Goal: Information Seeking & Learning: Check status

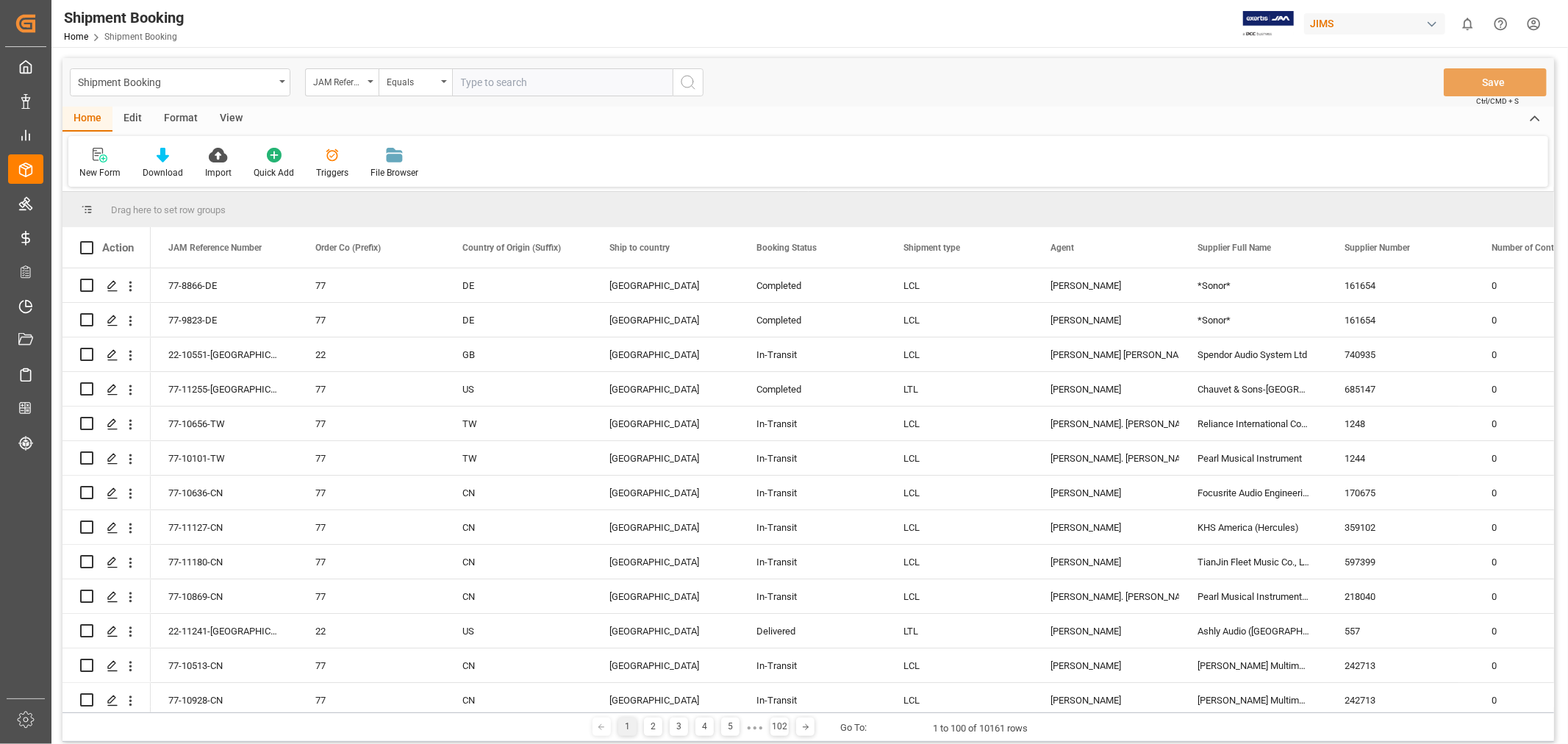
click at [511, 82] on input "text" at bounding box center [562, 82] width 220 height 28
type input "77-9976-cn"
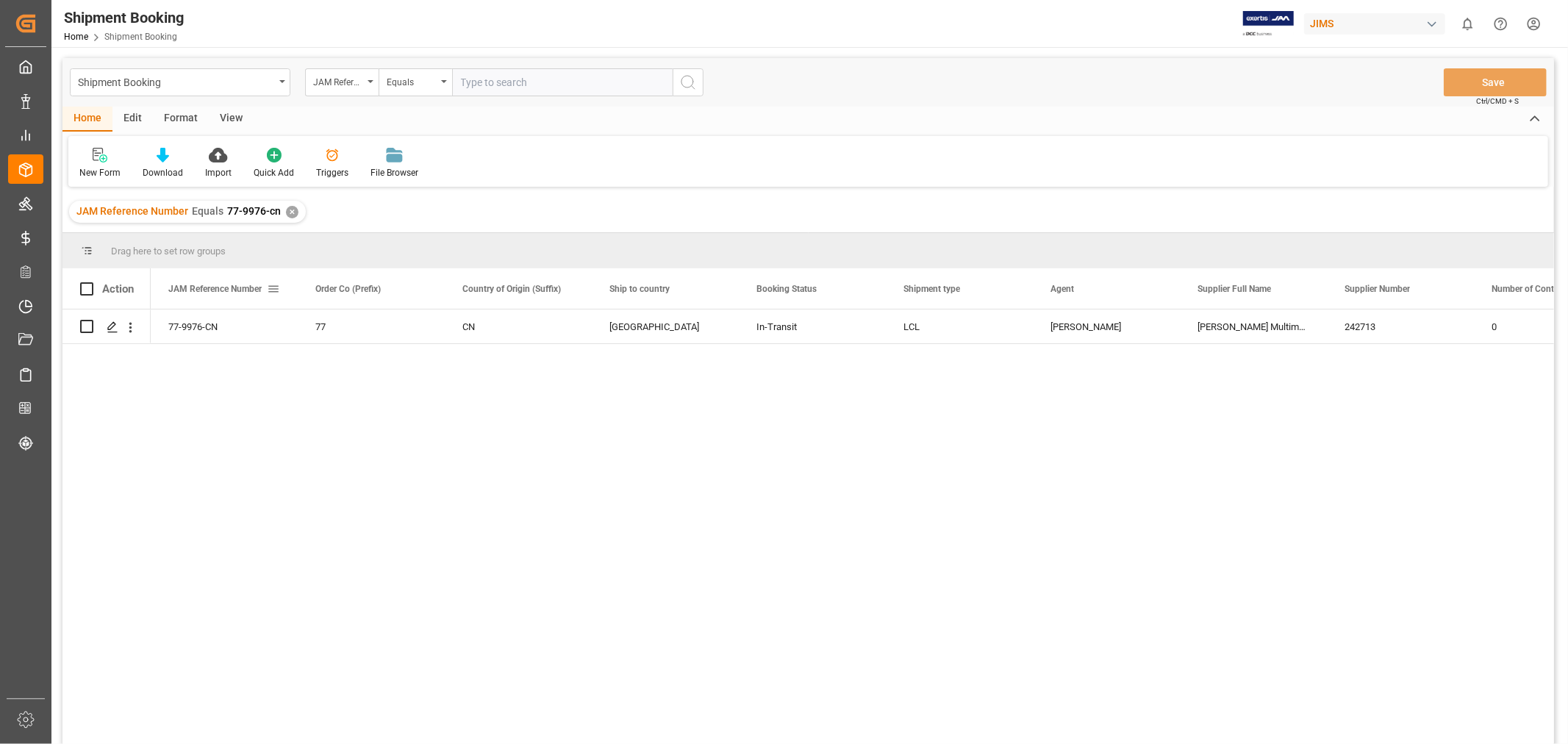
click at [277, 288] on span at bounding box center [274, 289] width 13 height 13
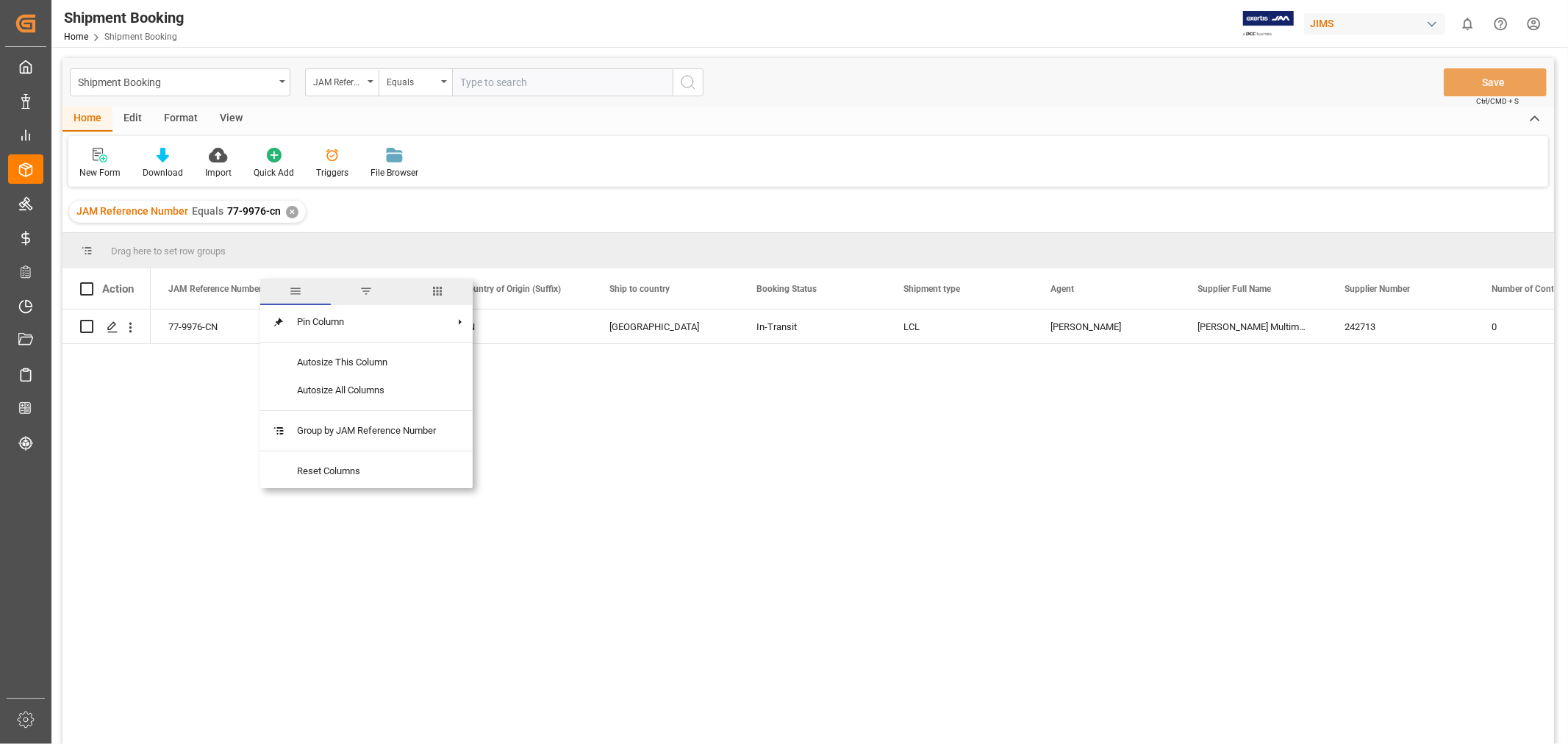
click at [439, 288] on span "columns" at bounding box center [437, 291] width 13 height 13
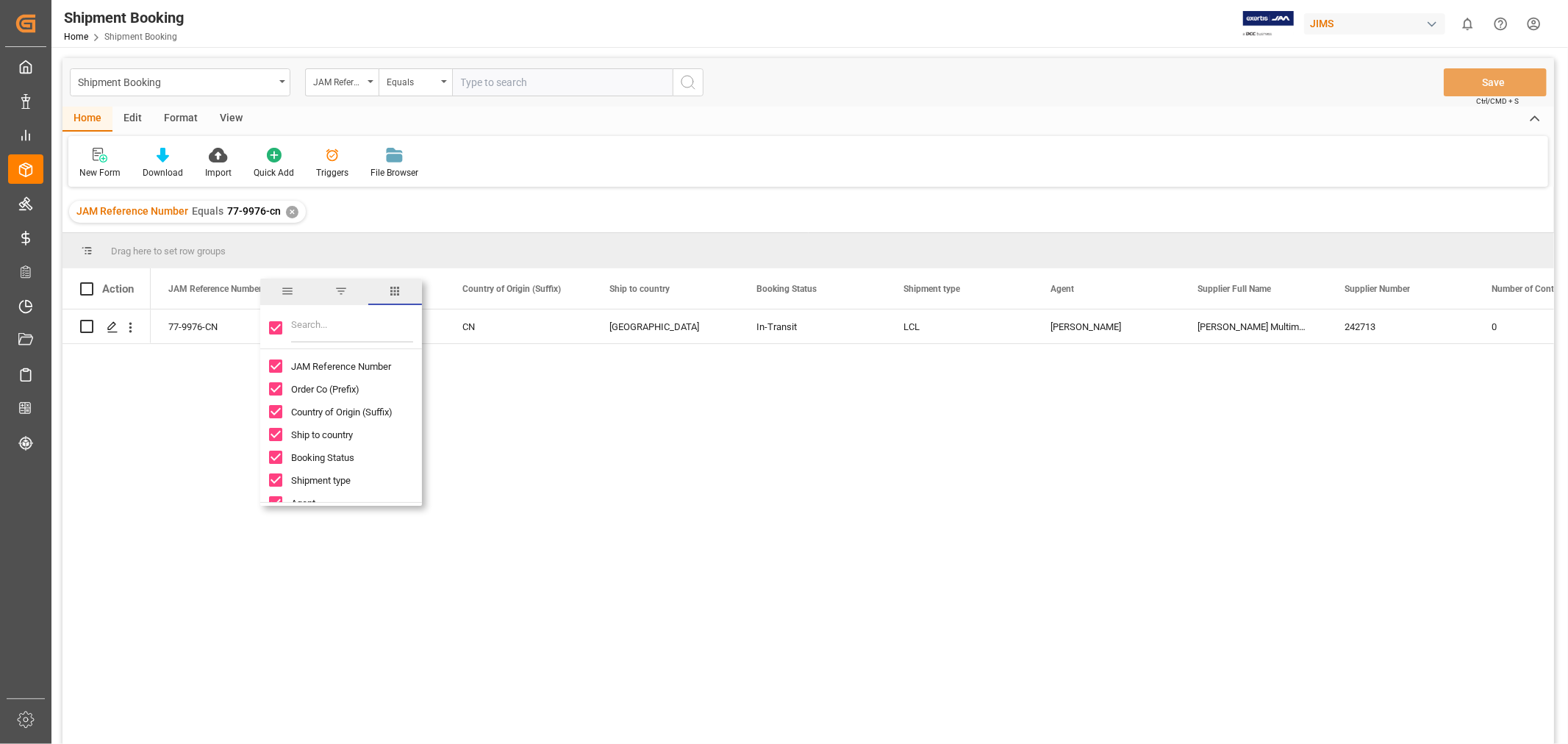
click at [283, 322] on div at bounding box center [341, 328] width 162 height 41
click at [277, 322] on input "Toggle Select All Columns" at bounding box center [276, 328] width 13 height 13
checkbox input "false"
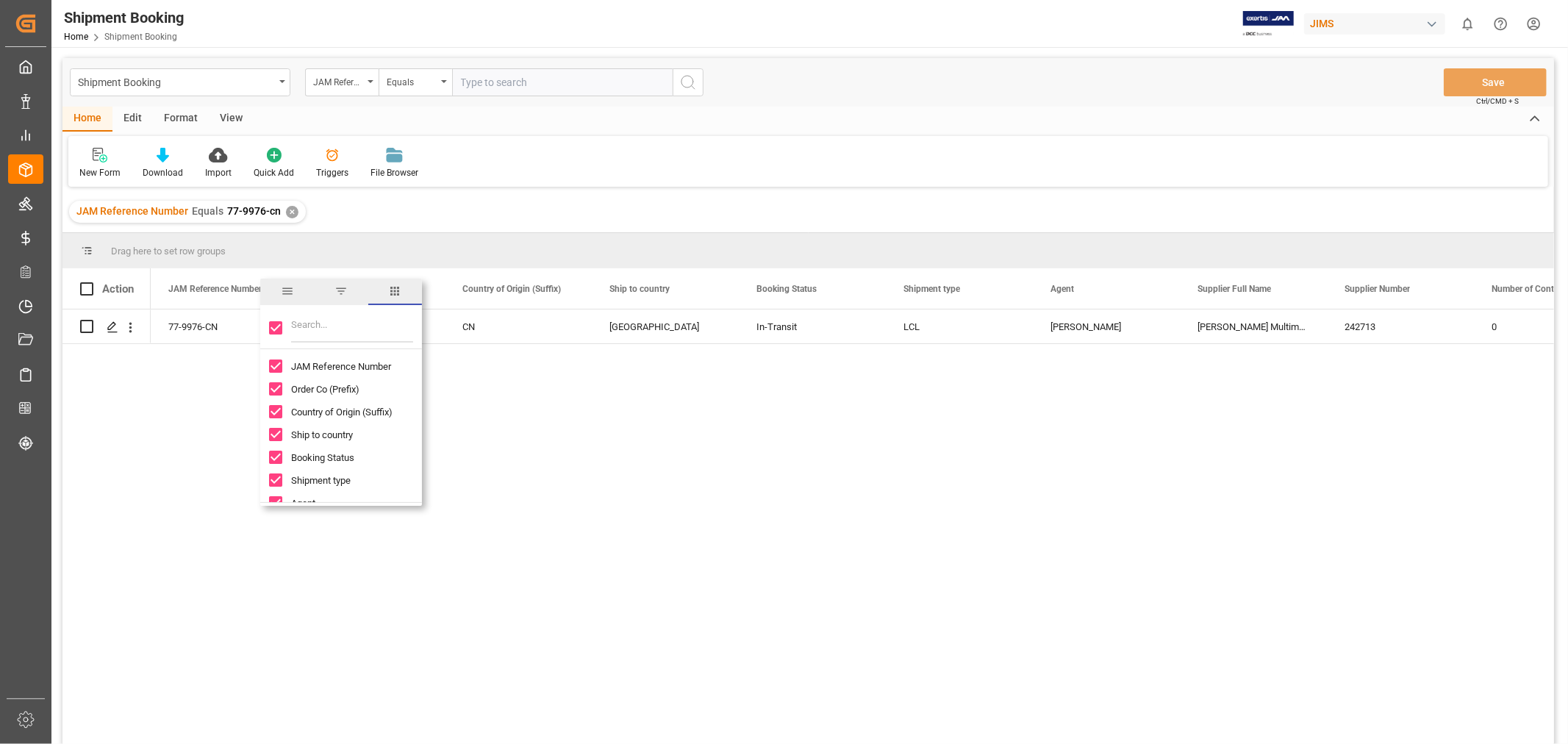
checkbox input "false"
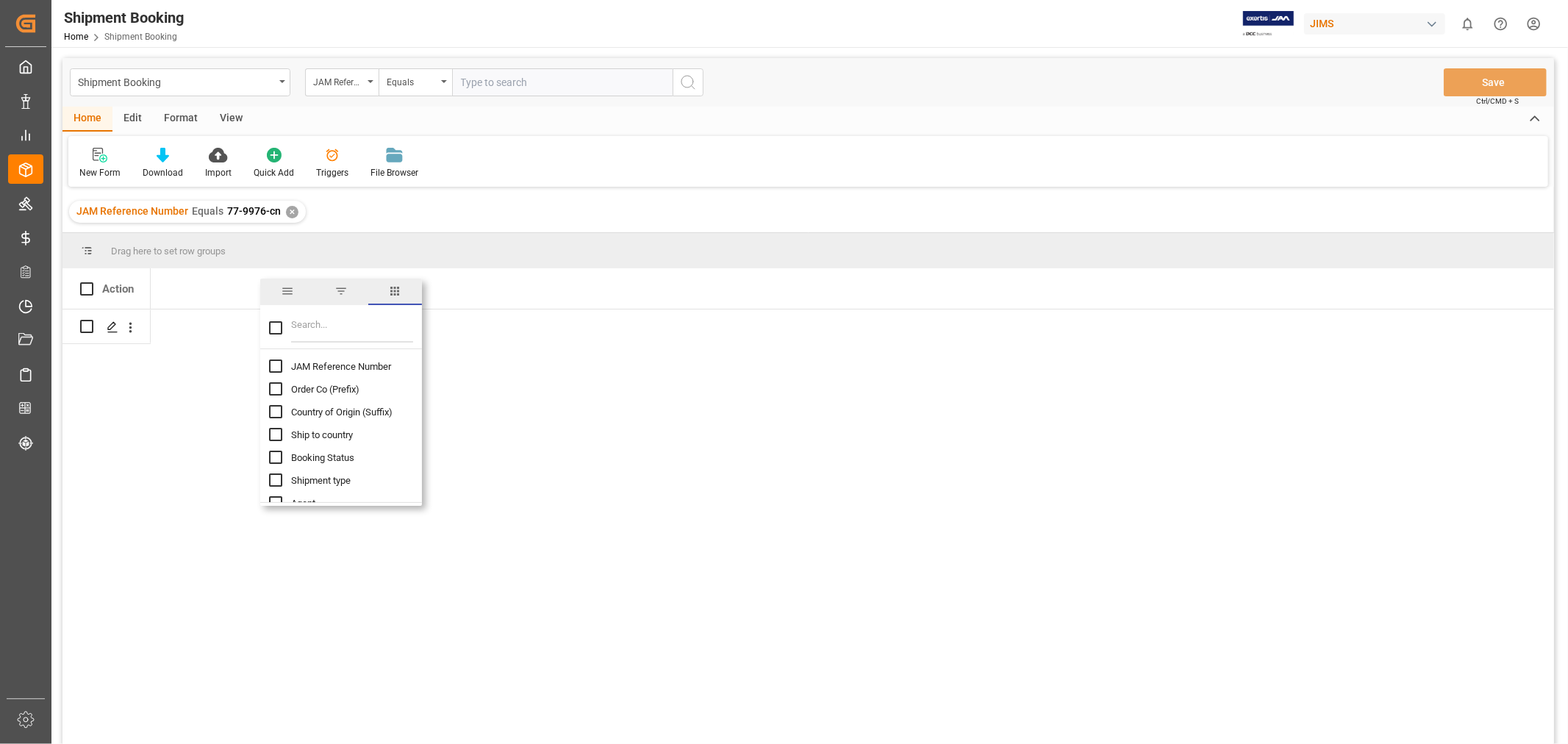
click at [276, 359] on input "JAM Reference Number column toggle visibility (hidden)" at bounding box center [276, 366] width 13 height 13
checkbox input "true"
checkbox input "false"
click at [328, 324] on input "Filter Columns Input" at bounding box center [352, 328] width 122 height 30
type input "custo"
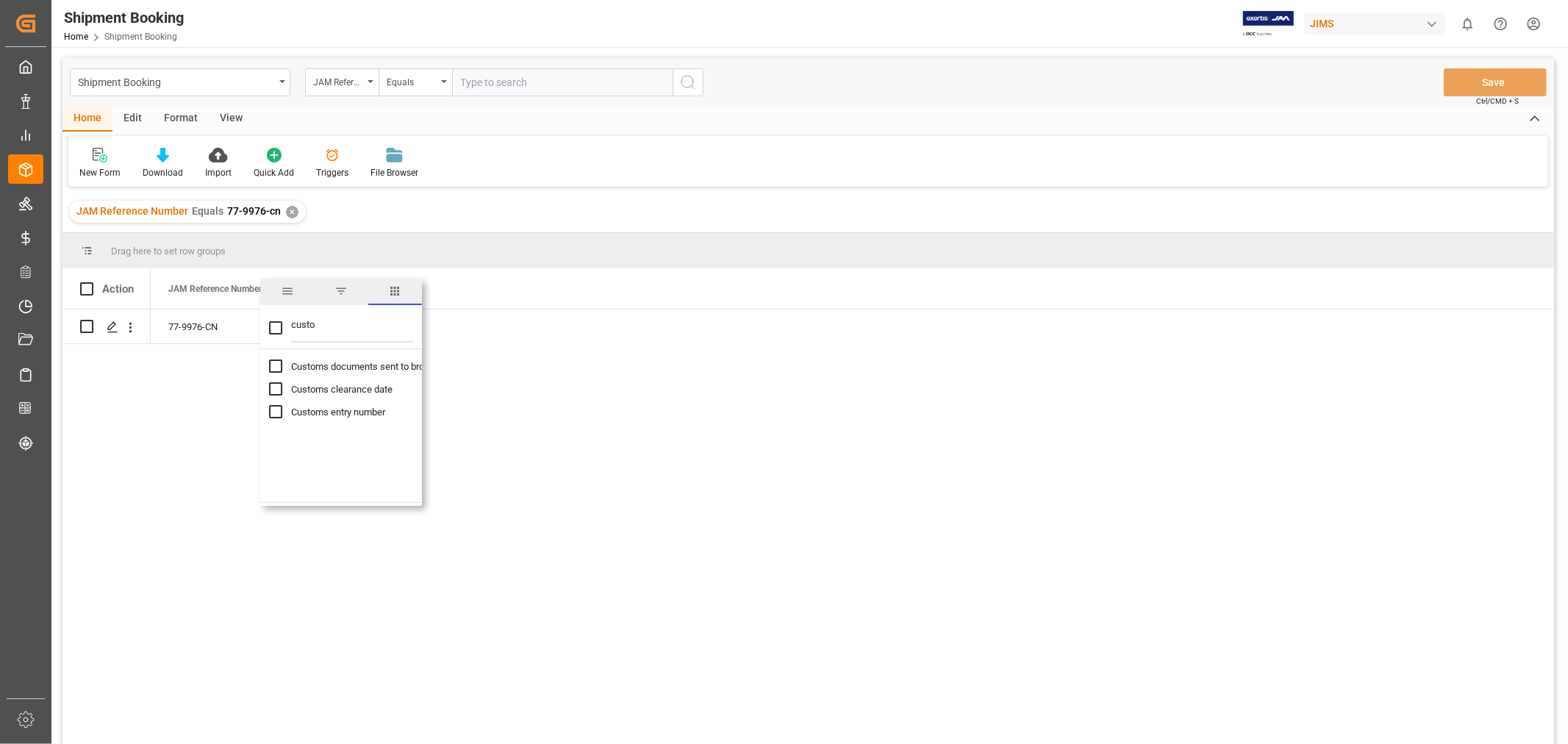
click at [273, 413] on input "Customs entry number column toggle visibility (hidden)" at bounding box center [276, 412] width 13 height 13
checkbox input "true"
checkbox input "false"
click at [560, 383] on div "77-9976-CN" at bounding box center [852, 531] width 1403 height 444
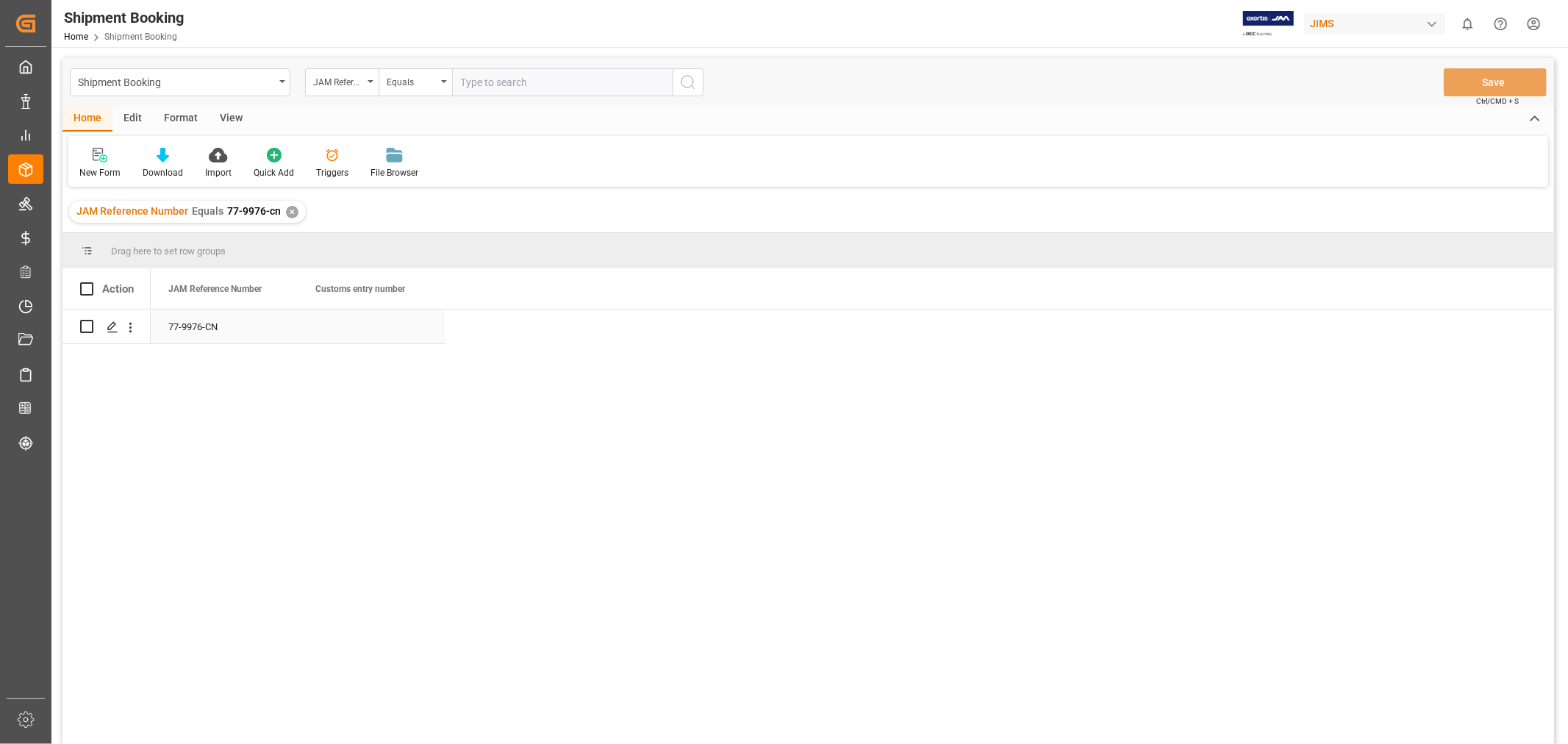
click at [322, 321] on div "Press SPACE to select this row." at bounding box center [371, 326] width 147 height 34
click at [322, 321] on input "Press SPACE to select this row." at bounding box center [371, 335] width 124 height 28
paste input "13391-69276062-1"
type input "13391-69276062-1"
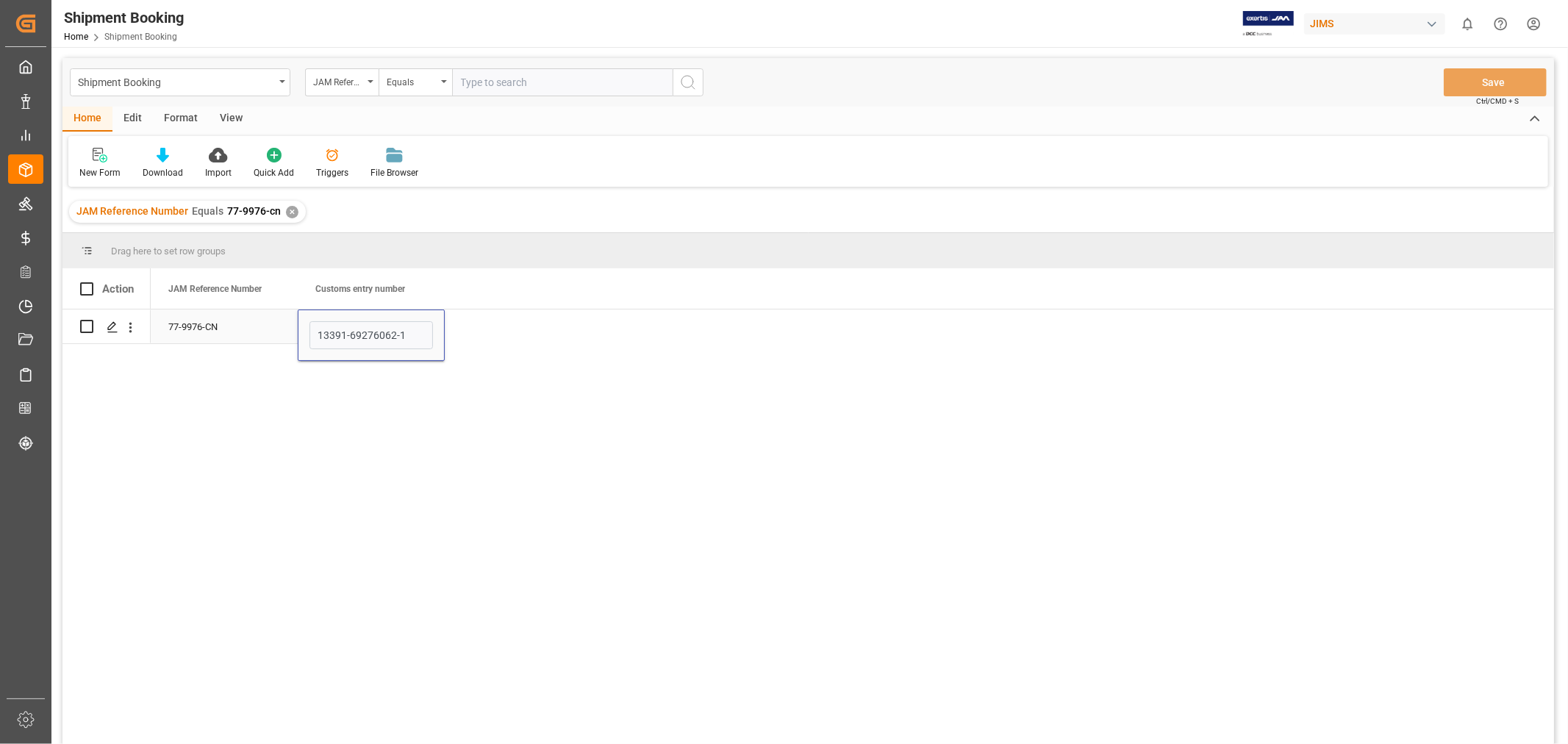
click at [221, 307] on div "JAM Reference Number" at bounding box center [217, 288] width 98 height 41
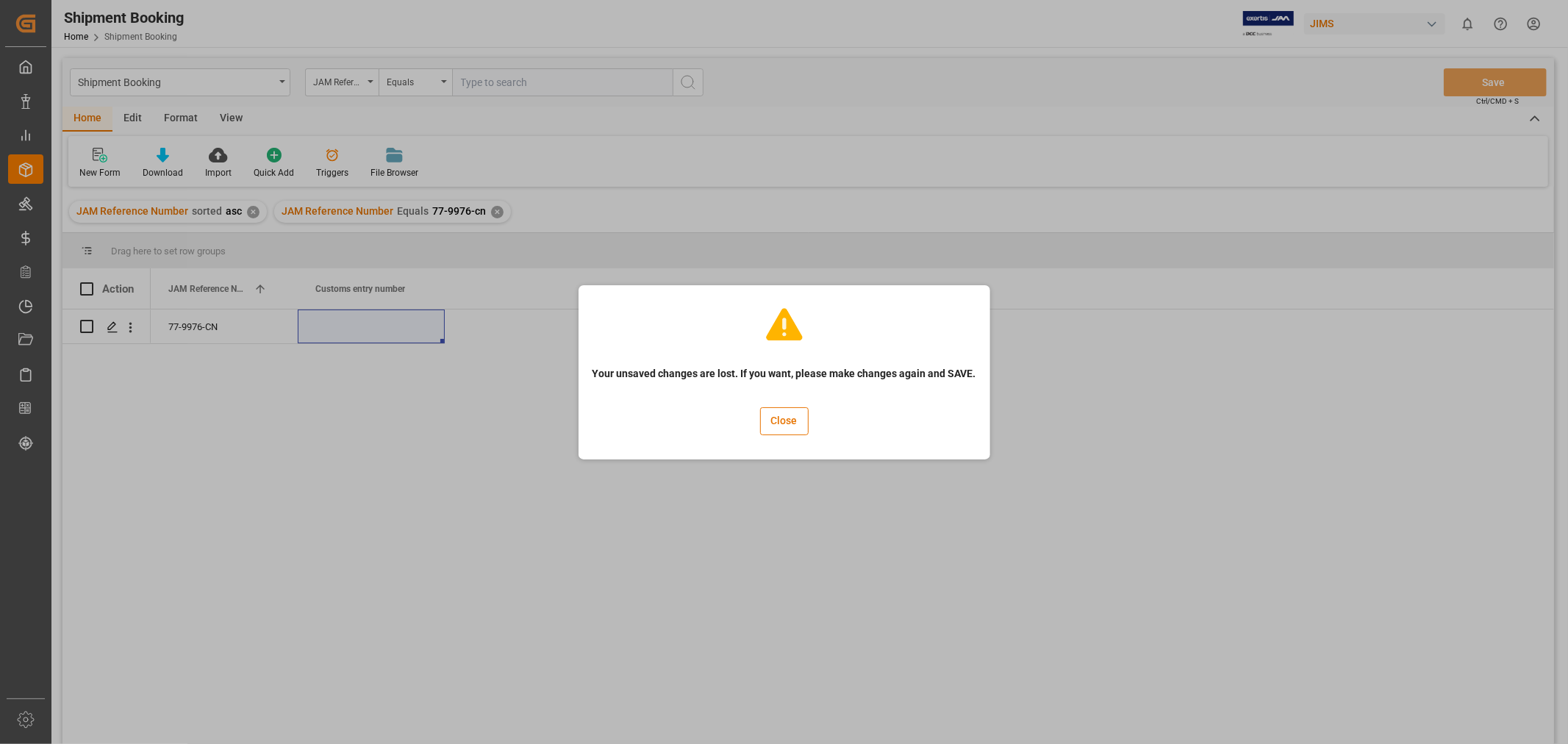
click at [374, 334] on div "Your unsaved changes are lost. If you want, please make changes again and SAVE.…" at bounding box center [784, 372] width 1568 height 744
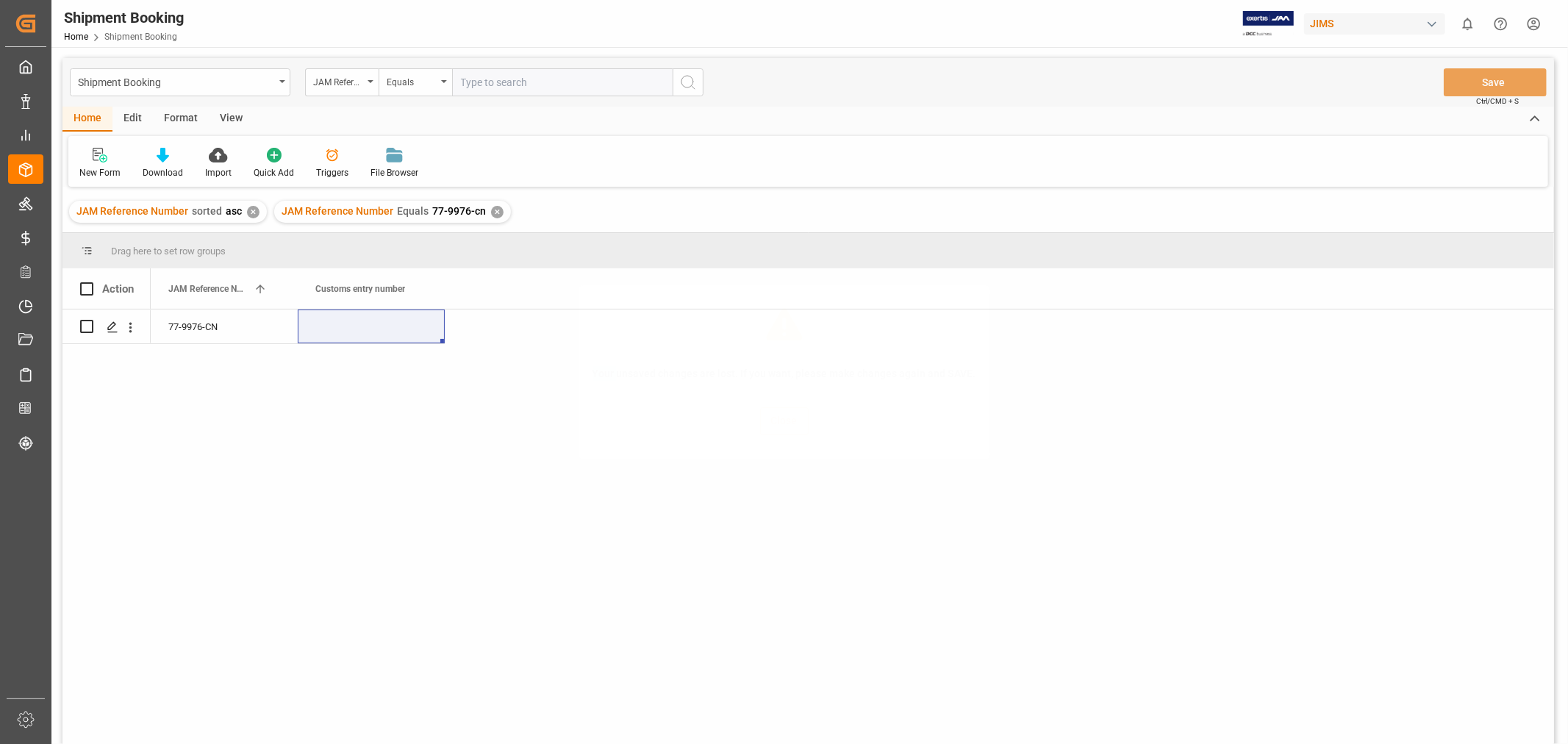
click at [374, 334] on div "Your unsaved changes are lost. If you want, please make changes again and SAVE.…" at bounding box center [784, 372] width 1568 height 744
click at [374, 334] on div "Press SPACE to select this row." at bounding box center [371, 326] width 147 height 34
click at [374, 331] on div "Press SPACE to select this row." at bounding box center [371, 326] width 147 height 34
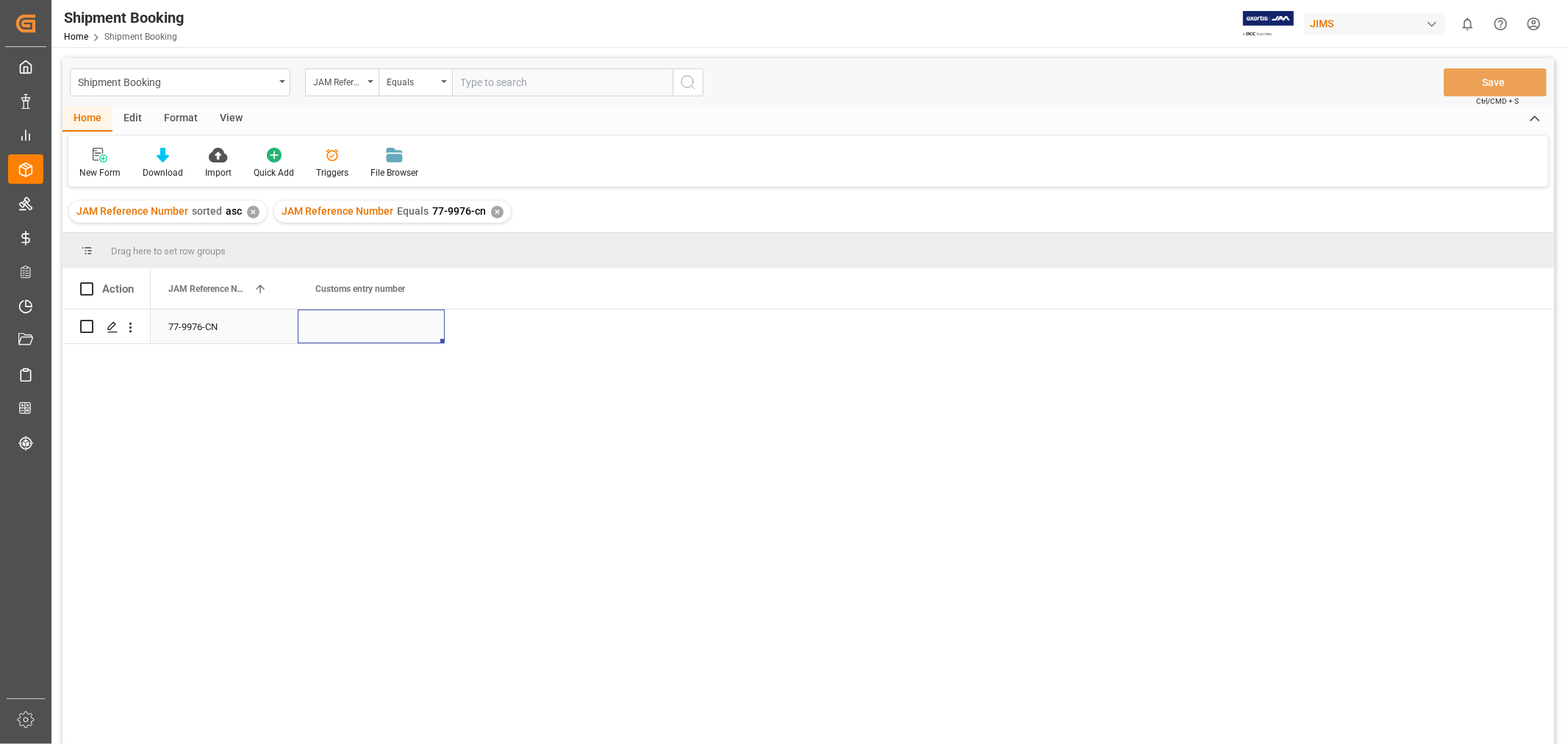
click at [374, 331] on div "Press SPACE to select this row." at bounding box center [371, 326] width 147 height 34
click at [374, 328] on input "Press SPACE to select this row." at bounding box center [371, 335] width 124 height 28
paste input "13391-69276062-1"
type input "13391-69276062-1"
click at [192, 331] on div "77-9976-CN" at bounding box center [224, 326] width 147 height 34
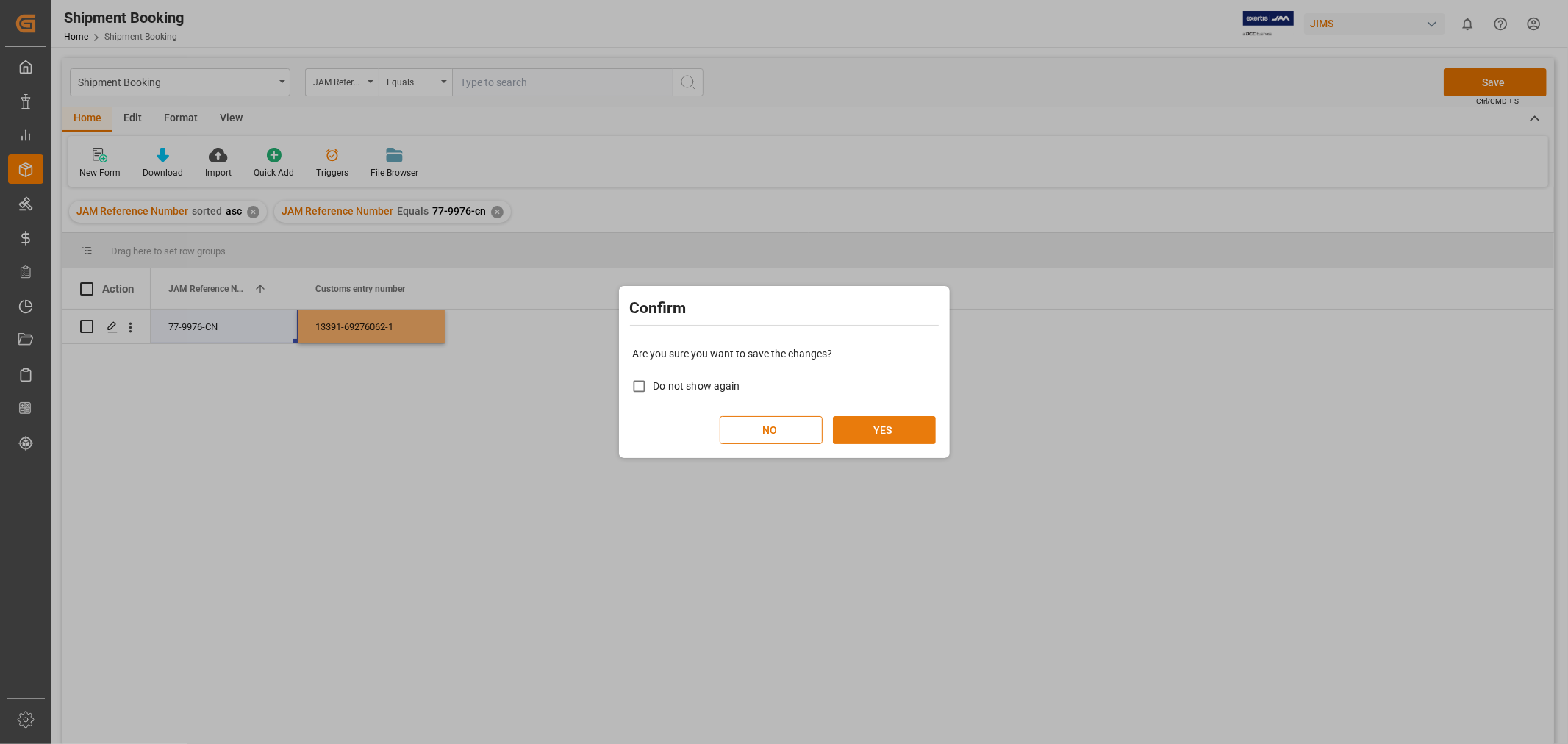
click at [886, 428] on button "YES" at bounding box center [884, 430] width 103 height 28
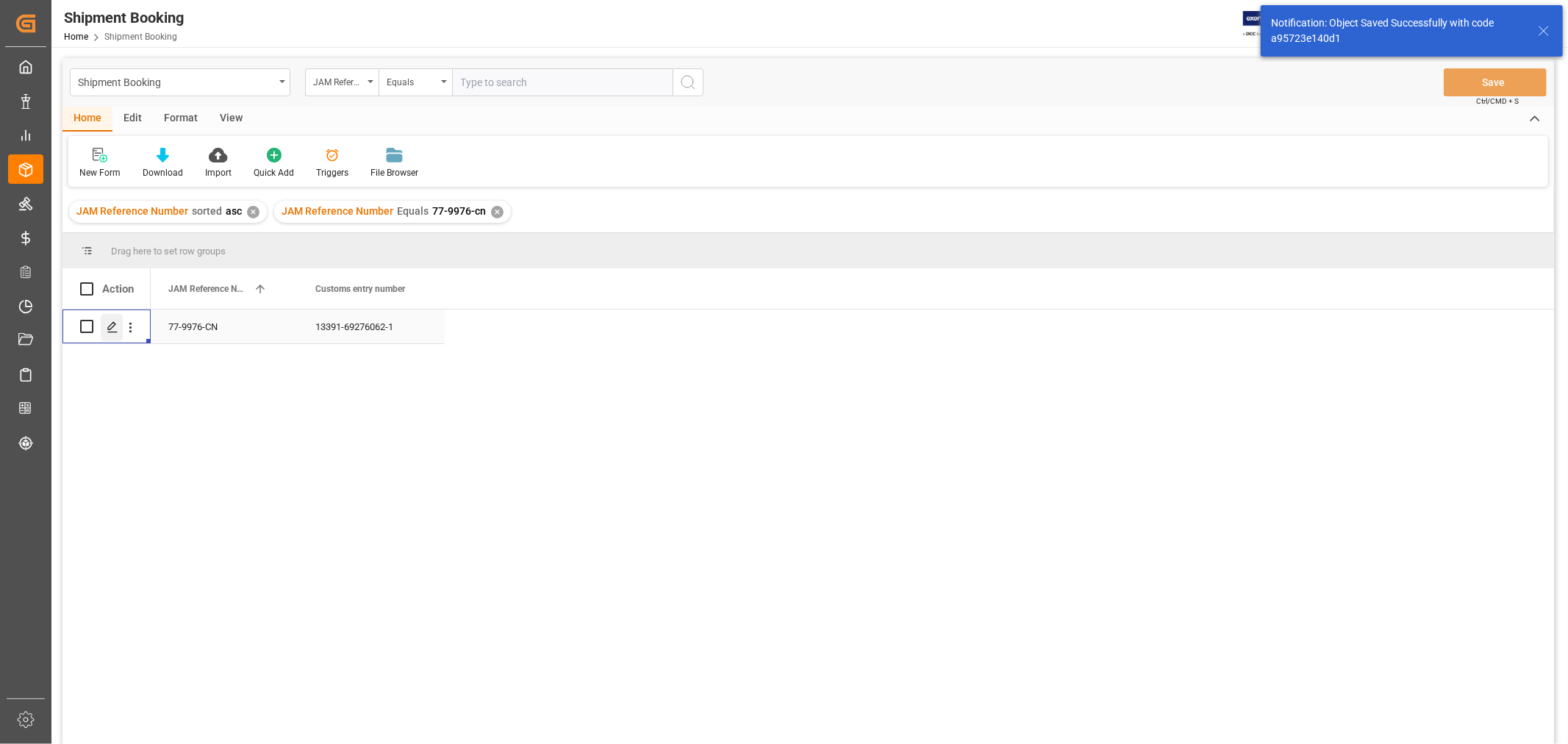
click at [105, 327] on div "Press SPACE to select this row." at bounding box center [112, 327] width 22 height 27
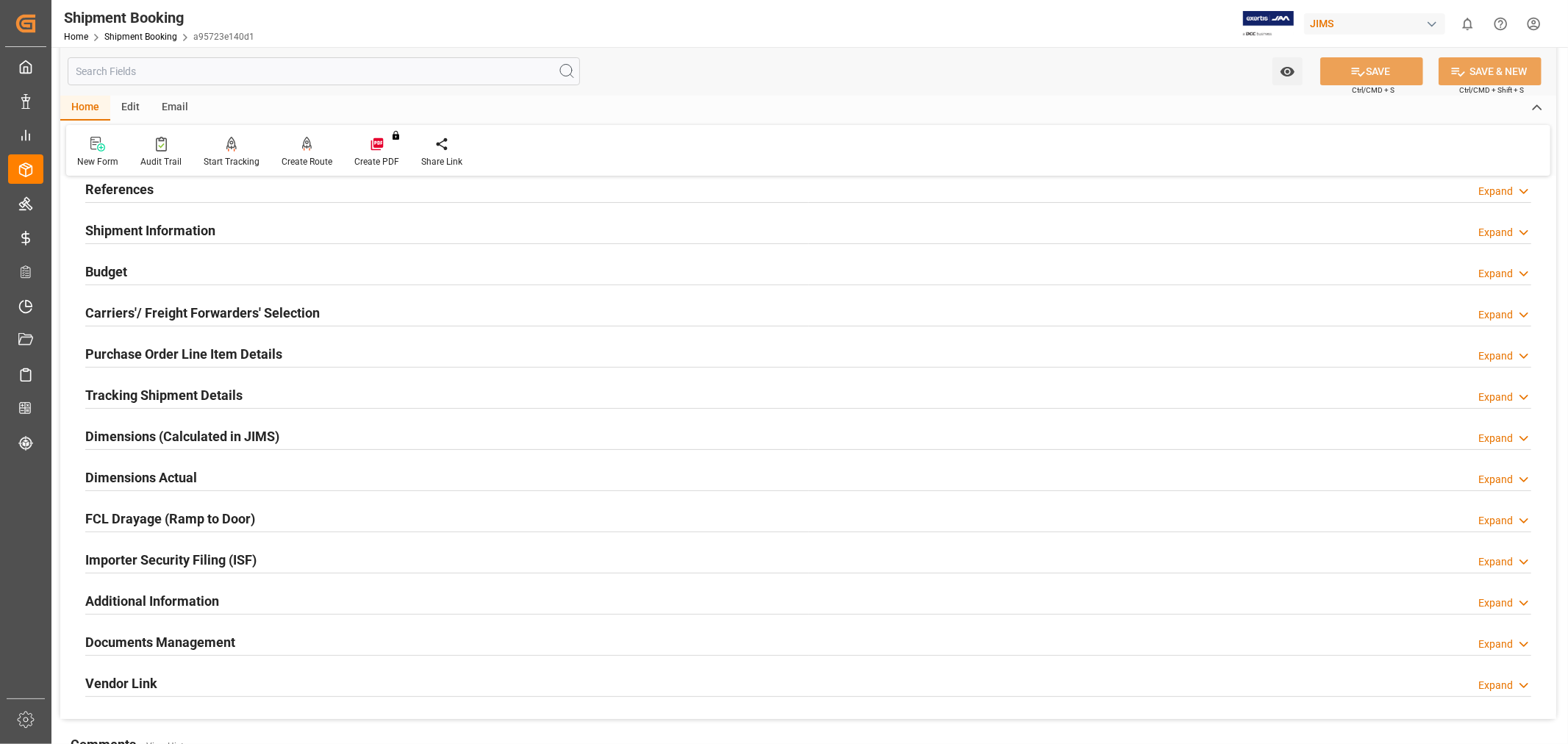
scroll to position [245, 0]
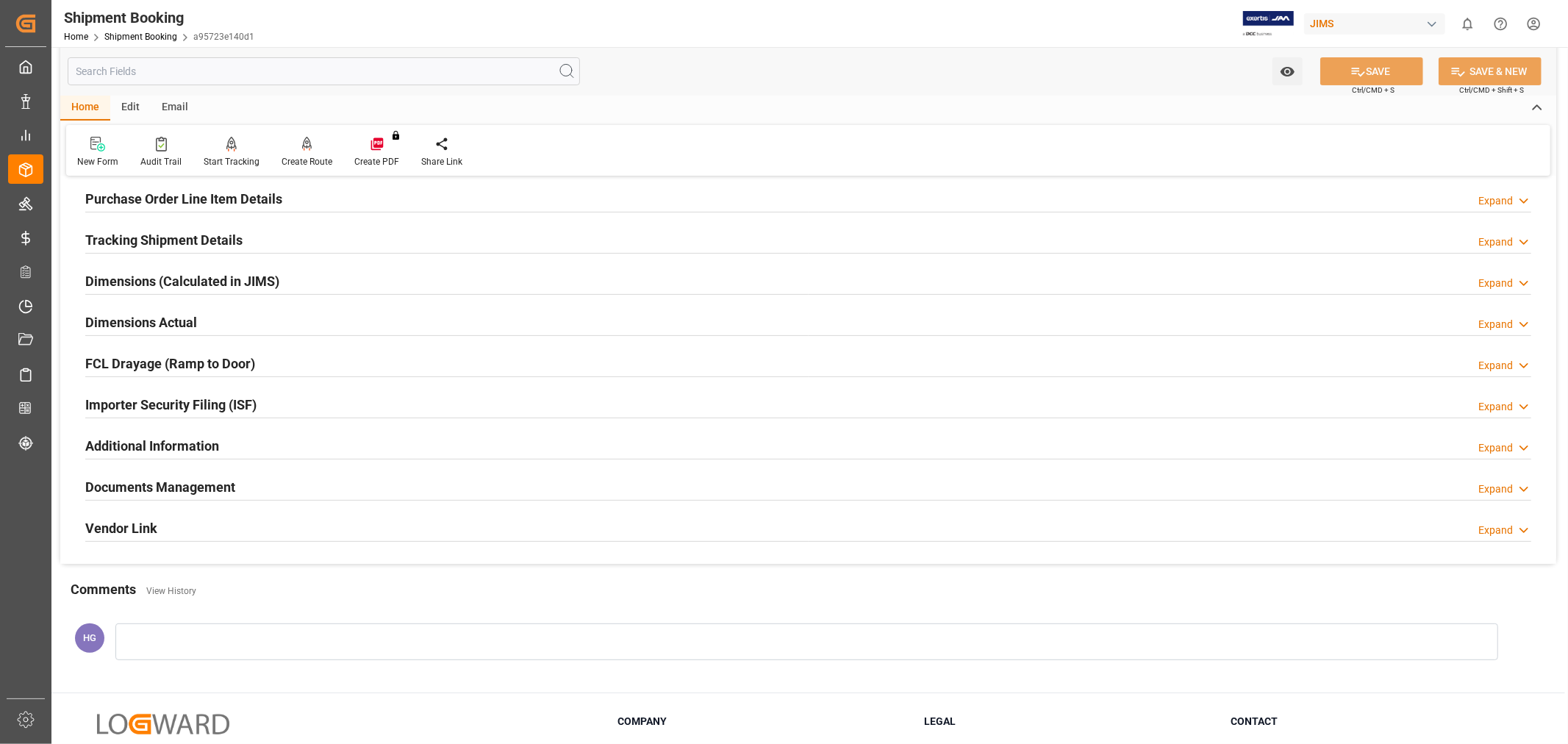
click at [131, 486] on h2 "Documents Management" at bounding box center [160, 487] width 150 height 20
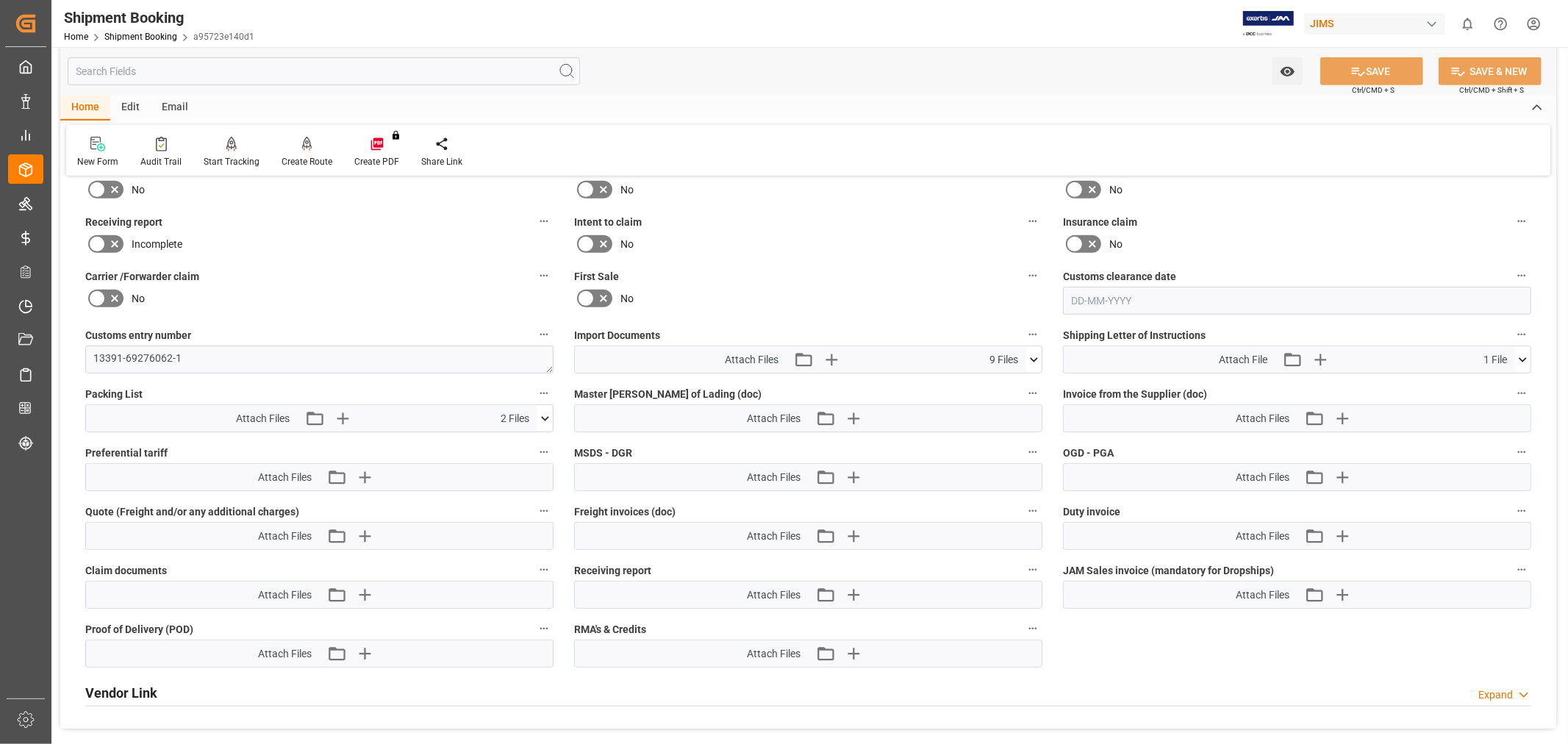
scroll to position [652, 0]
click at [134, 35] on link "Shipment Booking" at bounding box center [141, 37] width 72 height 10
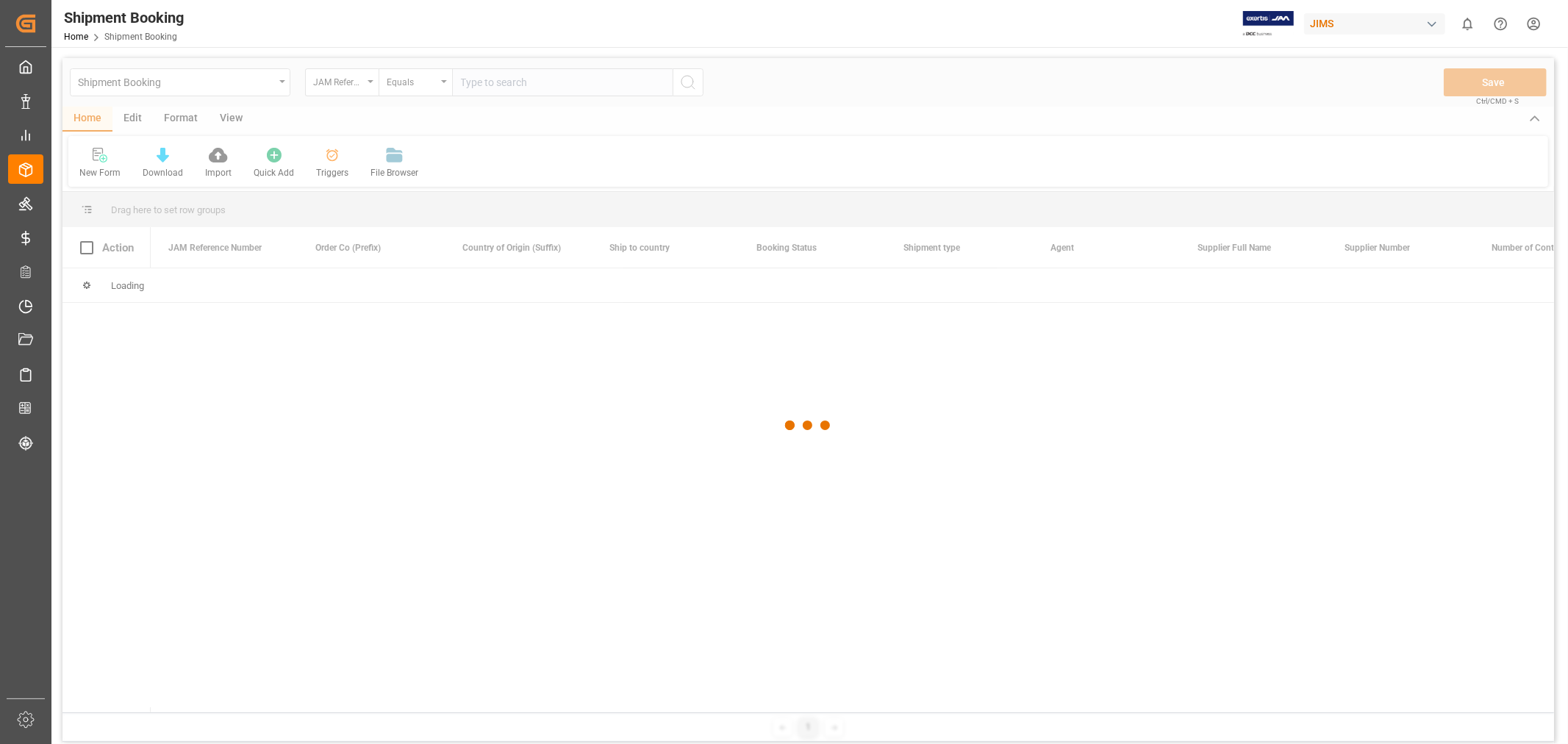
click at [480, 82] on div at bounding box center [808, 426] width 1491 height 735
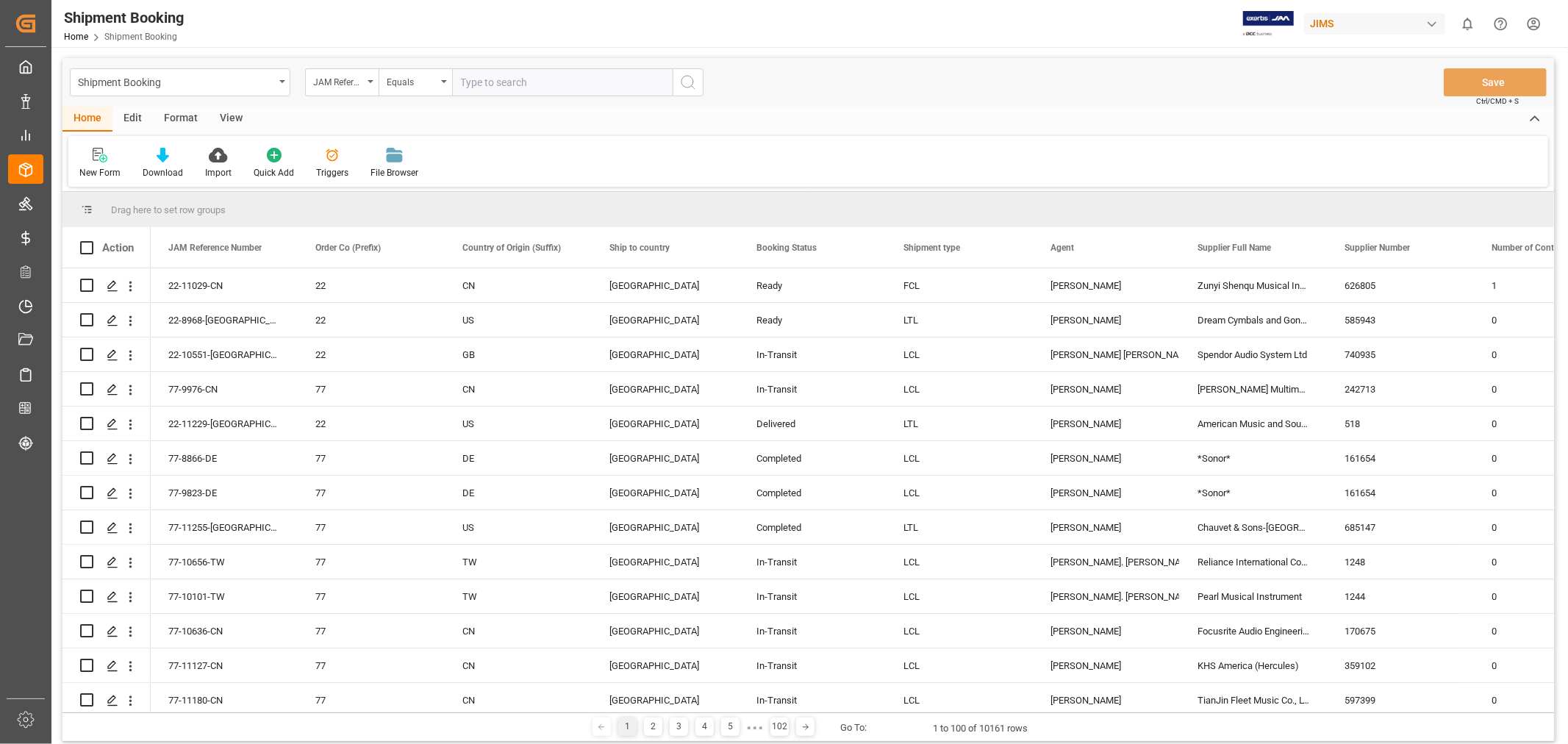
click at [485, 75] on input "text" at bounding box center [562, 82] width 220 height 28
paste input "77-10677-CN"
type input "77-10677-CN"
click at [695, 85] on icon "search button" at bounding box center [688, 82] width 18 height 18
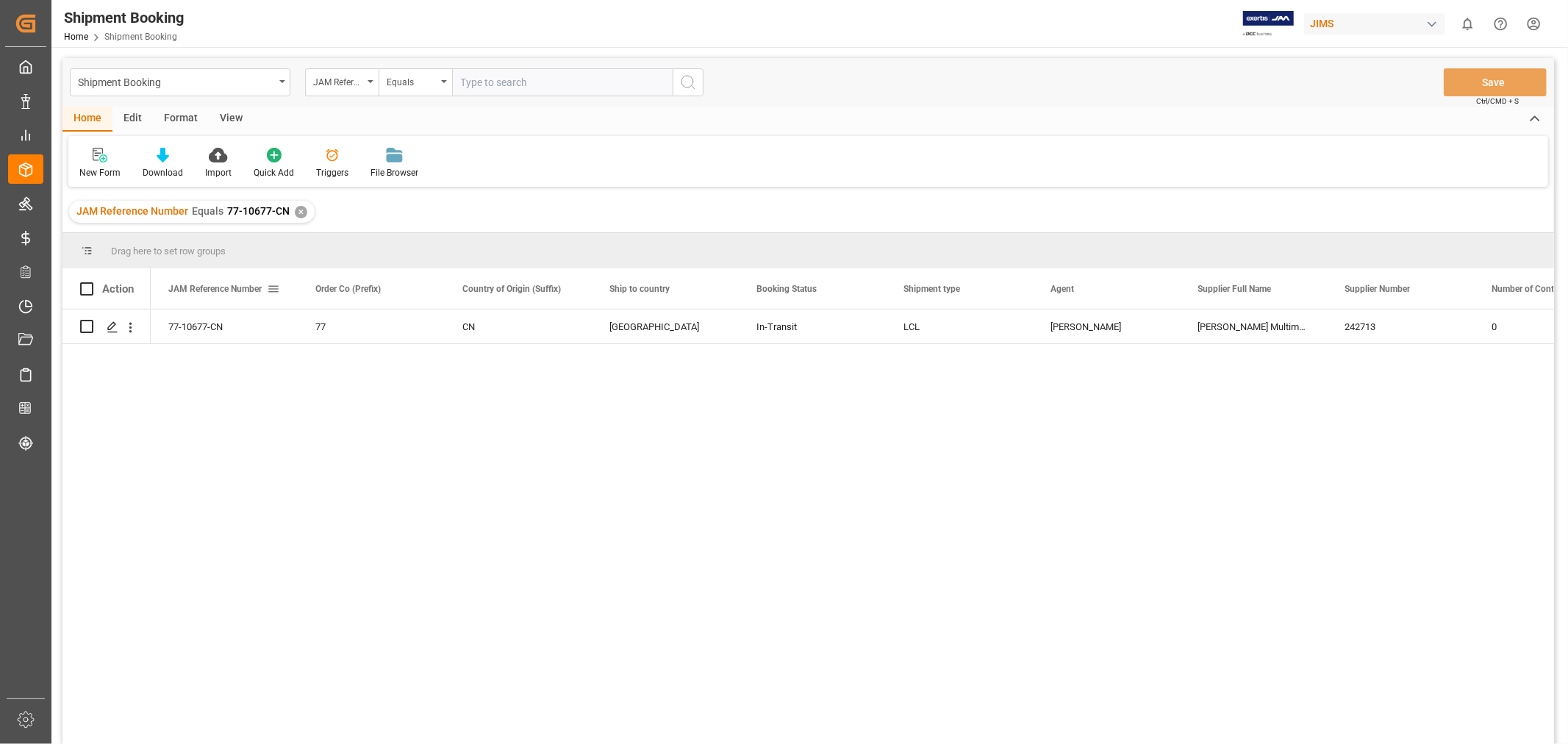
click at [277, 292] on span at bounding box center [274, 289] width 13 height 13
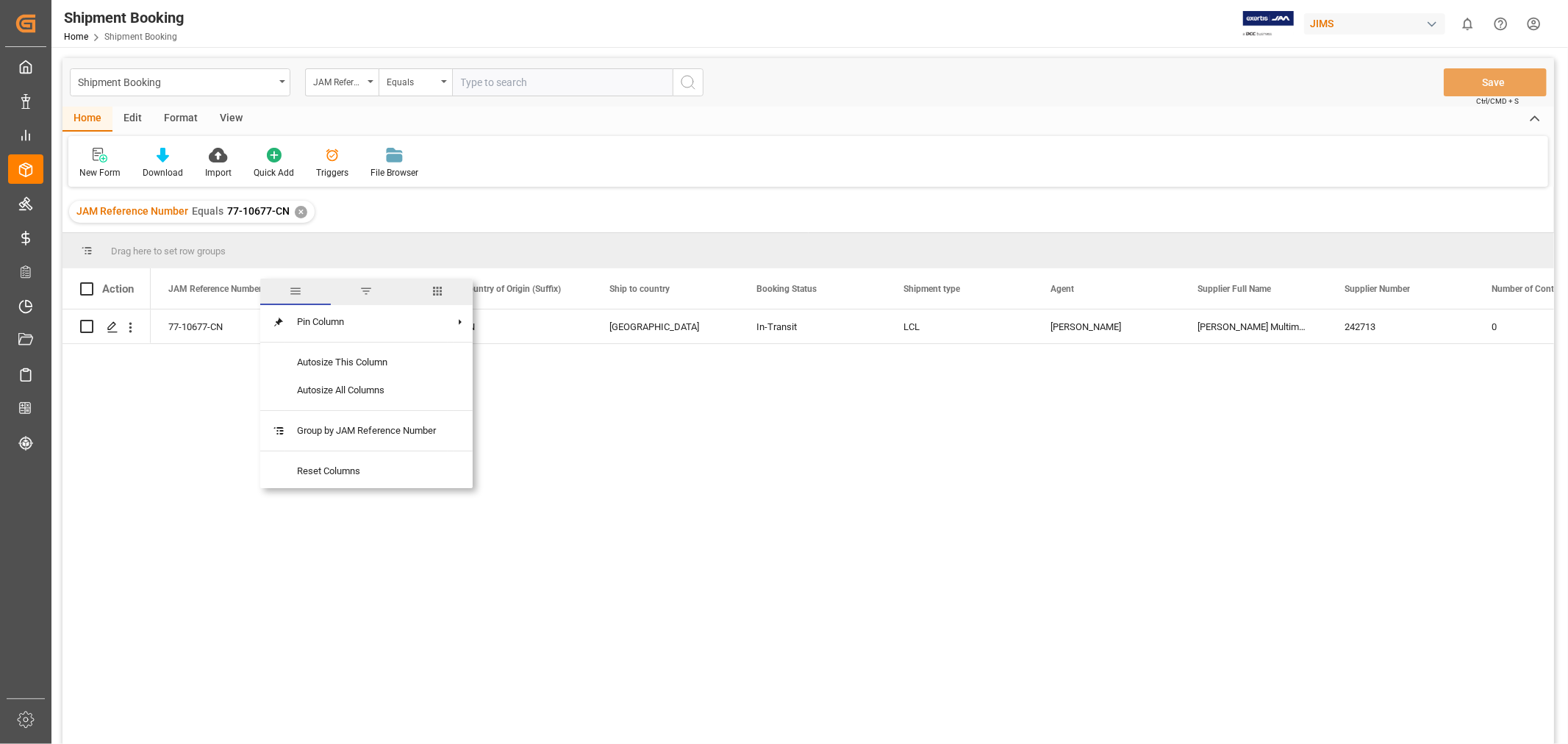
click at [442, 287] on span "columns" at bounding box center [437, 291] width 13 height 13
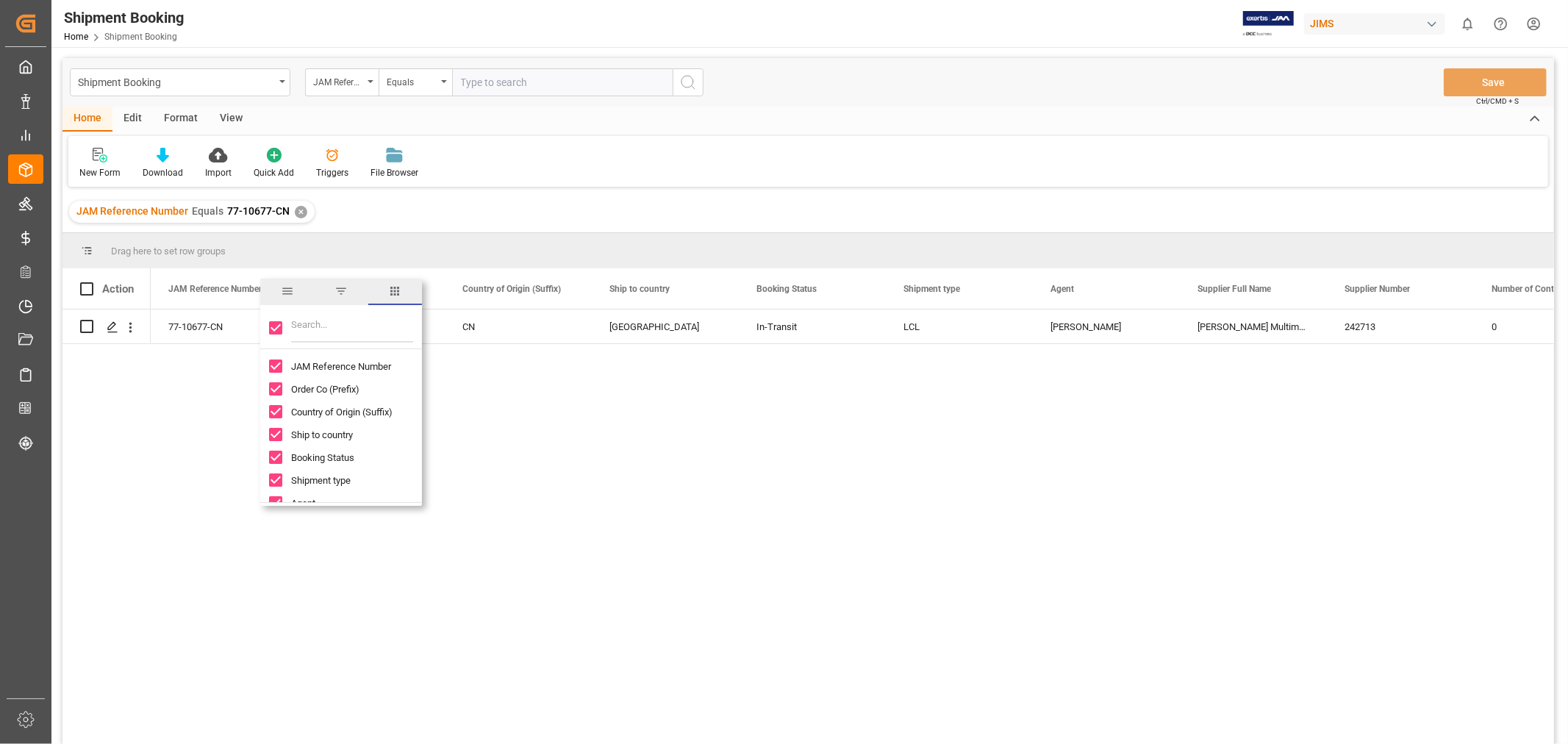
drag, startPoint x: 285, startPoint y: 323, endPoint x: 274, endPoint y: 329, distance: 12.5
click at [284, 323] on div at bounding box center [341, 328] width 162 height 41
click at [276, 329] on input "Toggle Select All Columns" at bounding box center [276, 328] width 13 height 13
checkbox input "false"
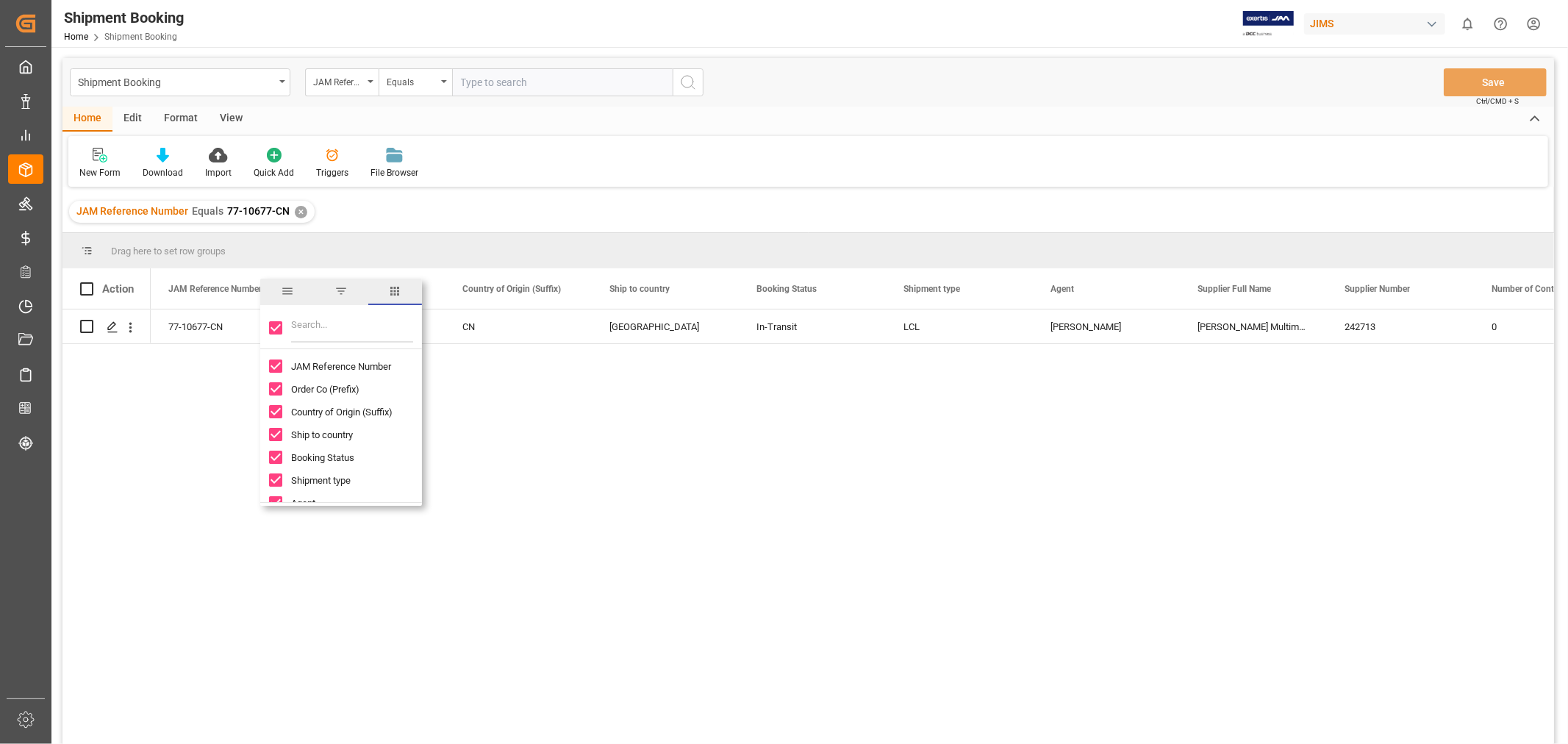
checkbox input "false"
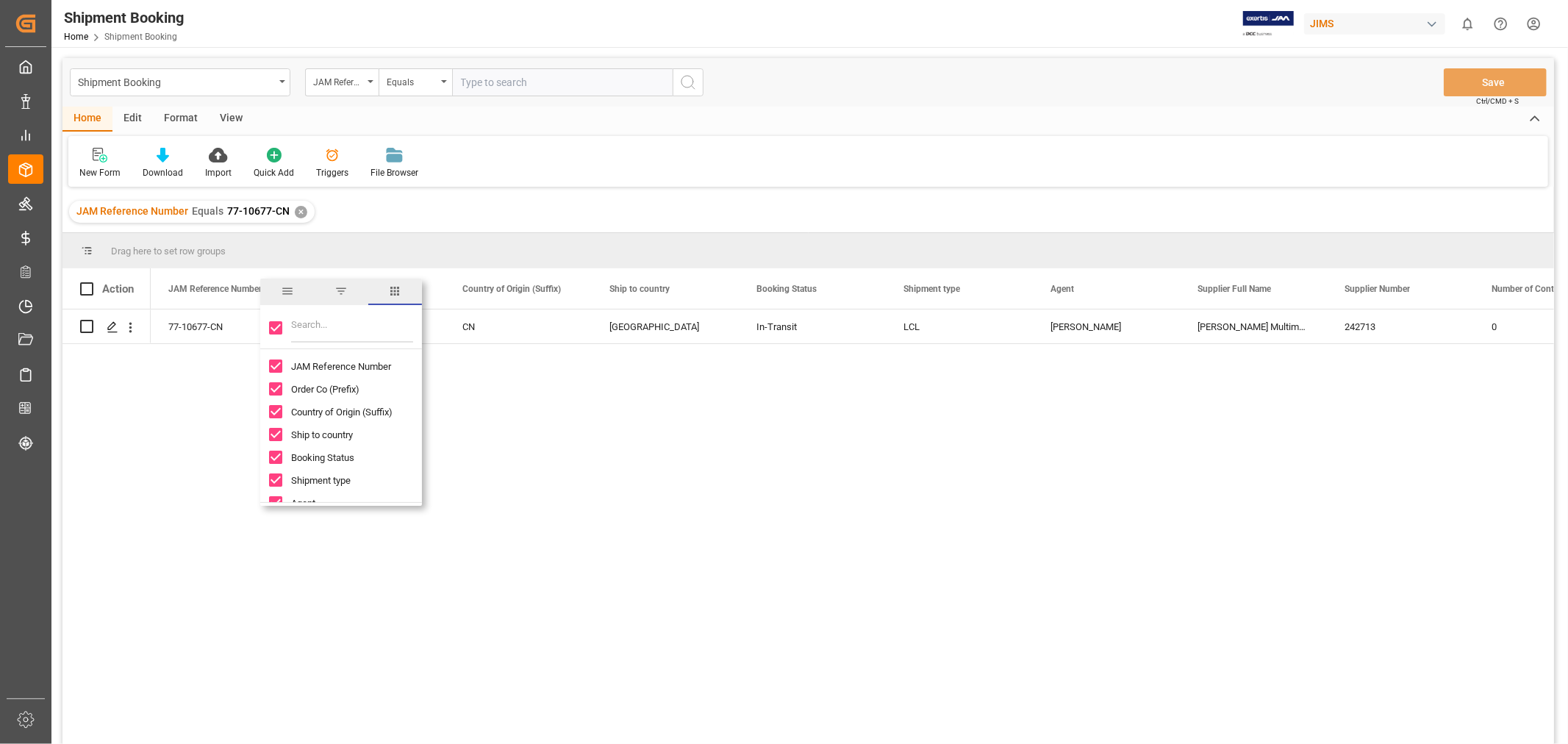
checkbox input "false"
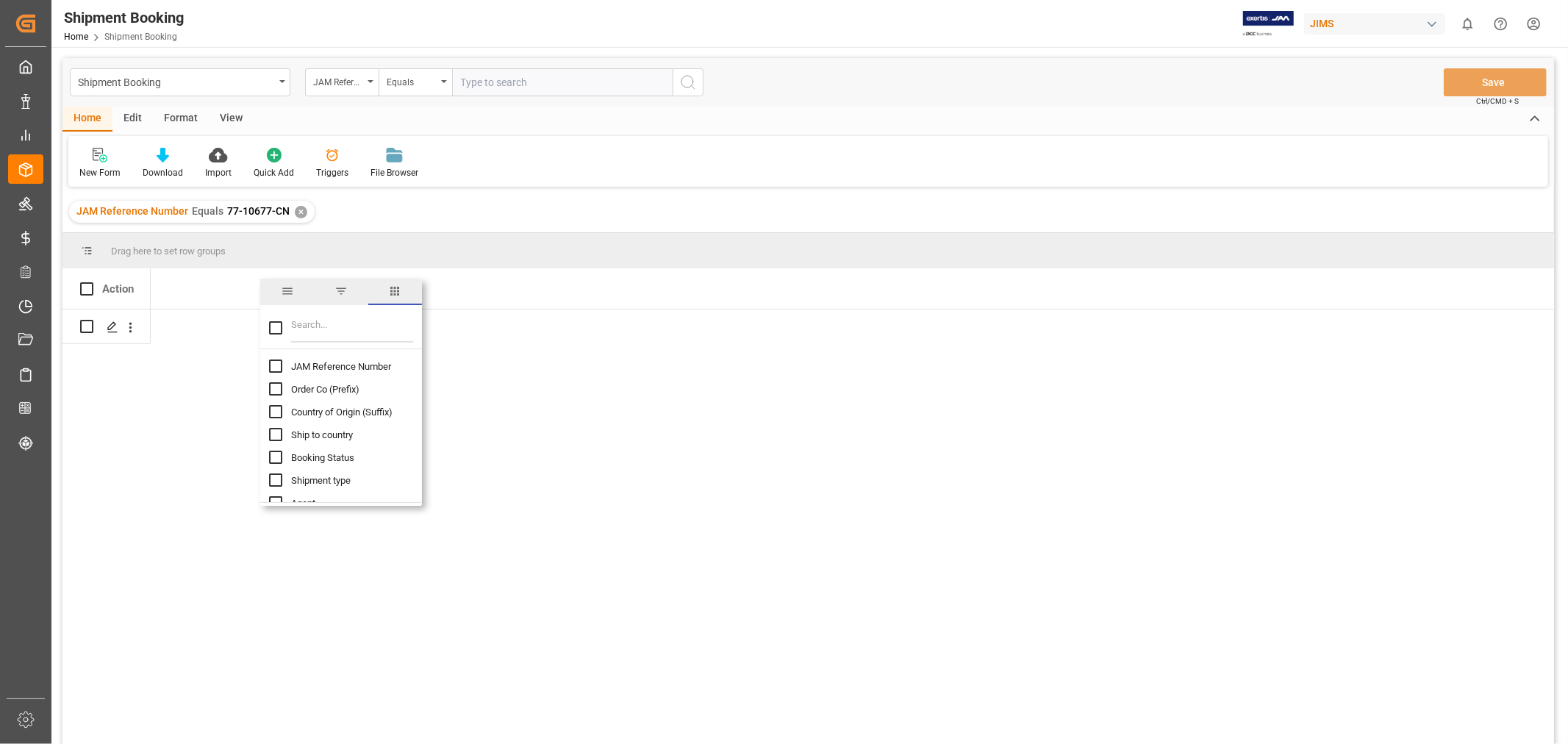
click at [275, 368] on input "JAM Reference Number column toggle visibility (hidden)" at bounding box center [276, 366] width 13 height 13
checkbox input "true"
checkbox input "false"
click at [309, 332] on input "Filter Columns Input" at bounding box center [352, 328] width 122 height 30
type input "entry"
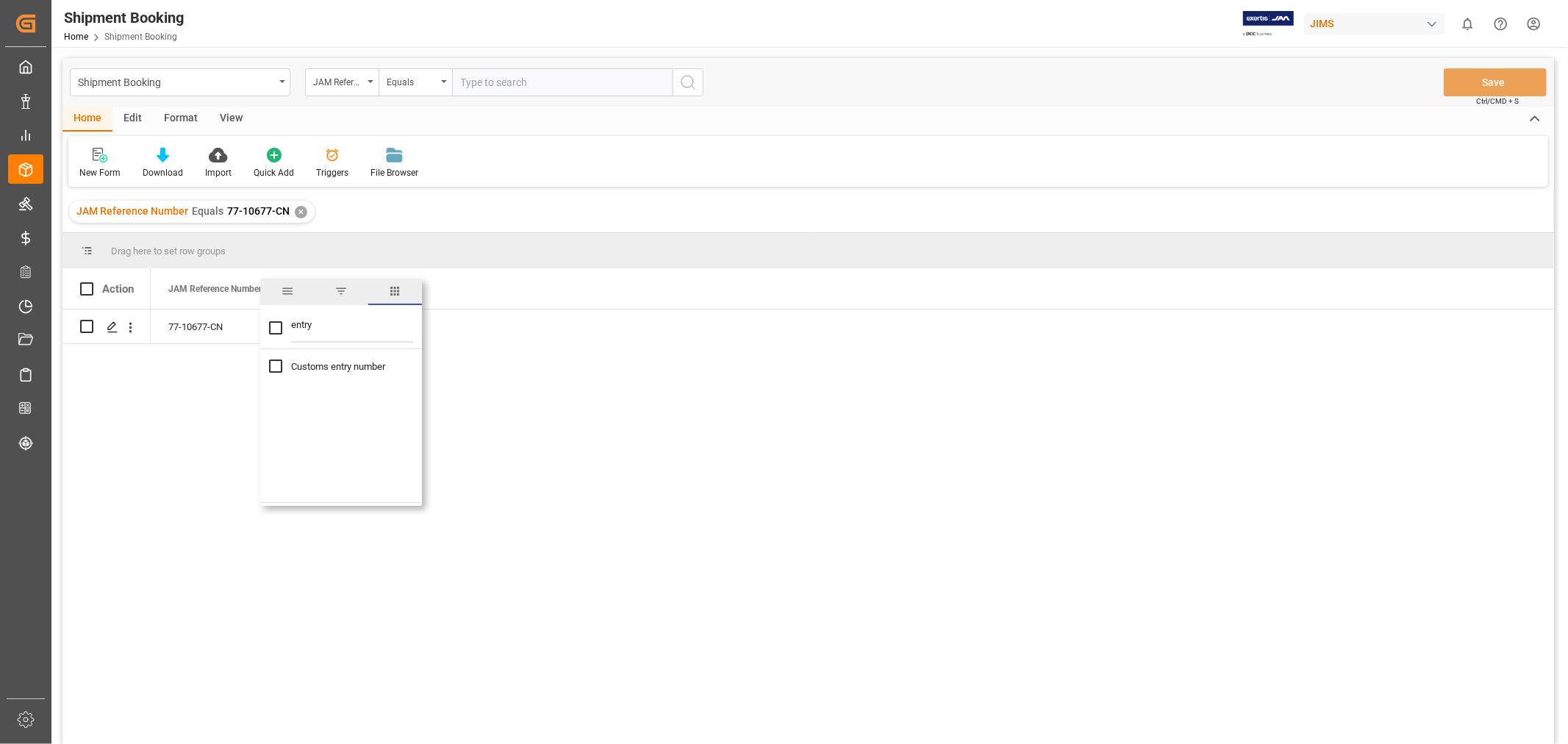
click at [282, 365] on input "Customs entry number column toggle visibility (hidden)" at bounding box center [276, 366] width 13 height 13
checkbox input "true"
click at [546, 390] on div "77-10677-CN" at bounding box center [852, 531] width 1403 height 444
click at [337, 331] on div "Press SPACE to select this row." at bounding box center [371, 326] width 147 height 34
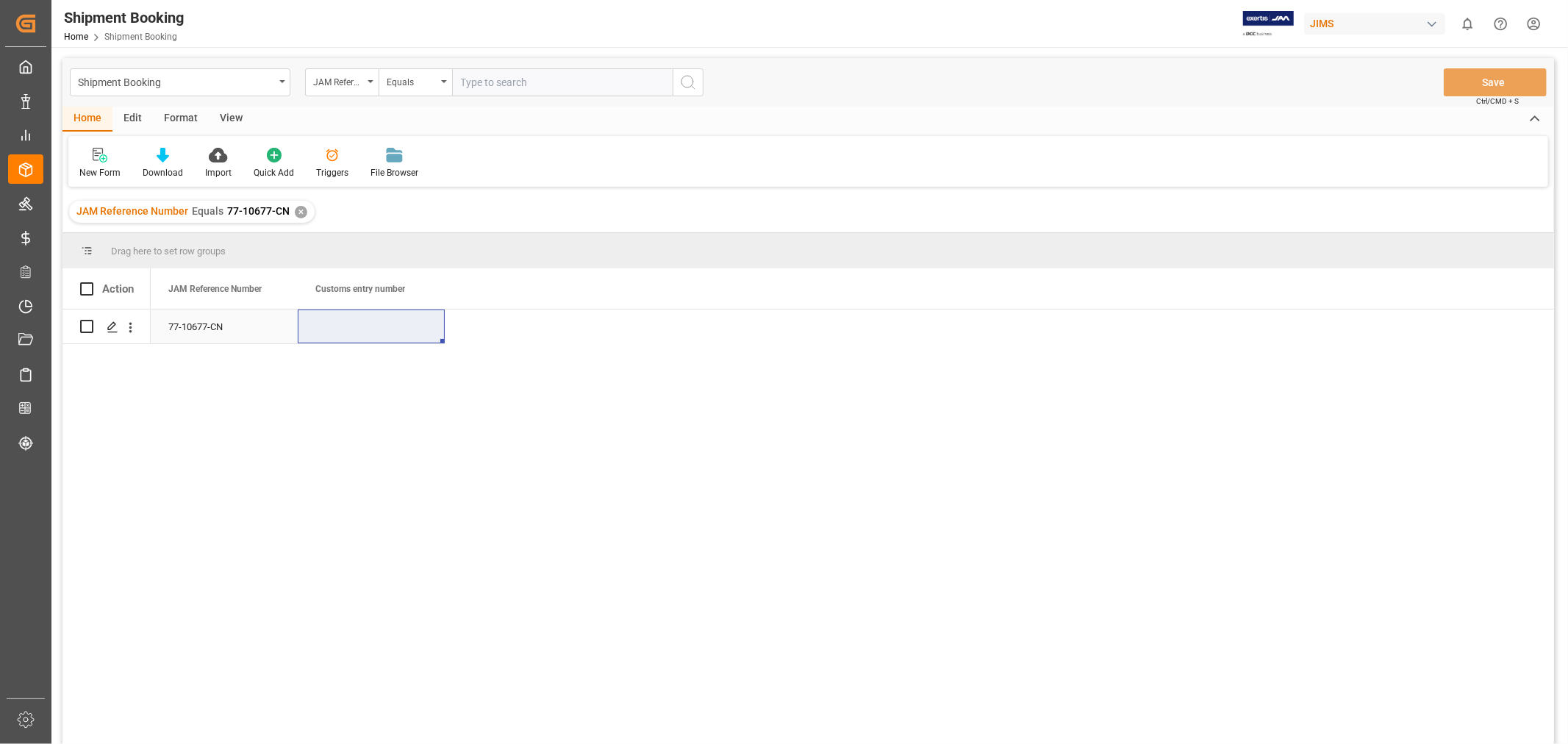
click at [385, 336] on div "Press SPACE to select this row." at bounding box center [371, 326] width 147 height 34
click at [385, 336] on input "Press SPACE to select this row." at bounding box center [371, 335] width 124 height 28
type input "13391-69289008-1"
click at [169, 325] on div "77-10677-CN" at bounding box center [224, 326] width 147 height 34
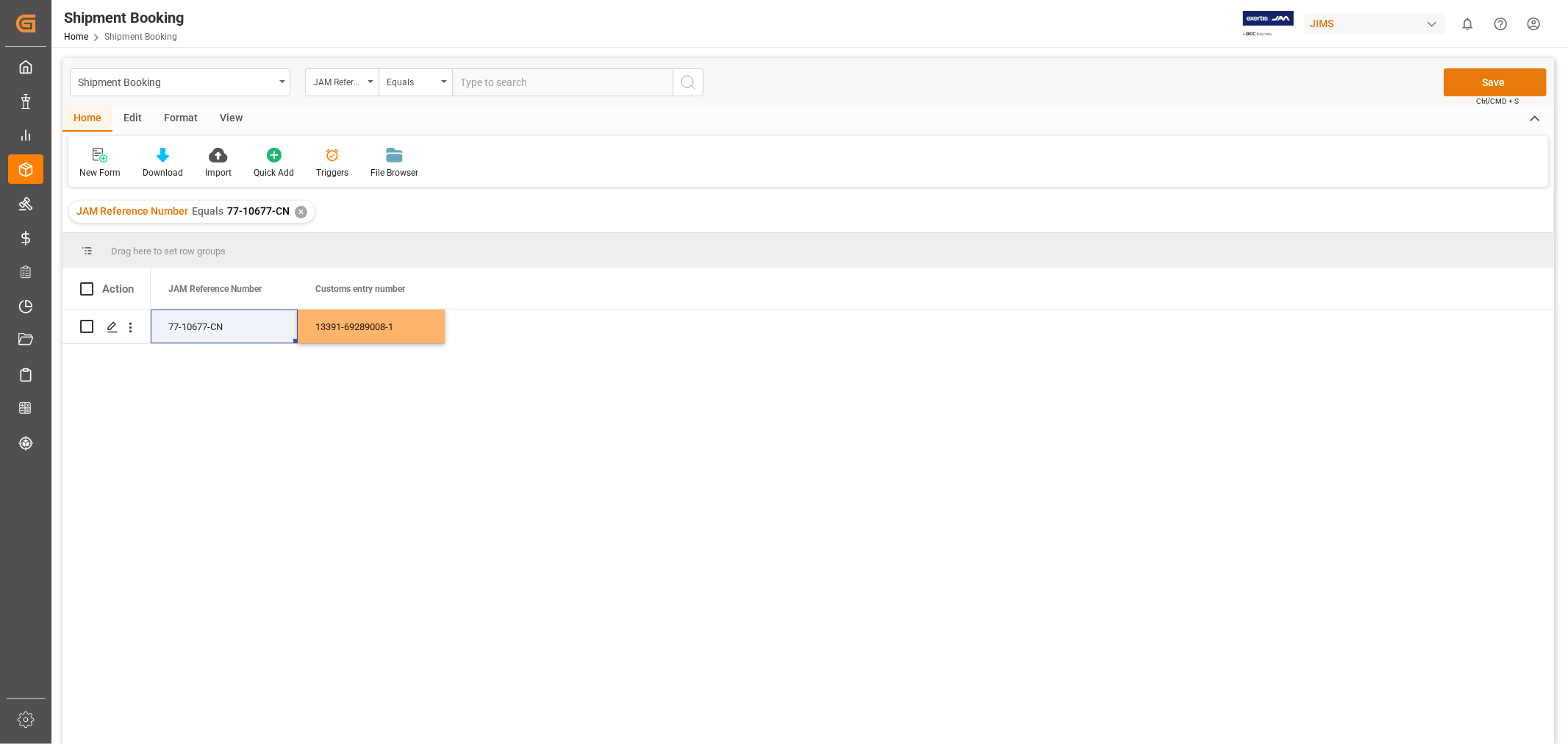
click at [1499, 86] on button "Save" at bounding box center [1495, 82] width 103 height 28
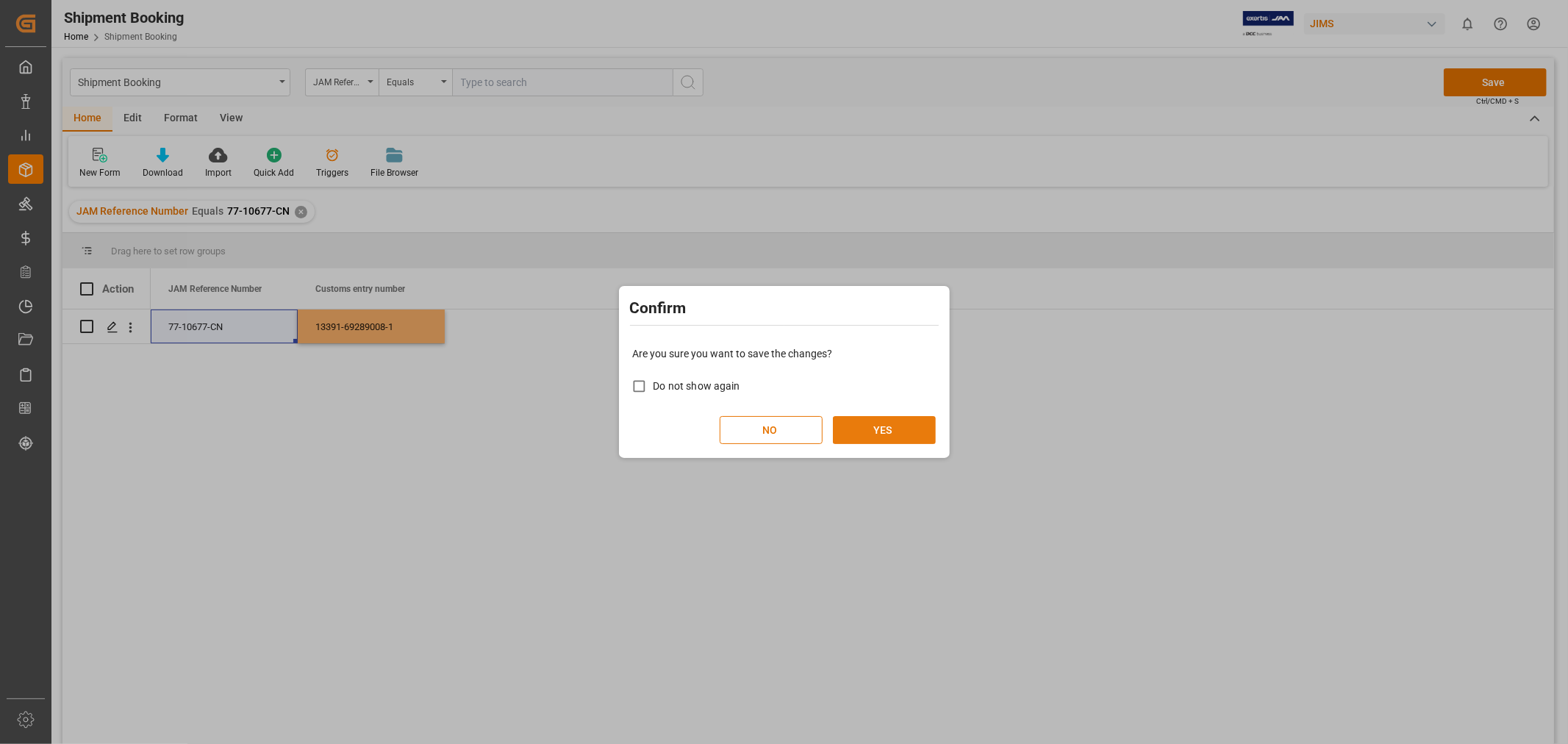
click at [868, 430] on button "YES" at bounding box center [884, 430] width 103 height 28
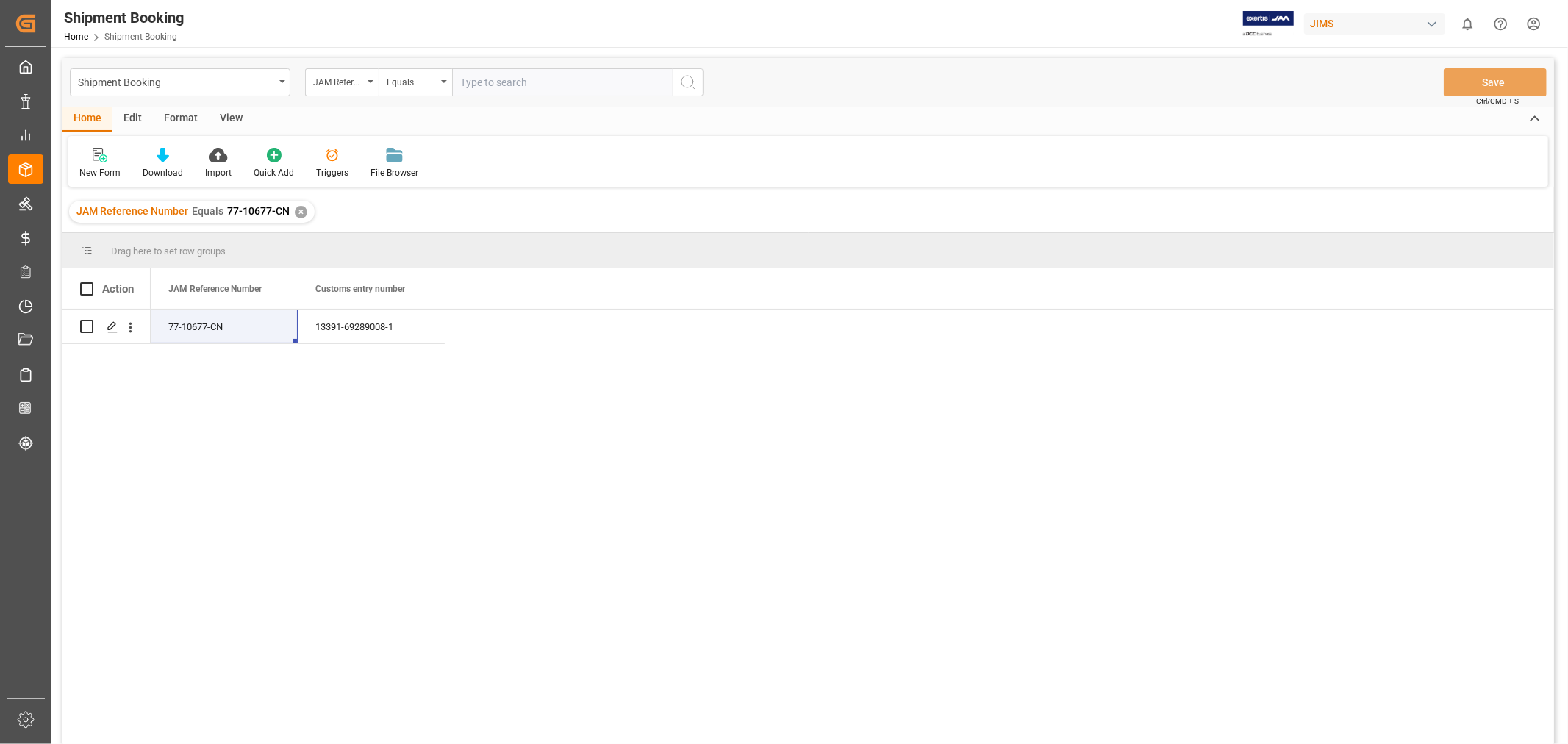
drag, startPoint x: 584, startPoint y: 517, endPoint x: 618, endPoint y: 509, distance: 34.9
click at [588, 513] on div "77-10677-CN 13391-69289008-1" at bounding box center [852, 531] width 1403 height 444
click at [303, 209] on div "✕" at bounding box center [300, 212] width 13 height 13
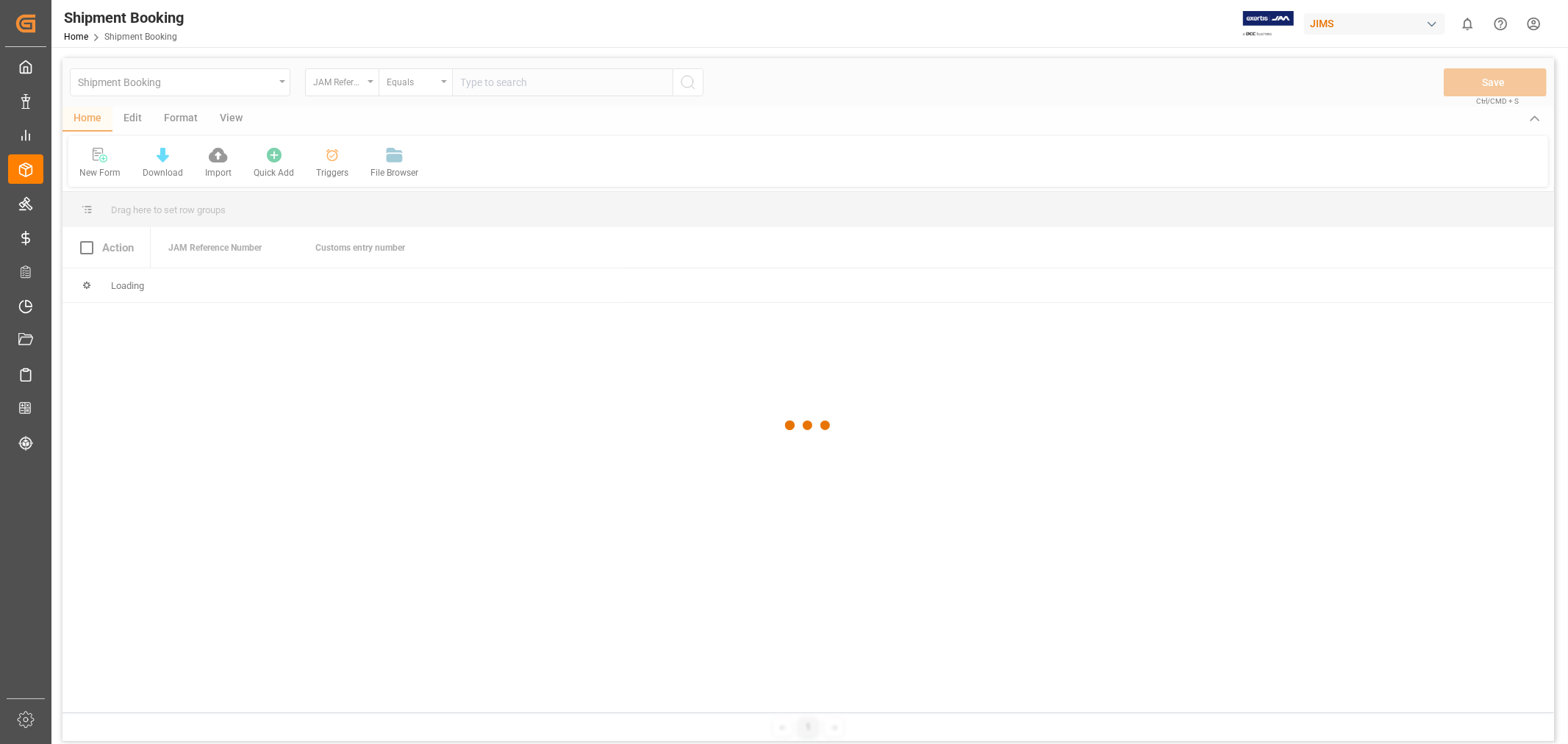
click at [517, 84] on div at bounding box center [808, 426] width 1491 height 735
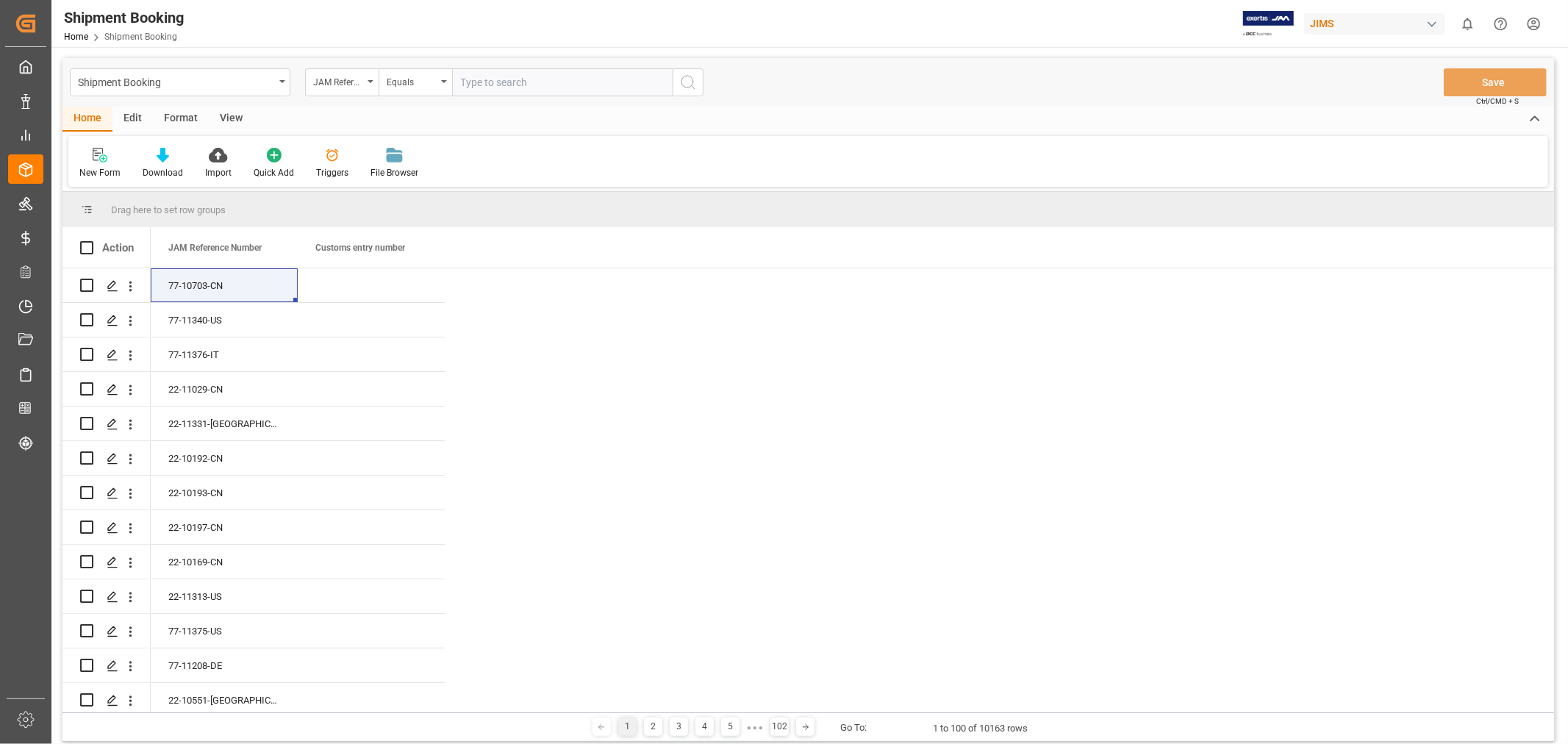
click at [516, 78] on input "text" at bounding box center [562, 82] width 220 height 28
paste input "77-11303-CN"
type input "77-11303-CN"
click at [688, 84] on icon "search button" at bounding box center [688, 82] width 18 height 18
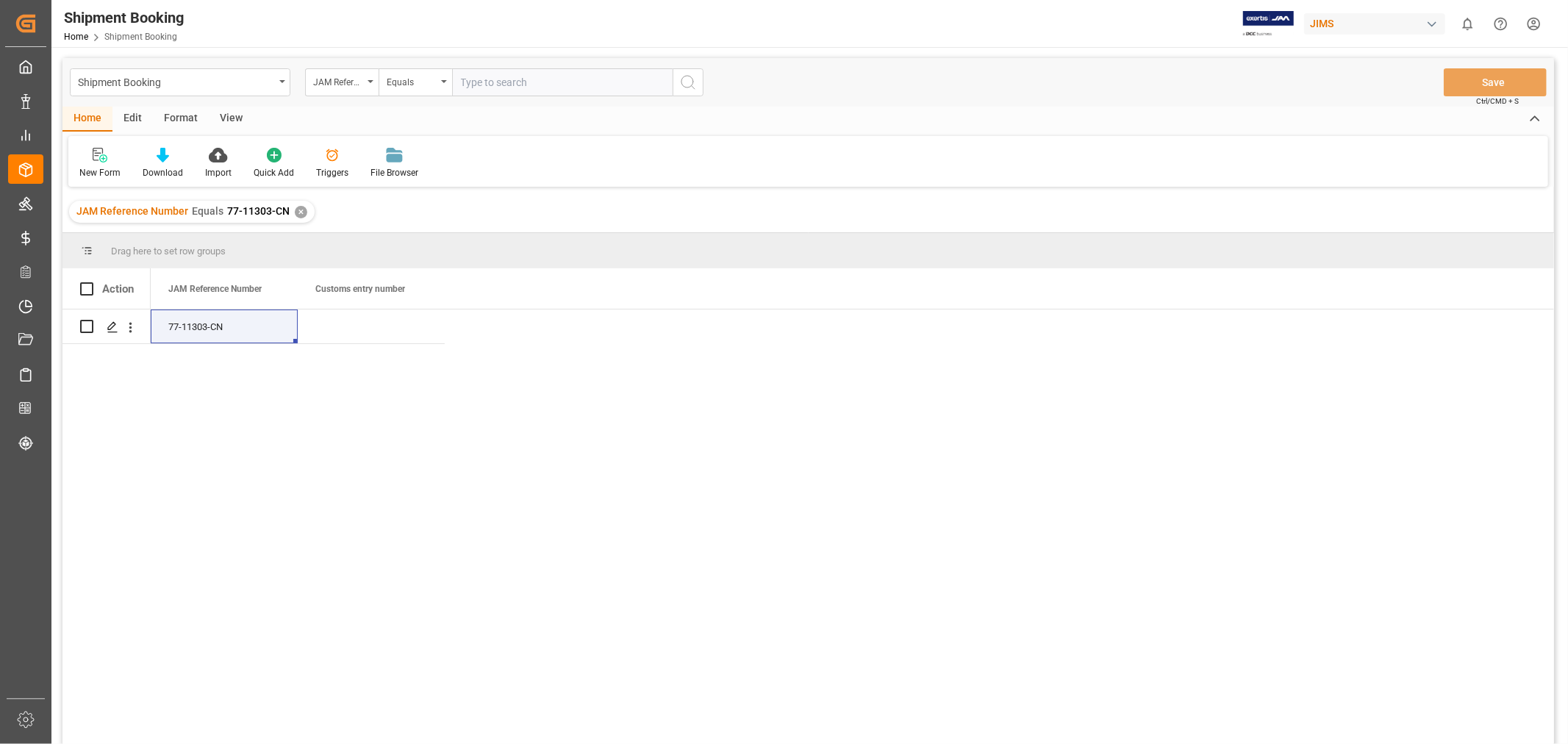
click at [230, 113] on div "View" at bounding box center [231, 119] width 45 height 25
click at [84, 152] on div at bounding box center [93, 155] width 29 height 16
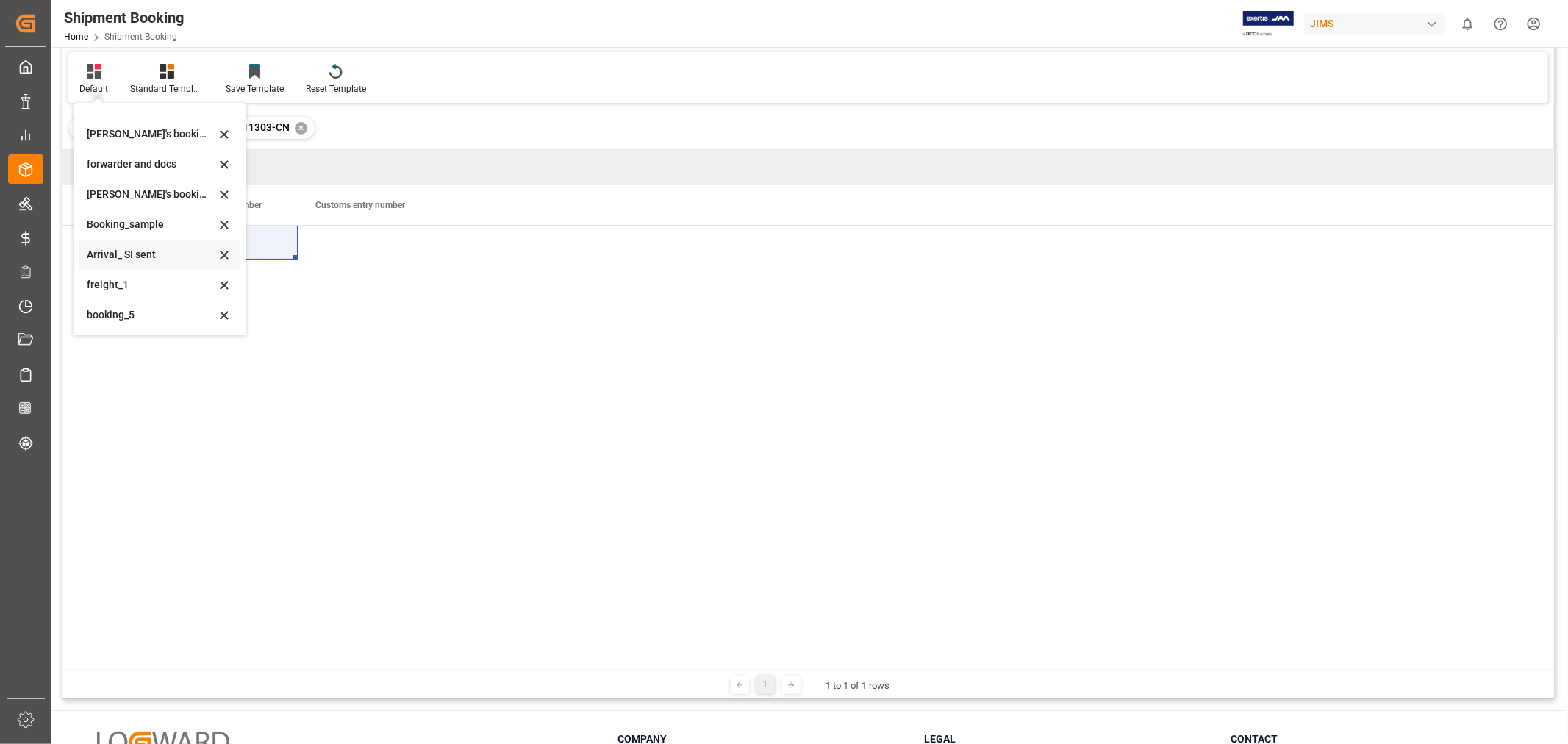
scroll to position [217, 0]
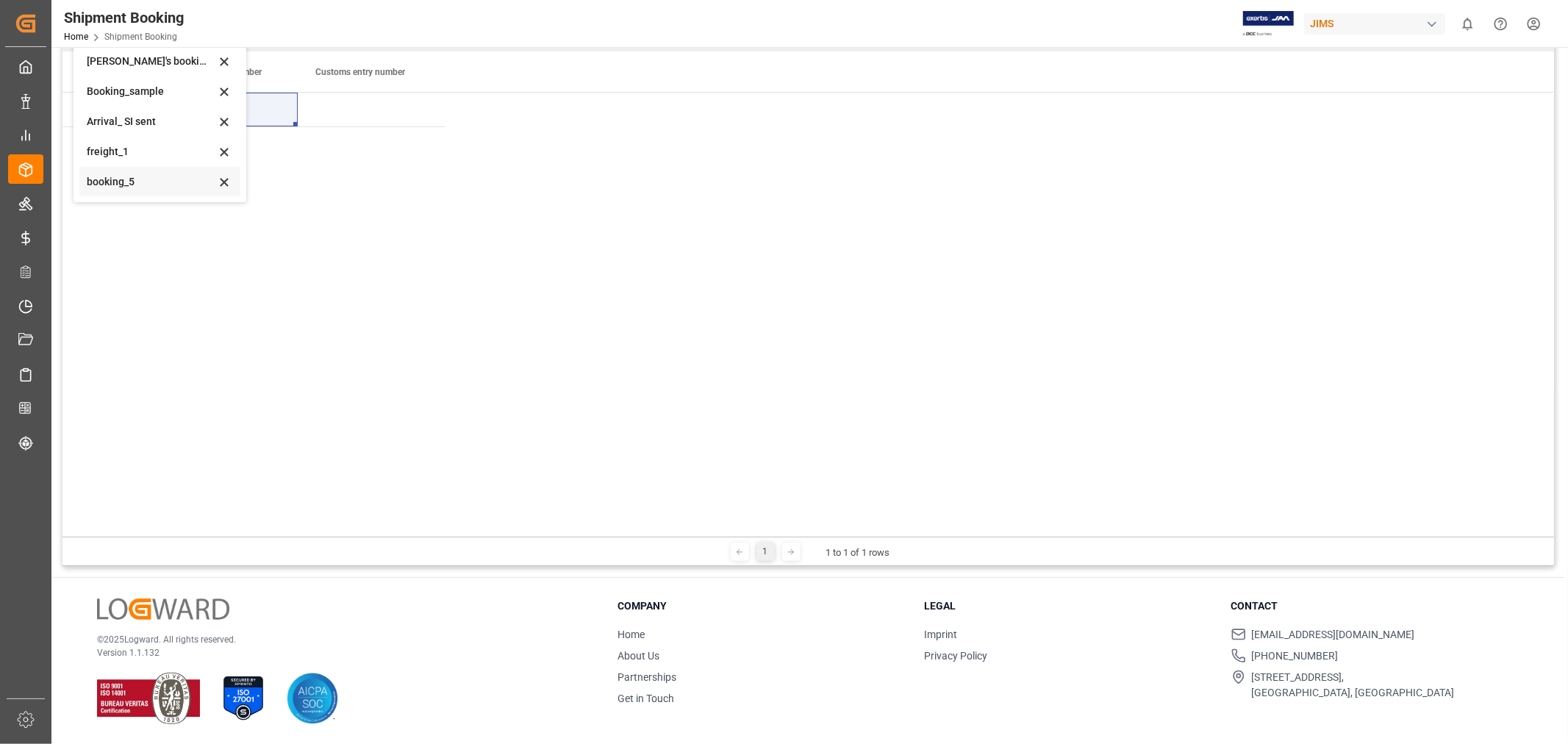
click at [125, 185] on div "booking_5" at bounding box center [151, 182] width 129 height 16
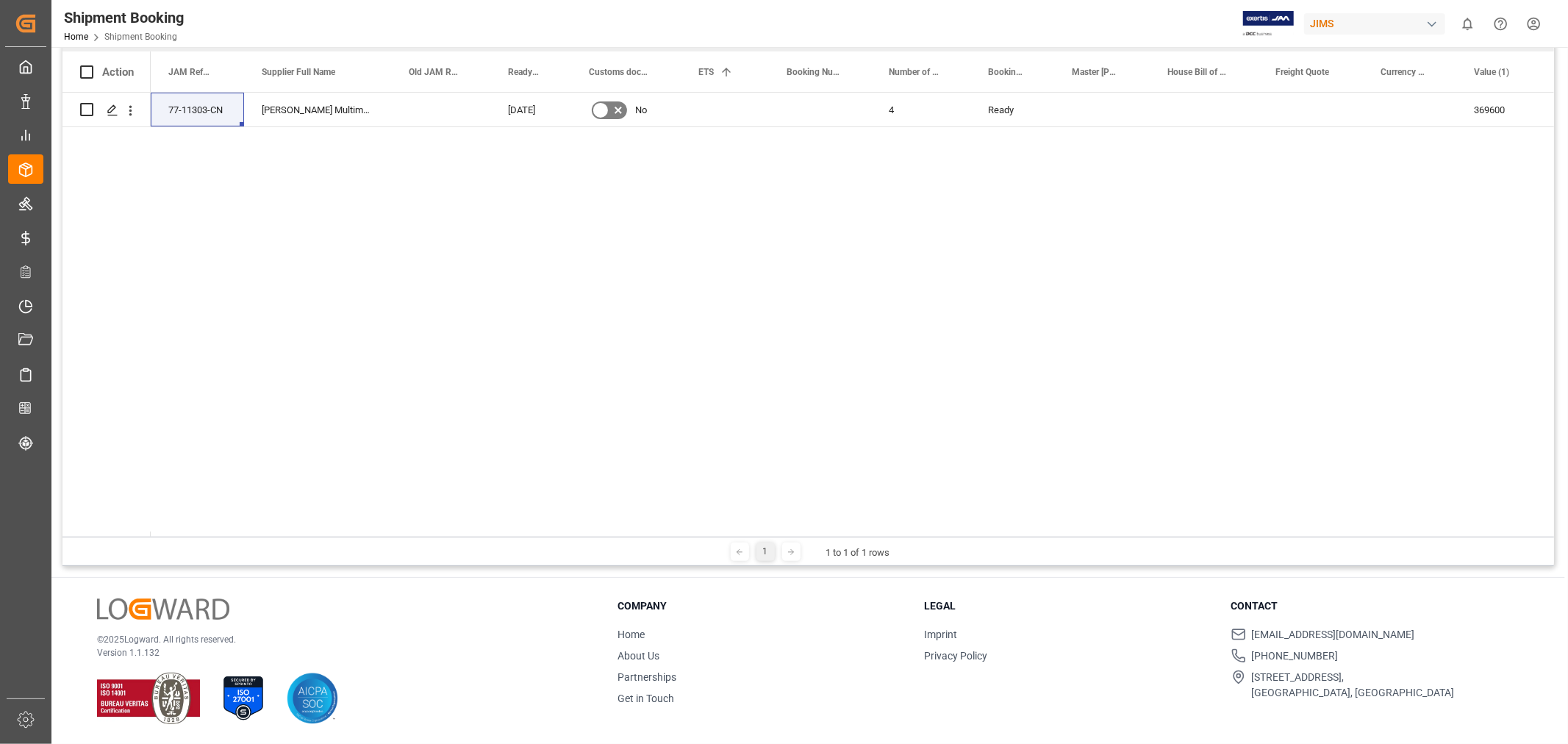
click at [714, 129] on div "77-11303-CN Harman Multimedia China 22-10-2025 No 4 Ready 369600 USD FCA CFS Wa…" at bounding box center [852, 314] width 1403 height 444
click at [1082, 111] on div "Press SPACE to select this row." at bounding box center [1101, 109] width 95 height 34
click at [802, 129] on div "77-11303-CN Harman Multimedia China 22-10-2025 No 4 Ready 369600 USD FCA CFS Wa…" at bounding box center [852, 314] width 1403 height 444
click at [814, 123] on div "Press SPACE to select this row." at bounding box center [820, 109] width 102 height 34
click at [814, 121] on div "Press SPACE to select this row." at bounding box center [820, 109] width 102 height 34
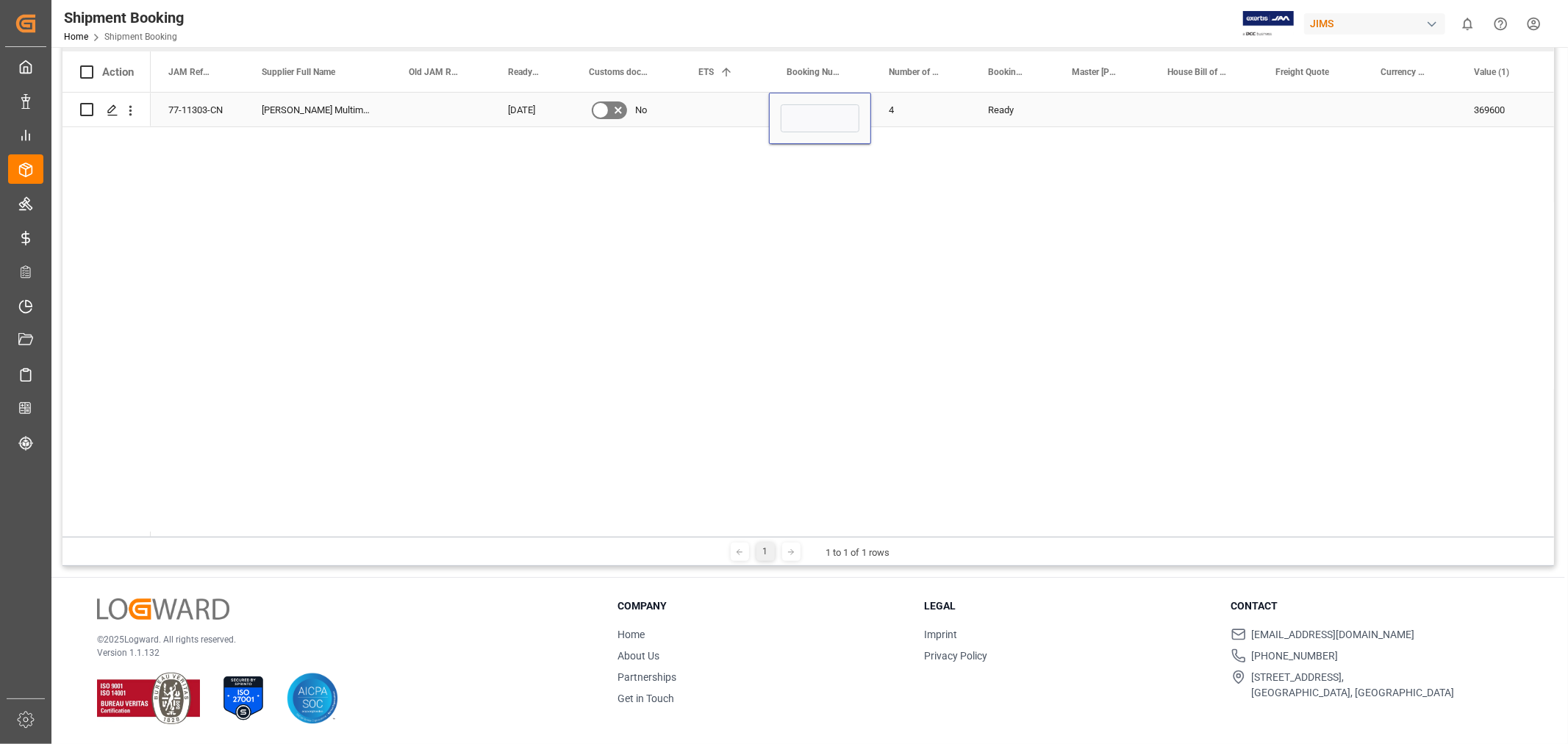
click at [814, 121] on input "Press SPACE to select this row." at bounding box center [820, 118] width 78 height 28
type input "149507498852"
click at [717, 111] on div "Press SPACE to select this row." at bounding box center [724, 109] width 88 height 34
click at [693, 118] on div "Press SPACE to select this row." at bounding box center [724, 109] width 88 height 34
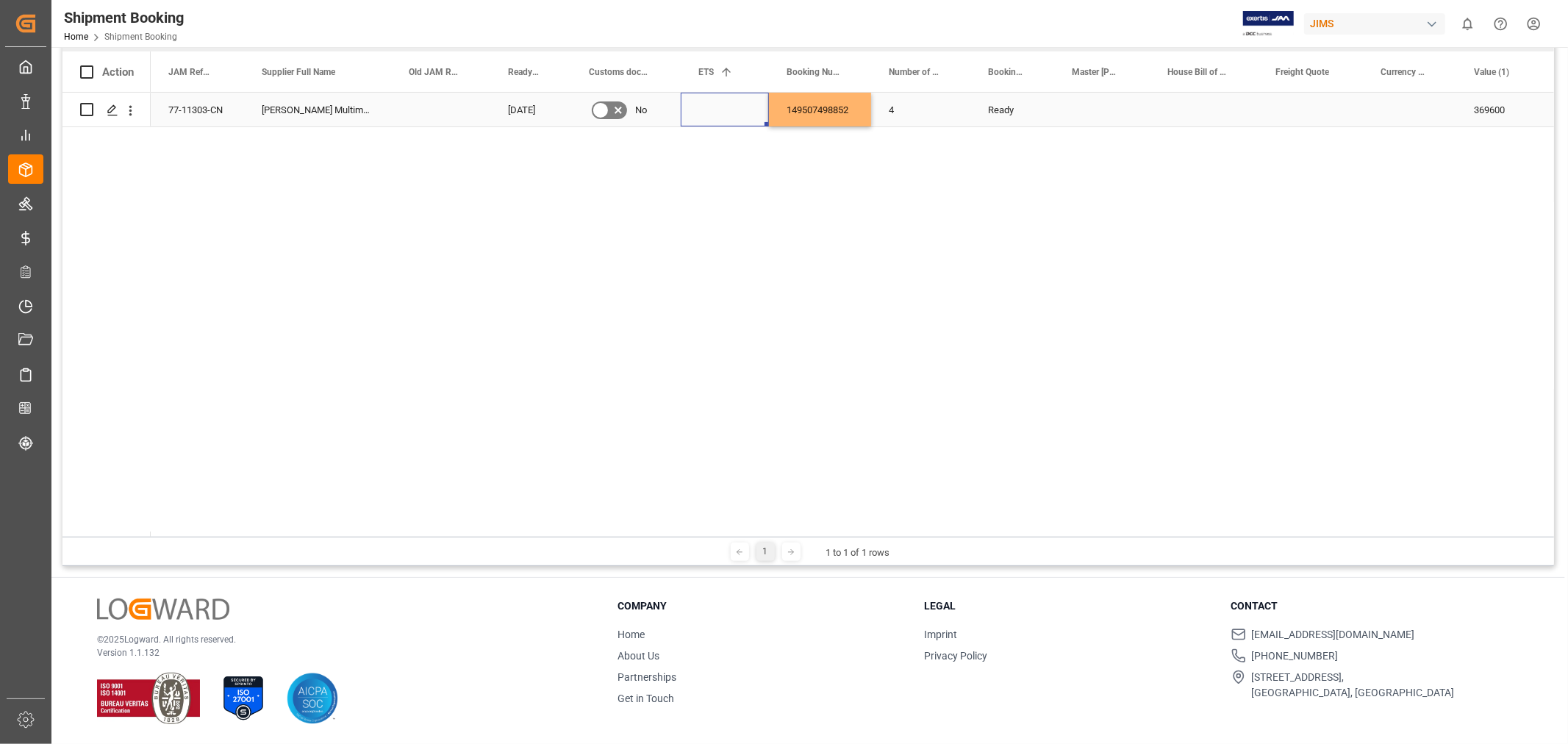
click at [693, 118] on div "Press SPACE to select this row." at bounding box center [724, 109] width 88 height 34
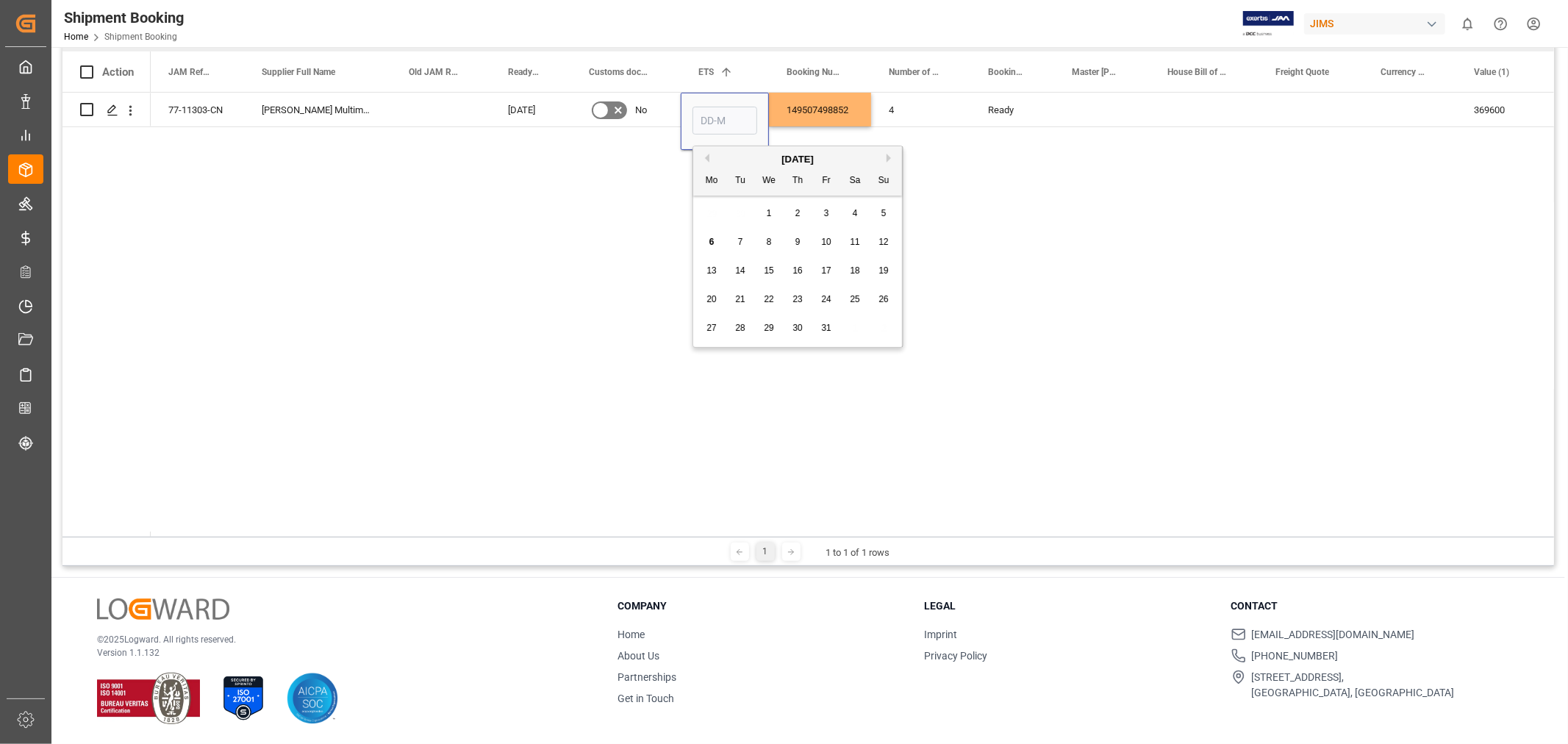
click at [884, 297] on span "26" at bounding box center [883, 300] width 10 height 10
type input "26-10-2025"
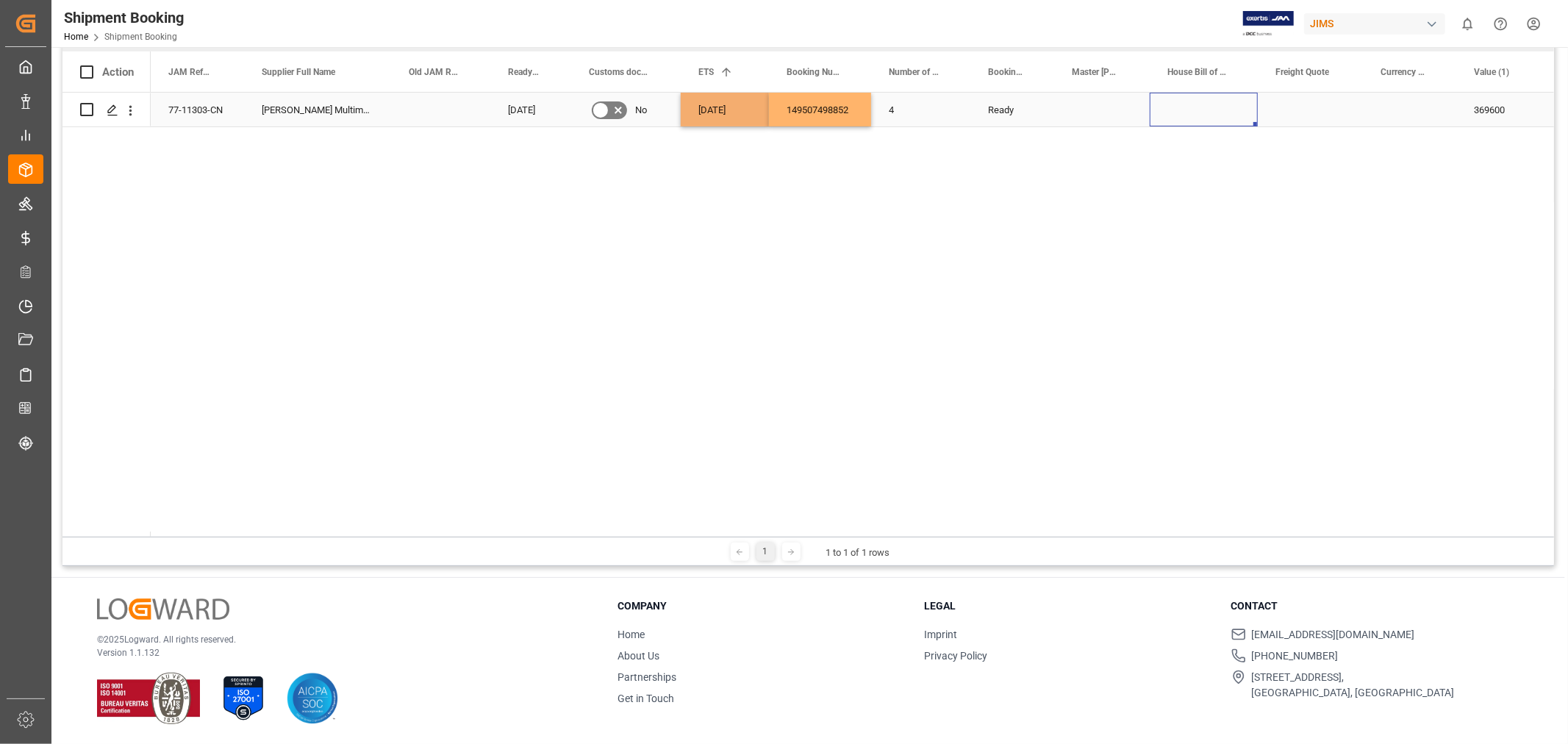
click at [1185, 113] on div "Press SPACE to select this row." at bounding box center [1203, 109] width 108 height 34
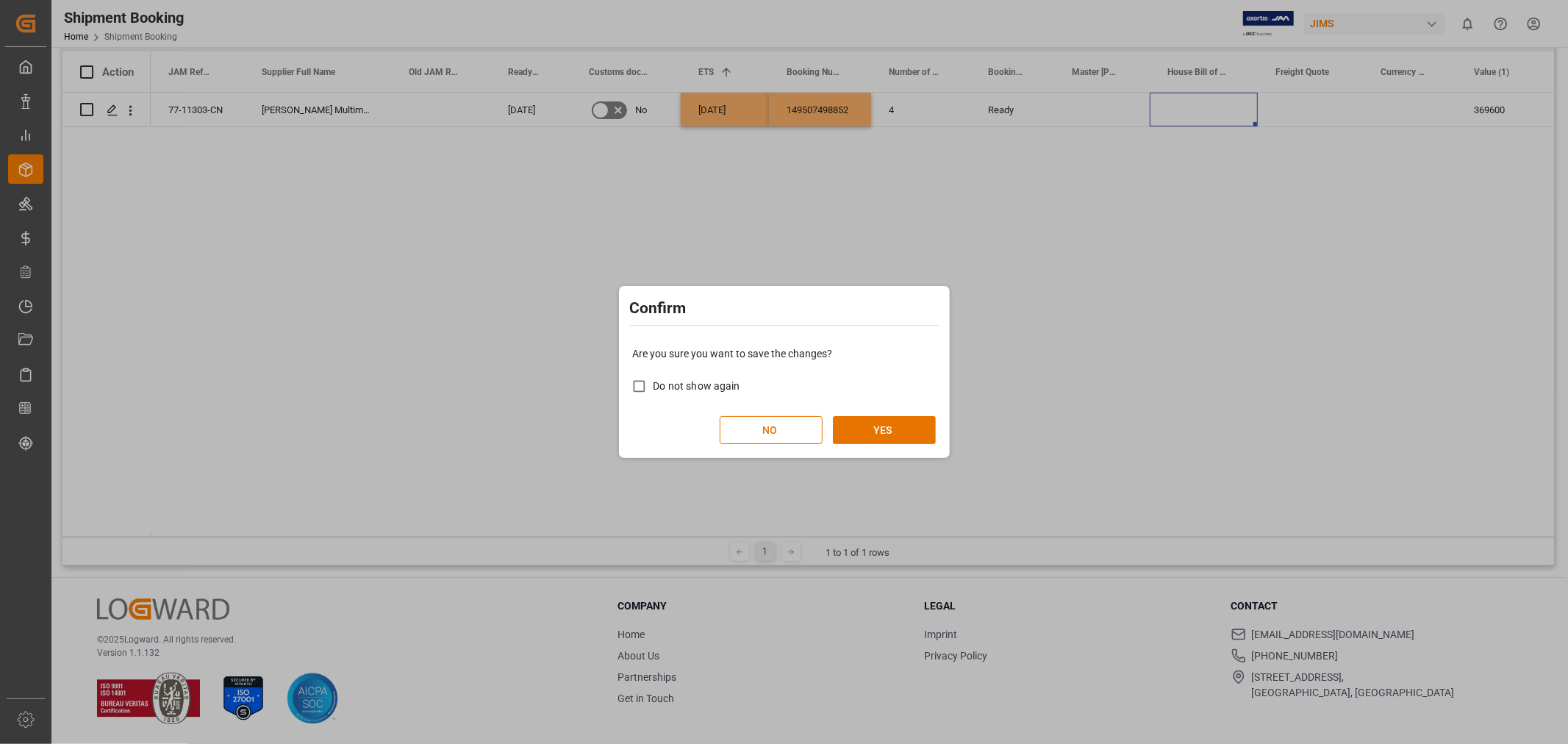
click at [908, 457] on div "Confirm Are you sure you want to save the changes? Do not show again NO YES" at bounding box center [784, 373] width 331 height 173
drag, startPoint x: 891, startPoint y: 427, endPoint x: 892, endPoint y: 416, distance: 11.0
click at [892, 424] on button "YES" at bounding box center [884, 430] width 103 height 28
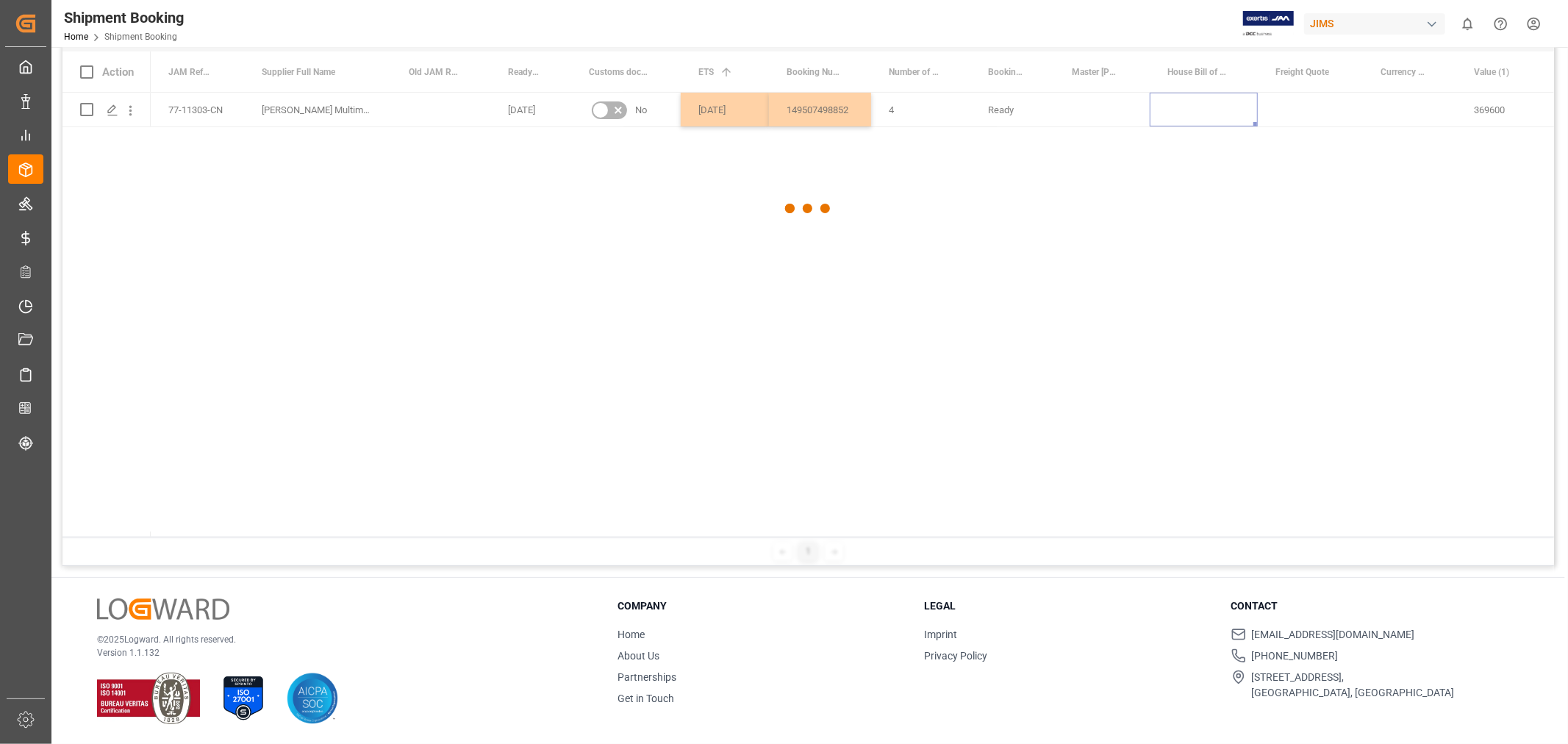
click at [1400, 254] on div at bounding box center [808, 209] width 1491 height 735
click at [1405, 114] on div at bounding box center [808, 209] width 1491 height 735
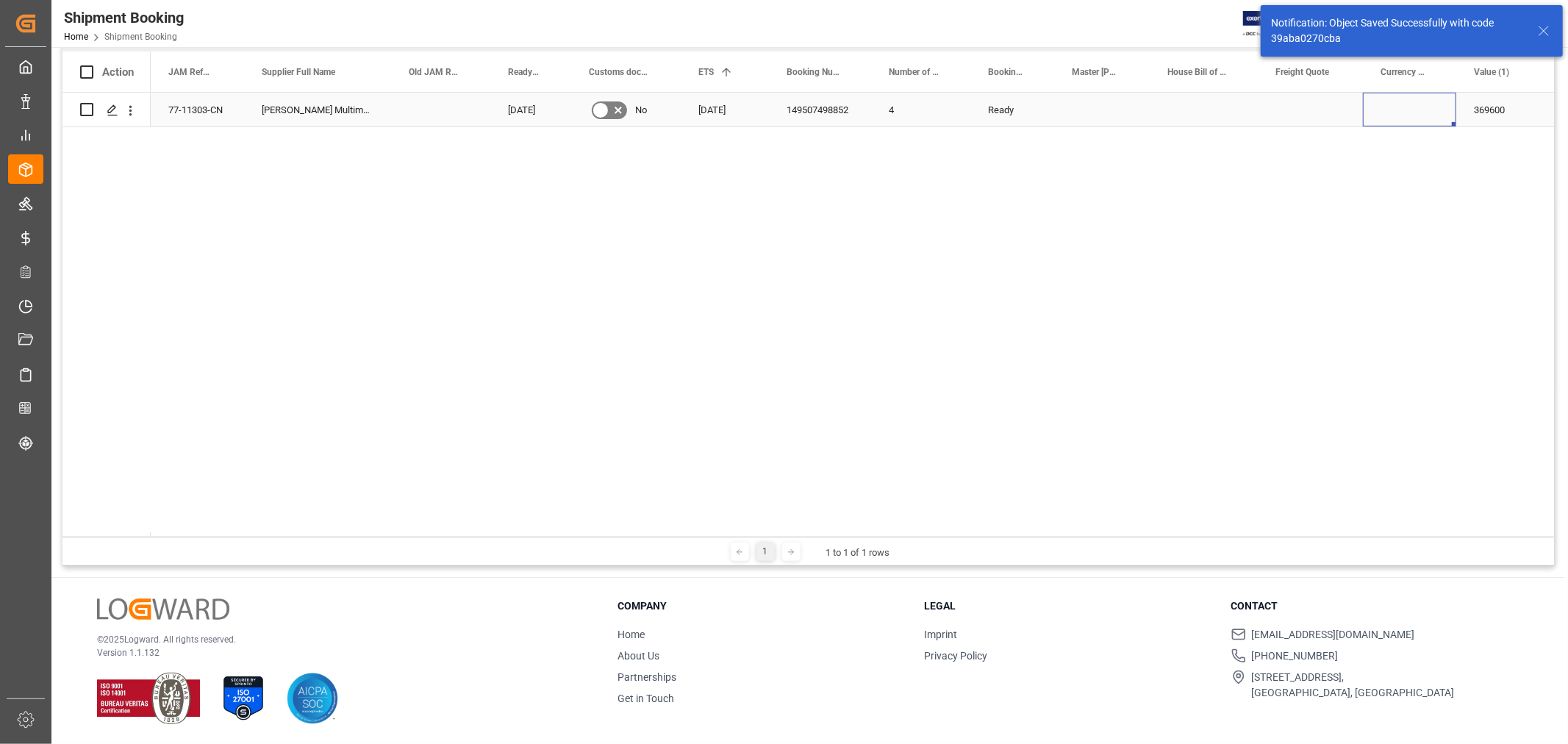
click at [1405, 114] on div "Press SPACE to select this row." at bounding box center [1409, 109] width 93 height 34
type input "u"
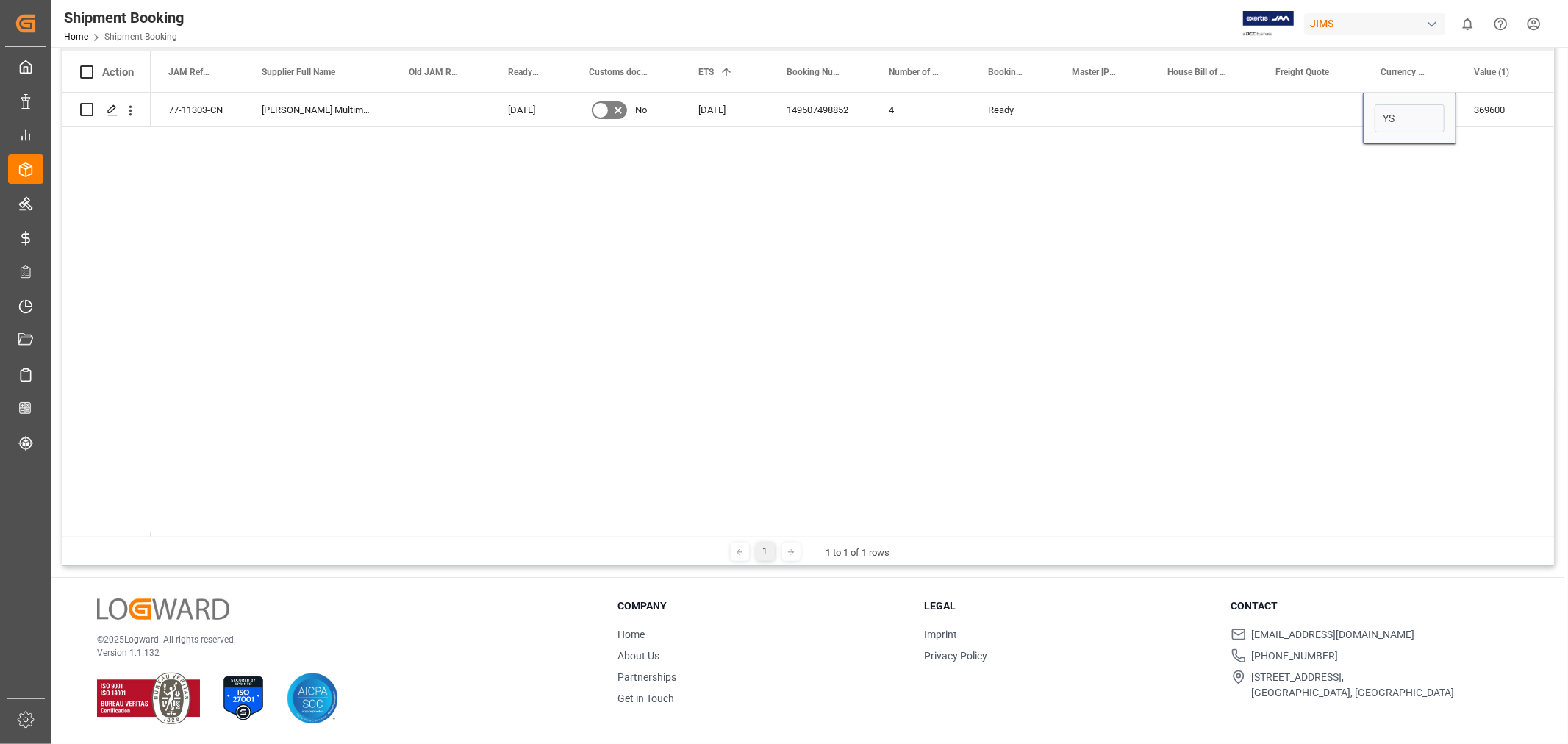
type input "Y"
type input "USD"
click at [1295, 112] on div "Press SPACE to select this row." at bounding box center [1310, 109] width 105 height 34
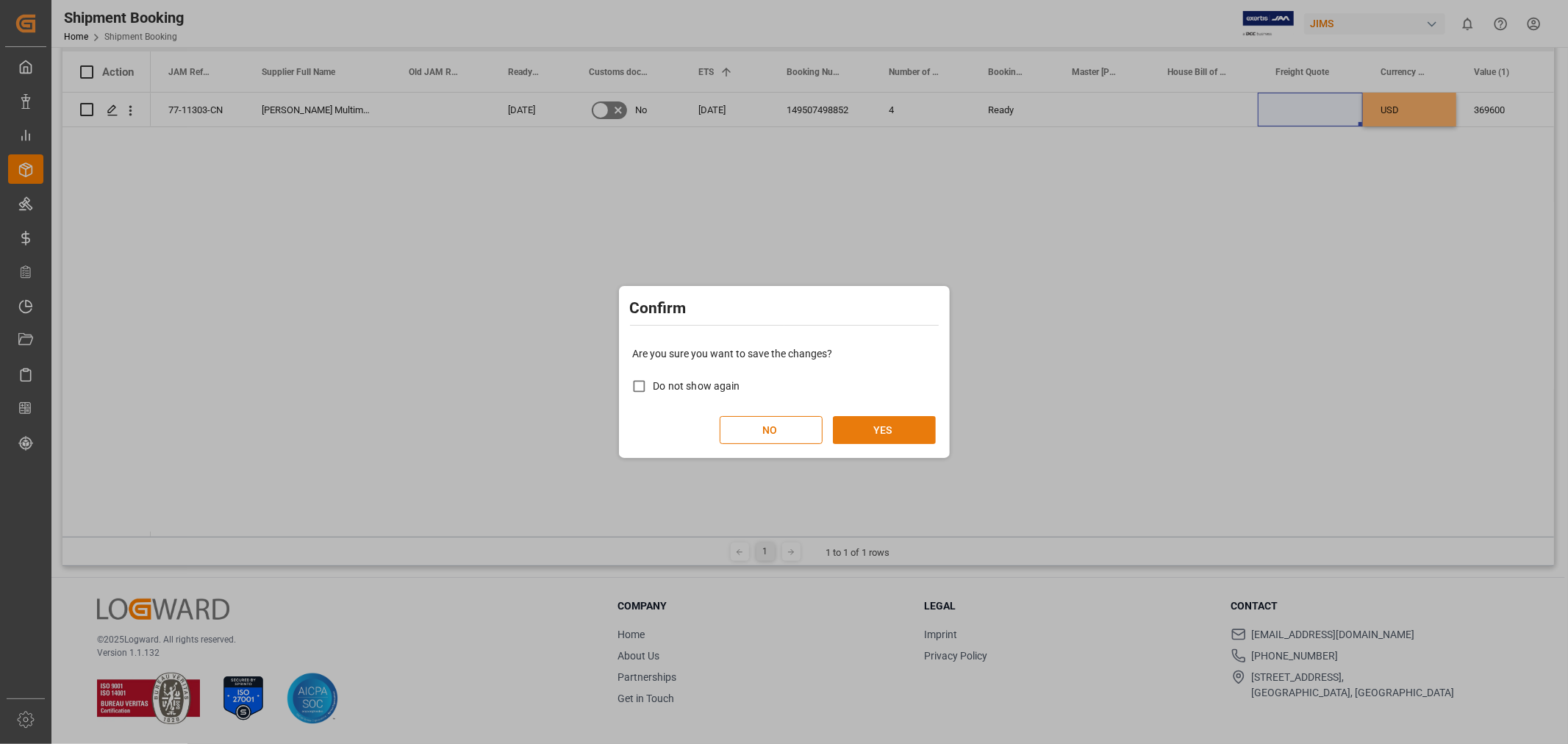
click at [840, 417] on button "YES" at bounding box center [884, 430] width 103 height 28
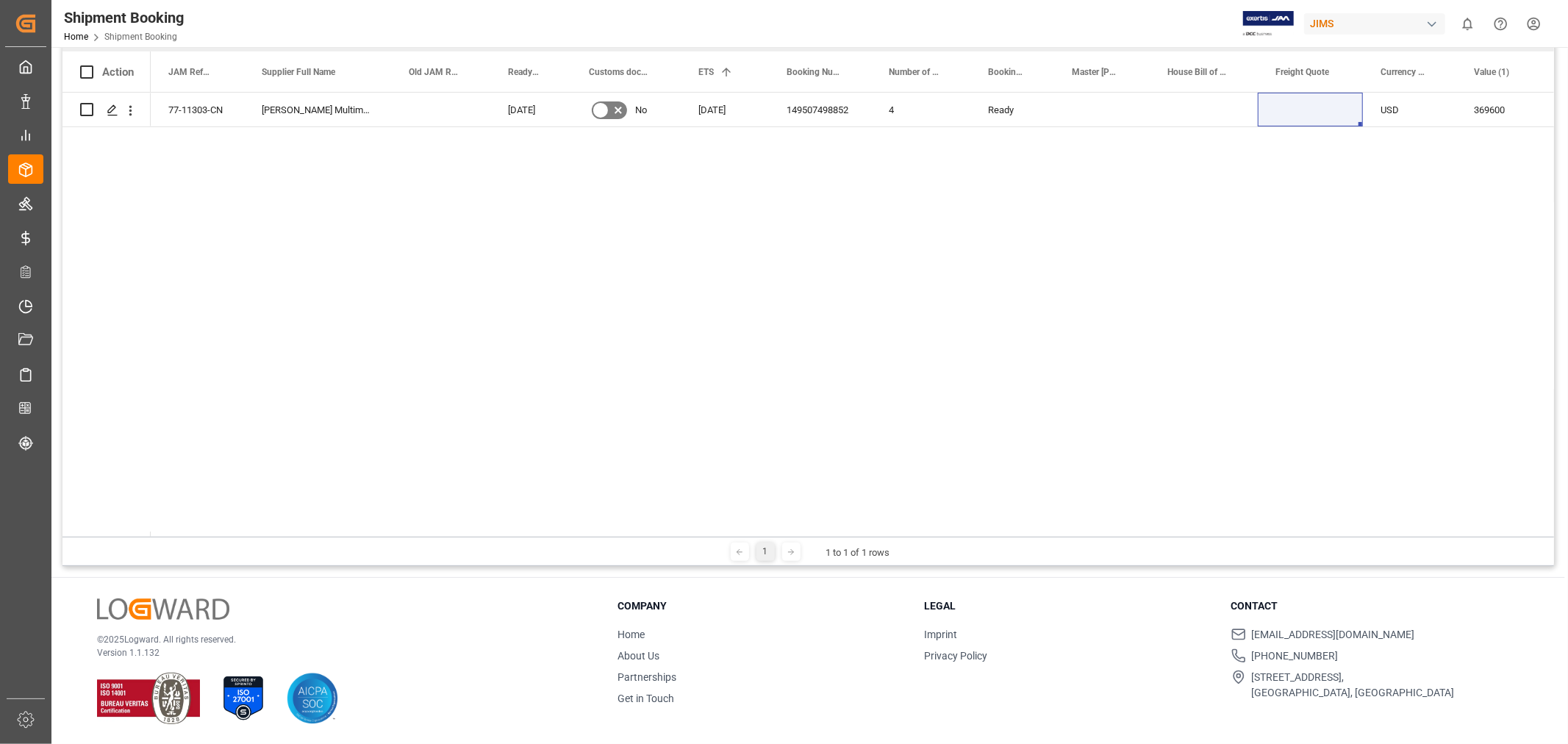
drag, startPoint x: 828, startPoint y: 332, endPoint x: 846, endPoint y: 351, distance: 26.2
click at [834, 336] on div "77-11303-CN Harman Multimedia China 22-10-2025 No 26-10-2025 149507498852 4 Rea…" at bounding box center [852, 314] width 1403 height 444
click at [850, 402] on div "77-11303-CN Harman Multimedia China 22-10-2025 No 26-10-2025 149507498852 4 Rea…" at bounding box center [852, 314] width 1403 height 444
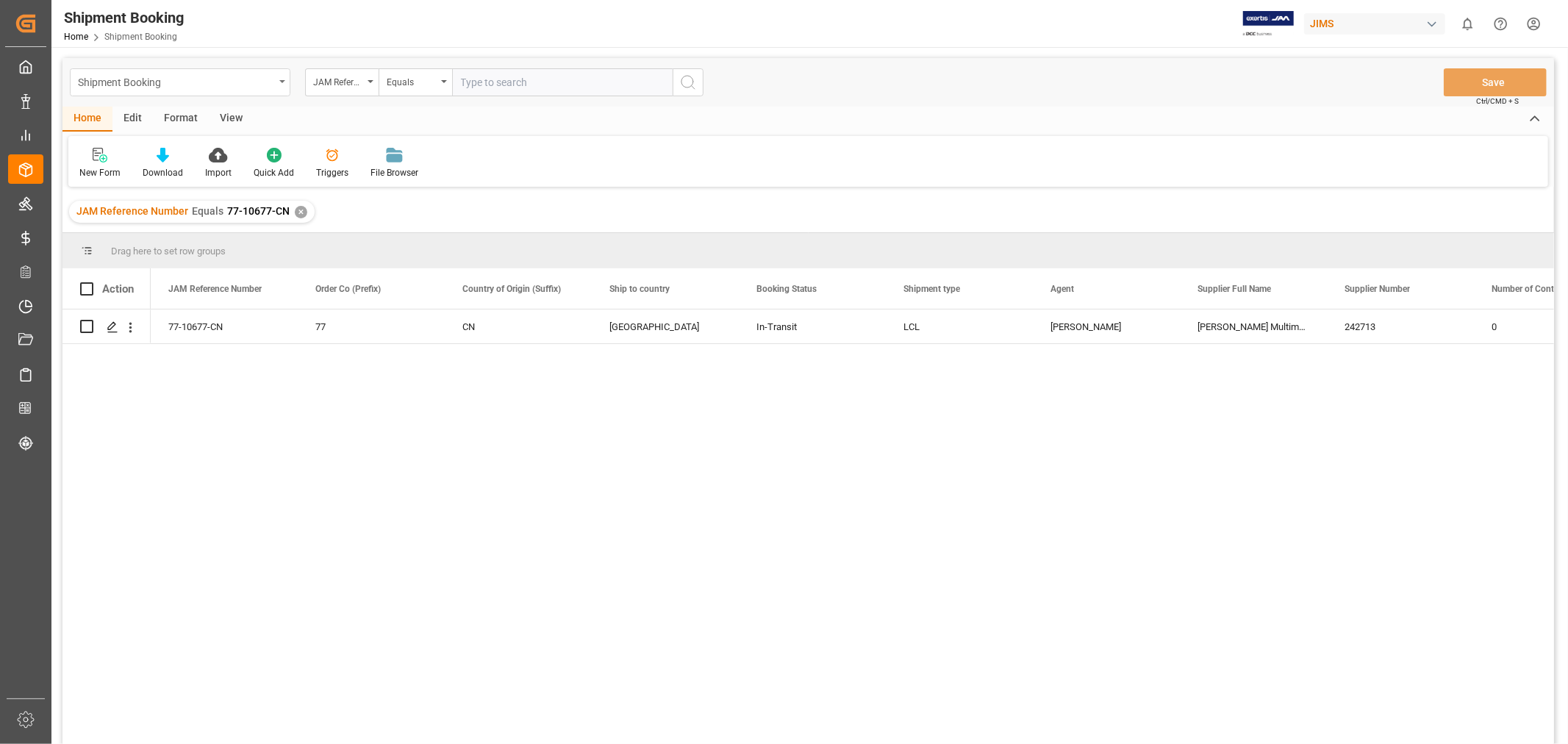
click at [276, 86] on div "Shipment Booking" at bounding box center [180, 82] width 220 height 28
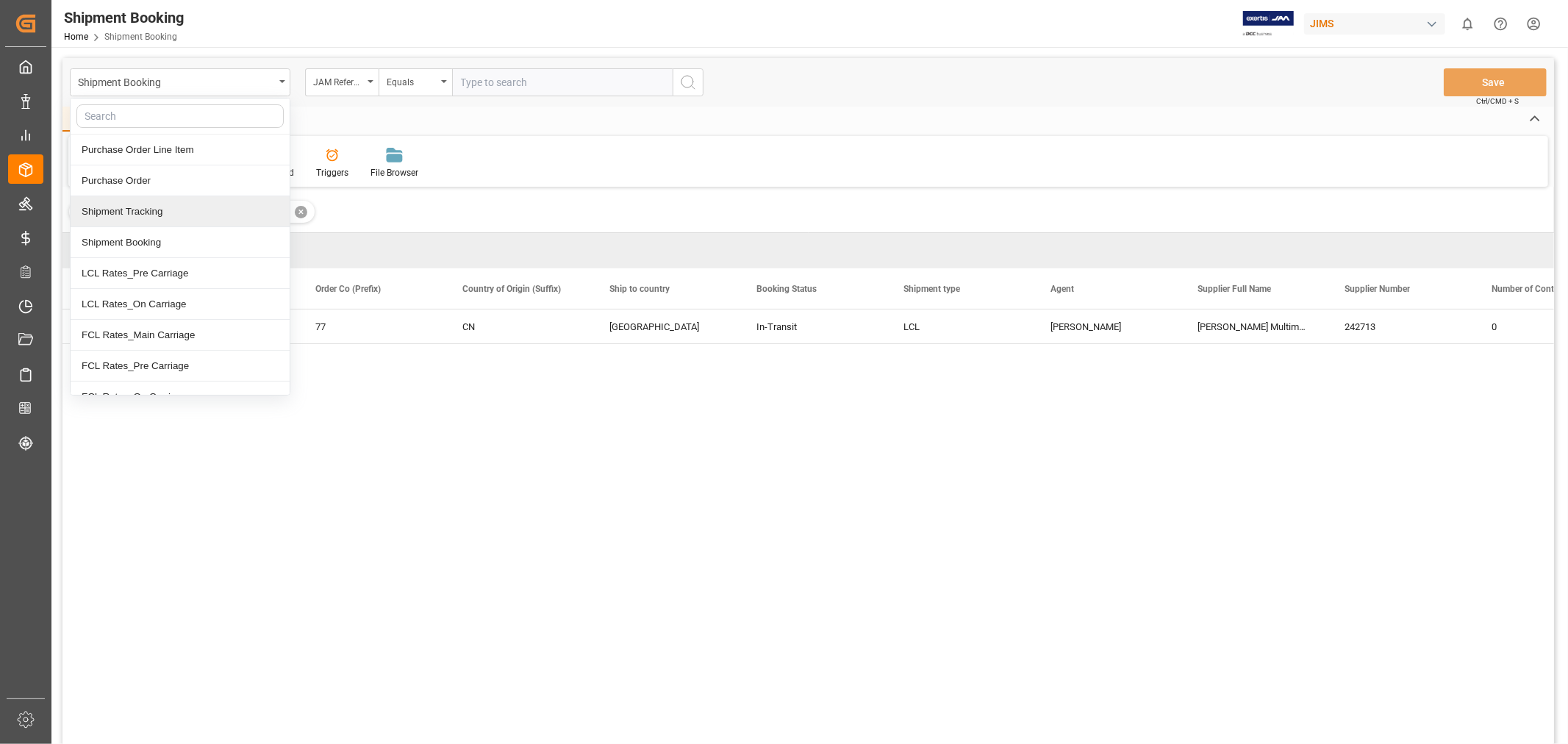
click at [170, 206] on div "Shipment Tracking" at bounding box center [180, 212] width 219 height 31
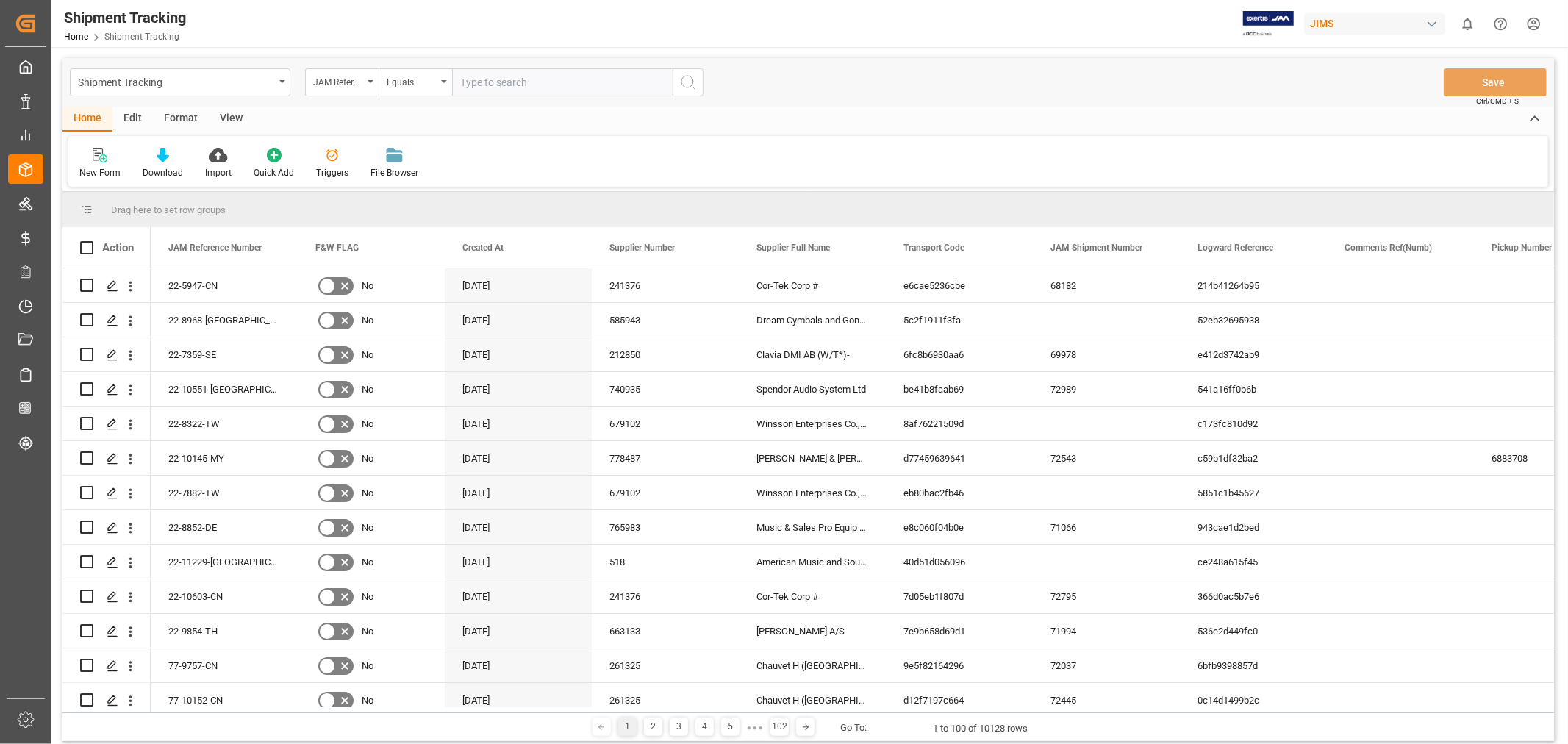
click at [696, 82] on icon "search button" at bounding box center [688, 82] width 18 height 18
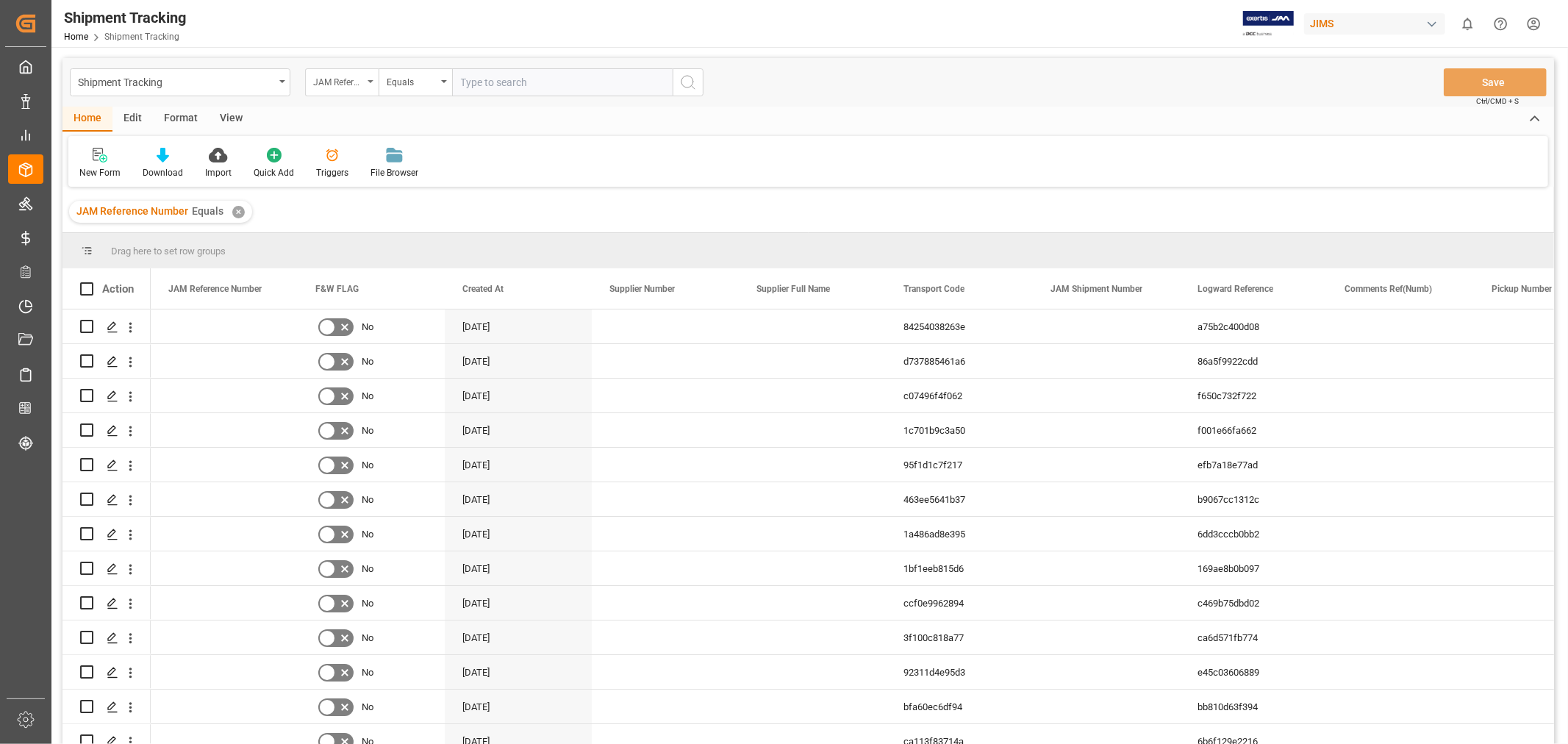
click at [349, 76] on div "JAM Reference Number" at bounding box center [338, 80] width 50 height 17
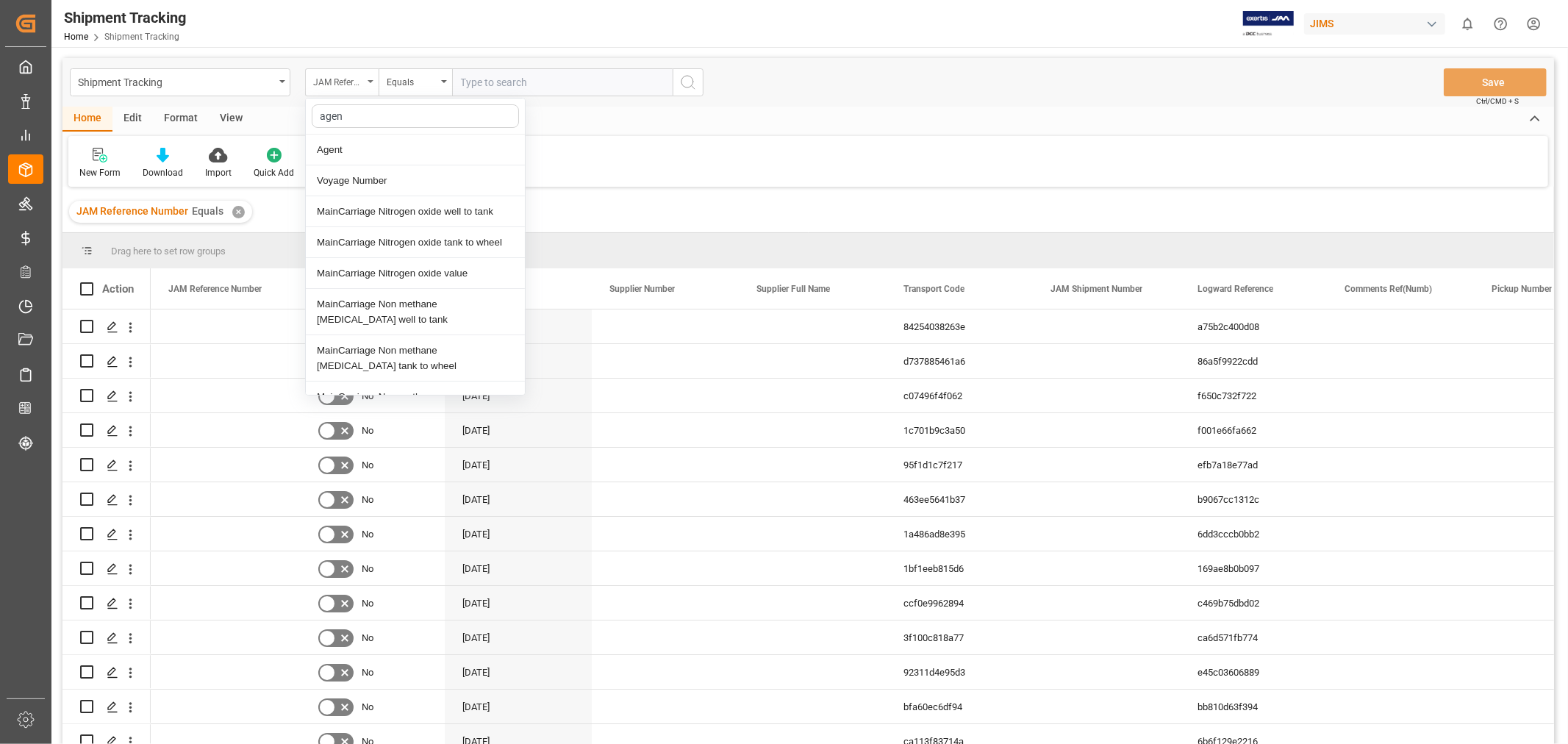
type input "agent"
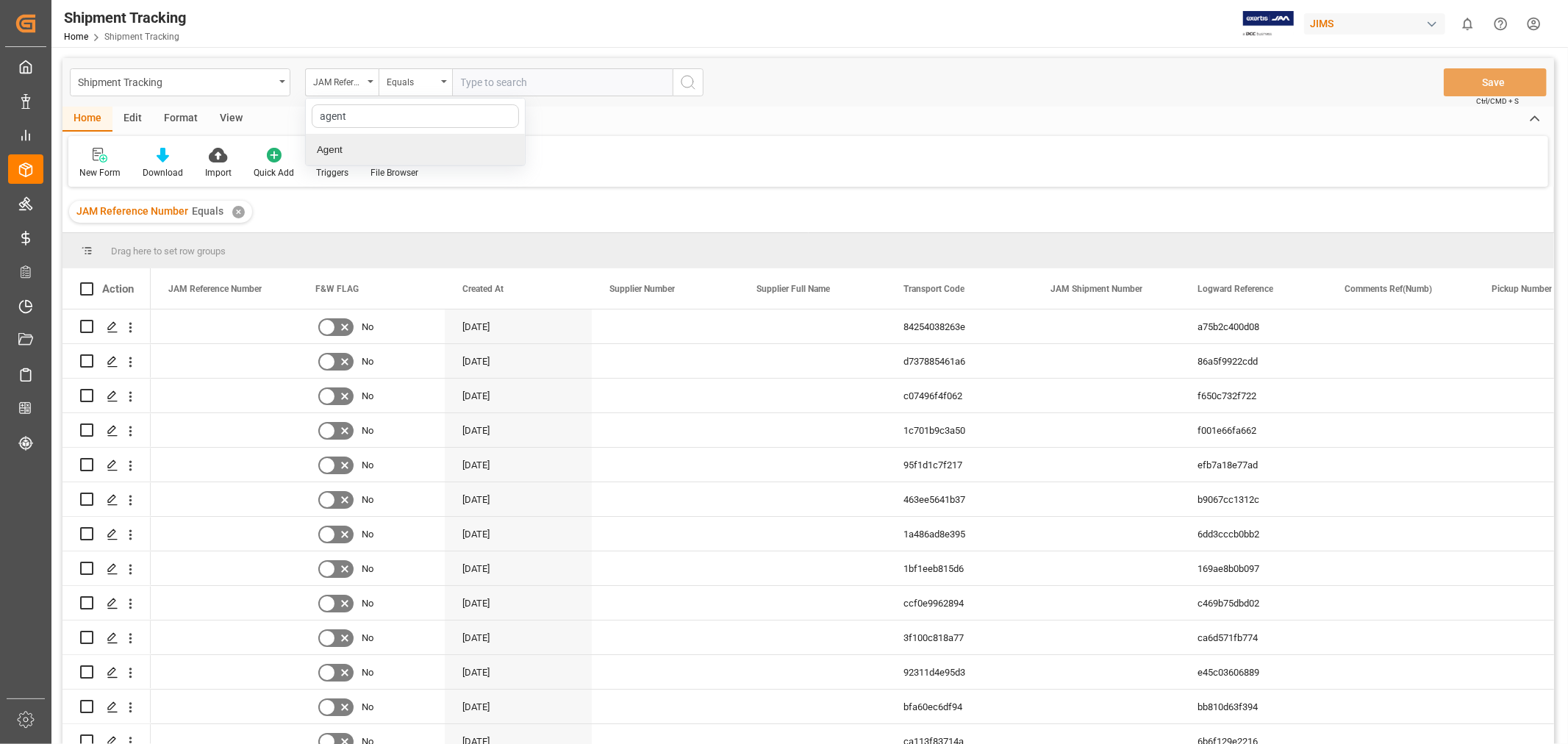
click at [346, 151] on div "Agent" at bounding box center [415, 150] width 219 height 31
click at [552, 84] on div "Select Items" at bounding box center [556, 82] width 191 height 16
type input "hui"
click at [518, 155] on span "[PERSON_NAME]" at bounding box center [521, 149] width 80 height 12
click at [481, 155] on input "[PERSON_NAME]" at bounding box center [467, 149] width 29 height 29
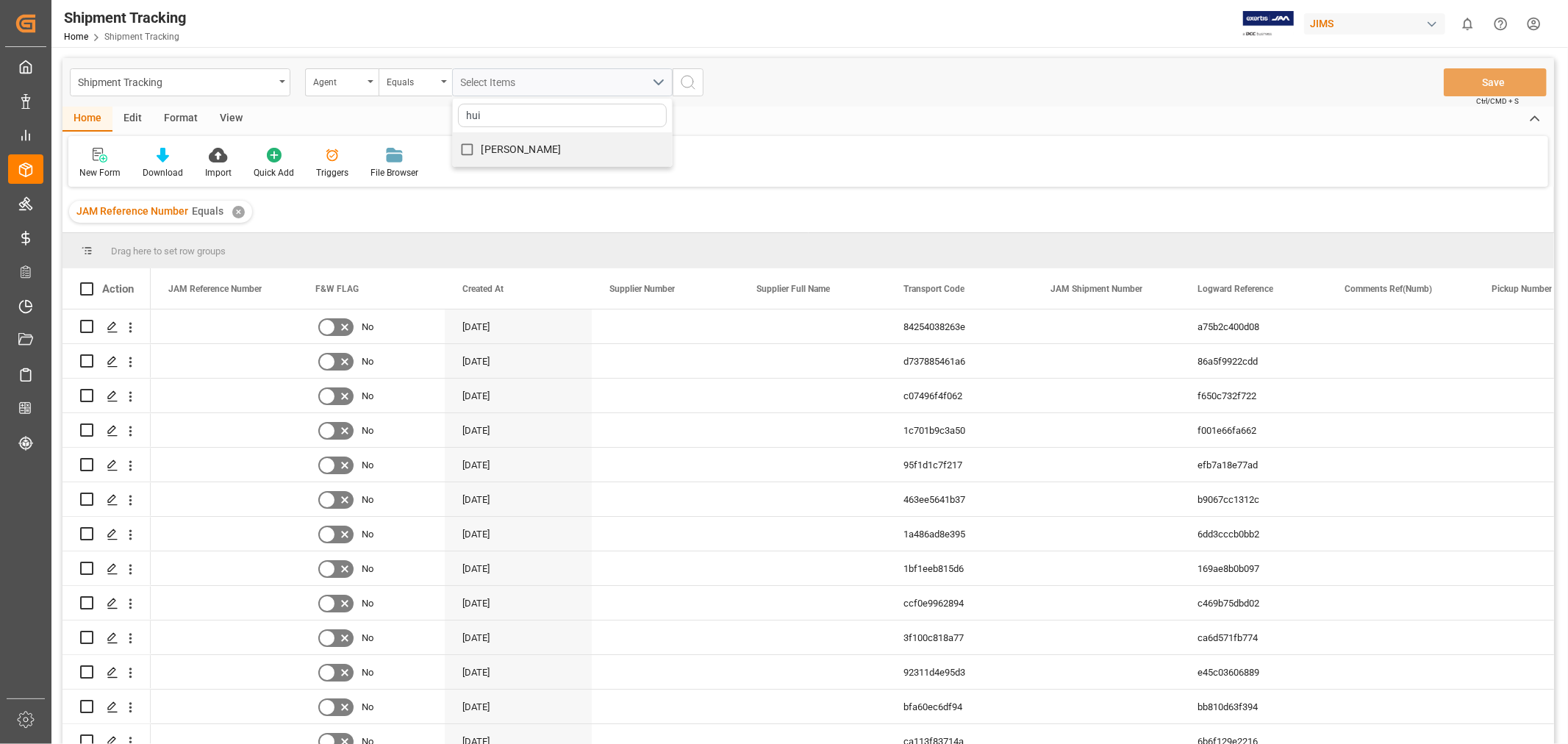
checkbox input "true"
click at [692, 86] on line "search button" at bounding box center [693, 87] width 3 height 3
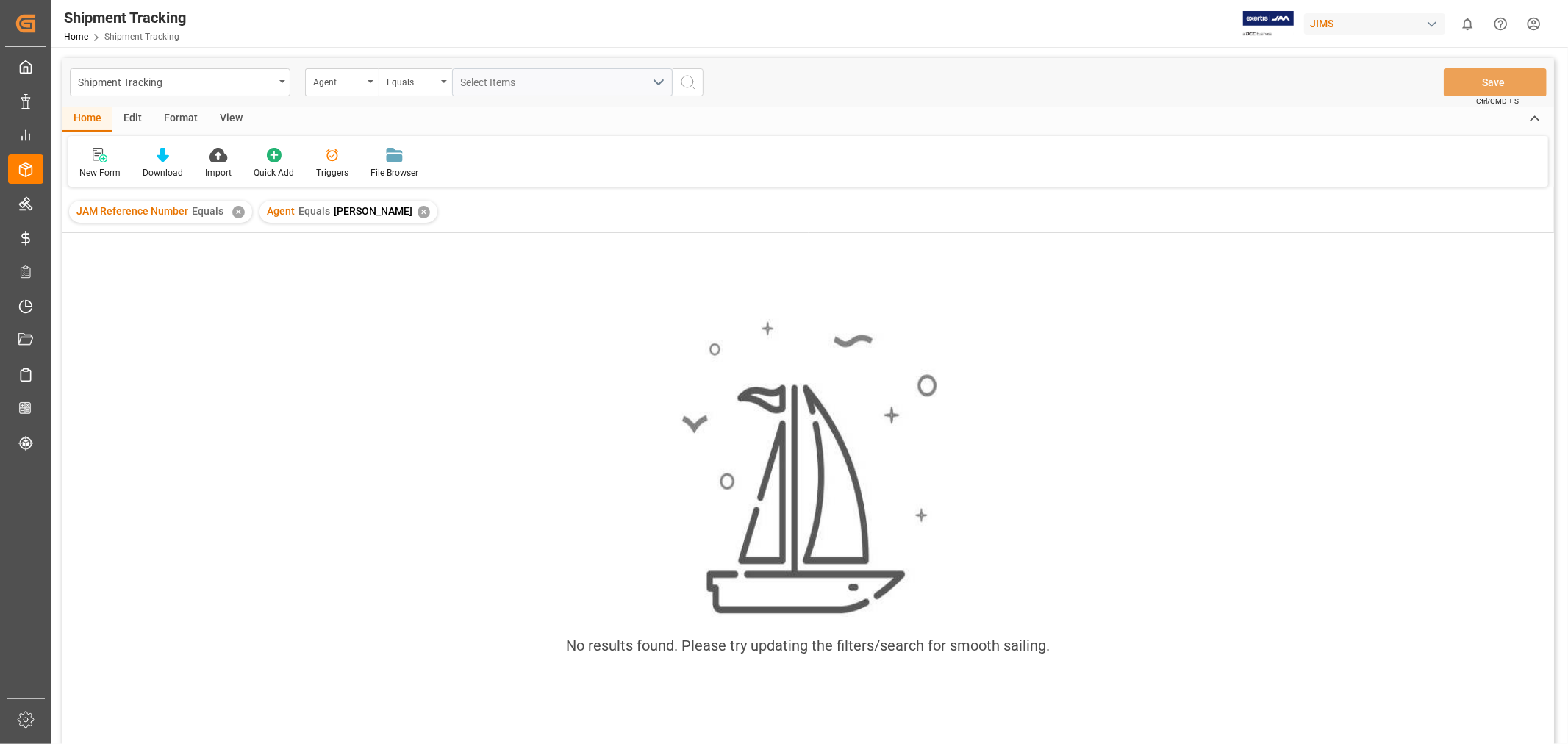
click at [238, 212] on div "✕" at bounding box center [238, 212] width 13 height 13
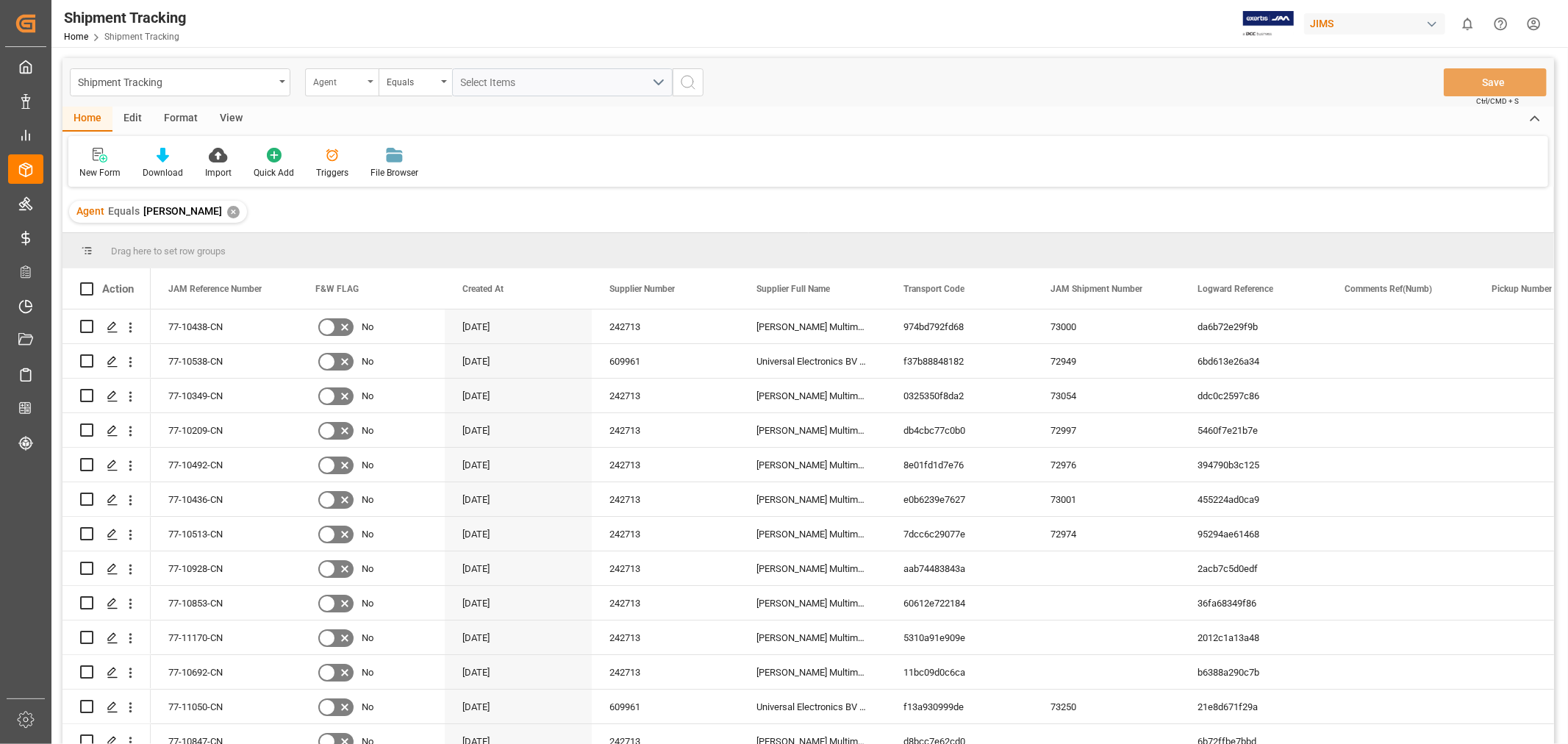
click at [351, 78] on div "Agent" at bounding box center [338, 80] width 50 height 17
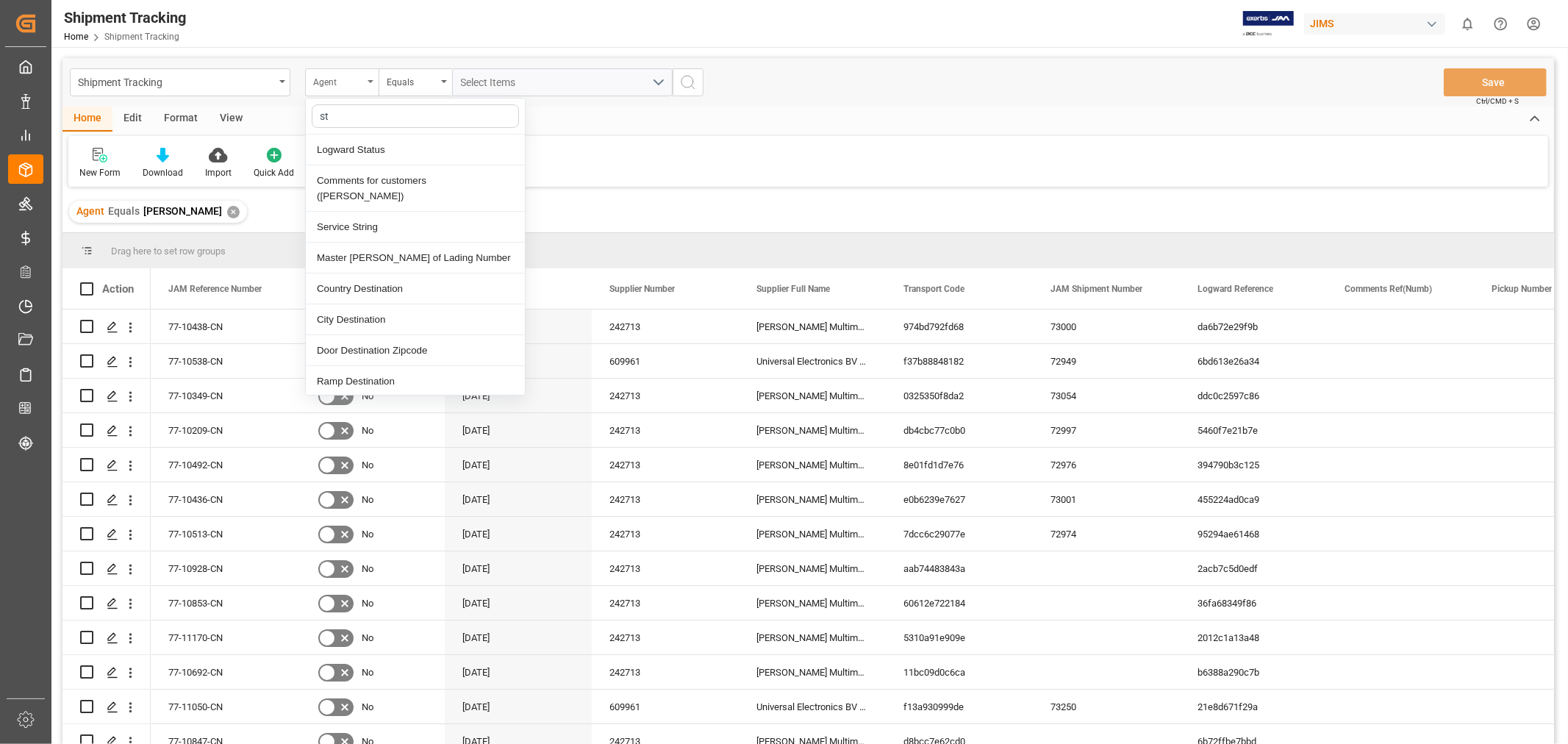
type input "sta"
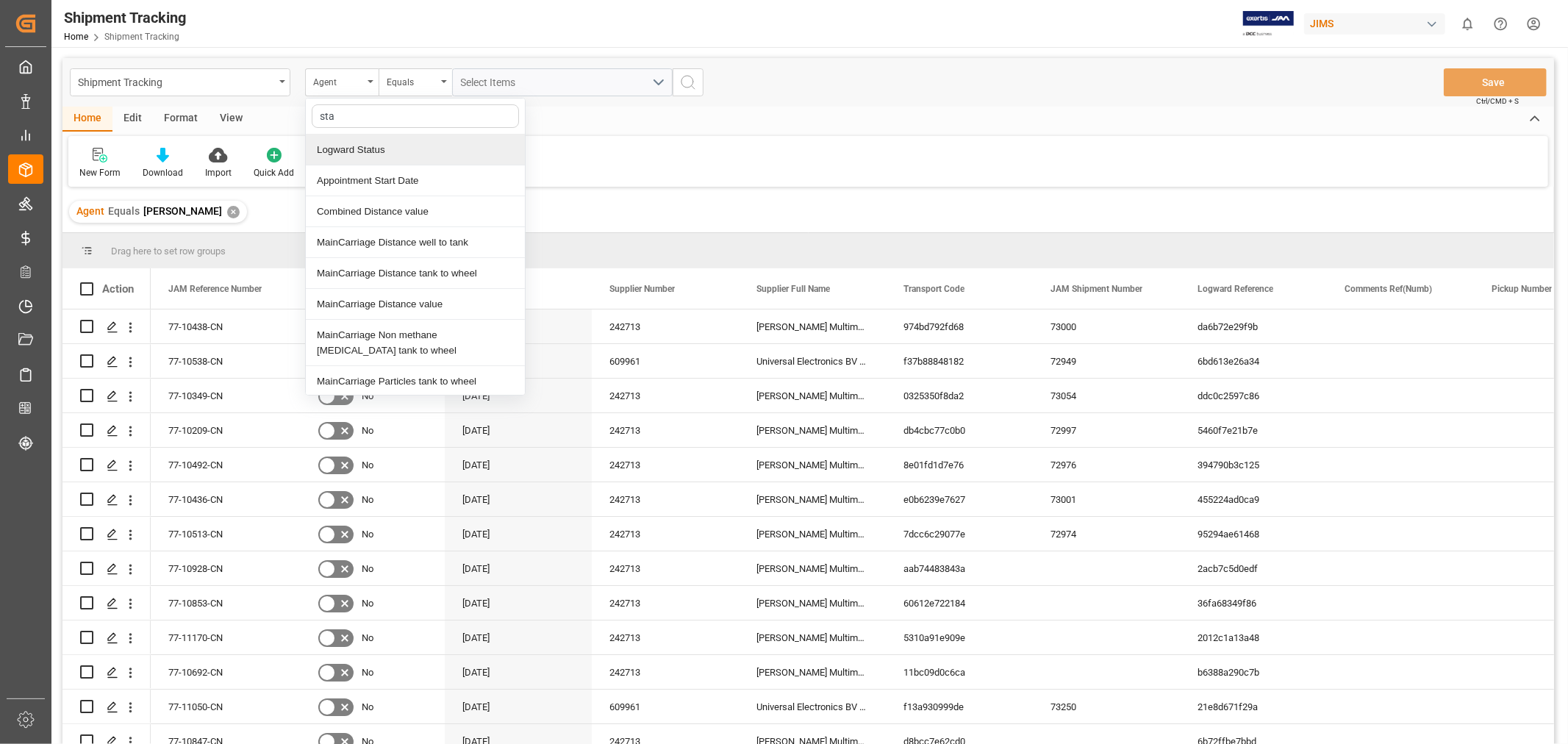
click at [349, 150] on div "Logward Status" at bounding box center [415, 150] width 219 height 31
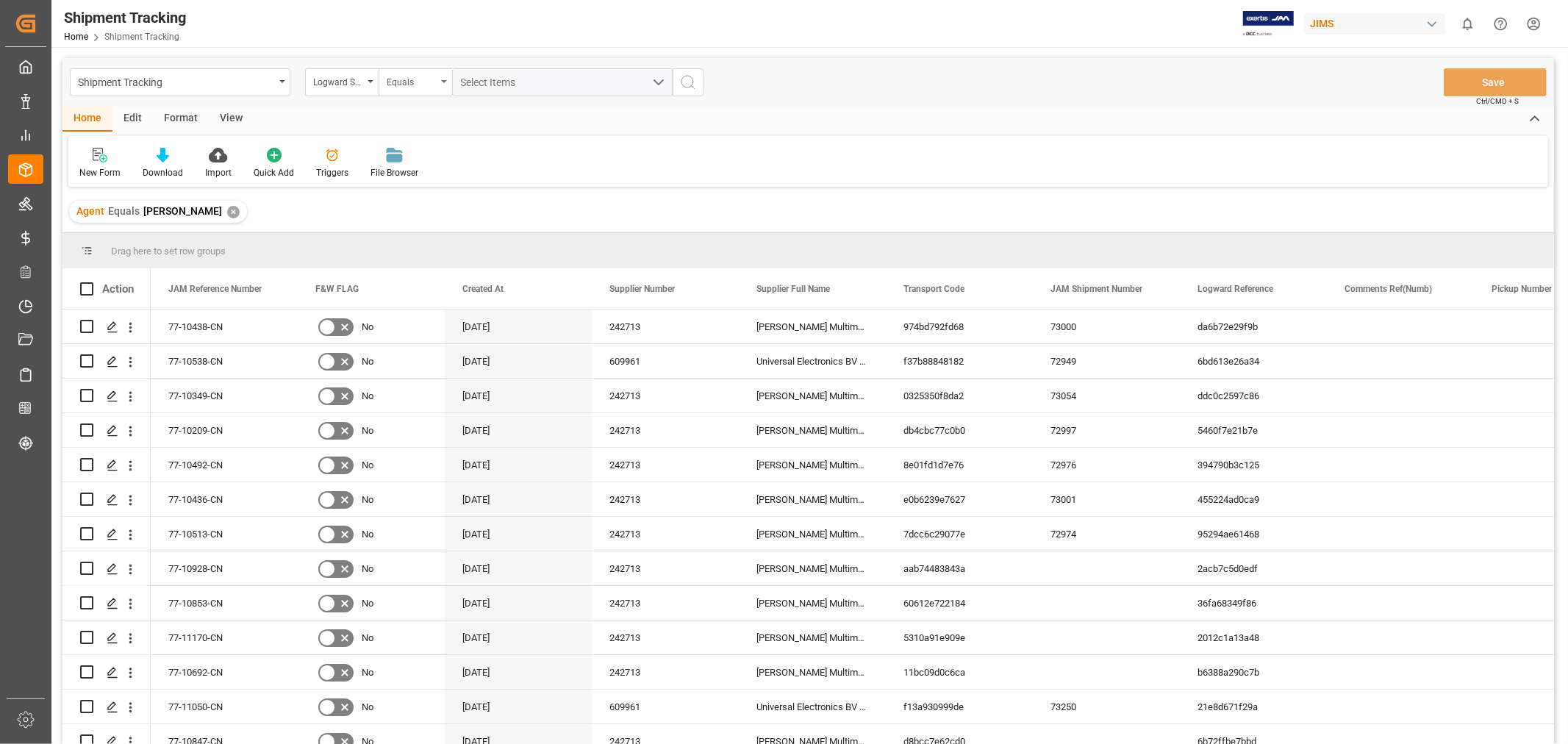
click at [408, 84] on div "Equals" at bounding box center [412, 80] width 50 height 17
click at [422, 206] on div "Contains" at bounding box center [489, 212] width 219 height 31
click at [556, 79] on div "Select Items" at bounding box center [556, 82] width 191 height 16
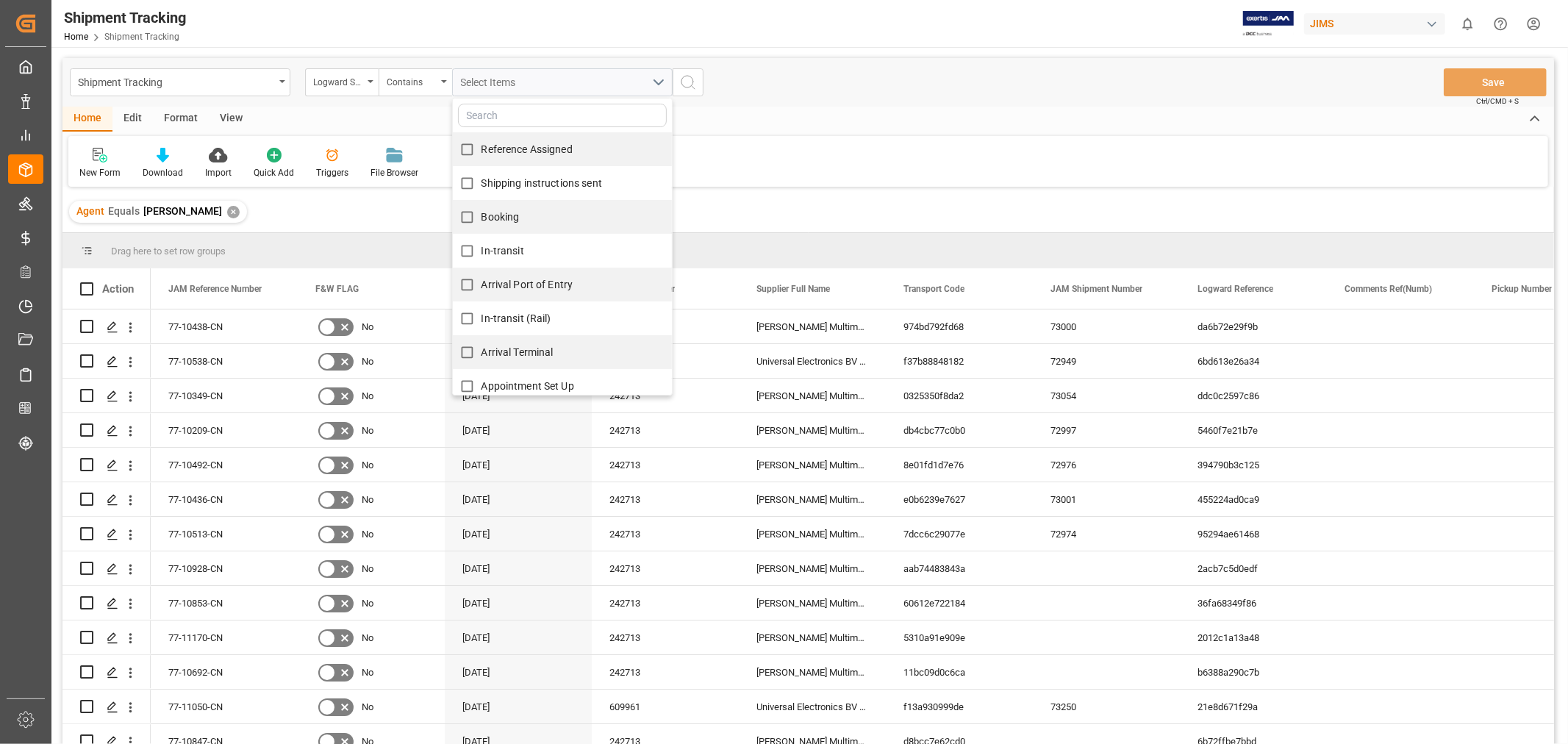
click at [538, 149] on span "Reference Assigned" at bounding box center [527, 149] width 91 height 12
click at [481, 149] on input "Reference Assigned" at bounding box center [467, 149] width 29 height 29
checkbox input "true"
click at [506, 184] on span "Shipping instructions sent" at bounding box center [541, 183] width 121 height 12
click at [481, 184] on input "Shipping instructions sent" at bounding box center [467, 183] width 29 height 29
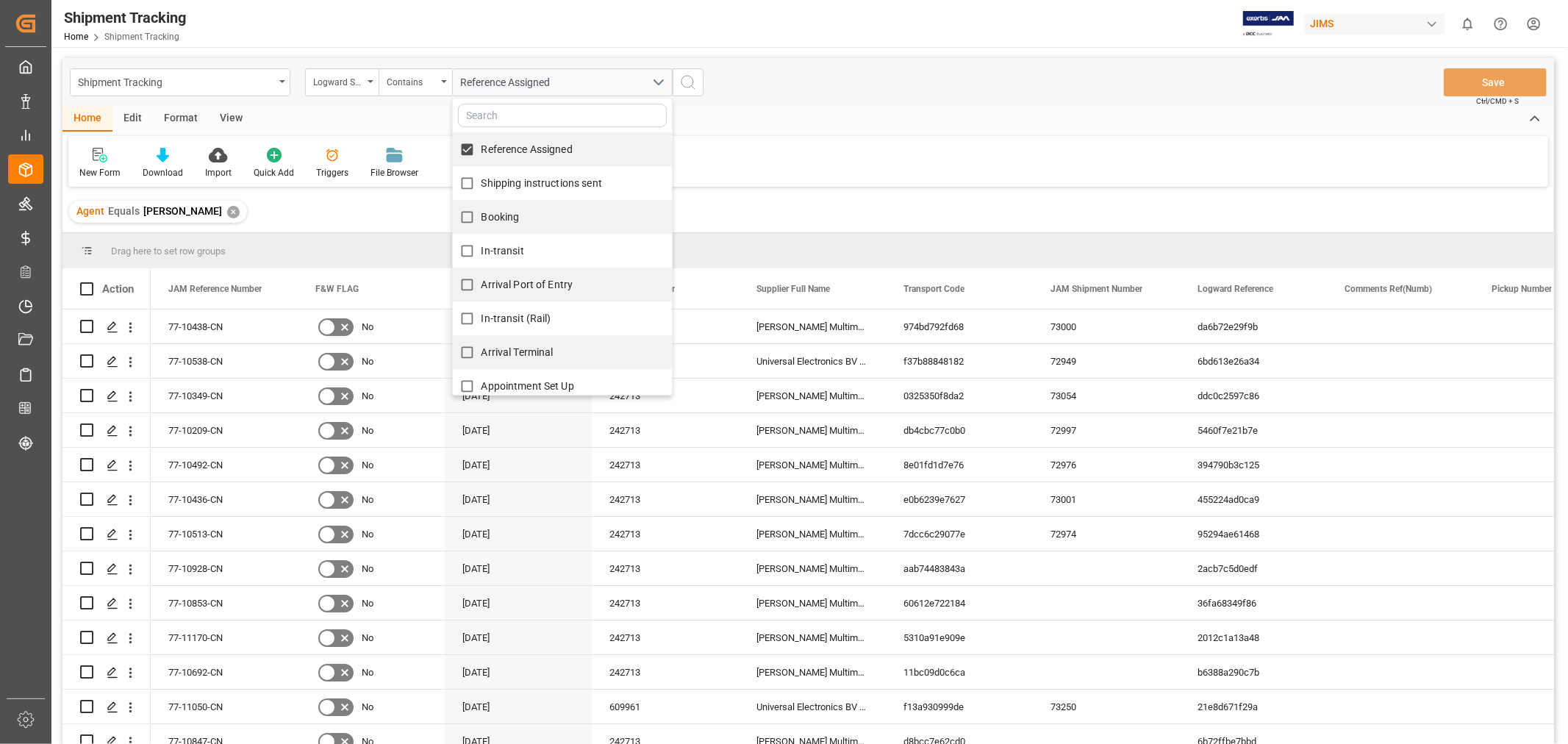
checkbox input "true"
click at [489, 215] on span "Booking" at bounding box center [501, 217] width 38 height 12
click at [481, 215] on input "Booking" at bounding box center [467, 217] width 29 height 29
checkbox input "true"
click at [493, 250] on span "In-transit" at bounding box center [503, 251] width 43 height 12
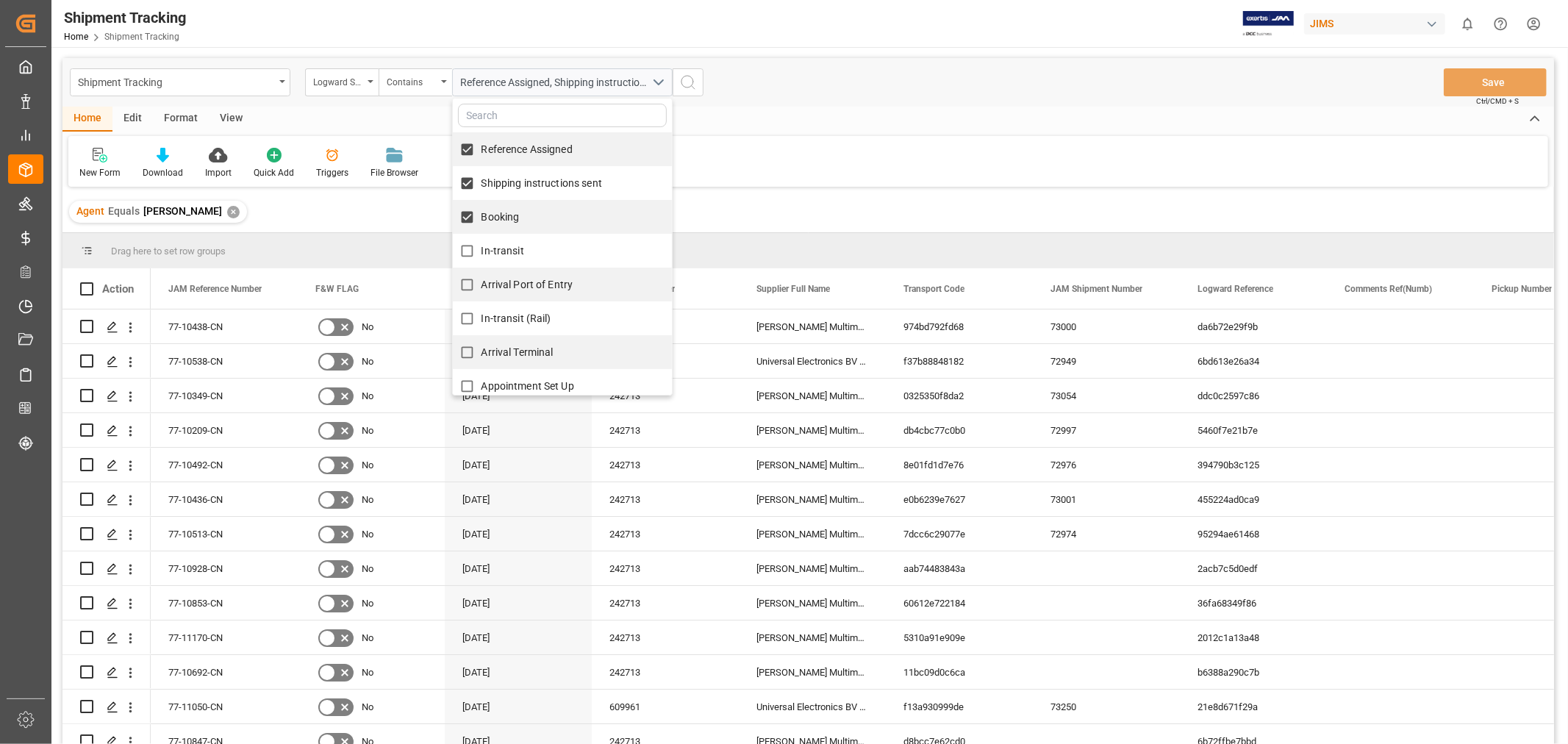
click at [481, 250] on input "In-transit" at bounding box center [467, 251] width 29 height 29
checkbox input "true"
click at [505, 291] on span "Arrival Port of Entry" at bounding box center [527, 285] width 92 height 16
click at [481, 291] on input "Arrival Port of Entry" at bounding box center [467, 285] width 29 height 29
checkbox input "true"
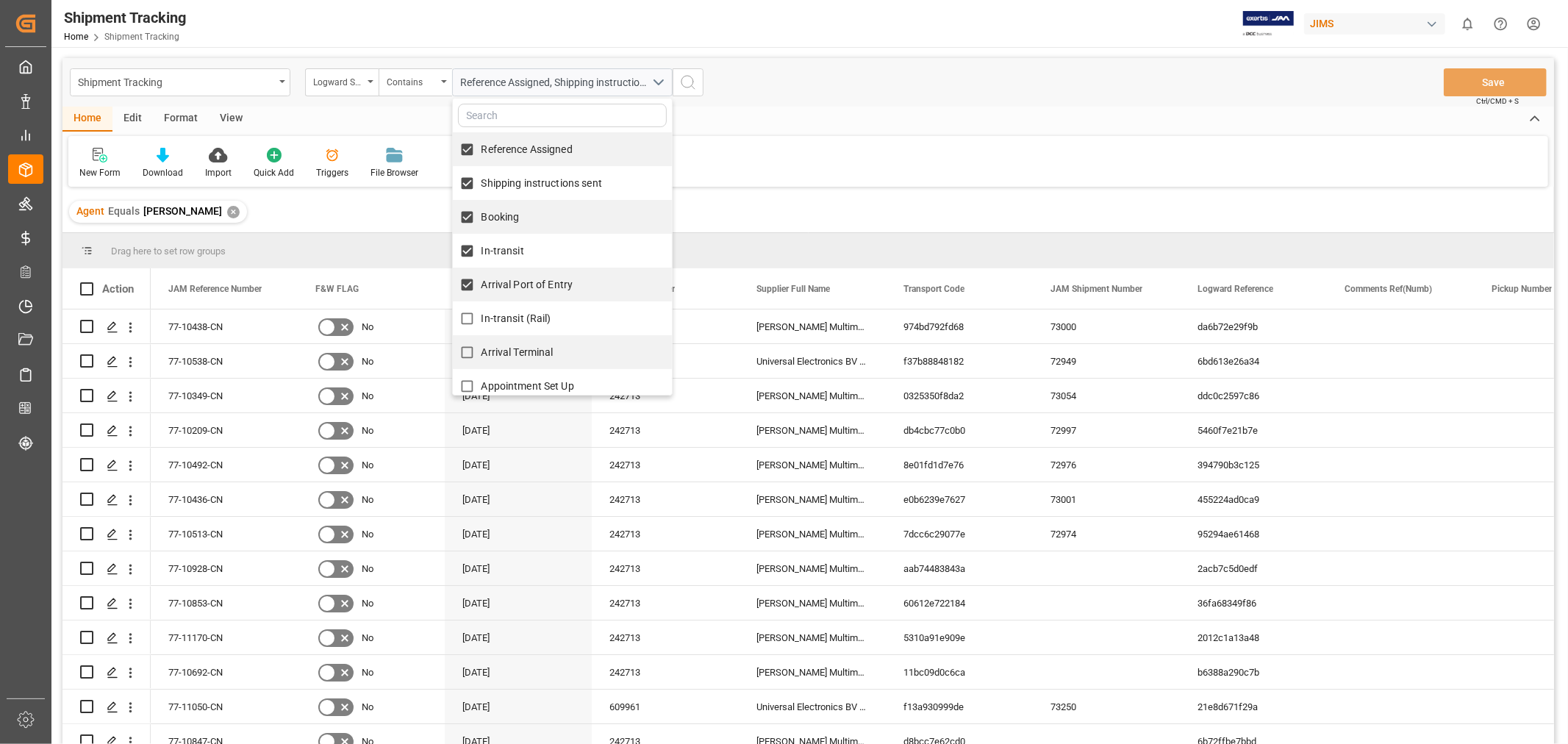
click at [508, 311] on span "In-transit (Rail)" at bounding box center [516, 318] width 70 height 16
click at [481, 310] on input "In-transit (Rail)" at bounding box center [467, 318] width 29 height 29
checkbox input "true"
click at [512, 348] on span "Arrival Terminal" at bounding box center [517, 352] width 72 height 12
click at [481, 348] on input "Arrival Terminal" at bounding box center [467, 352] width 29 height 29
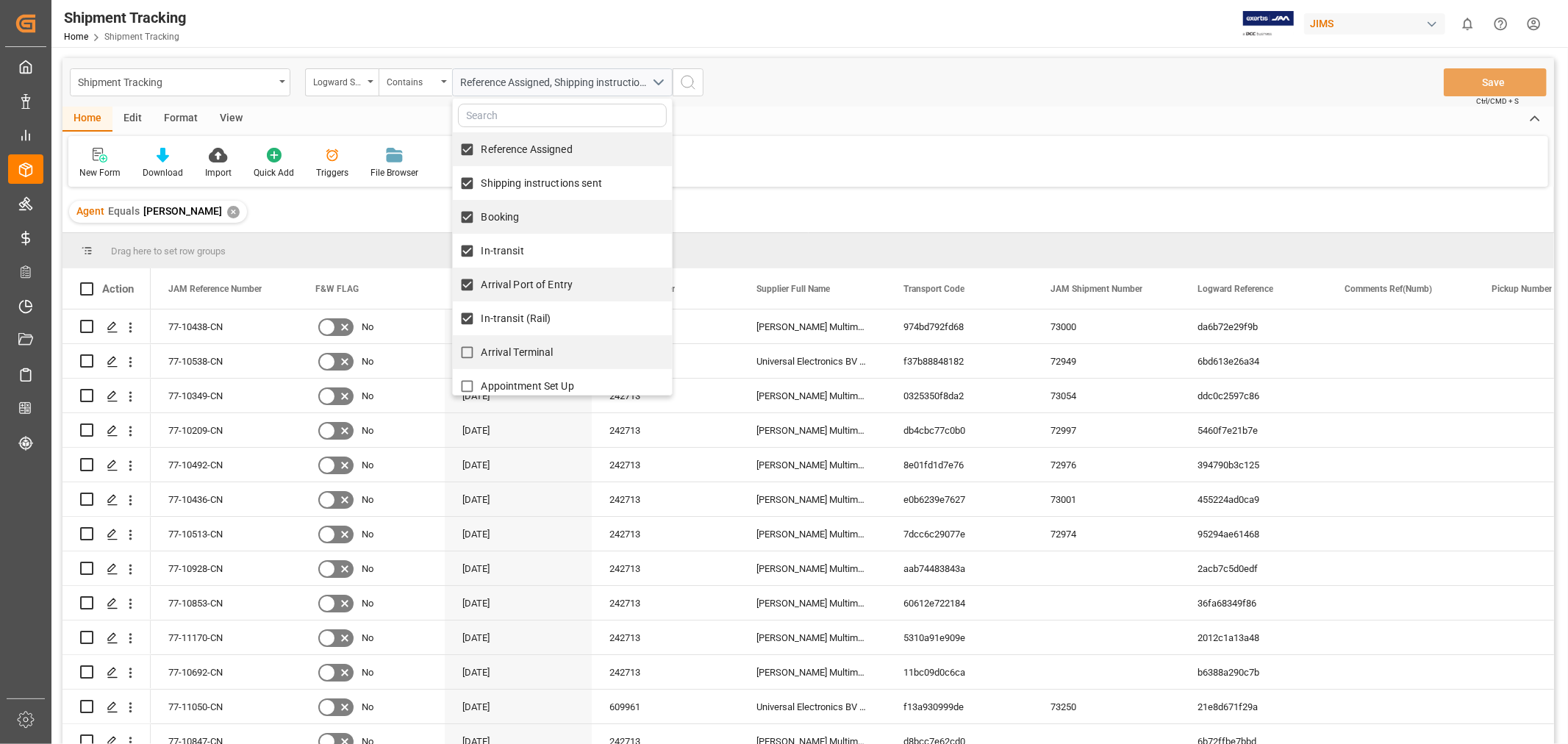
checkbox input "true"
click at [517, 386] on span "Appointment Set Up" at bounding box center [527, 386] width 92 height 12
click at [481, 386] on input "Appointment Set Up" at bounding box center [467, 386] width 29 height 29
checkbox input "true"
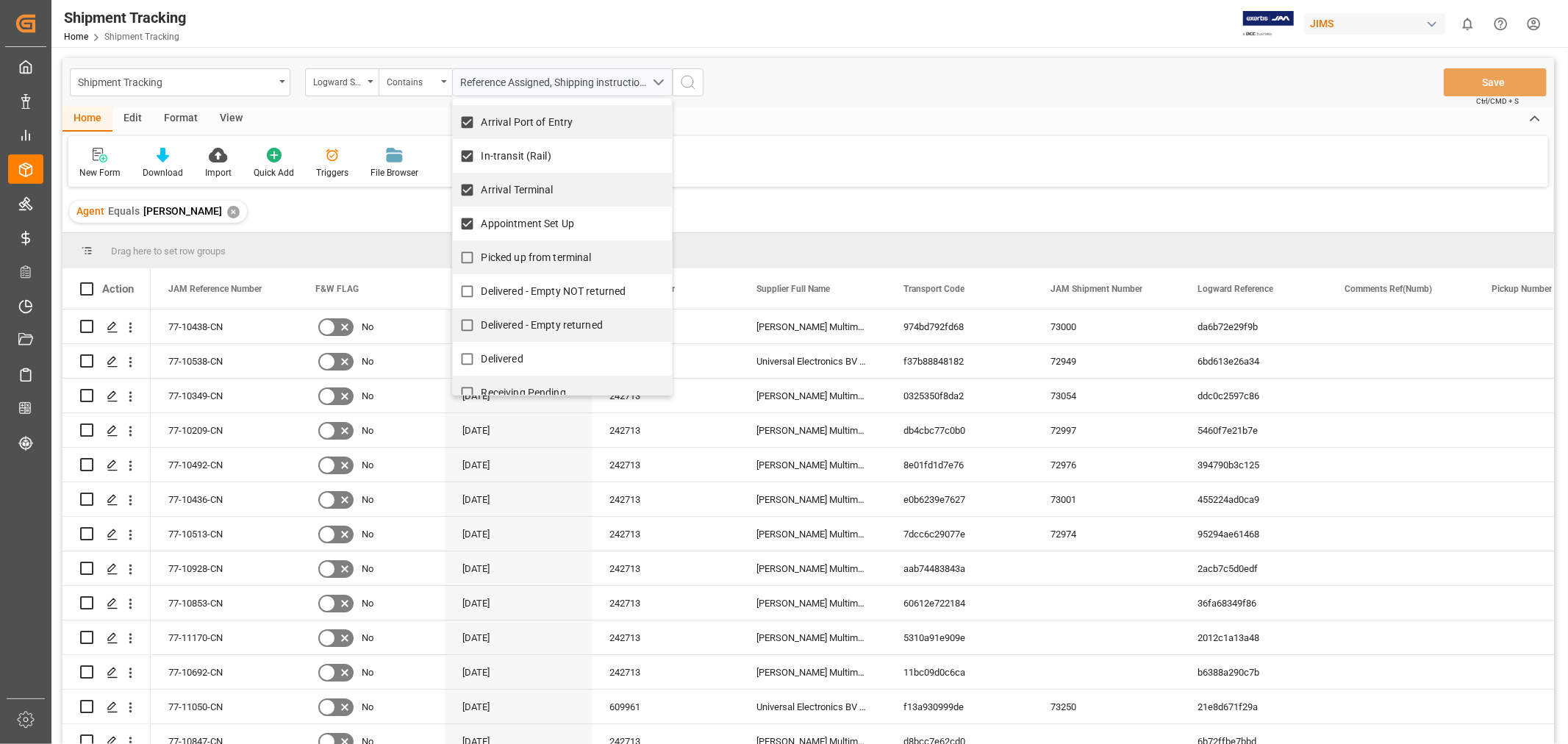
scroll to position [169, 0]
click at [547, 245] on span "Picked up from terminal" at bounding box center [536, 251] width 110 height 12
click at [481, 245] on input "Picked up from terminal" at bounding box center [467, 251] width 29 height 29
checkbox input "true"
click at [682, 75] on div "Reference Assigned, Shipping instructions sent, Booking, In-transit, Arrival Po…" at bounding box center [562, 82] width 243 height 28
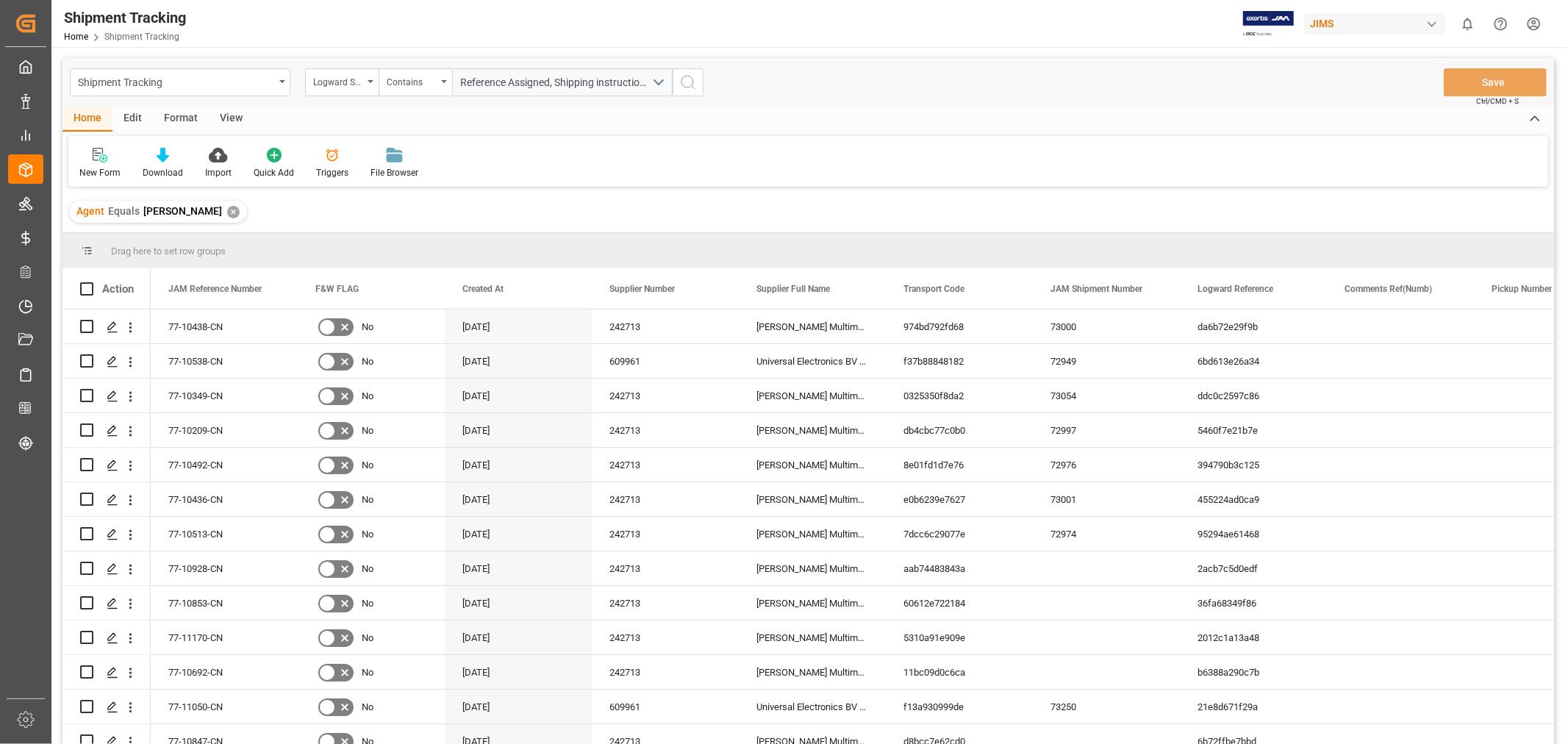
click at [692, 79] on icon "search button" at bounding box center [688, 82] width 18 height 18
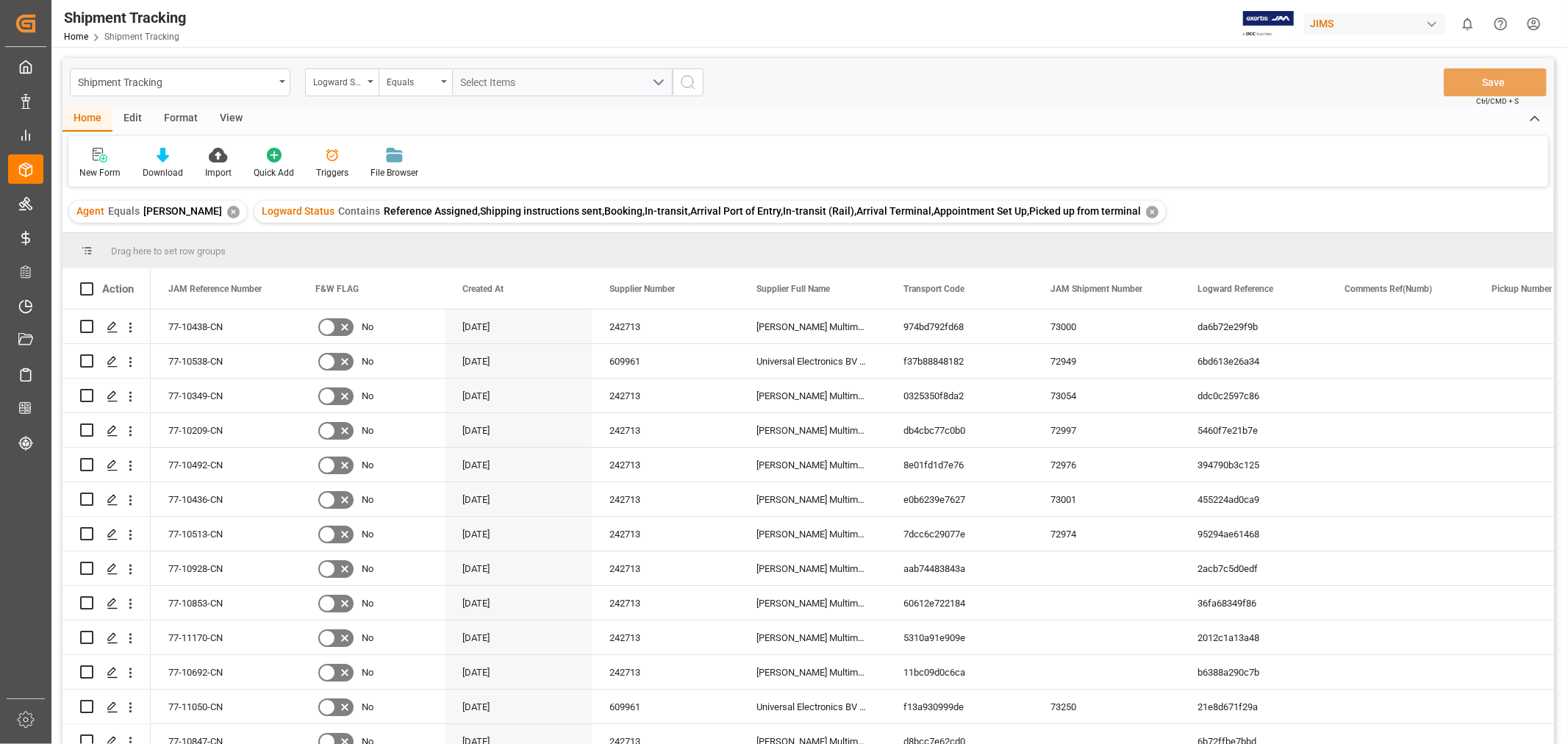
click at [228, 118] on div "View" at bounding box center [231, 119] width 45 height 25
click at [98, 163] on div "Default" at bounding box center [93, 163] width 51 height 33
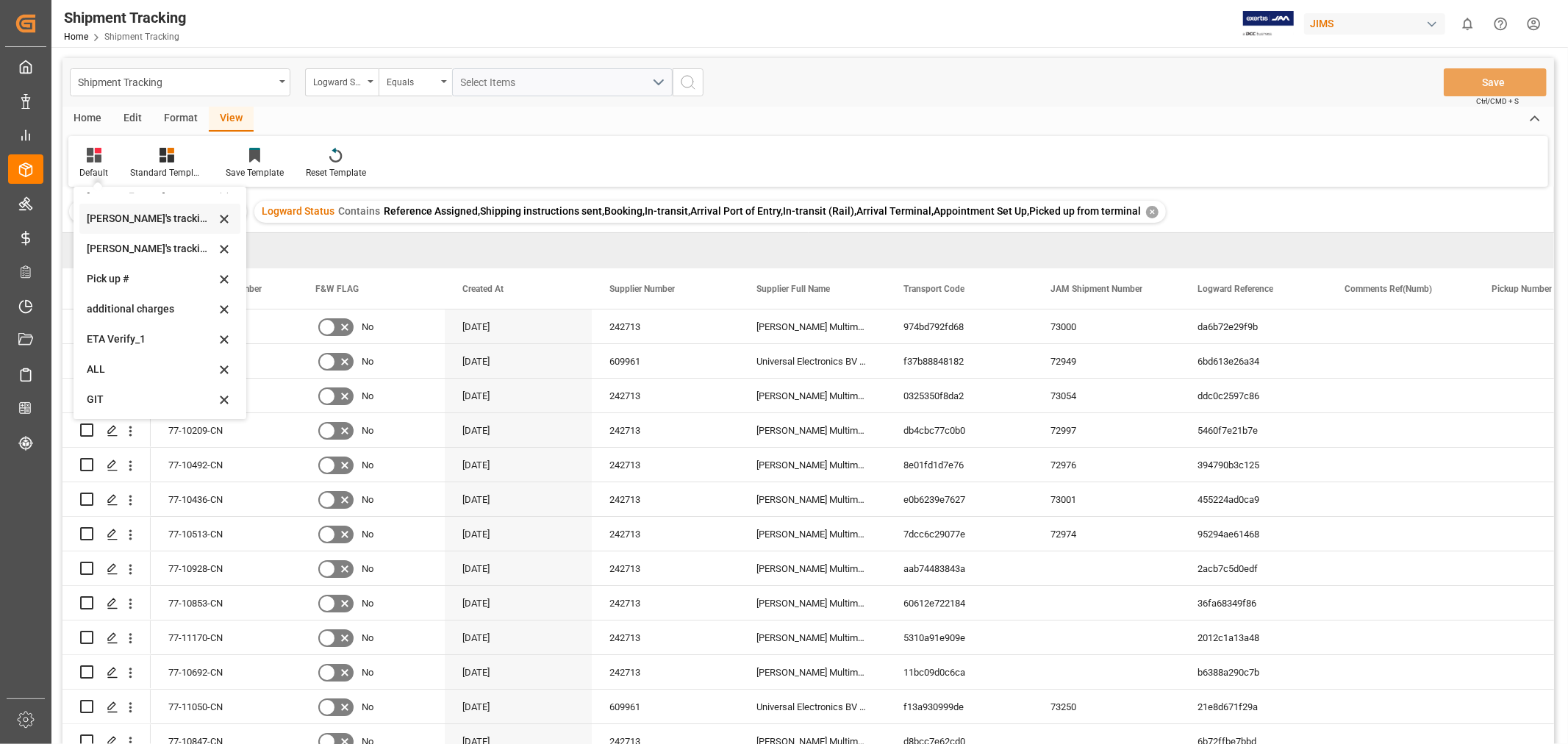
scroll to position [321, 0]
click at [167, 245] on div "[PERSON_NAME]'s tracking all_sample" at bounding box center [151, 248] width 129 height 16
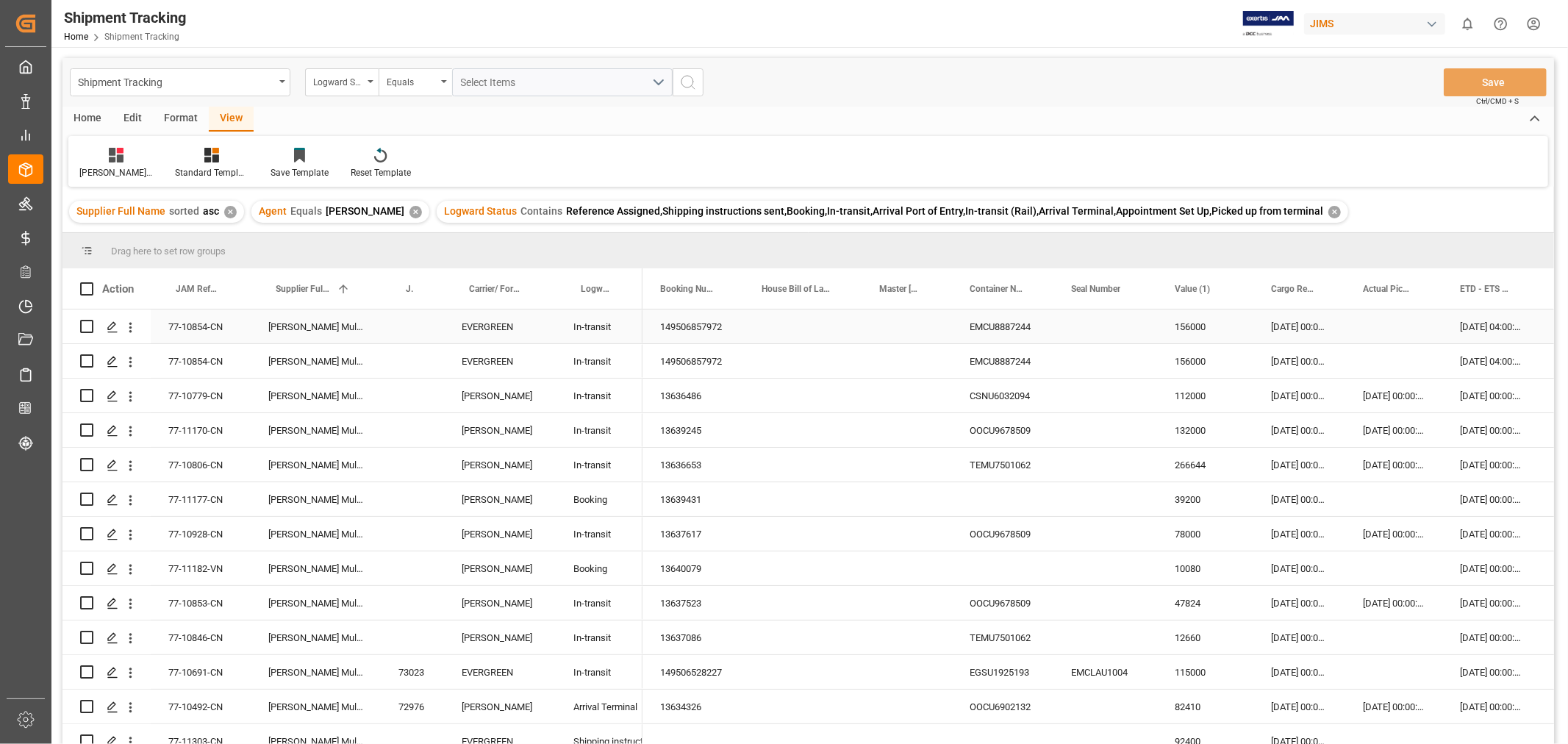
click at [1216, 322] on div "156000" at bounding box center [1205, 326] width 96 height 34
click at [1361, 319] on div "Press SPACE to select this row." at bounding box center [1393, 326] width 97 height 34
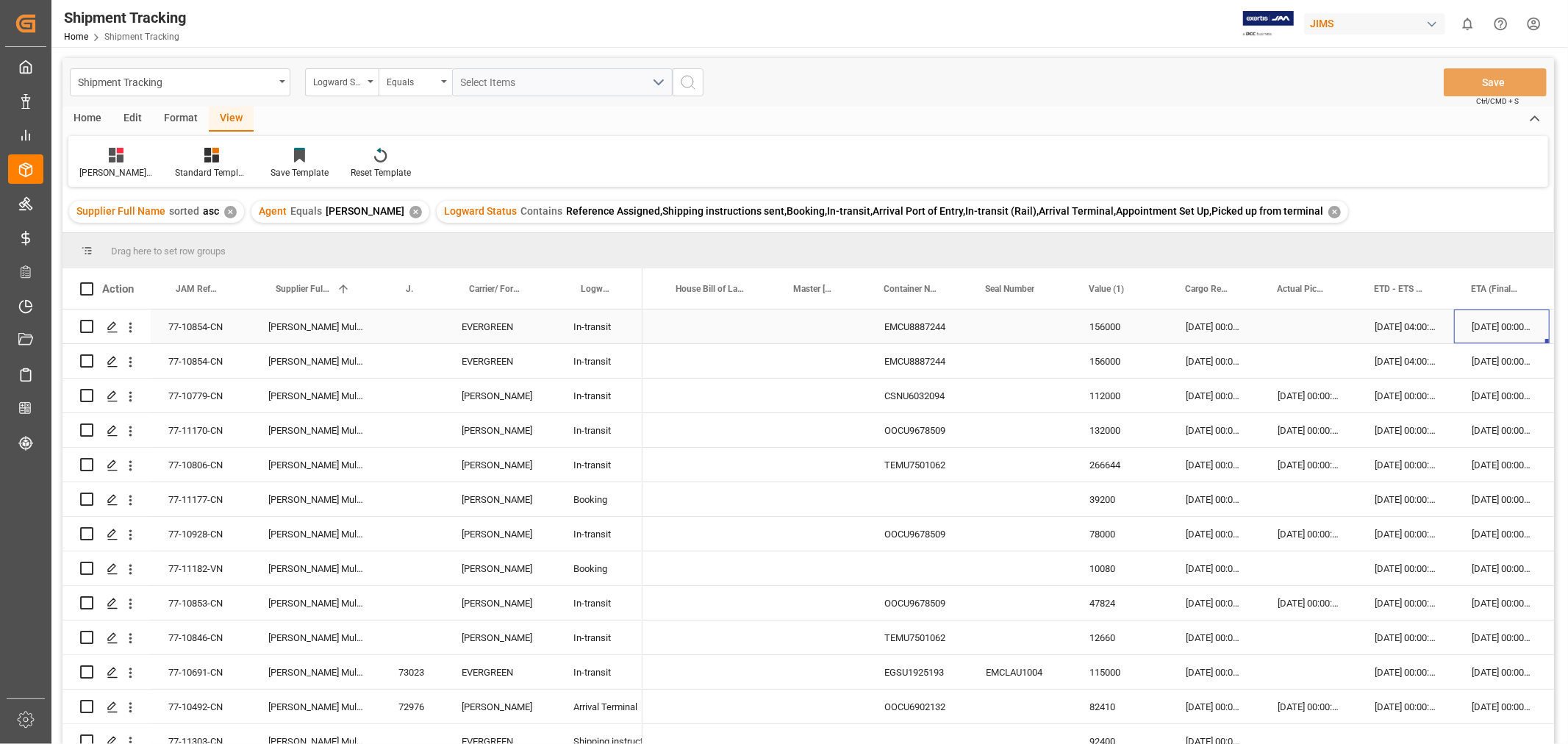
scroll to position [0, 182]
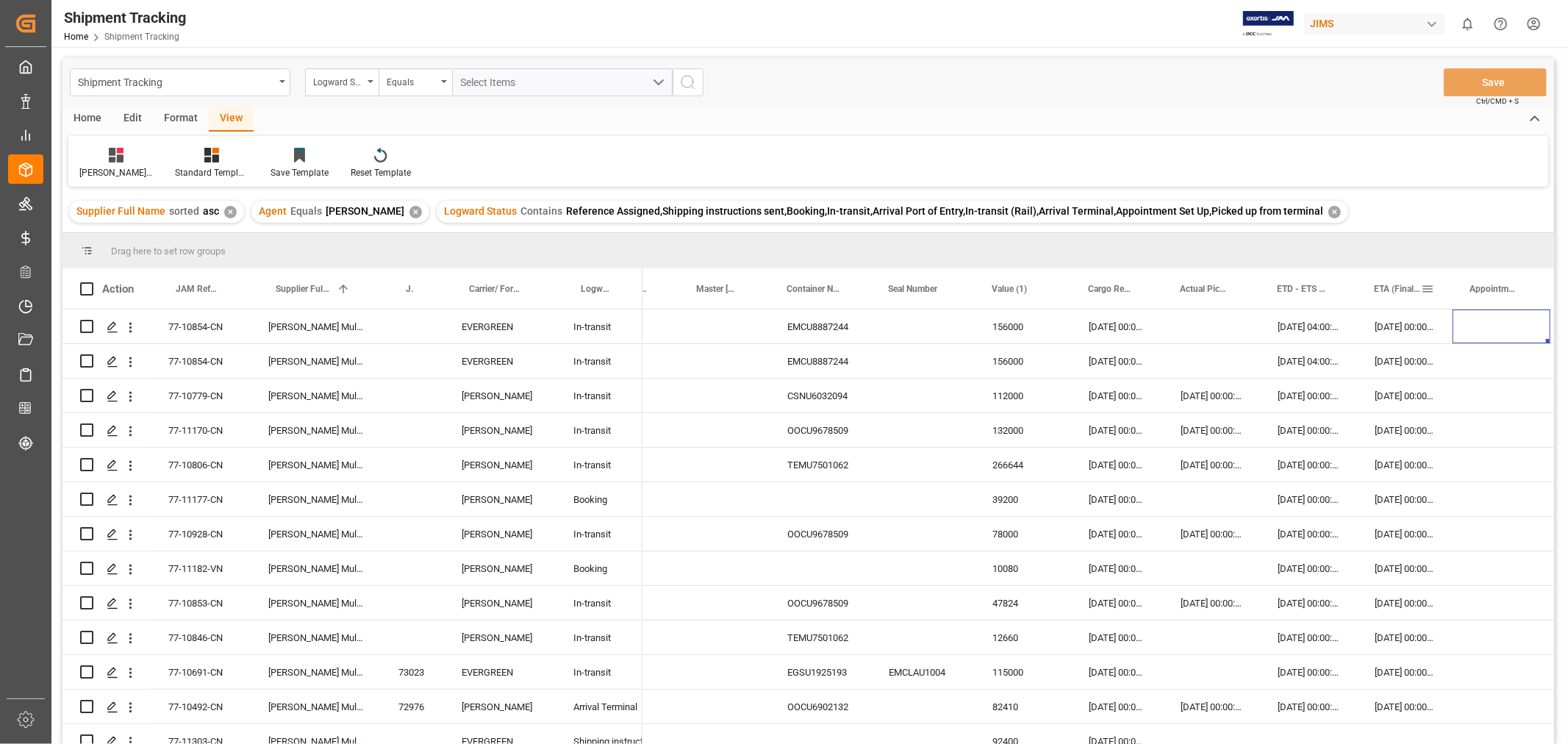
click at [1384, 285] on span "ETA (Final Delivery Location)" at bounding box center [1397, 289] width 47 height 10
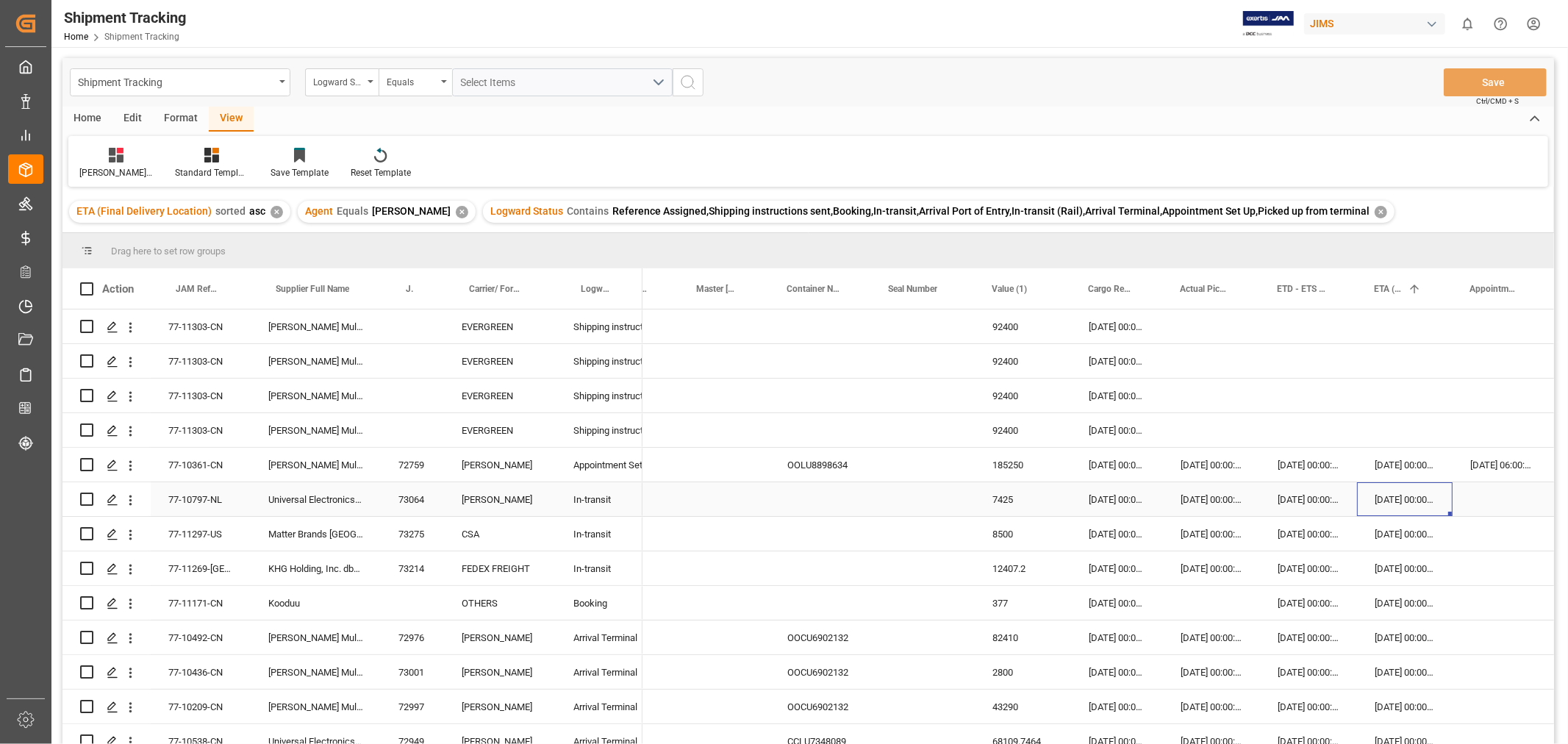
click at [1417, 504] on div "07-10-2025 00:00:00" at bounding box center [1404, 499] width 95 height 34
click at [693, 508] on div "Press SPACE to select this row." at bounding box center [724, 499] width 90 height 34
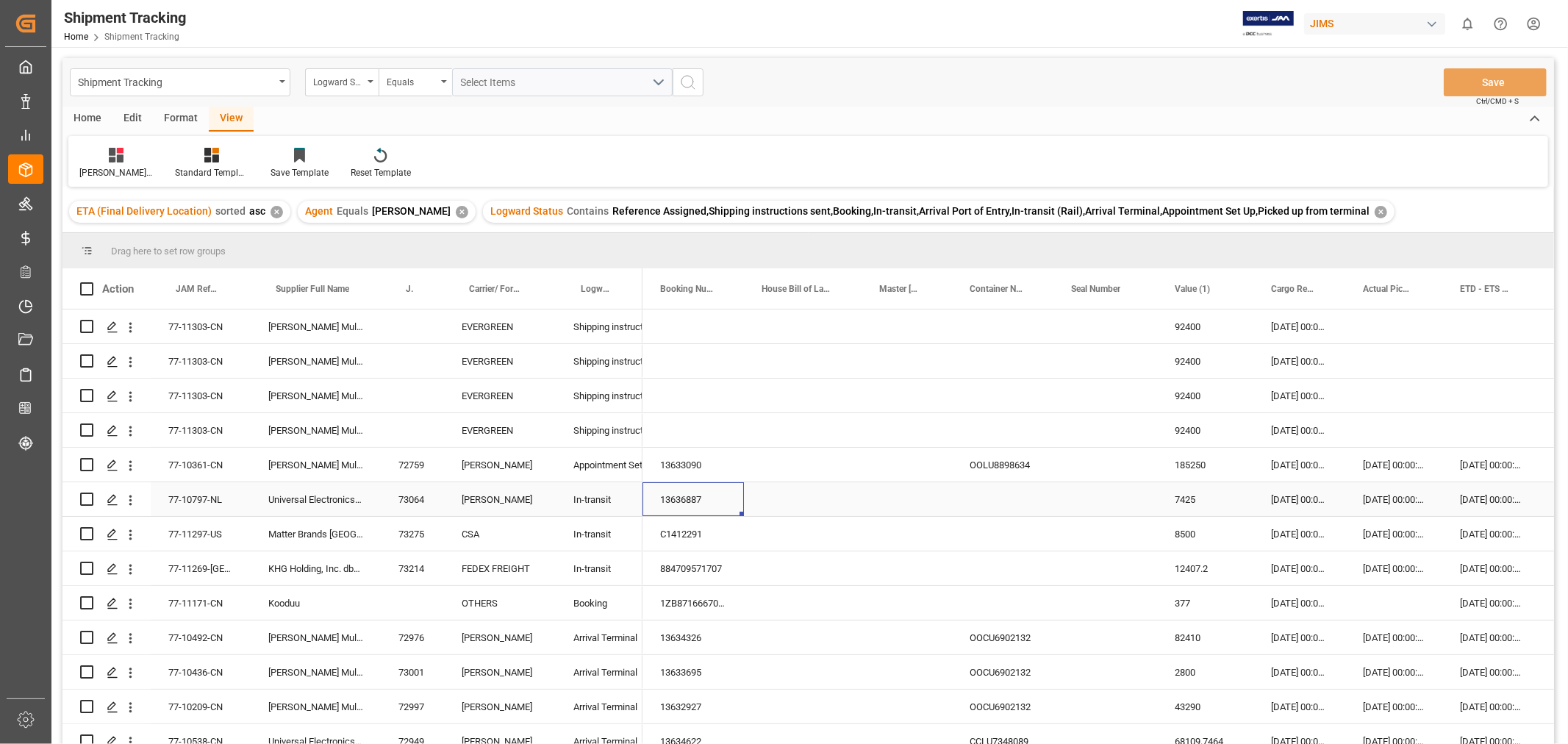
click at [689, 510] on div "13636887" at bounding box center [693, 499] width 101 height 34
click at [1475, 504] on div "[DATE] 00:00:00" at bounding box center [1490, 499] width 97 height 34
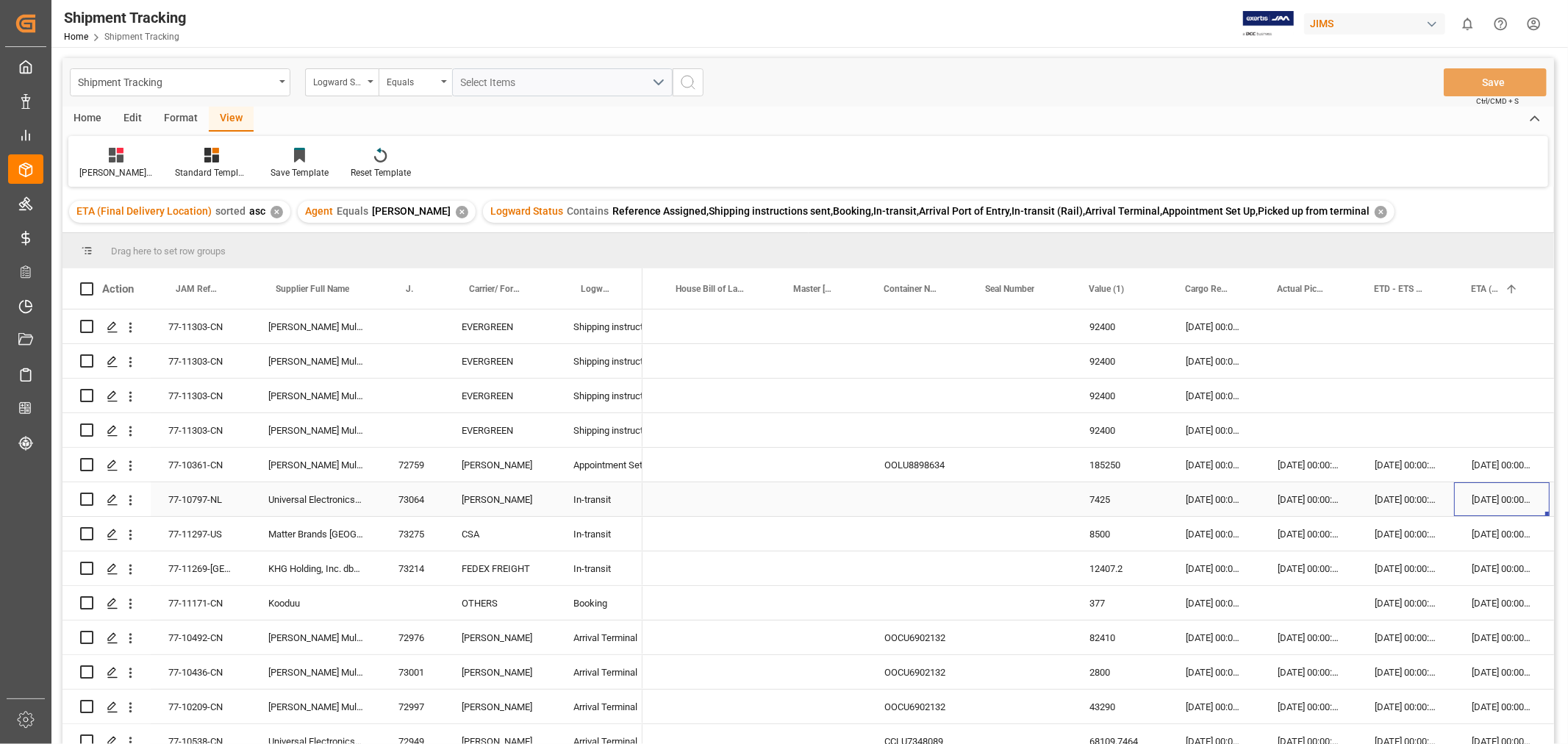
scroll to position [0, 182]
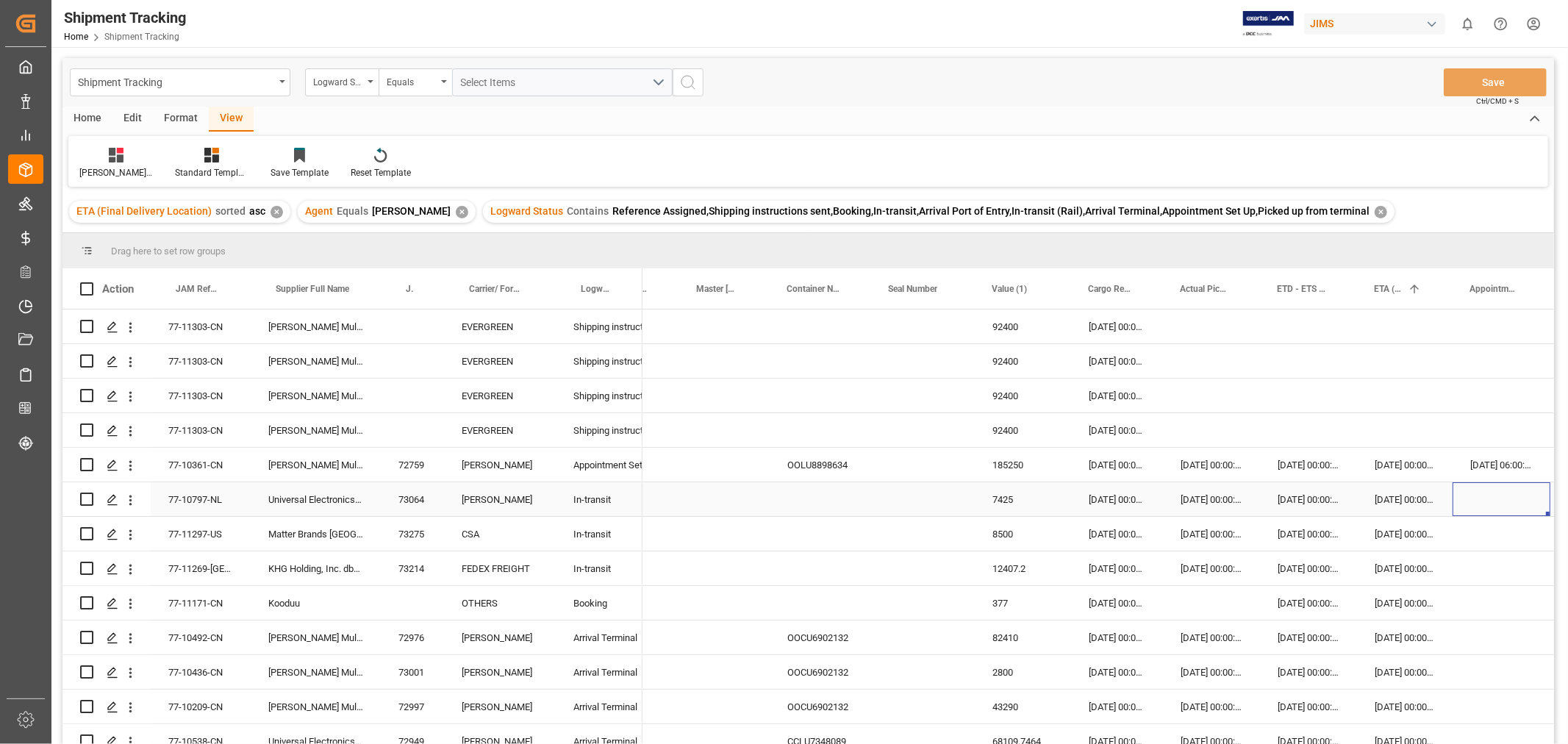
click at [1416, 501] on div "07-10-2025 00:00:00" at bounding box center [1404, 499] width 95 height 34
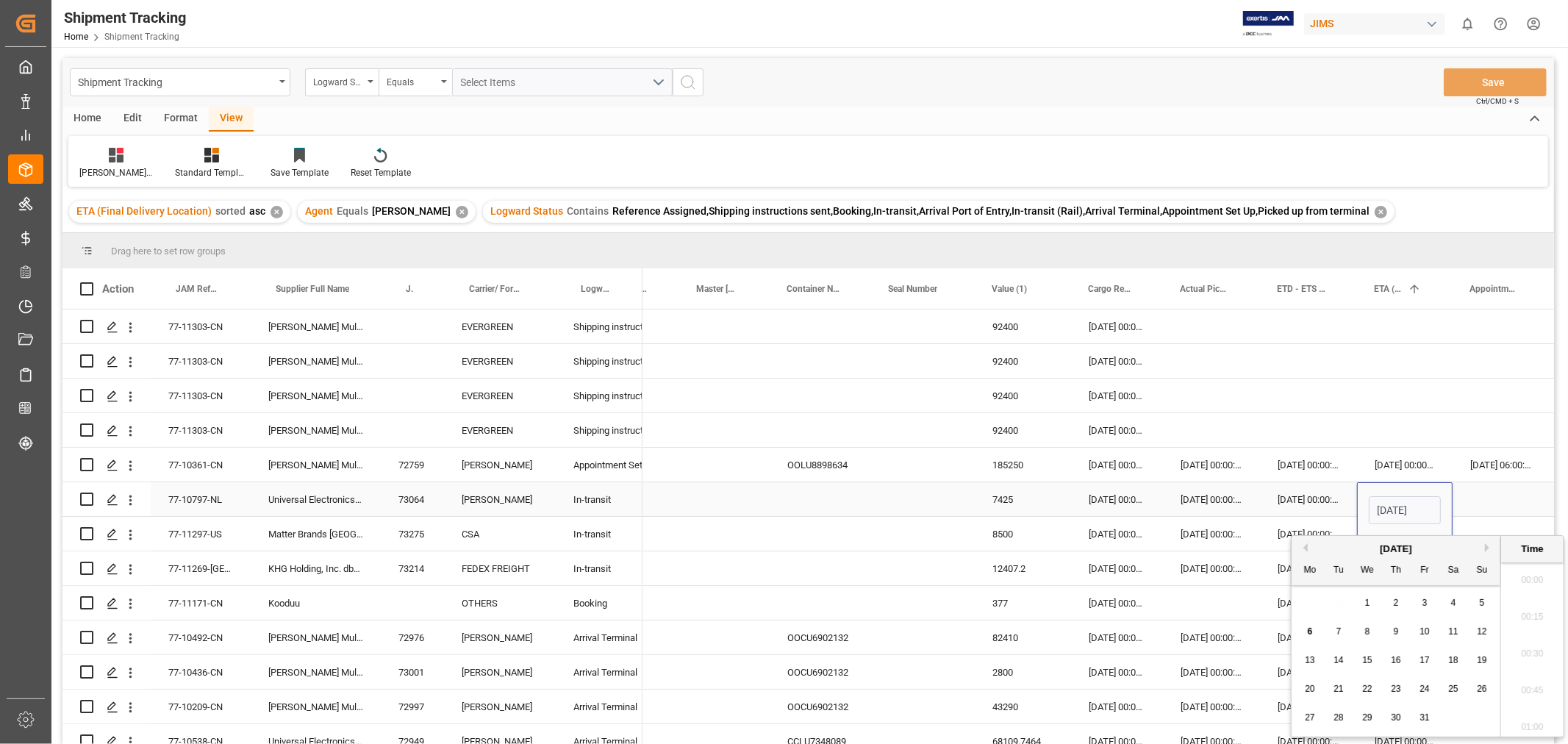
scroll to position [1217, 0]
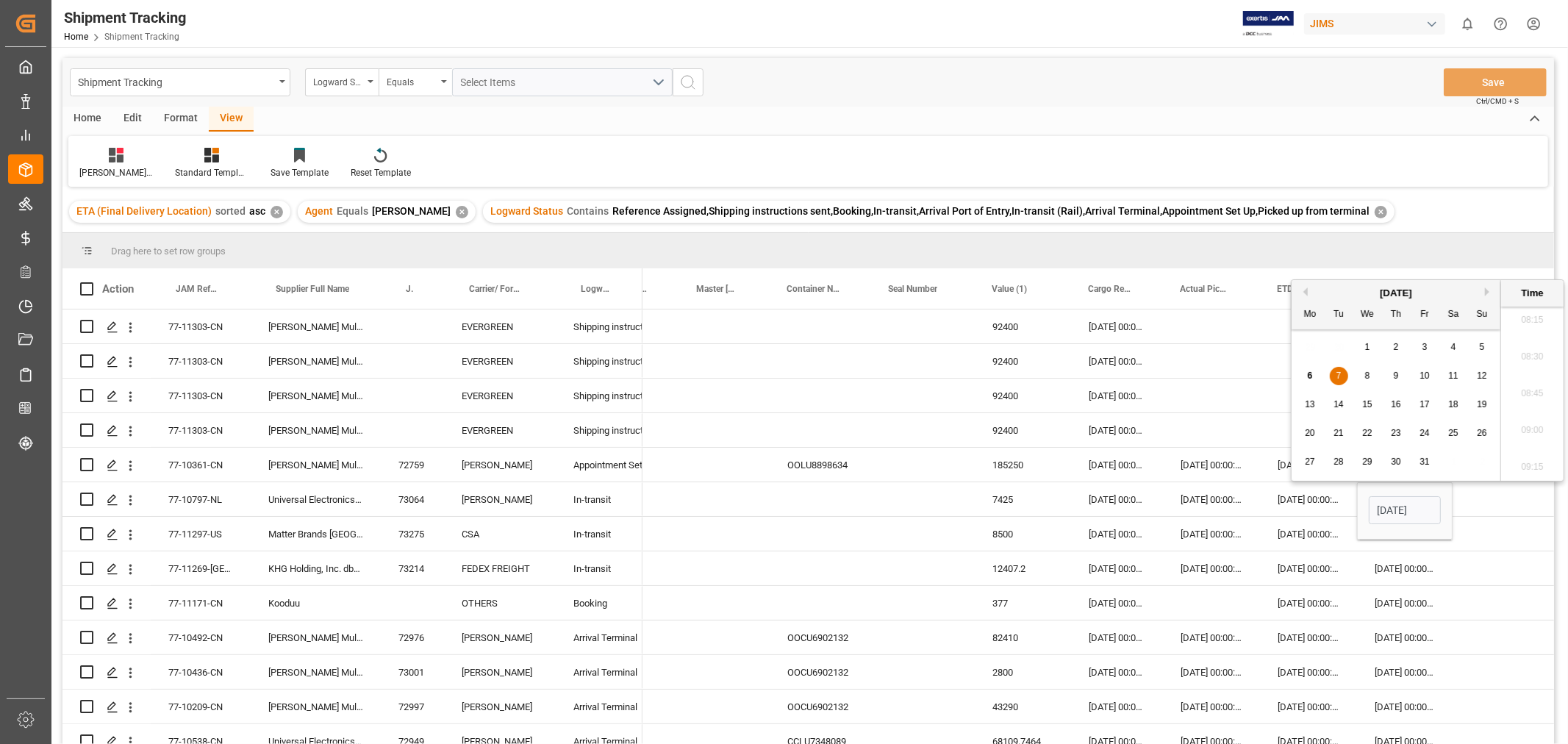
click at [1427, 378] on span "10" at bounding box center [1424, 376] width 10 height 10
type input "10-10-2025 00:00"
click at [1473, 512] on div "Press SPACE to select this row." at bounding box center [1501, 499] width 98 height 34
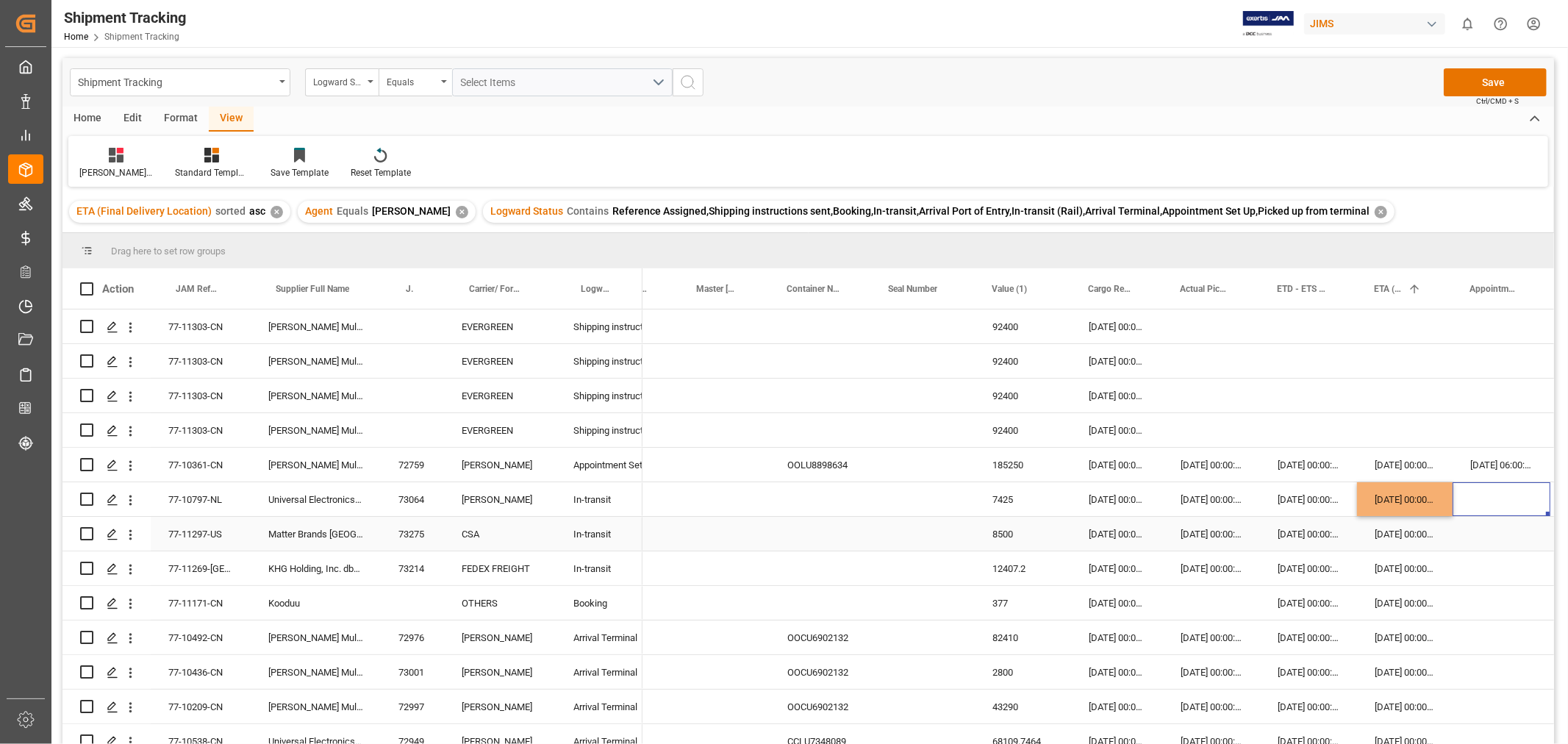
click at [1470, 540] on div "Press SPACE to select this row." at bounding box center [1501, 534] width 98 height 34
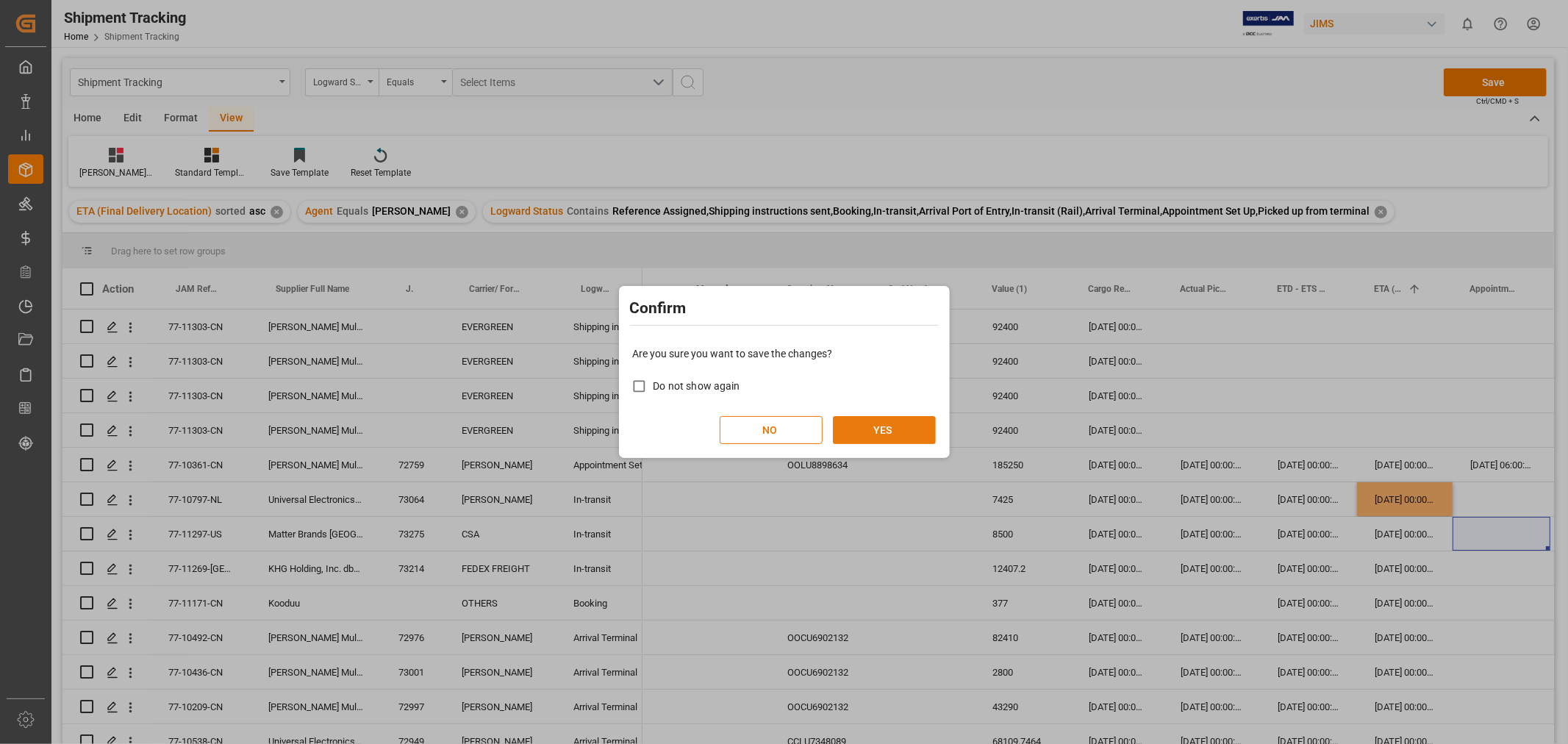
click at [894, 430] on button "YES" at bounding box center [884, 430] width 103 height 28
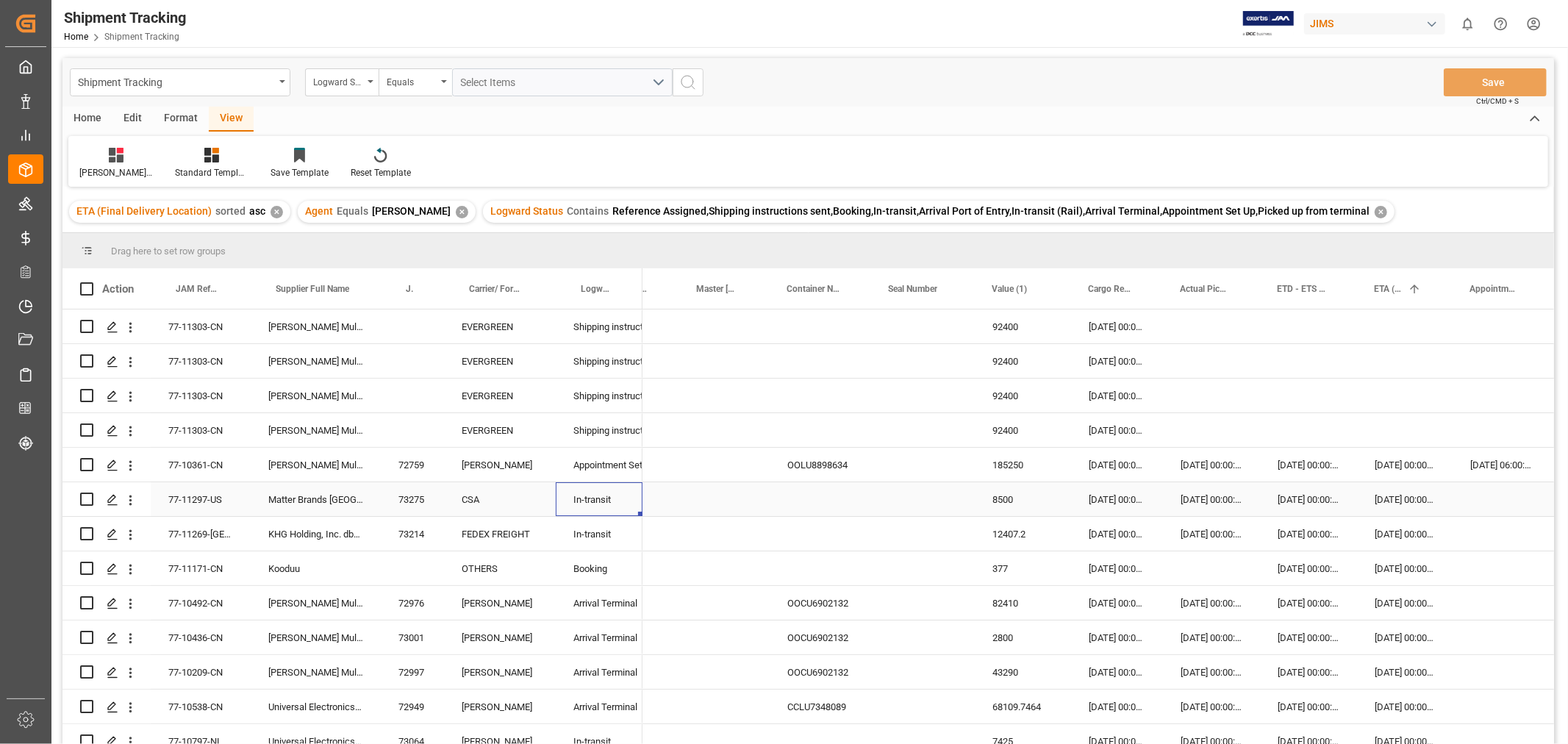
click at [588, 501] on div "In-transit" at bounding box center [599, 500] width 52 height 34
click at [681, 498] on div "Press SPACE to select this row." at bounding box center [724, 499] width 90 height 34
click at [821, 496] on div "Press SPACE to select this row." at bounding box center [820, 499] width 101 height 34
click at [183, 494] on div "77-11297-US" at bounding box center [200, 499] width 100 height 34
click at [720, 524] on div "Press SPACE to select this row." at bounding box center [724, 534] width 90 height 34
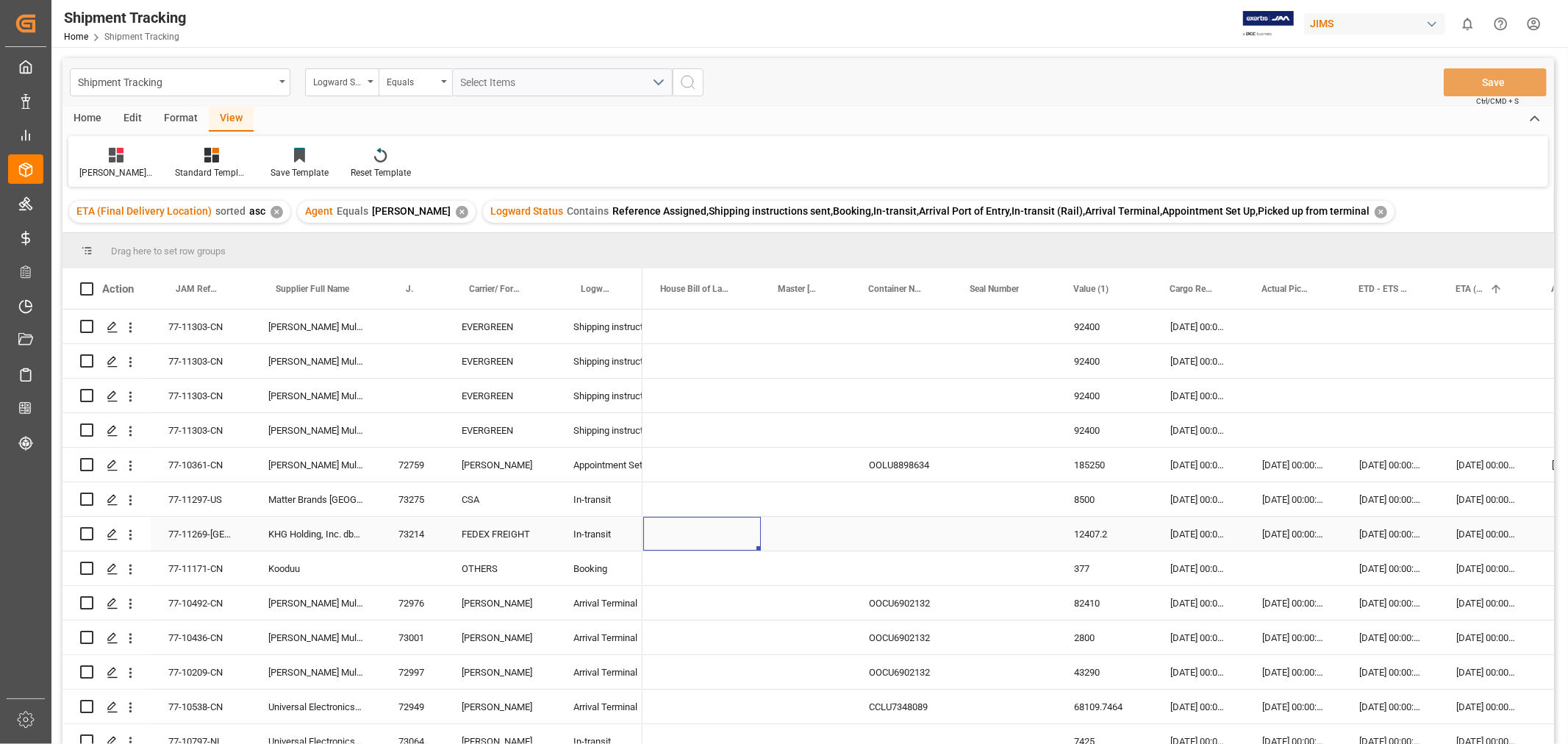
scroll to position [0, 0]
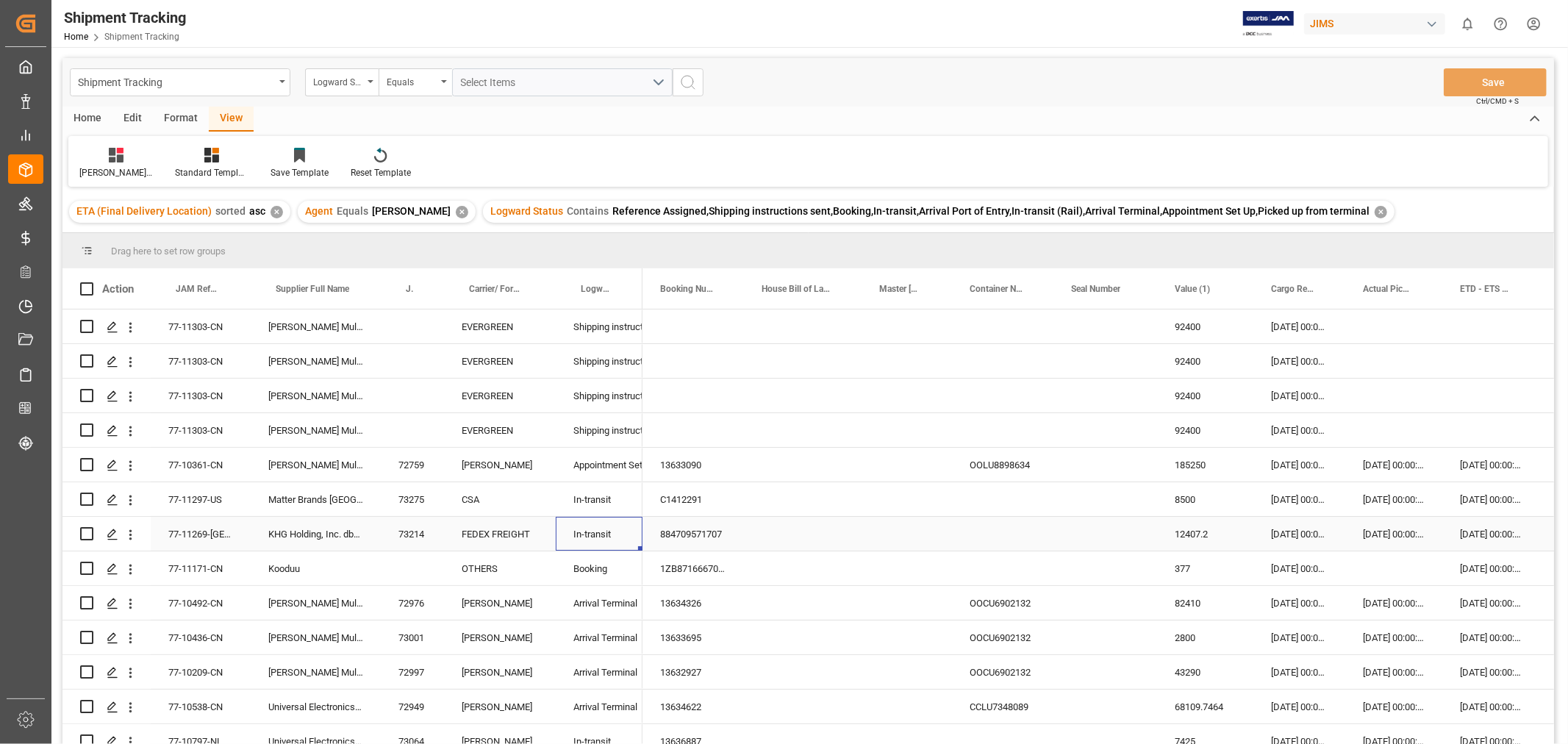
click at [720, 524] on div "884709571707" at bounding box center [693, 534] width 101 height 34
click at [711, 566] on div "1ZB871666704932018" at bounding box center [693, 568] width 101 height 34
click at [194, 557] on div "77-11171-CN" at bounding box center [200, 568] width 100 height 34
click at [214, 560] on div "77-11171-CN" at bounding box center [200, 568] width 100 height 34
click at [669, 597] on div "13634326" at bounding box center [693, 603] width 101 height 34
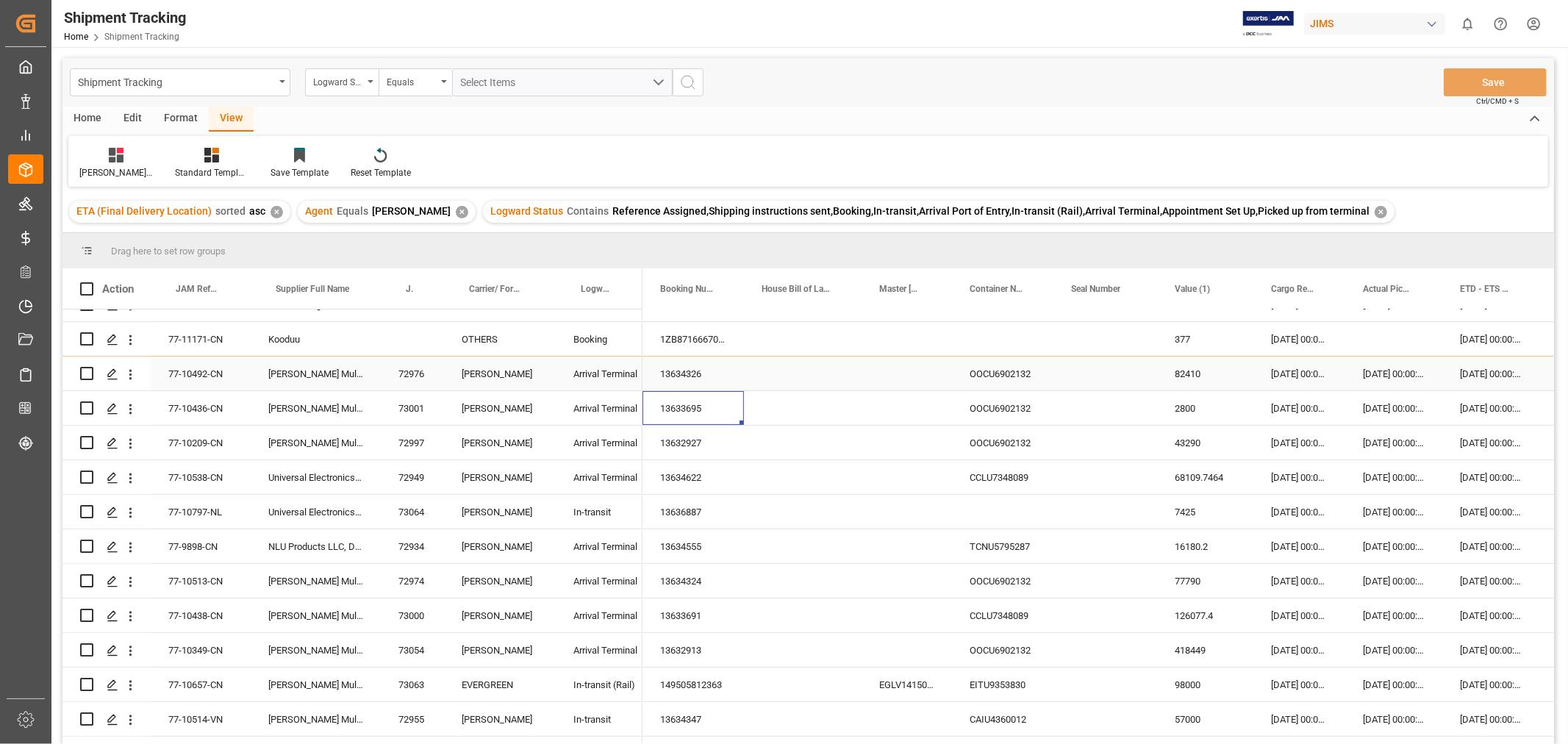
scroll to position [245, 0]
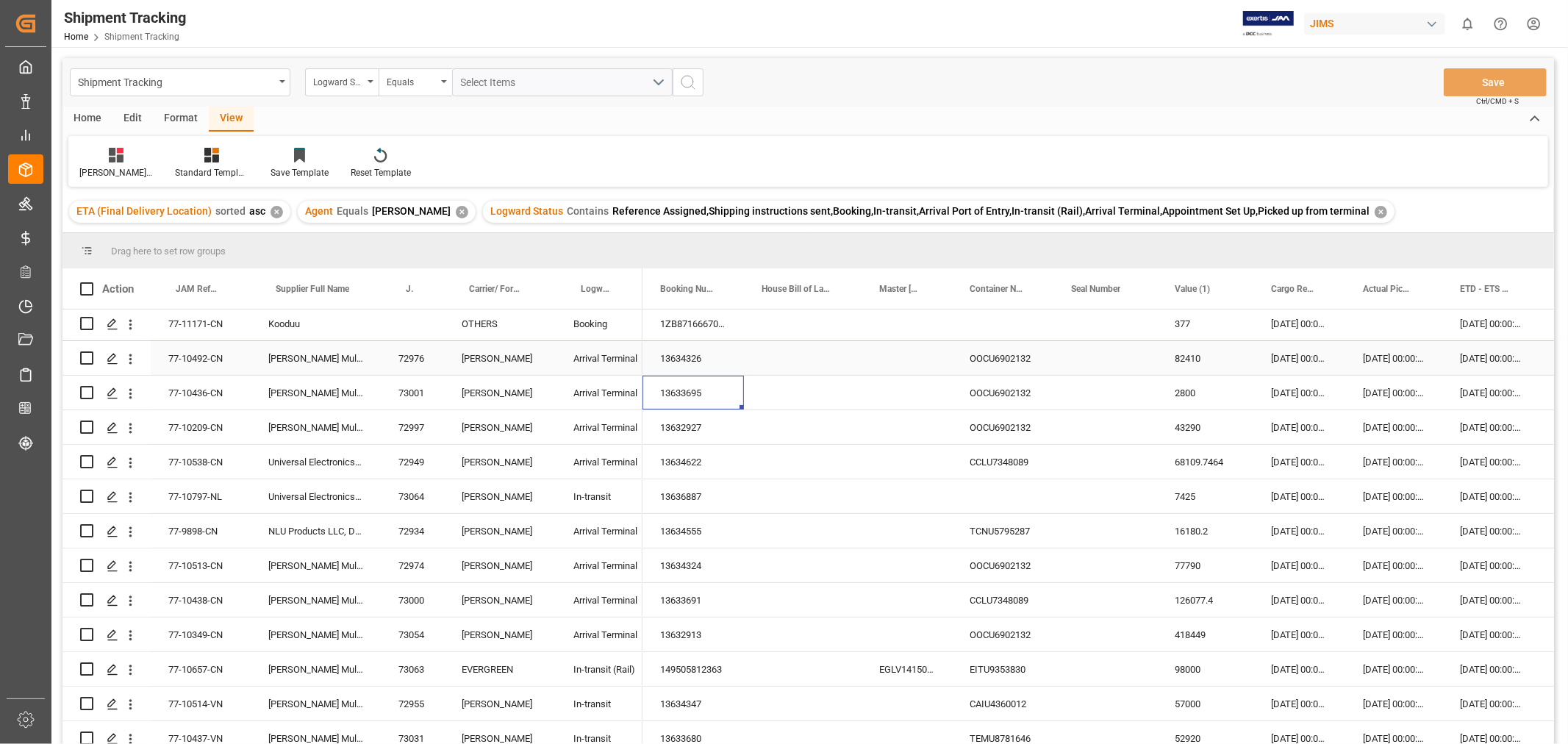
click at [1478, 358] on div "[DATE] 00:00:00" at bounding box center [1490, 358] width 97 height 34
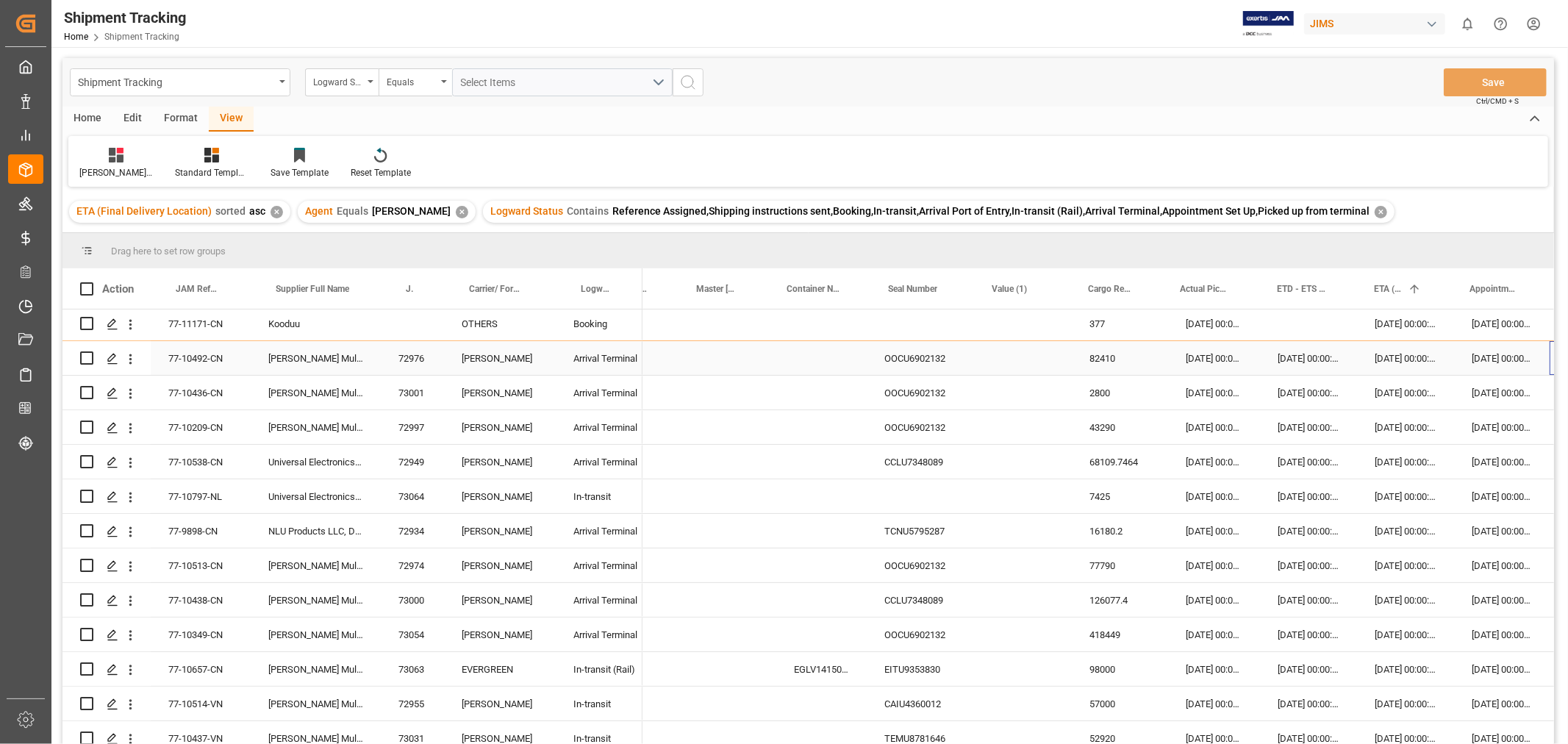
scroll to position [0, 182]
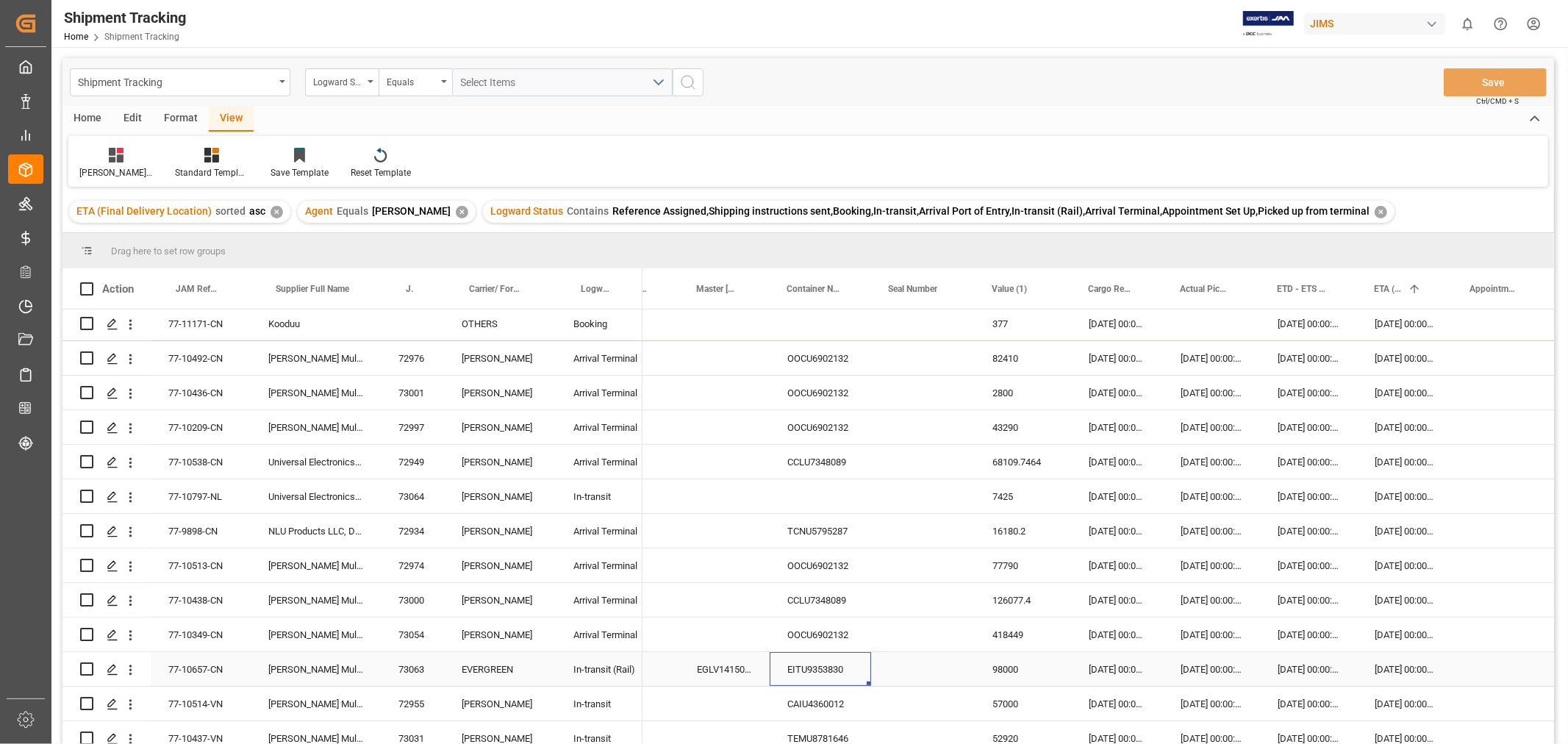
click at [829, 671] on div "EITU9353830" at bounding box center [820, 669] width 101 height 34
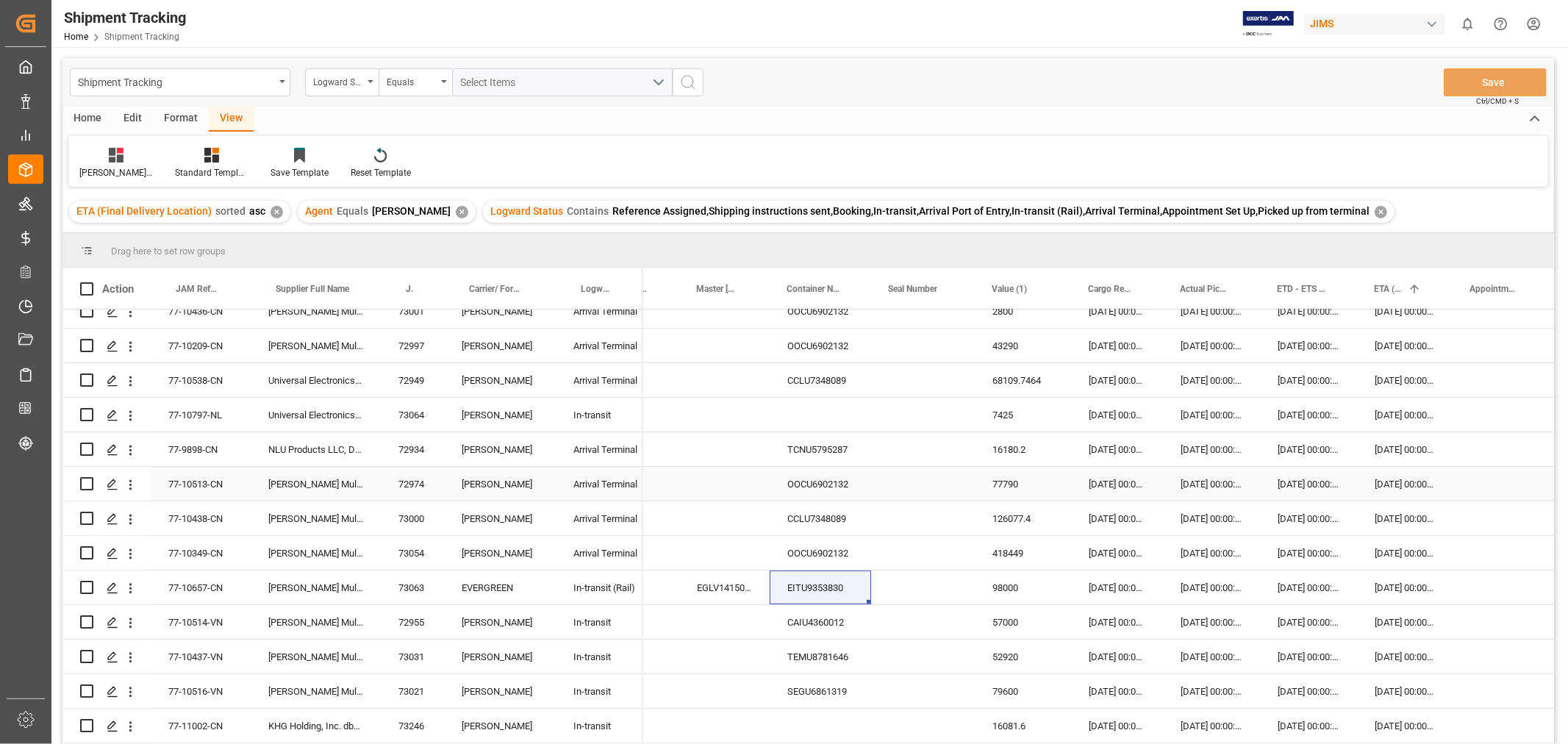
scroll to position [408, 0]
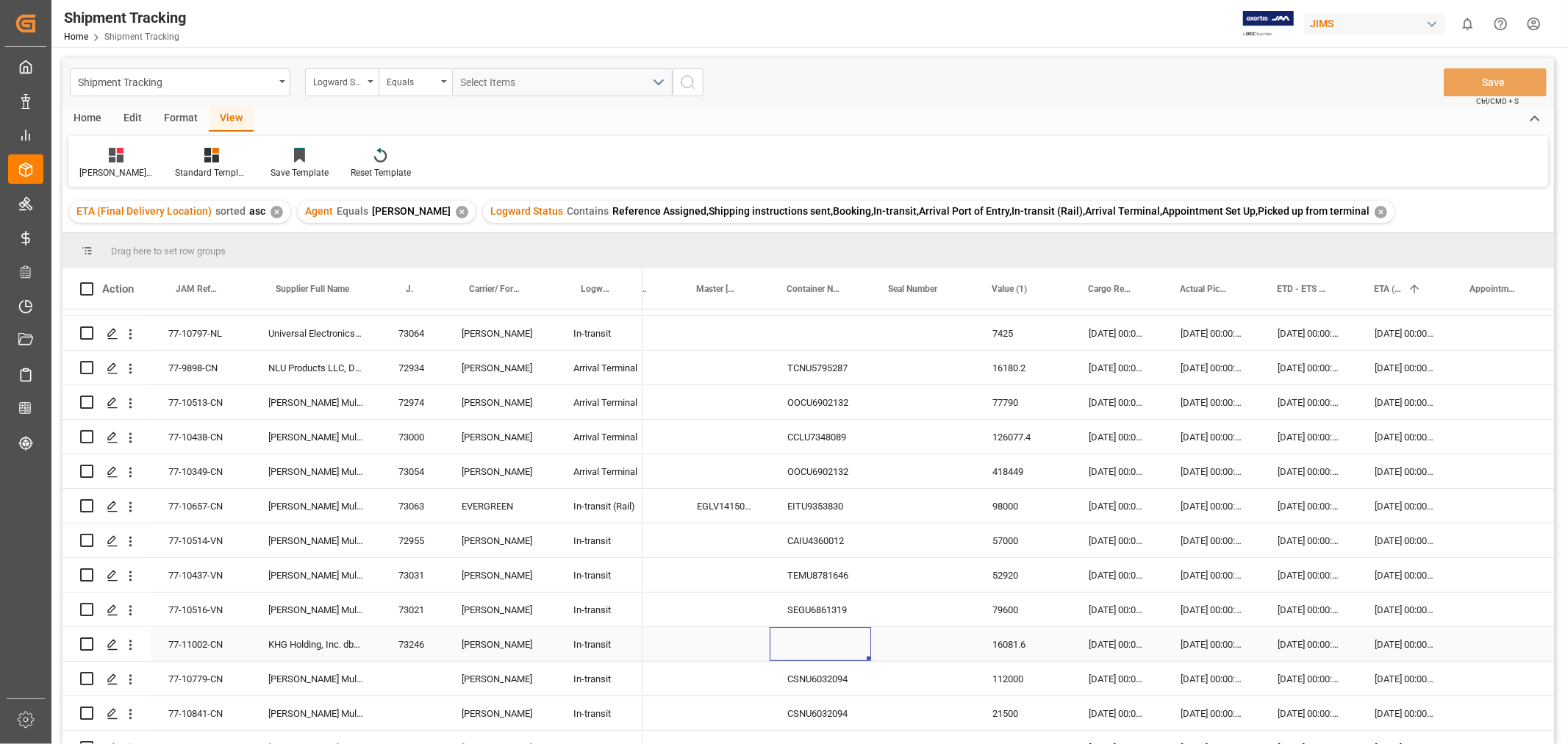
click at [825, 640] on div "Press SPACE to select this row." at bounding box center [820, 644] width 101 height 34
click at [831, 541] on div "CAIU4360012" at bounding box center [820, 541] width 101 height 34
click at [699, 552] on div "Press SPACE to select this row." at bounding box center [724, 541] width 90 height 34
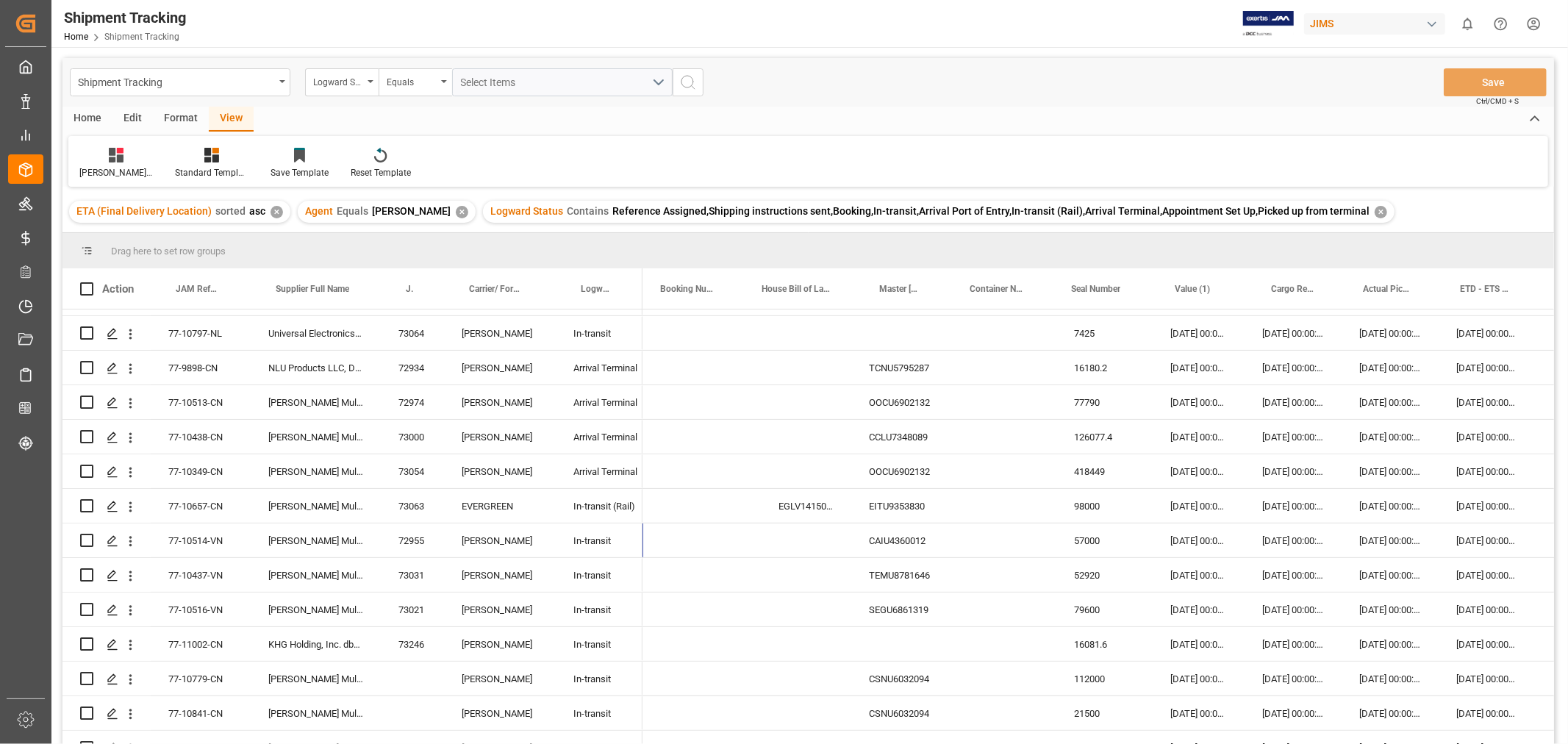
scroll to position [0, 0]
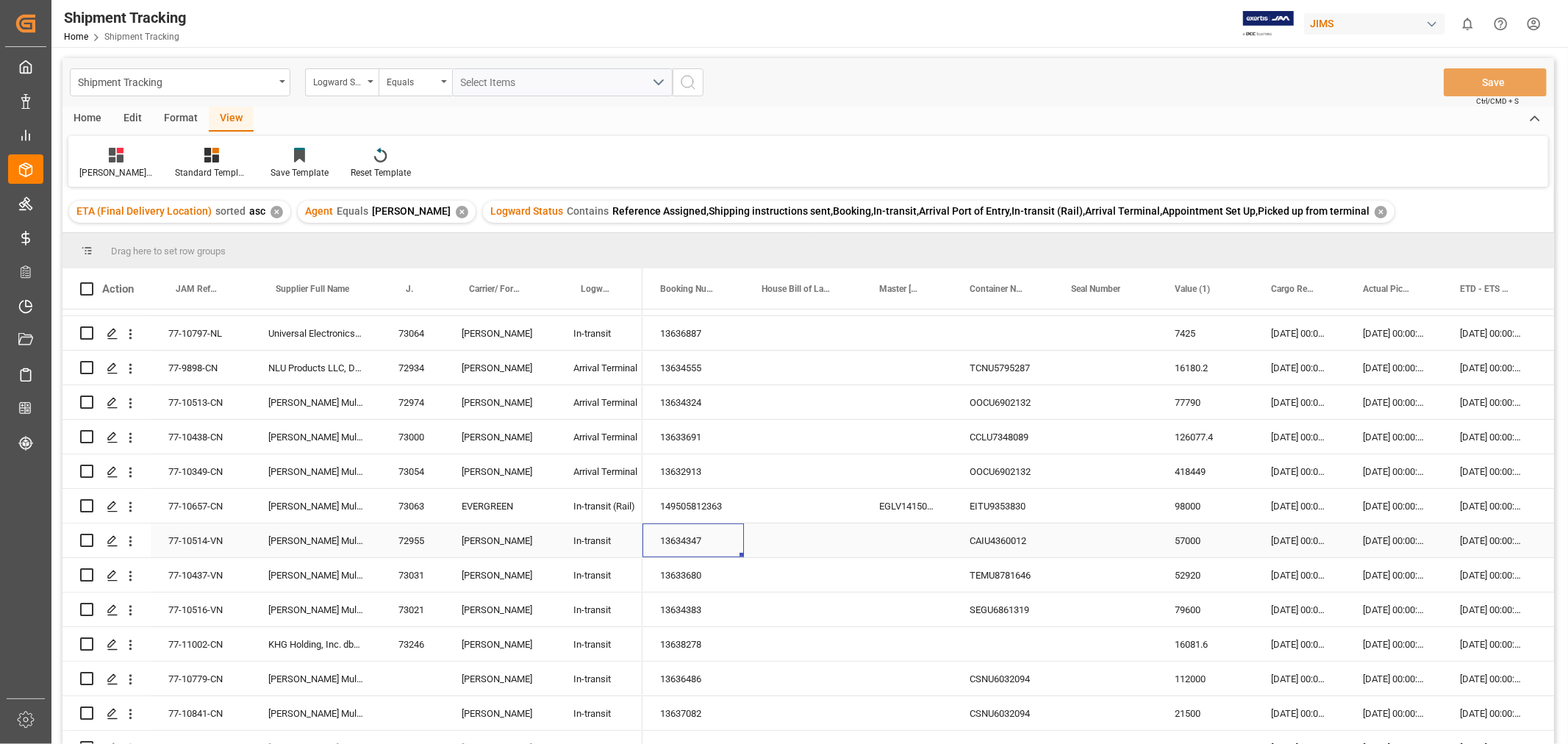
click at [707, 538] on div "13634347" at bounding box center [693, 541] width 101 height 34
click at [719, 573] on div "13633680" at bounding box center [693, 575] width 101 height 34
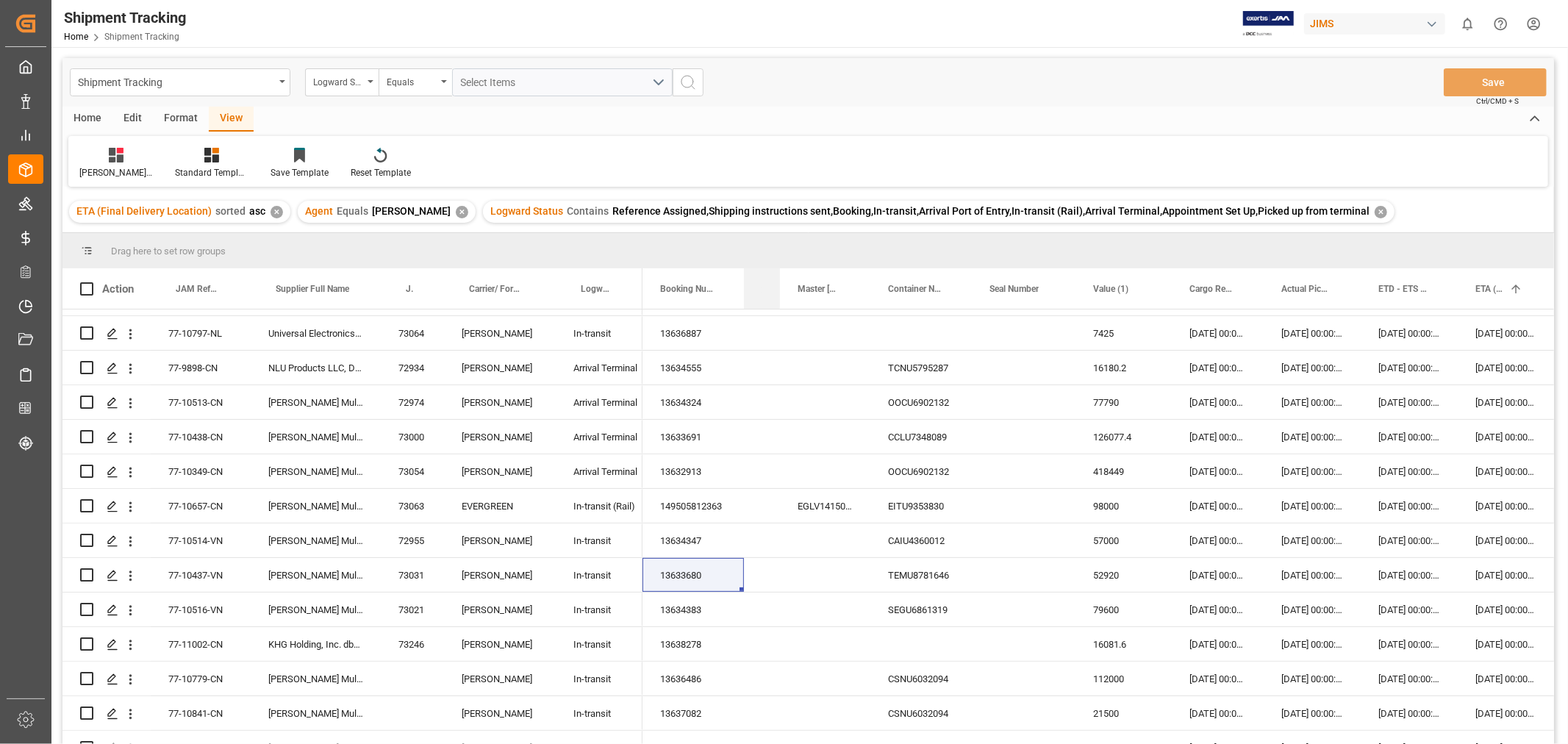
drag, startPoint x: 861, startPoint y: 272, endPoint x: 760, endPoint y: 292, distance: 103.0
click at [760, 292] on div "House Bill of Lading Number" at bounding box center [762, 288] width 36 height 41
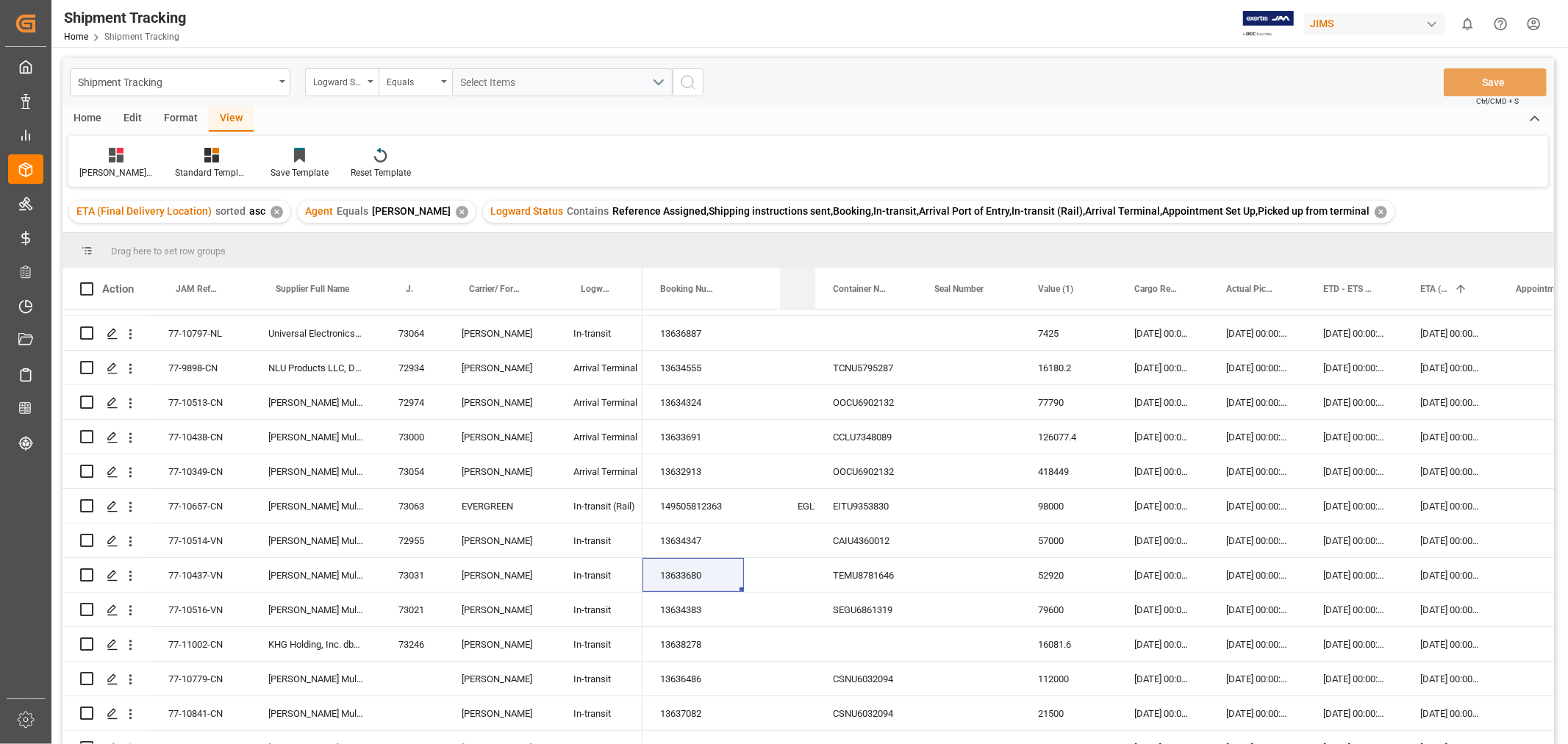
drag, startPoint x: 869, startPoint y: 280, endPoint x: 794, endPoint y: 291, distance: 75.8
click at [794, 291] on div "Master [PERSON_NAME] of Lading Number" at bounding box center [797, 288] width 36 height 41
click at [679, 606] on div "13634383" at bounding box center [693, 609] width 101 height 34
click at [661, 645] on div "13638278" at bounding box center [693, 644] width 101 height 34
click at [689, 672] on div "13636486" at bounding box center [693, 678] width 101 height 34
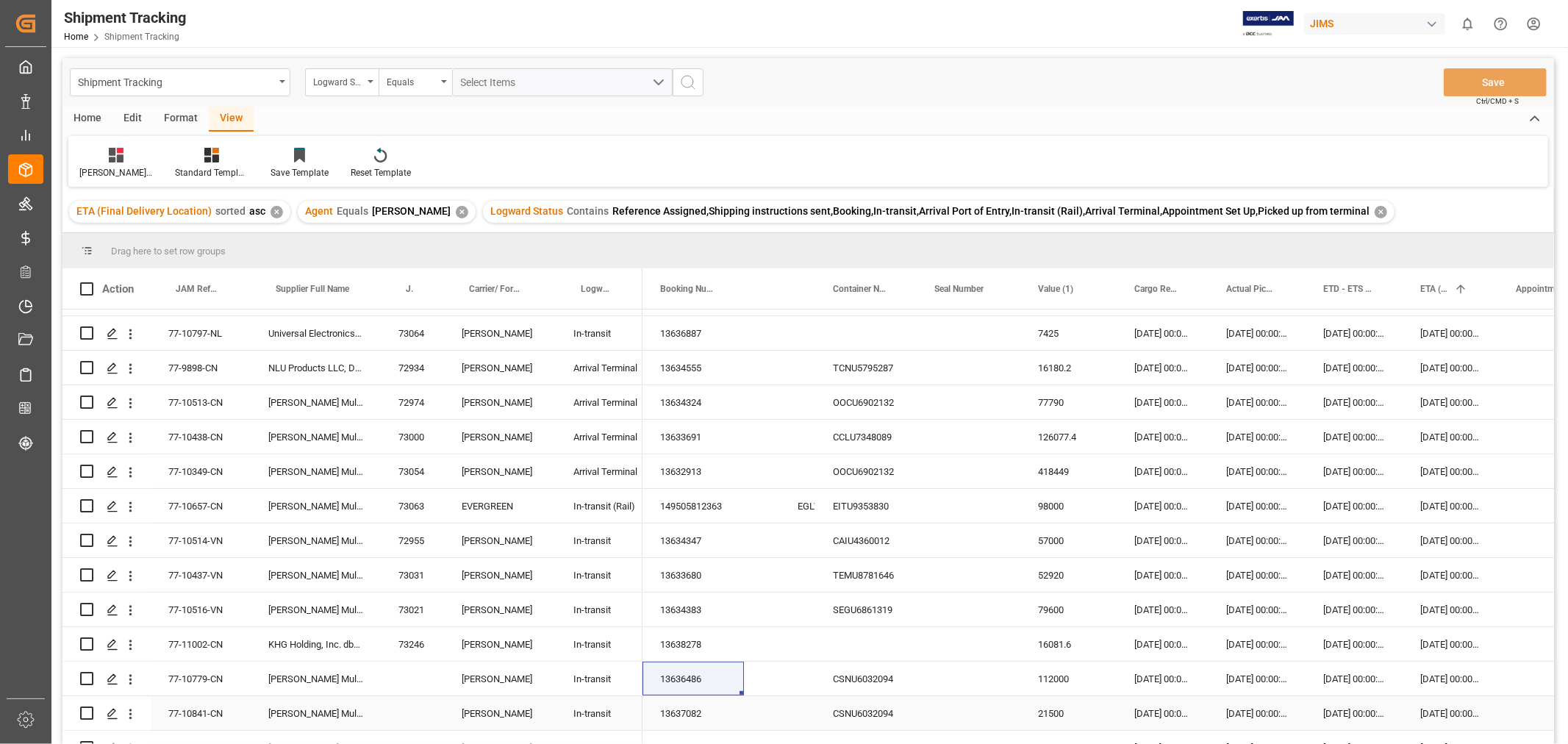
click at [680, 709] on div "13637082" at bounding box center [693, 713] width 101 height 34
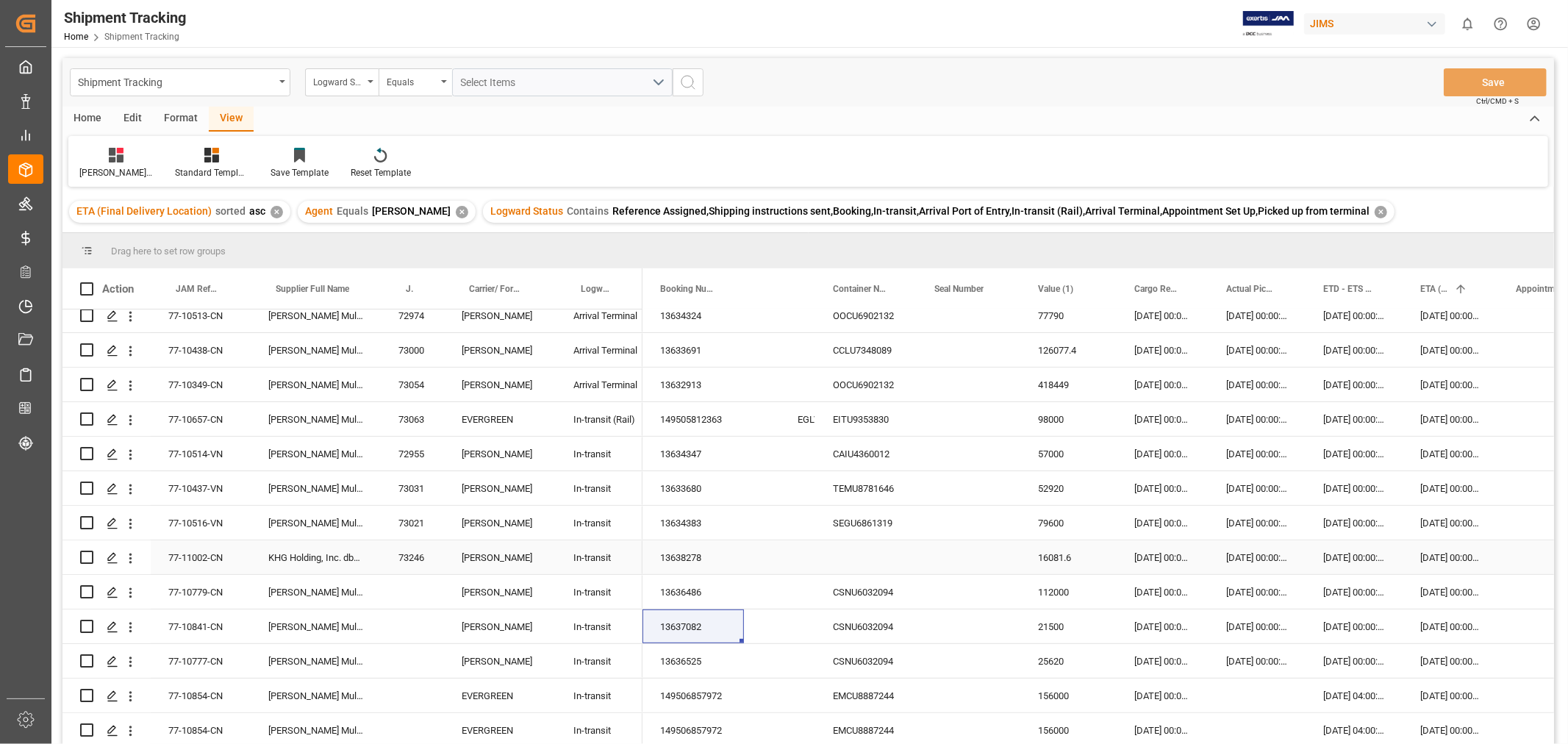
scroll to position [571, 0]
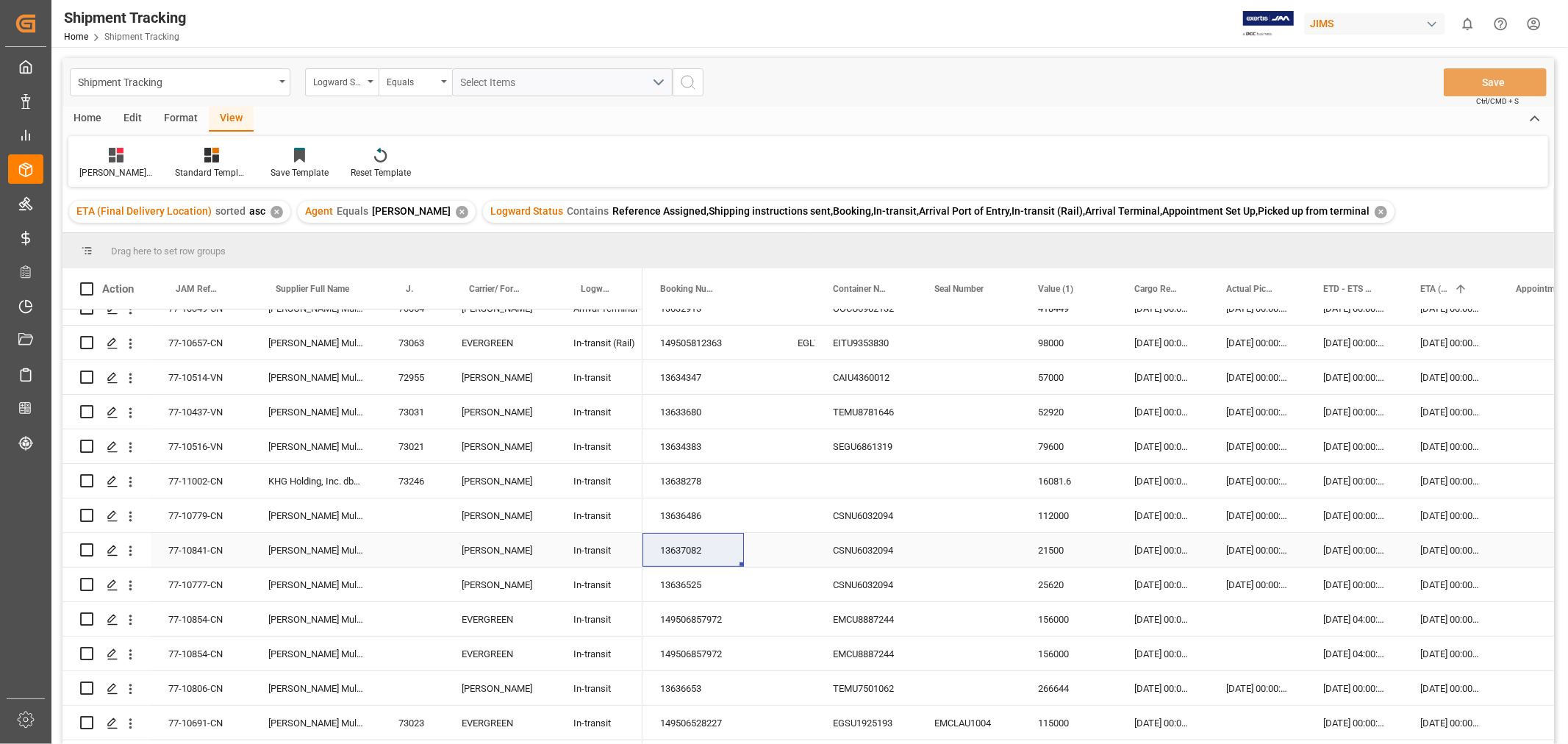
click at [700, 547] on div "13637082" at bounding box center [693, 549] width 101 height 34
click at [712, 615] on div "149506857972" at bounding box center [693, 619] width 101 height 34
click at [881, 652] on div "EMCU8887244" at bounding box center [865, 654] width 101 height 34
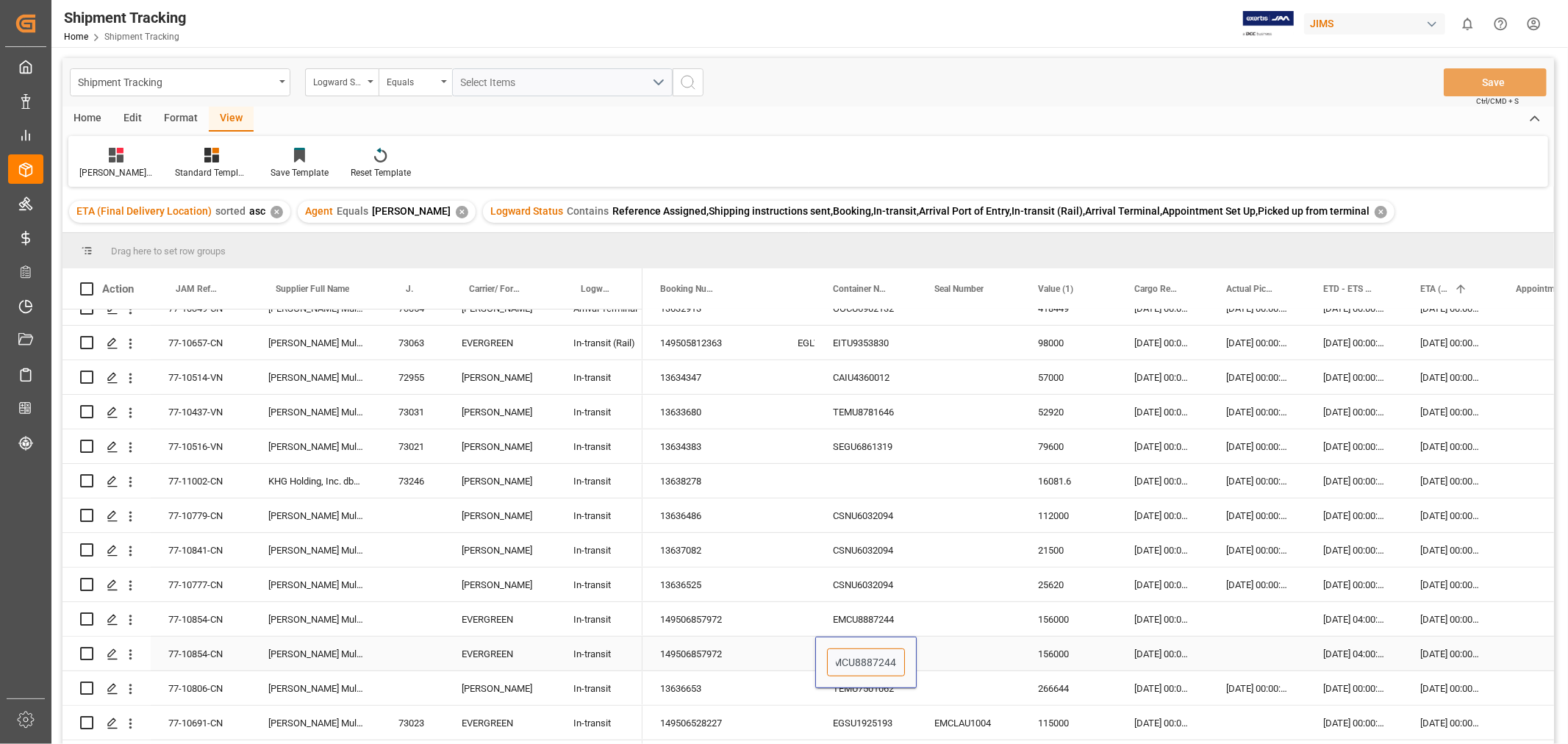
scroll to position [0, 0]
drag, startPoint x: 896, startPoint y: 657, endPoint x: 789, endPoint y: 655, distance: 107.0
paste input "DRYU9575689"
type input "DRYU95756894"
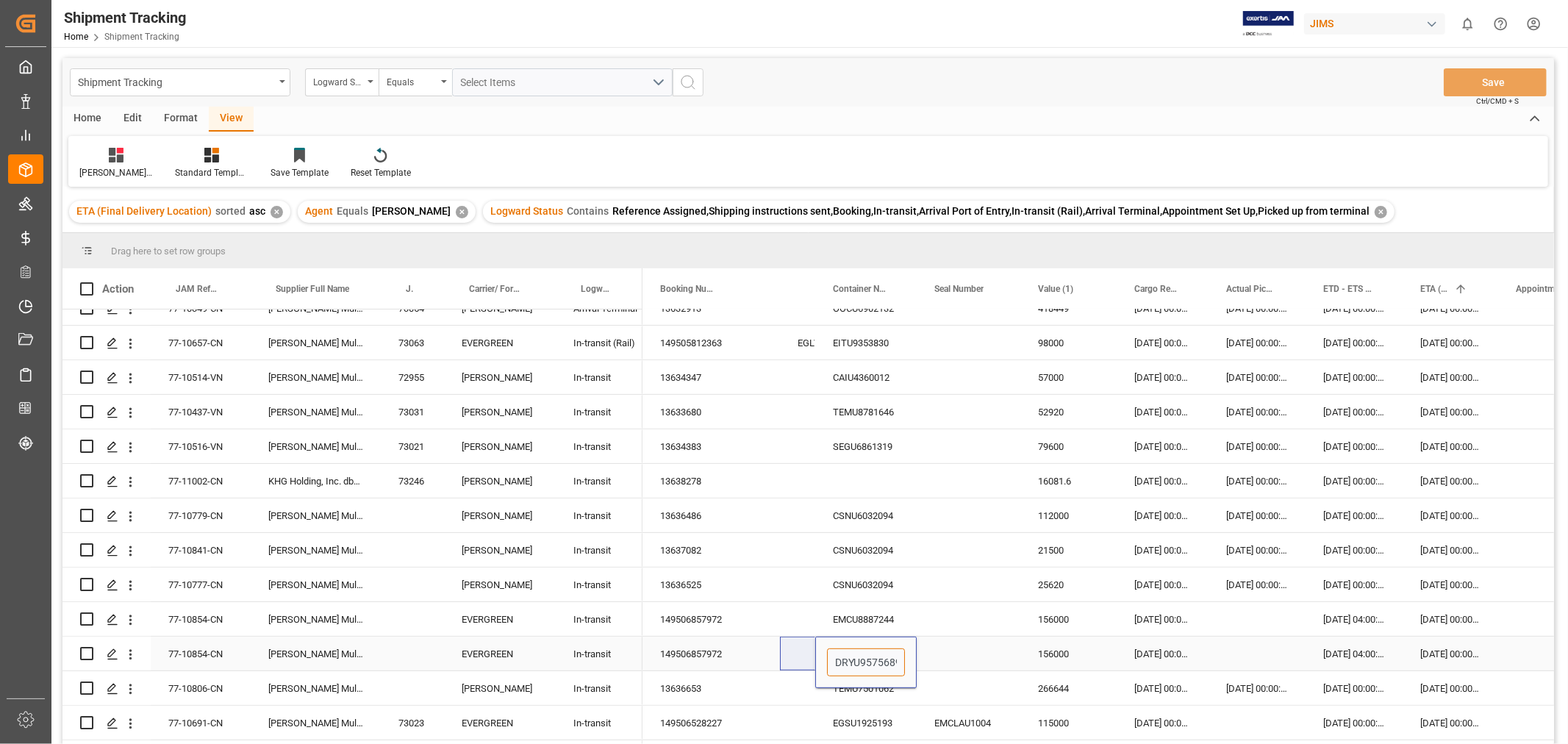
scroll to position [0, 6]
click at [965, 655] on div "Press SPACE to select this row." at bounding box center [968, 654] width 104 height 34
click at [989, 623] on div "Press SPACE to select this row." at bounding box center [968, 619] width 104 height 34
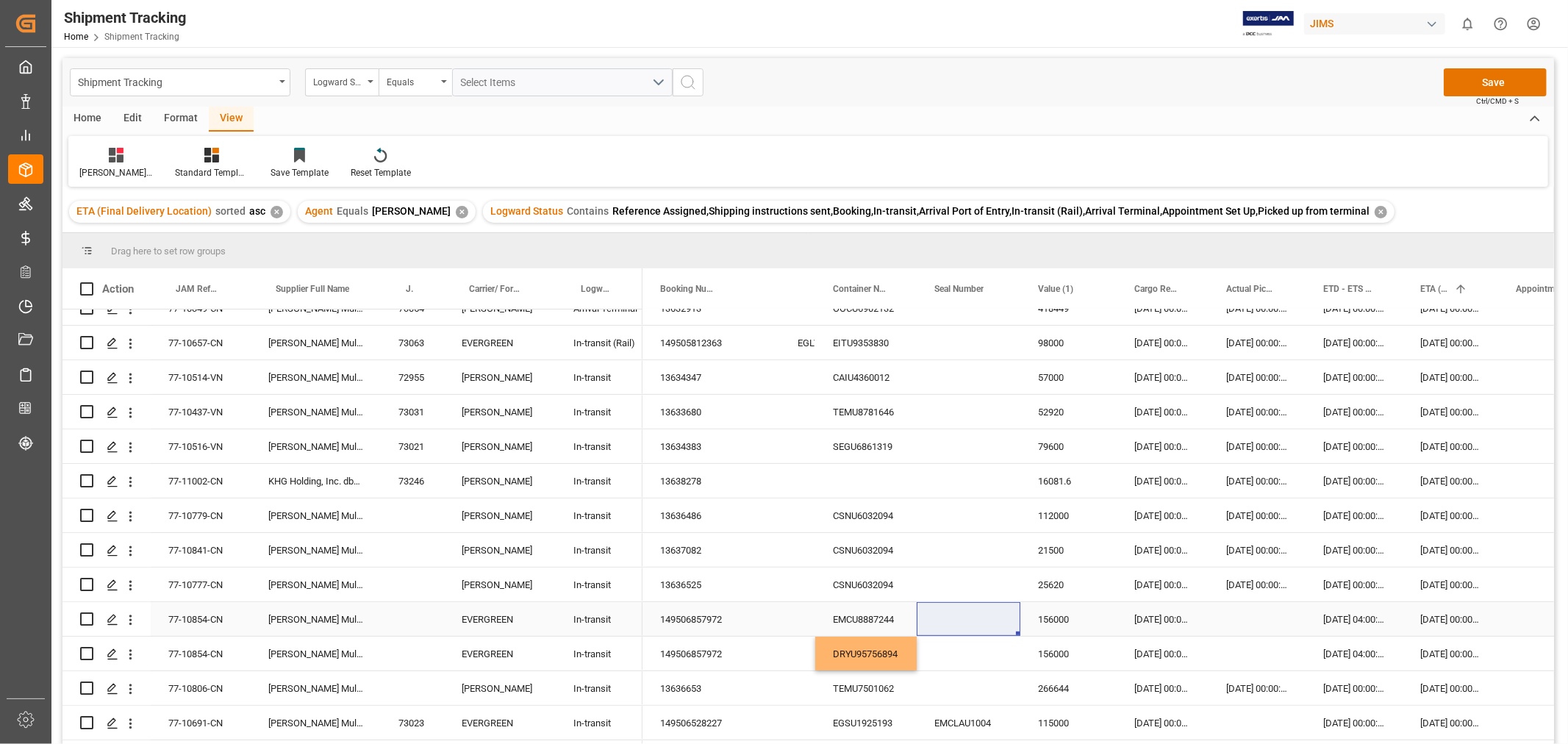
click at [964, 623] on div "Press SPACE to select this row." at bounding box center [968, 619] width 104 height 34
type input "EMCRDY7464"
click at [963, 656] on div "Press SPACE to select this row." at bounding box center [968, 654] width 104 height 34
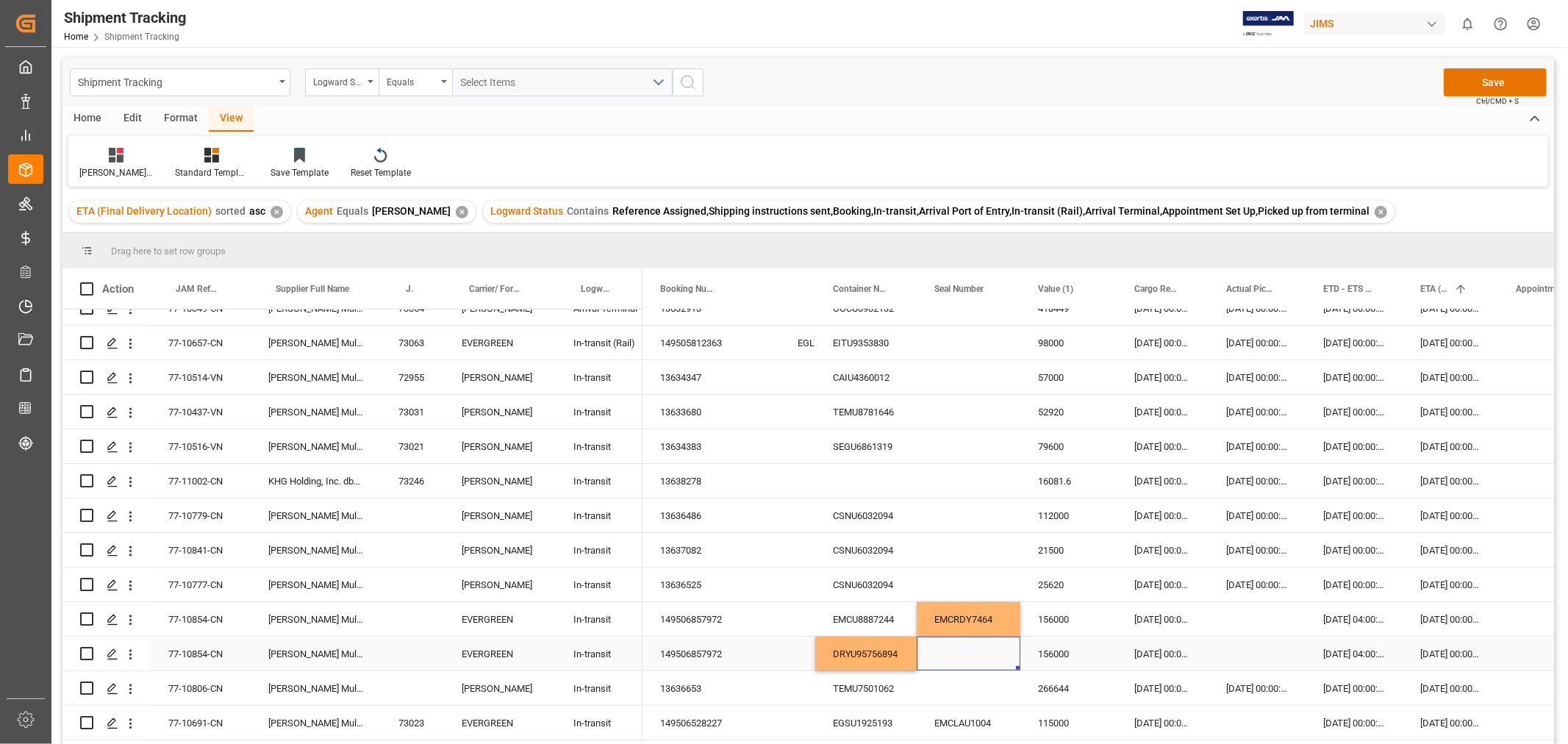
click at [963, 656] on div "Press SPACE to select this row." at bounding box center [968, 654] width 104 height 34
click at [907, 281] on div "Container Number" at bounding box center [865, 288] width 101 height 41
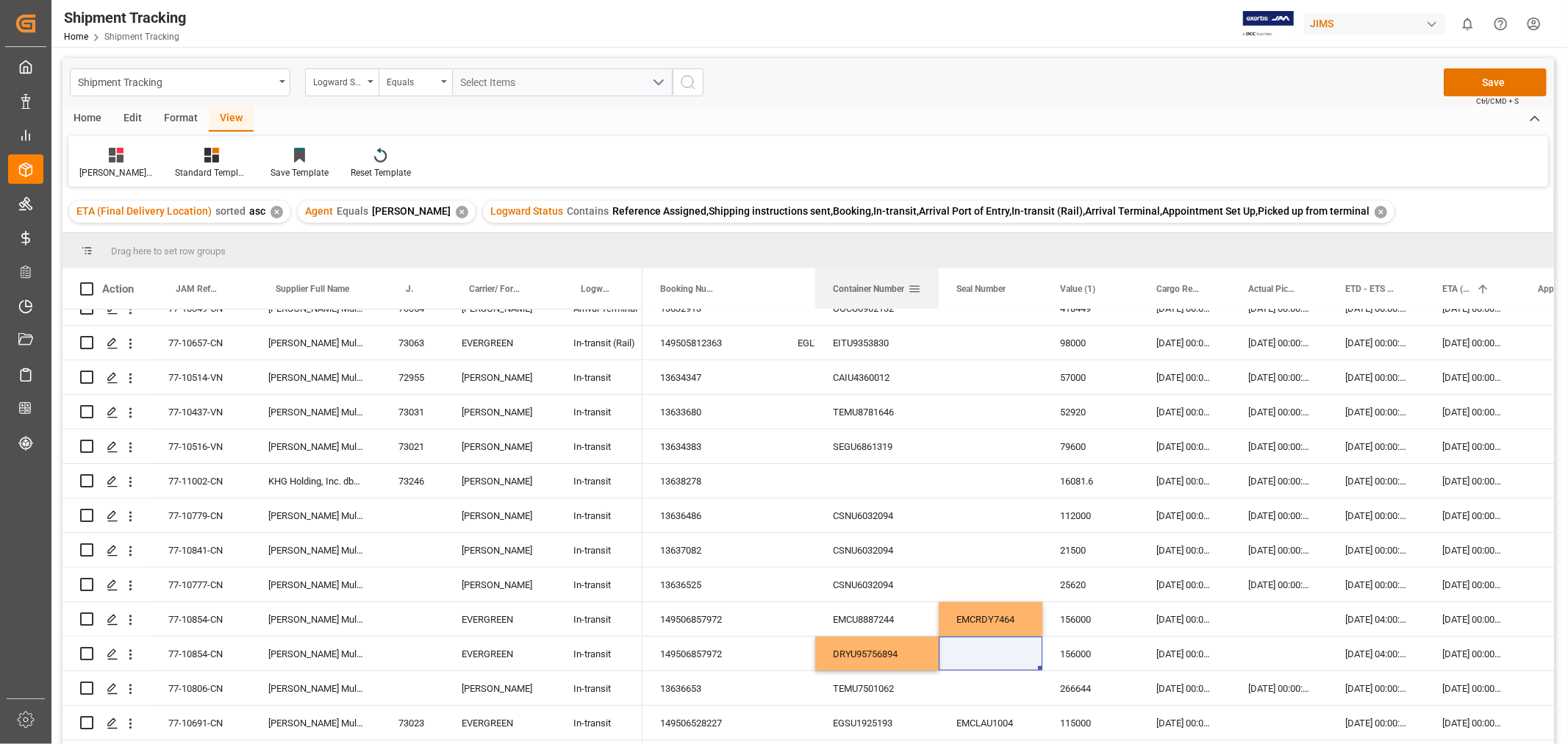
drag, startPoint x: 916, startPoint y: 280, endPoint x: 938, endPoint y: 275, distance: 22.6
click at [938, 275] on div at bounding box center [939, 288] width 6 height 41
click at [912, 652] on div "DRYU95756894" at bounding box center [876, 654] width 124 height 34
click at [909, 665] on input "DRYU95756894" at bounding box center [876, 662] width 100 height 28
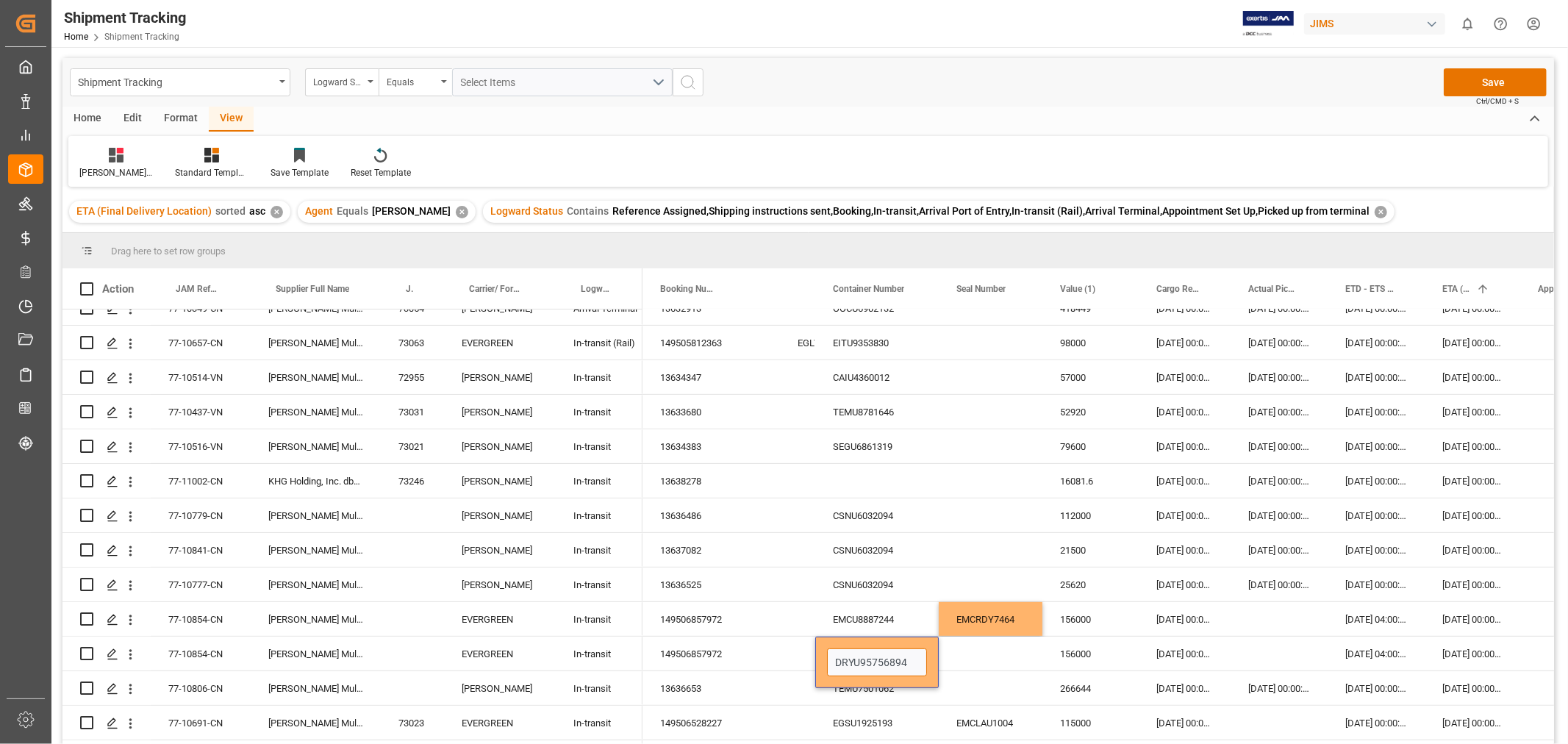
type input "DRYU9575689"
click at [1005, 664] on div "Press SPACE to select this row." at bounding box center [990, 654] width 104 height 34
click at [993, 655] on div "Press SPACE to select this row." at bounding box center [990, 654] width 104 height 34
click at [993, 655] on input "Press SPACE to select this row." at bounding box center [990, 662] width 80 height 28
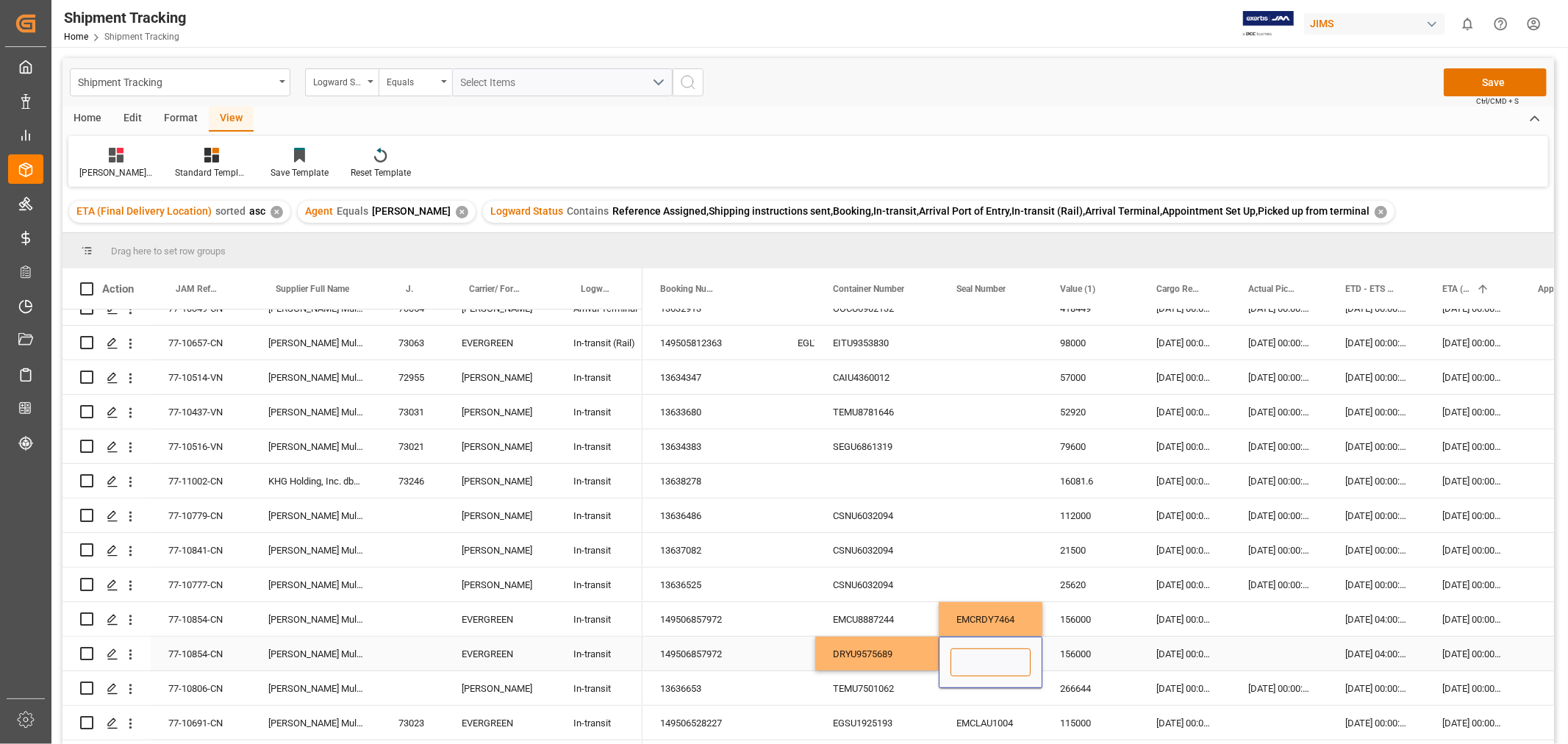
paste input "EMCPPG3104"
type input "EMCPPG3104"
click at [1092, 657] on div "156000" at bounding box center [1090, 654] width 96 height 34
click at [1091, 622] on div "156000" at bounding box center [1090, 619] width 96 height 34
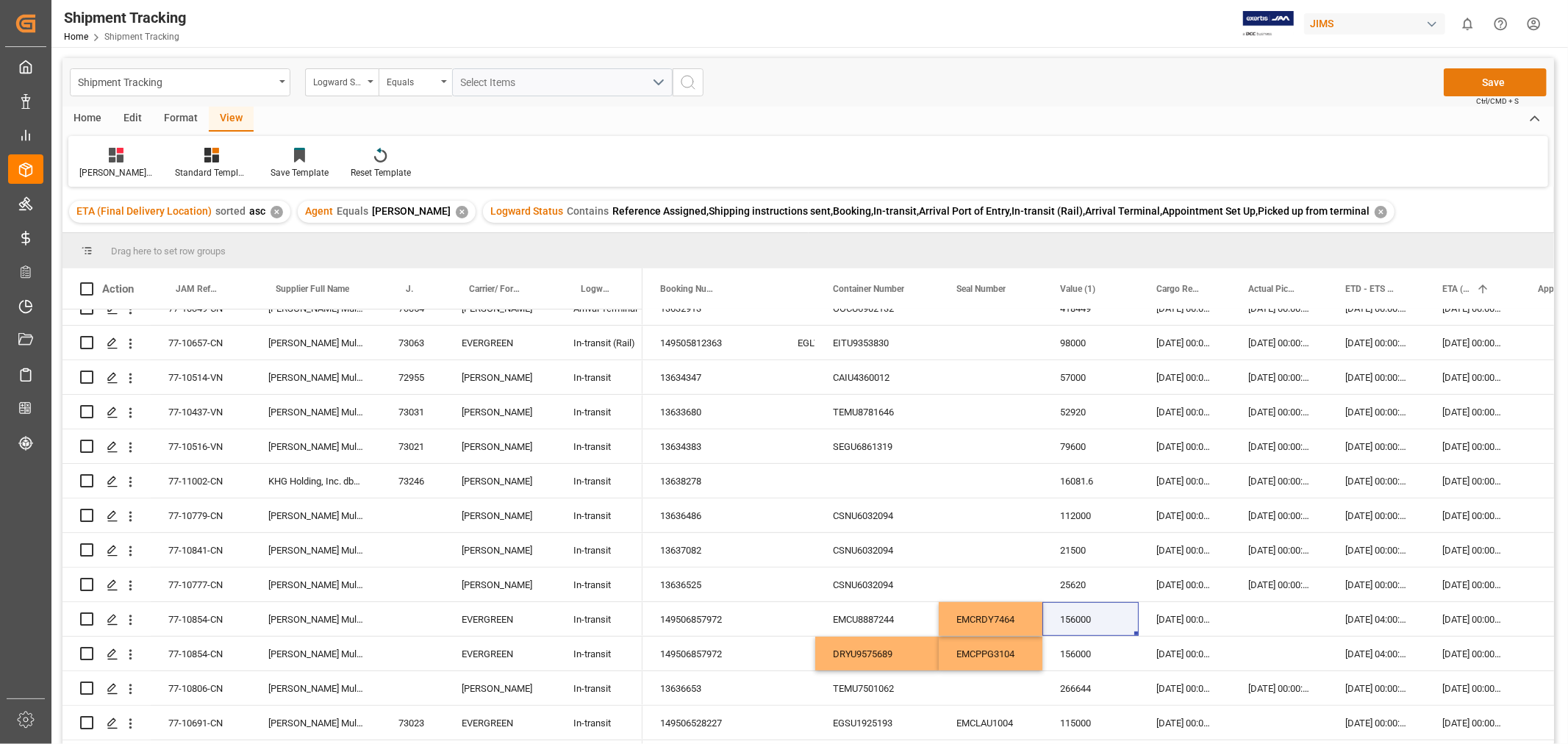
click at [1488, 77] on button "Save" at bounding box center [1495, 82] width 103 height 28
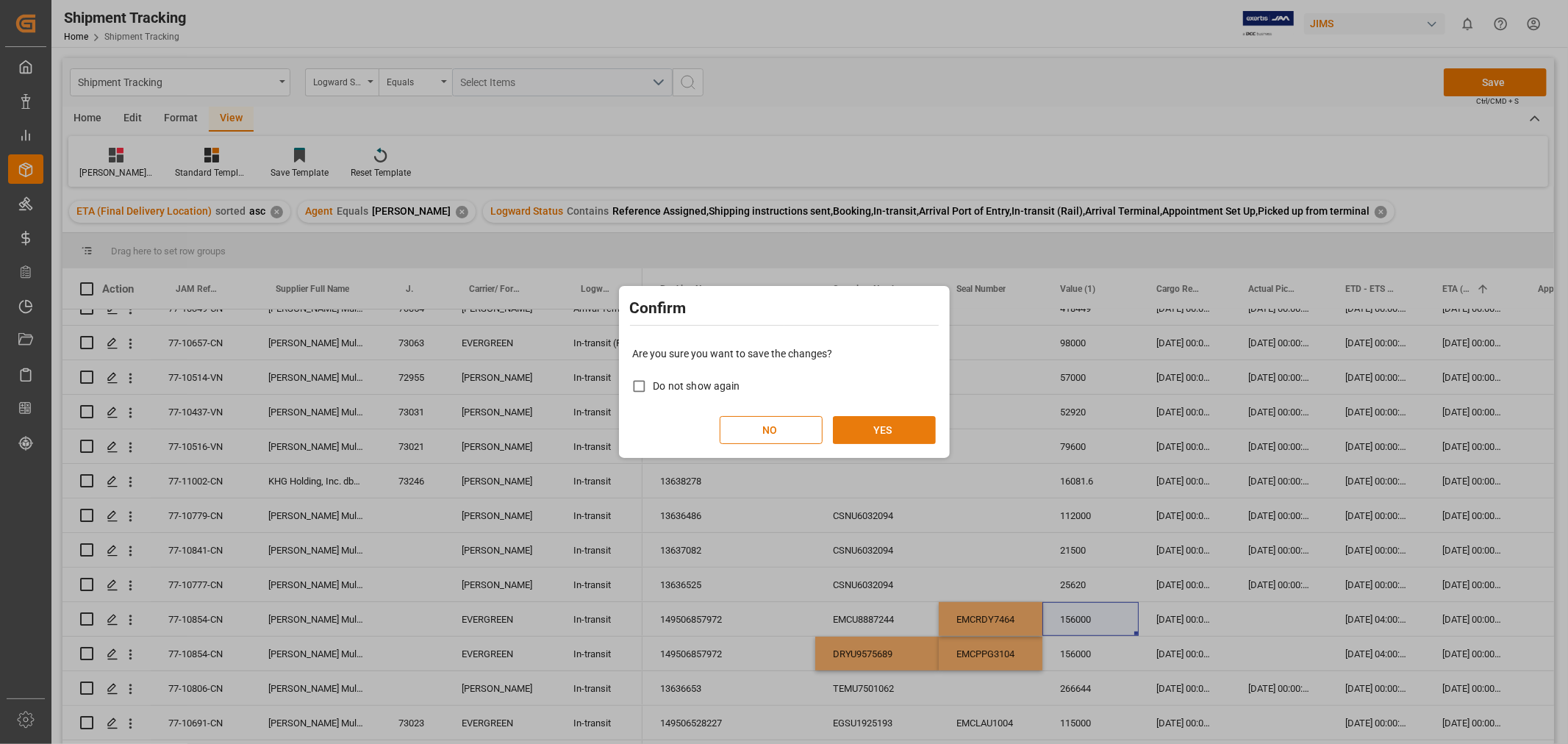
click at [873, 422] on button "YES" at bounding box center [884, 430] width 103 height 28
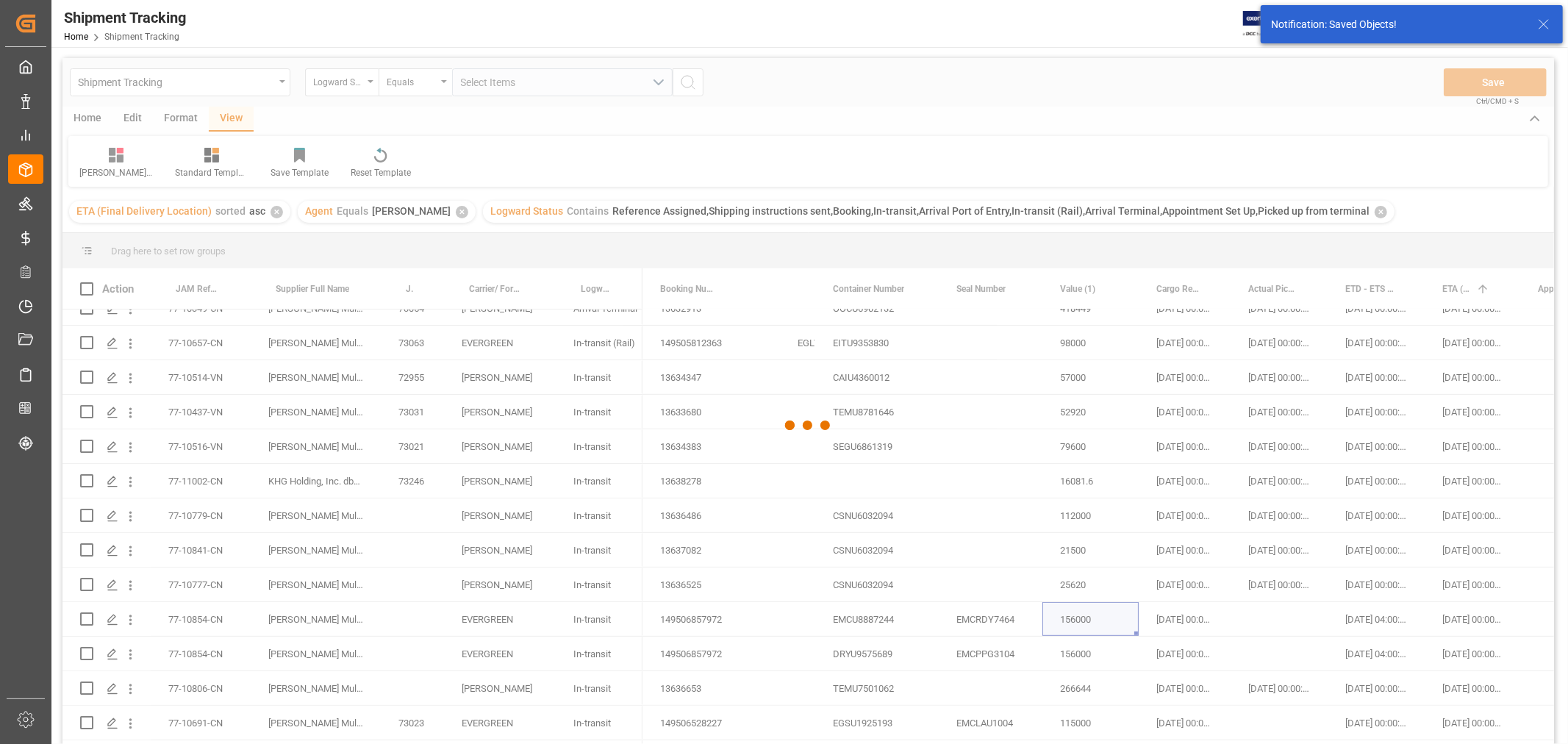
click at [195, 620] on div at bounding box center [808, 426] width 1491 height 735
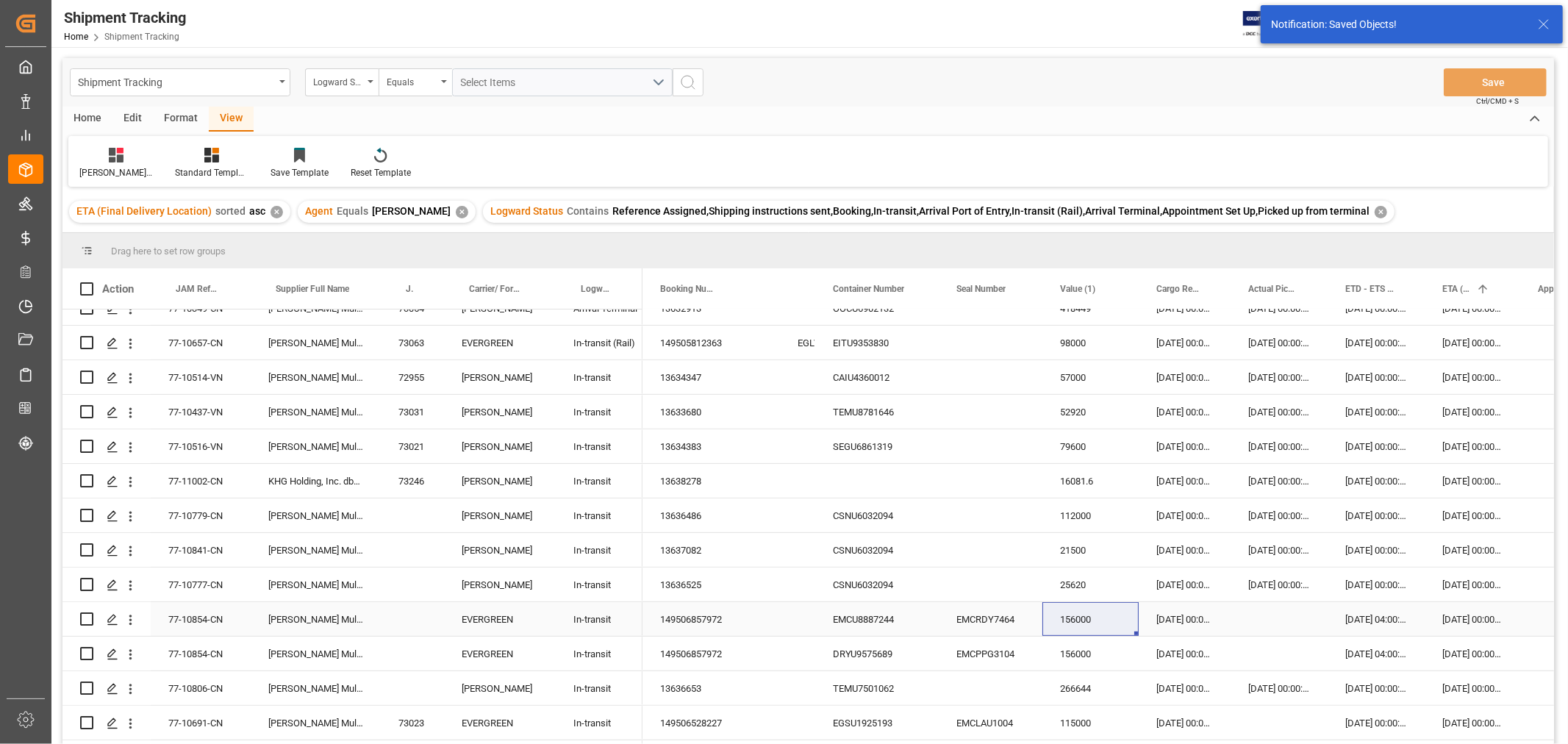
click at [200, 620] on div "77-10854-CN" at bounding box center [200, 619] width 100 height 34
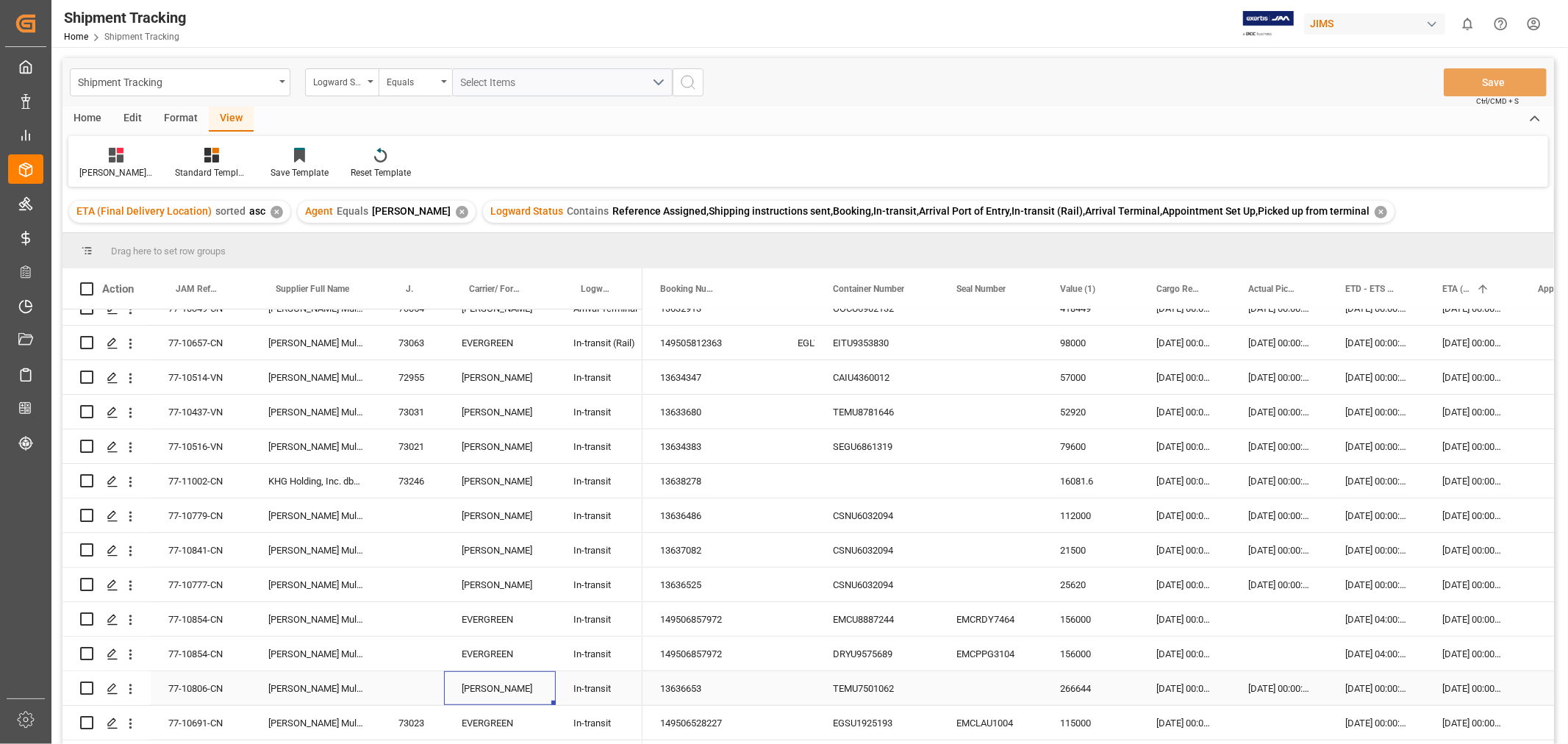
click at [524, 691] on div "[PERSON_NAME]" at bounding box center [499, 688] width 112 height 34
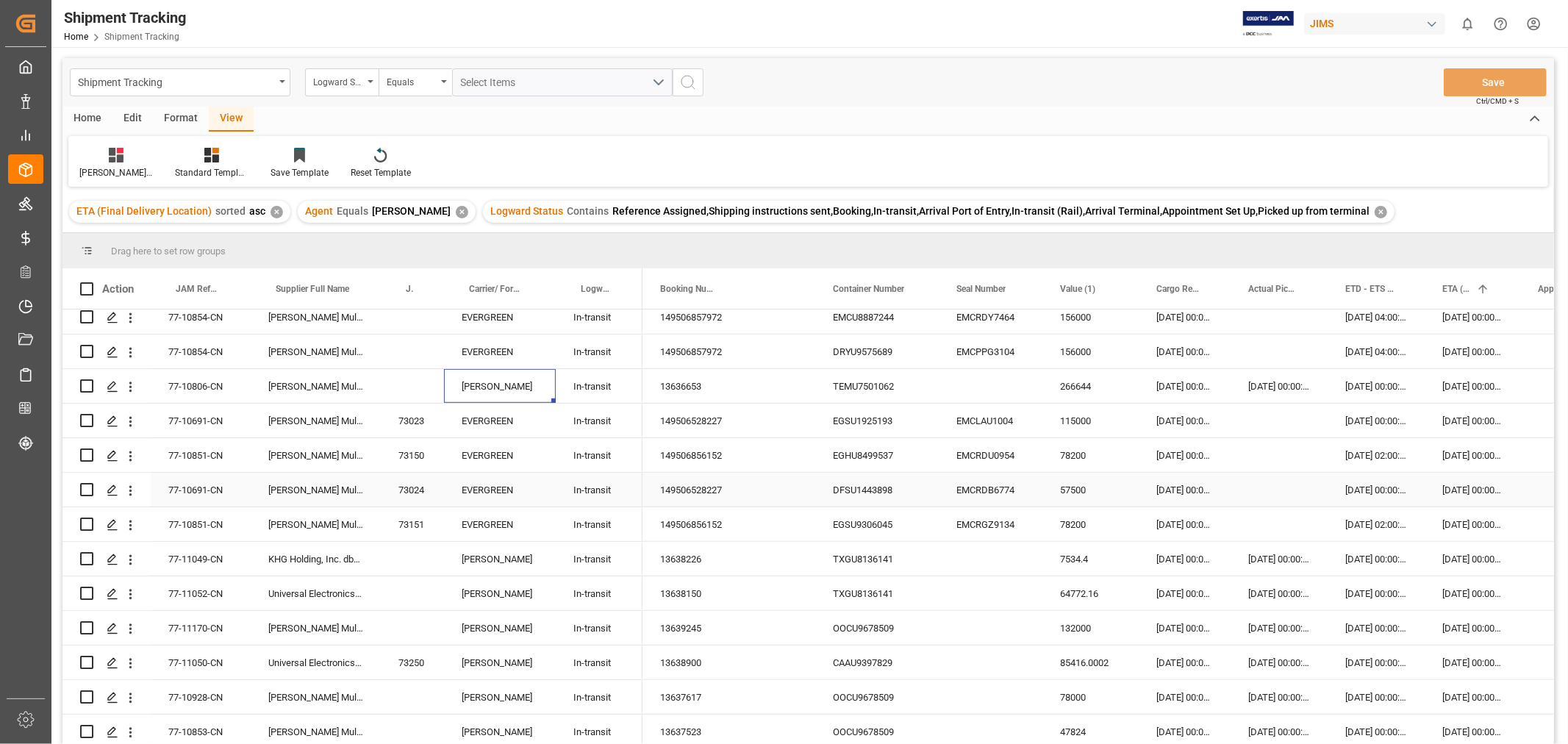
scroll to position [898, 0]
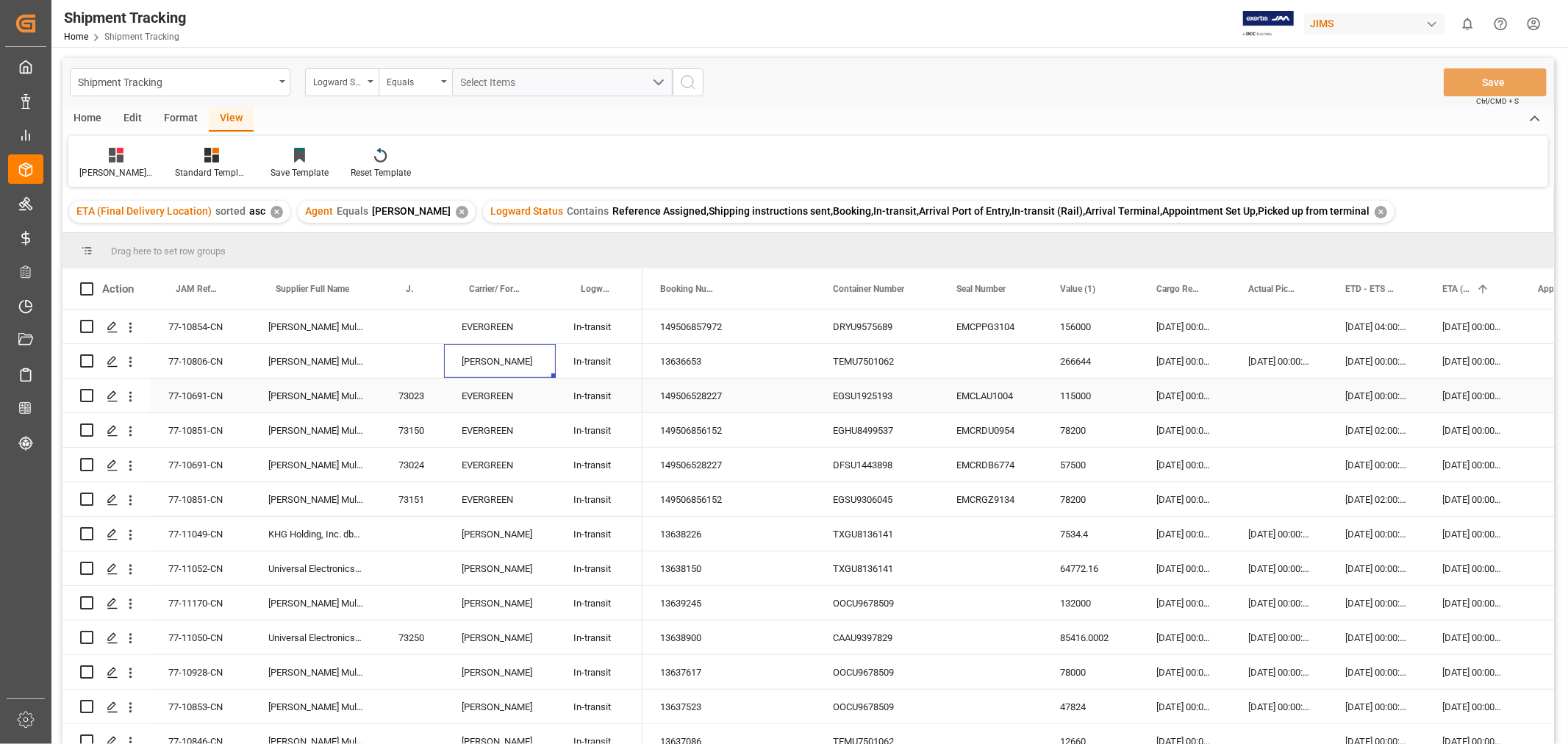
click at [180, 393] on div "77-10691-CN" at bounding box center [200, 396] width 100 height 34
click at [680, 387] on div "149506528227" at bounding box center [693, 396] width 101 height 34
click at [188, 390] on div "77-10691-CN" at bounding box center [200, 396] width 100 height 34
click at [210, 527] on div "77-11049-CN" at bounding box center [200, 534] width 100 height 34
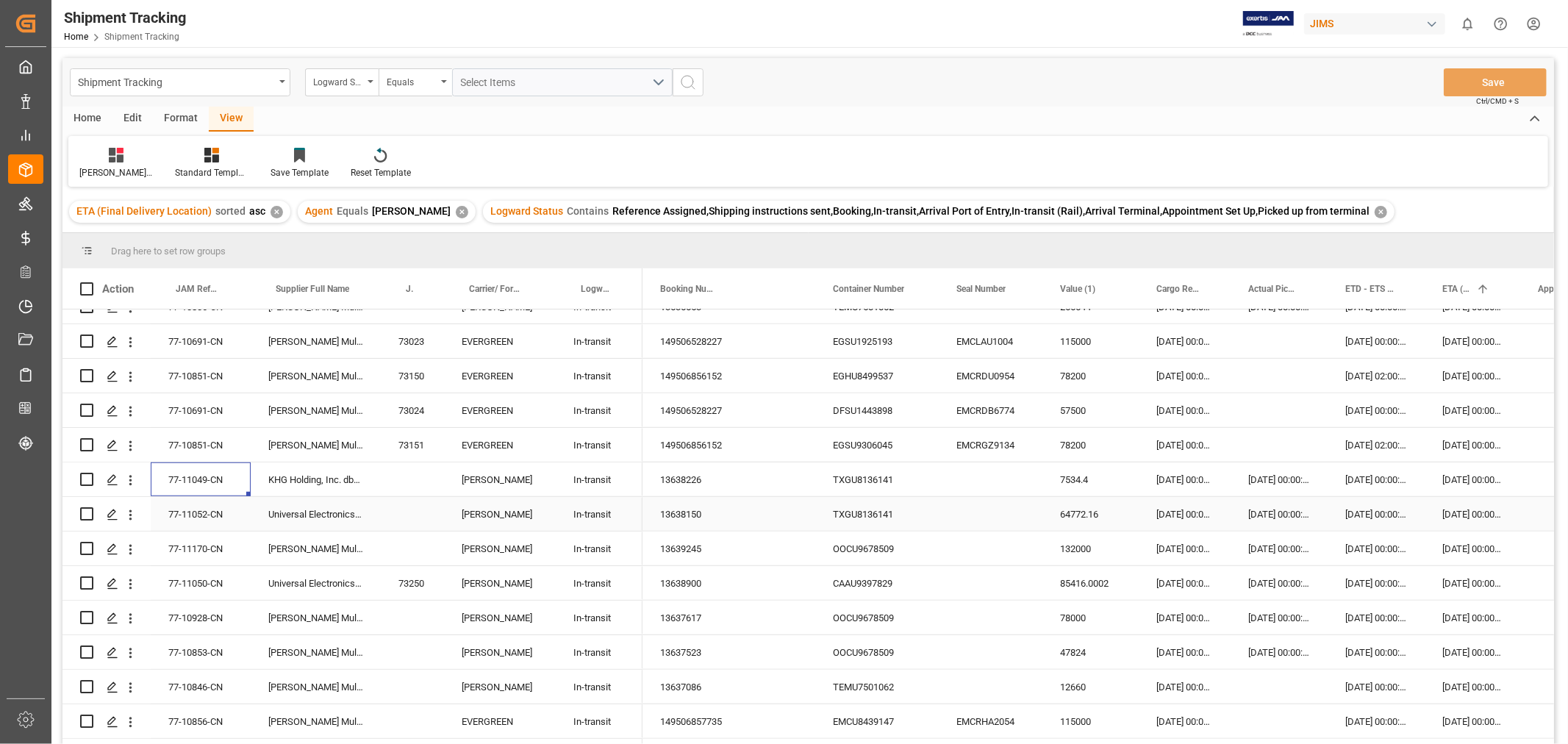
scroll to position [980, 0]
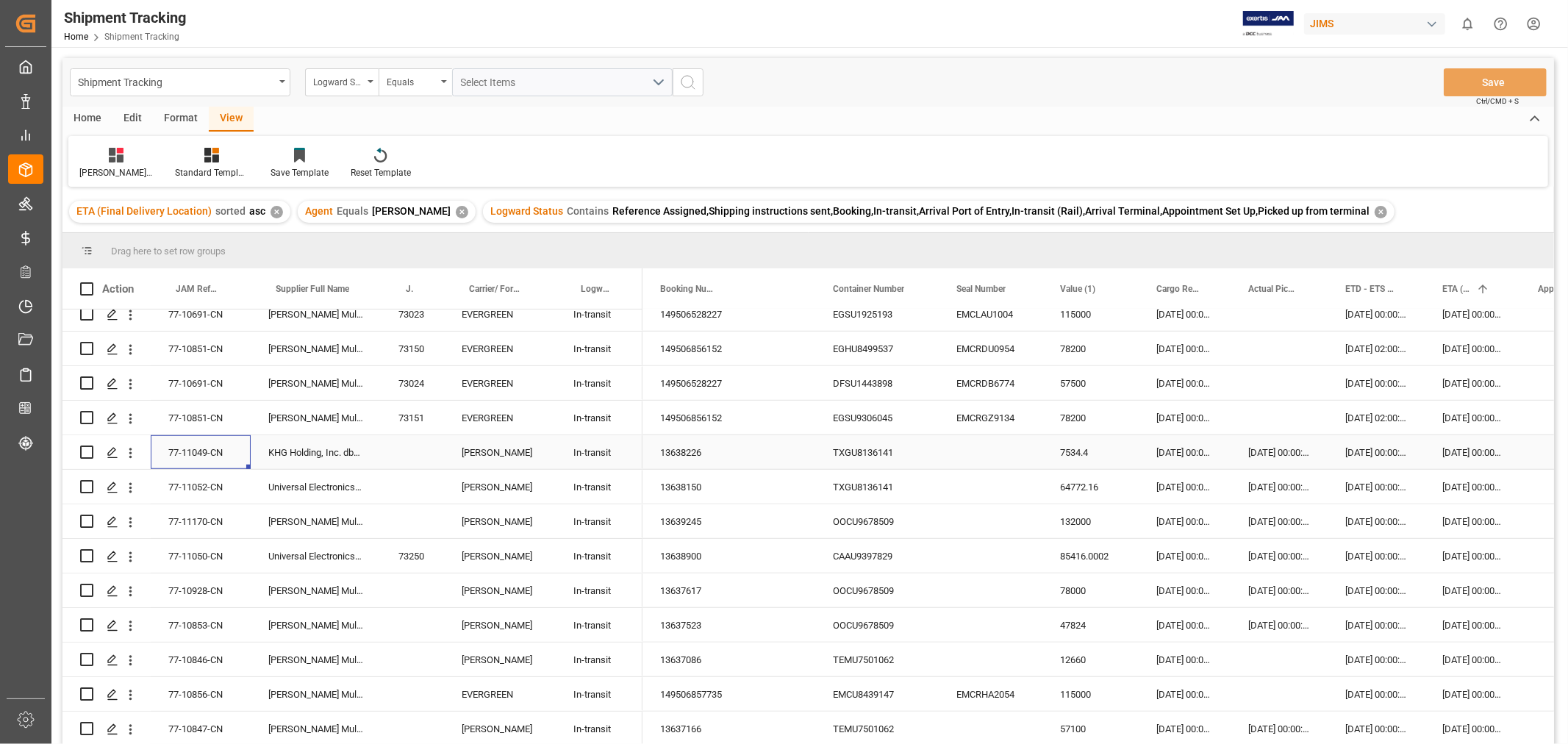
click at [702, 450] on div "13638226" at bounding box center [693, 452] width 101 height 34
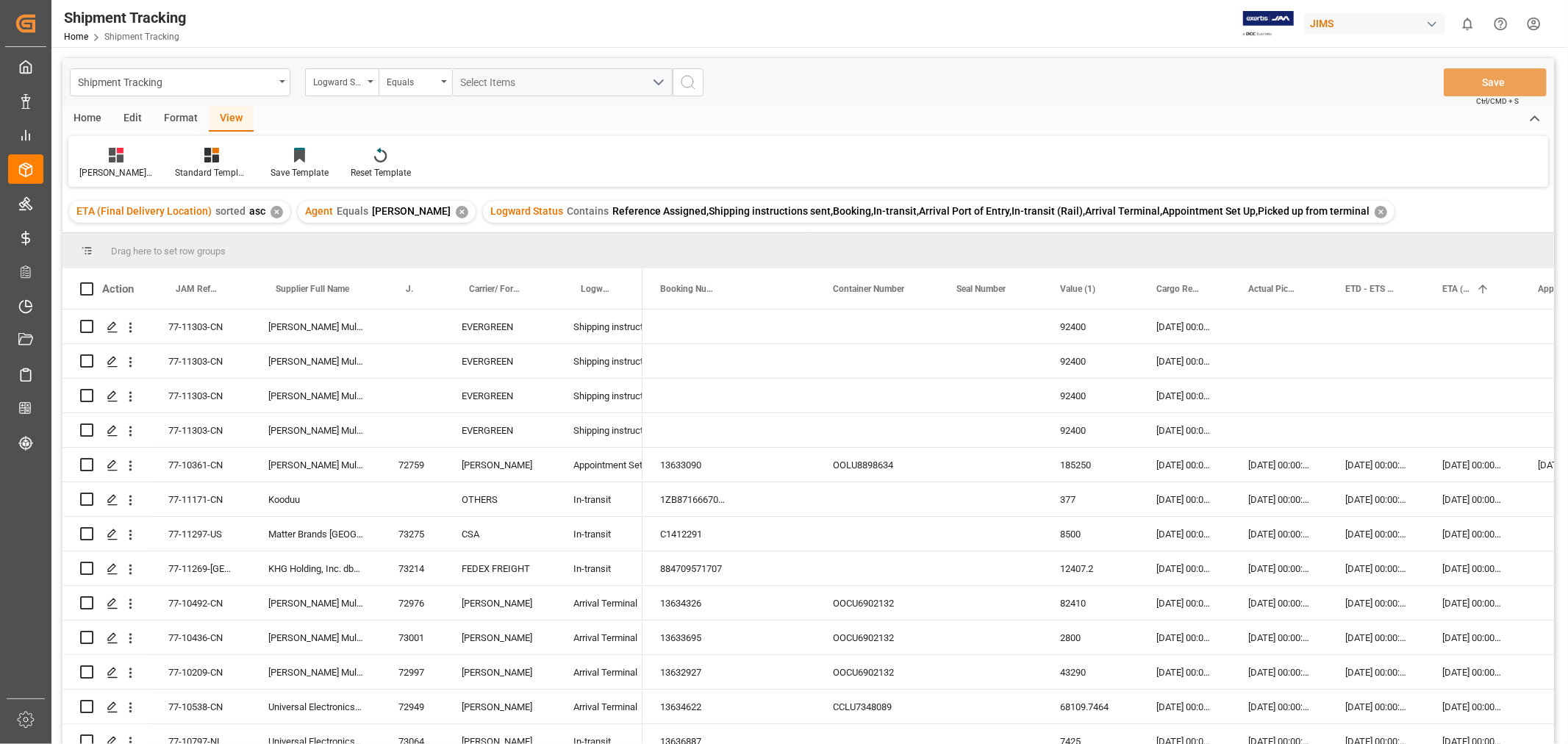
scroll to position [0, 0]
click at [189, 326] on div "77-11303-CN" at bounding box center [200, 326] width 100 height 34
click at [222, 322] on div "77-11303-CN" at bounding box center [200, 326] width 100 height 34
click at [758, 327] on div "Press SPACE to select this row." at bounding box center [762, 326] width 36 height 34
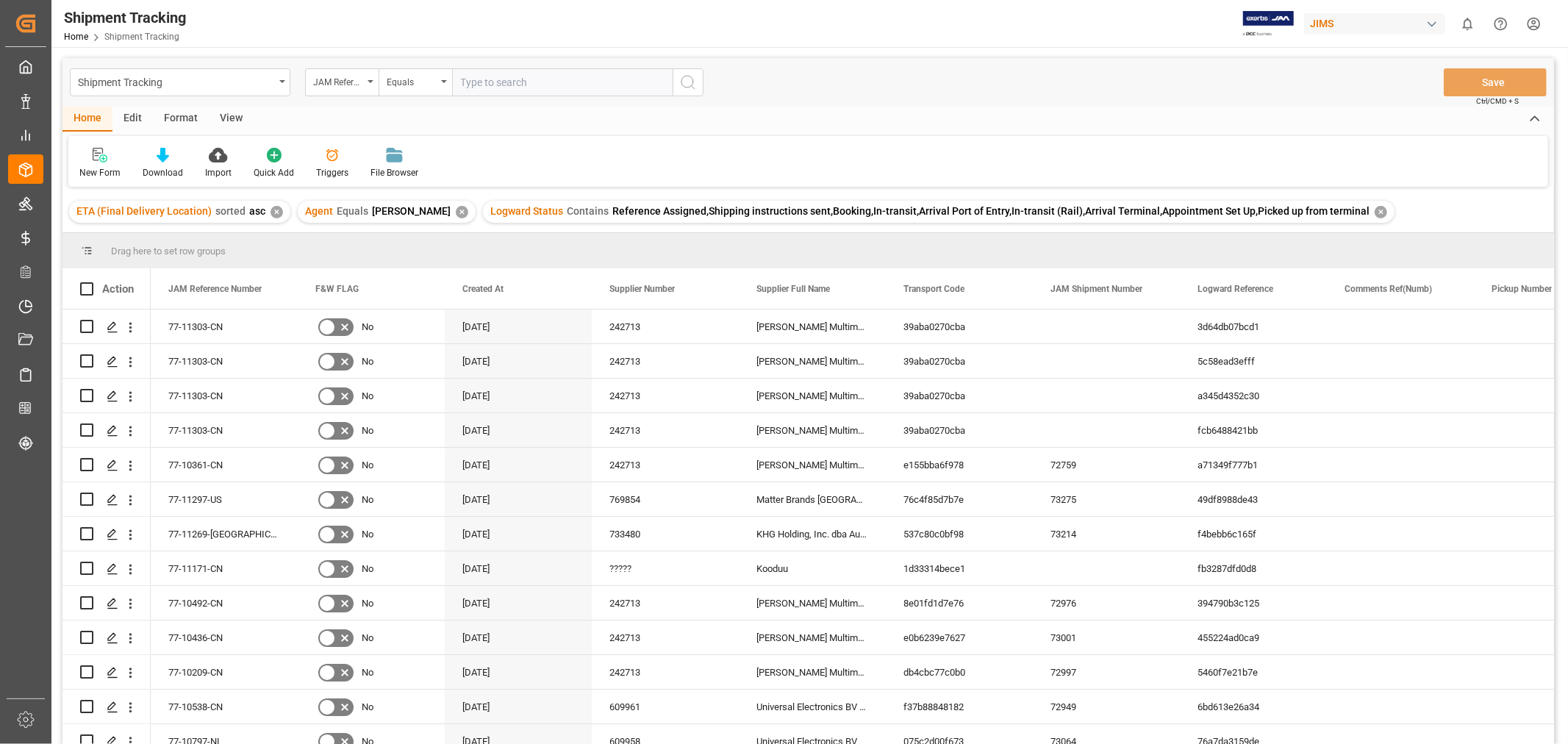
click at [481, 78] on input "text" at bounding box center [562, 82] width 220 height 28
paste input "77-11171-CN"
type input "77-11171-CN"
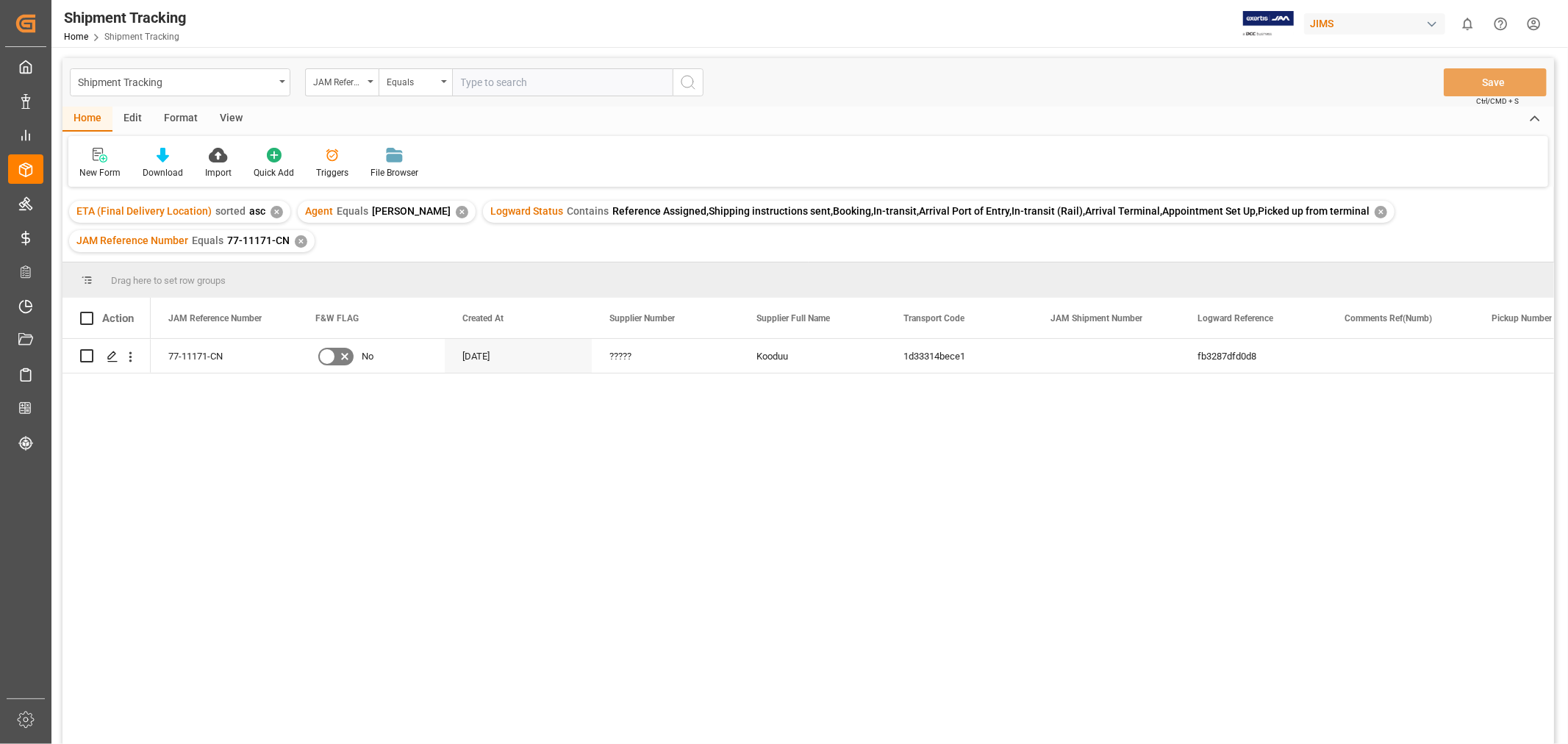
click at [239, 118] on div "View" at bounding box center [231, 119] width 45 height 25
click at [89, 159] on icon at bounding box center [94, 155] width 15 height 15
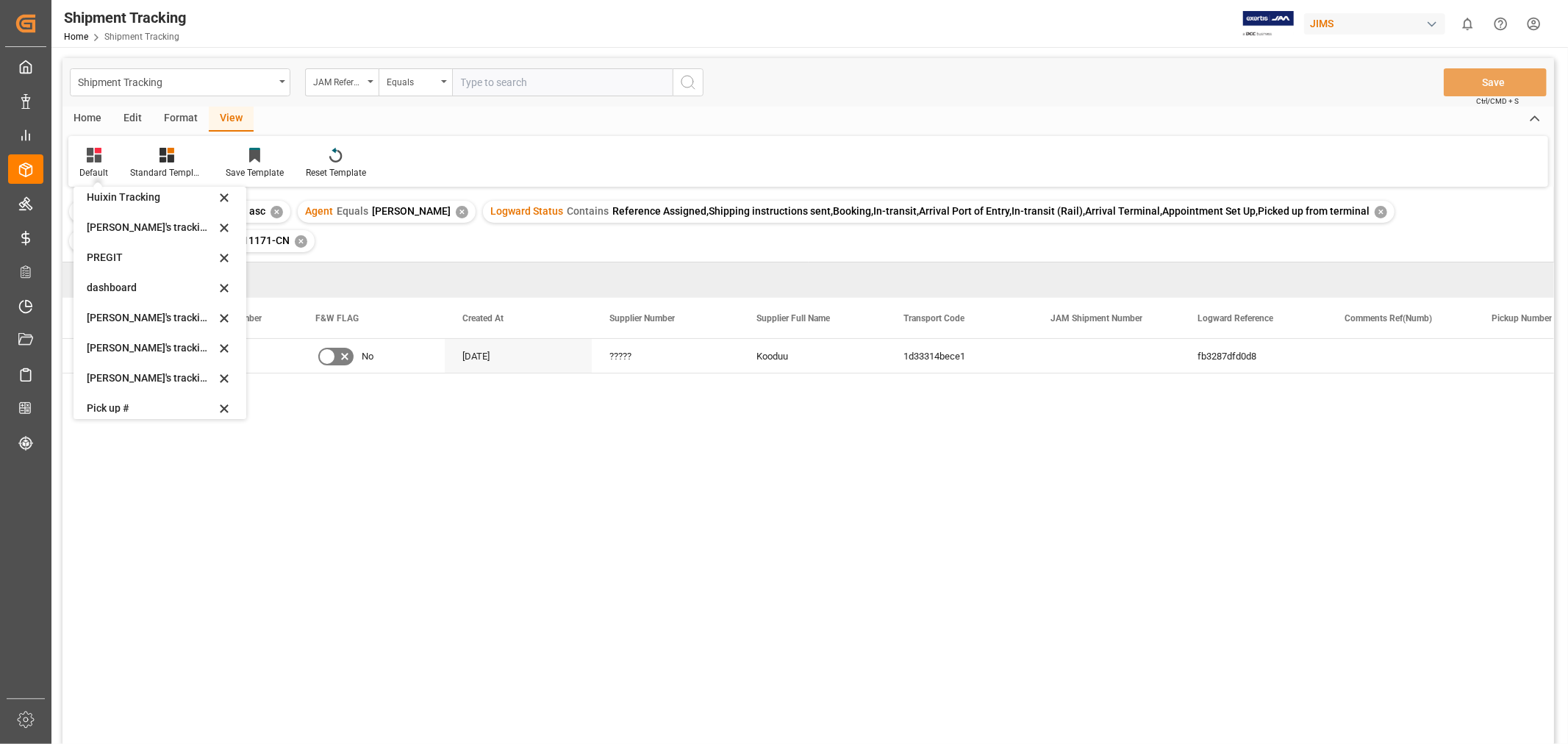
scroll to position [245, 0]
click at [141, 325] on div "[PERSON_NAME]'s tracking all_sample" at bounding box center [151, 324] width 129 height 16
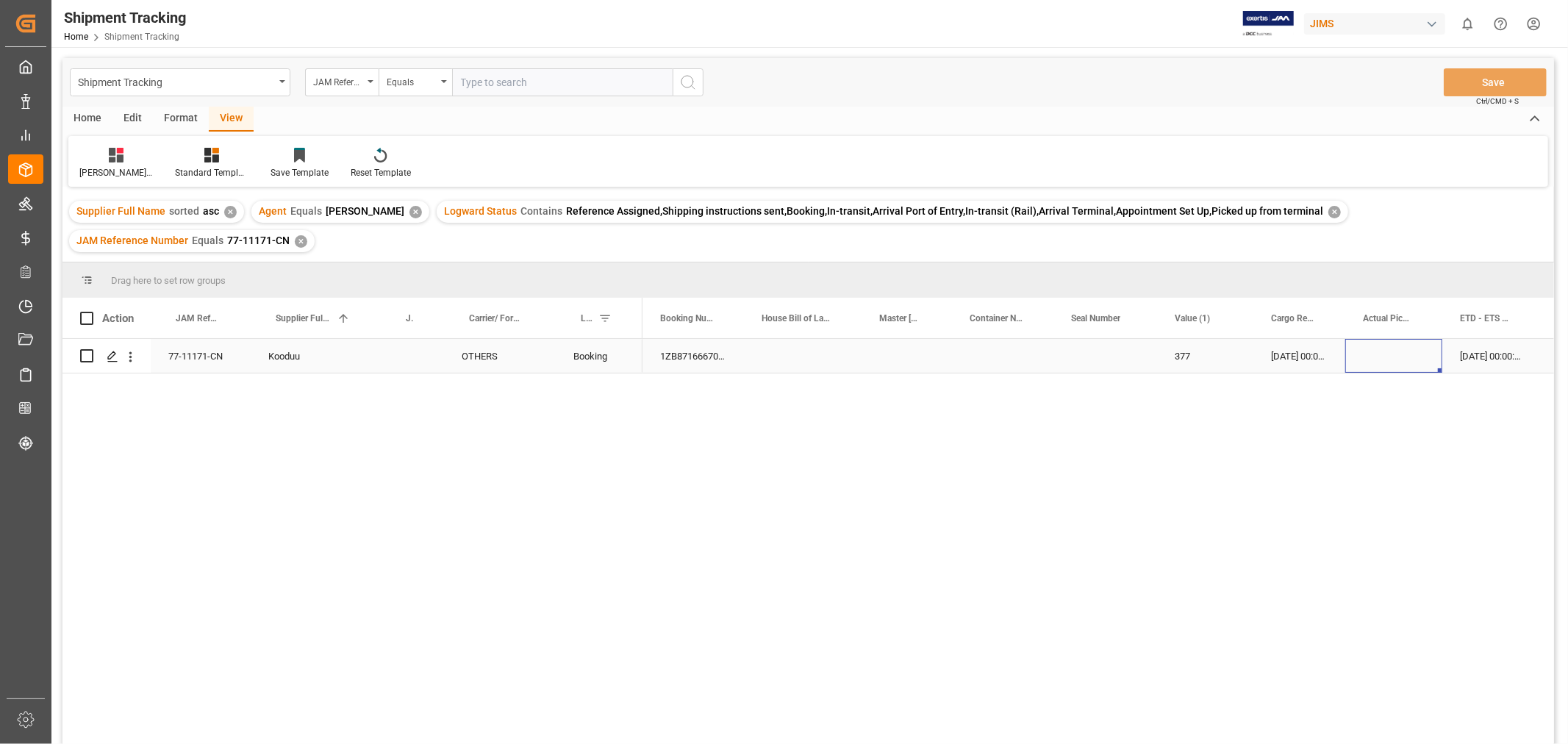
click at [1378, 369] on div "Press SPACE to select this row." at bounding box center [1393, 356] width 97 height 34
click at [1464, 357] on div "[DATE] 00:00:00" at bounding box center [1490, 356] width 97 height 34
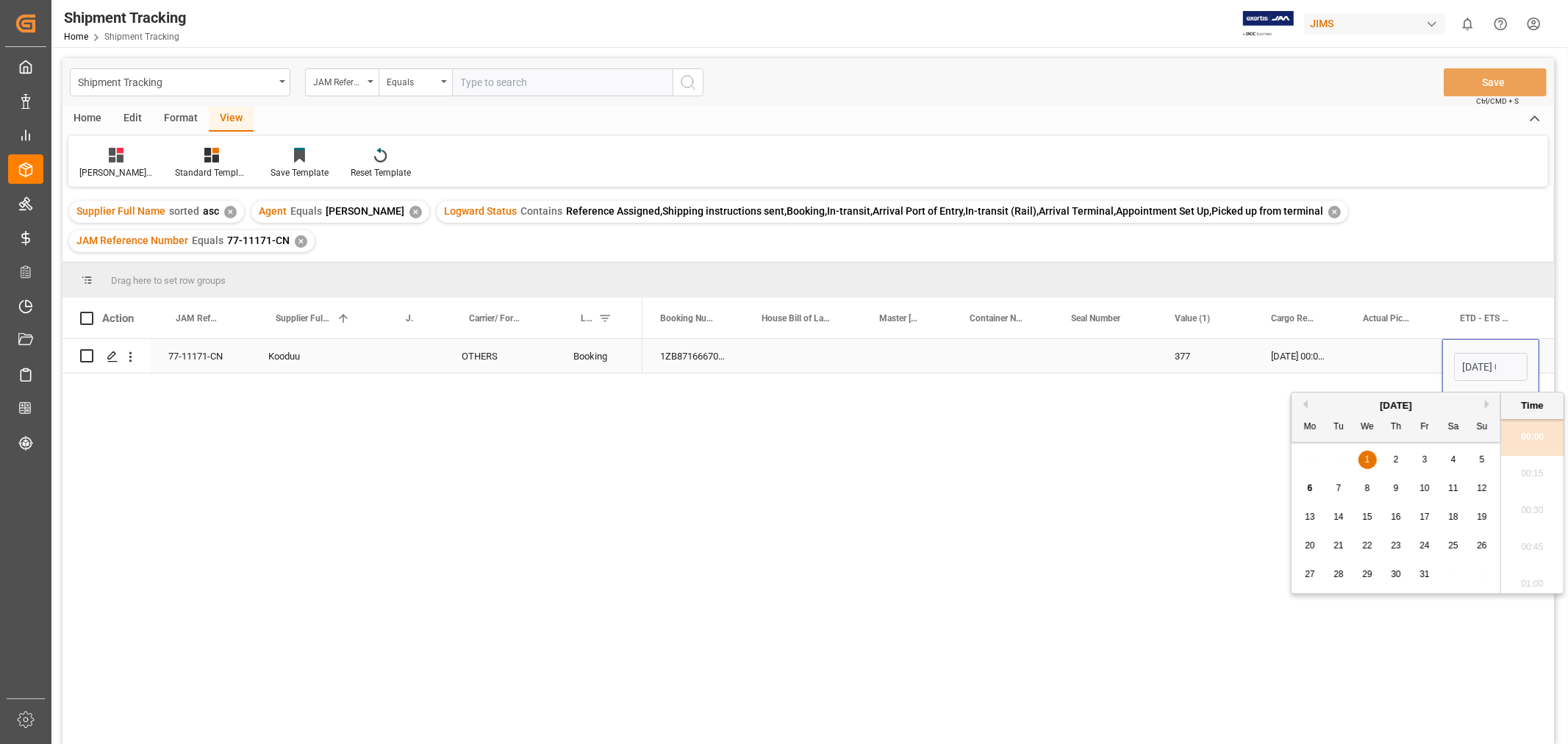
scroll to position [0, 47]
click at [1416, 459] on div "3" at bounding box center [1425, 460] width 18 height 18
type input "03-10-2025 00:00"
click at [1386, 362] on div "Press SPACE to select this row." at bounding box center [1393, 356] width 97 height 34
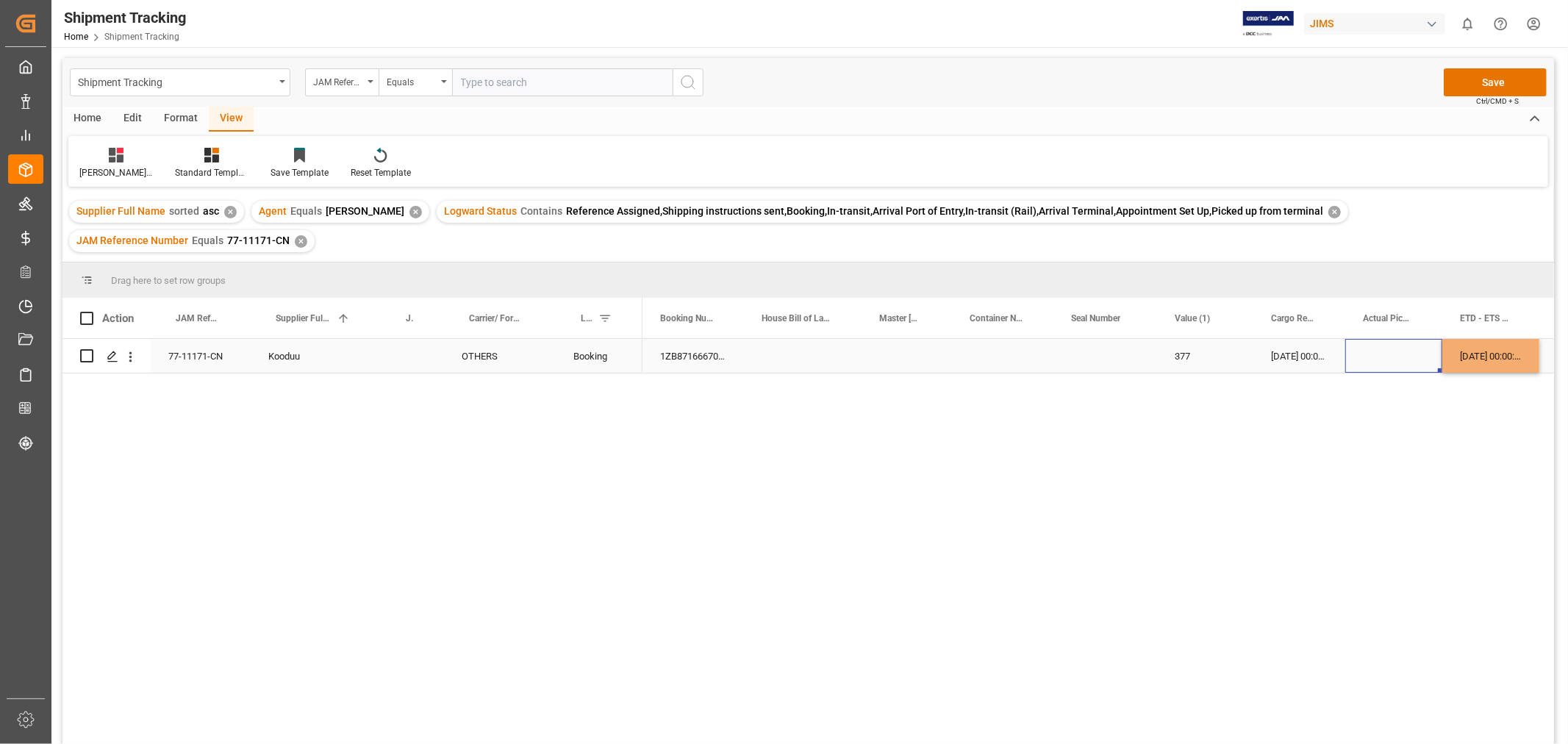
click at [1386, 362] on div "Press SPACE to select this row." at bounding box center [1393, 356] width 97 height 34
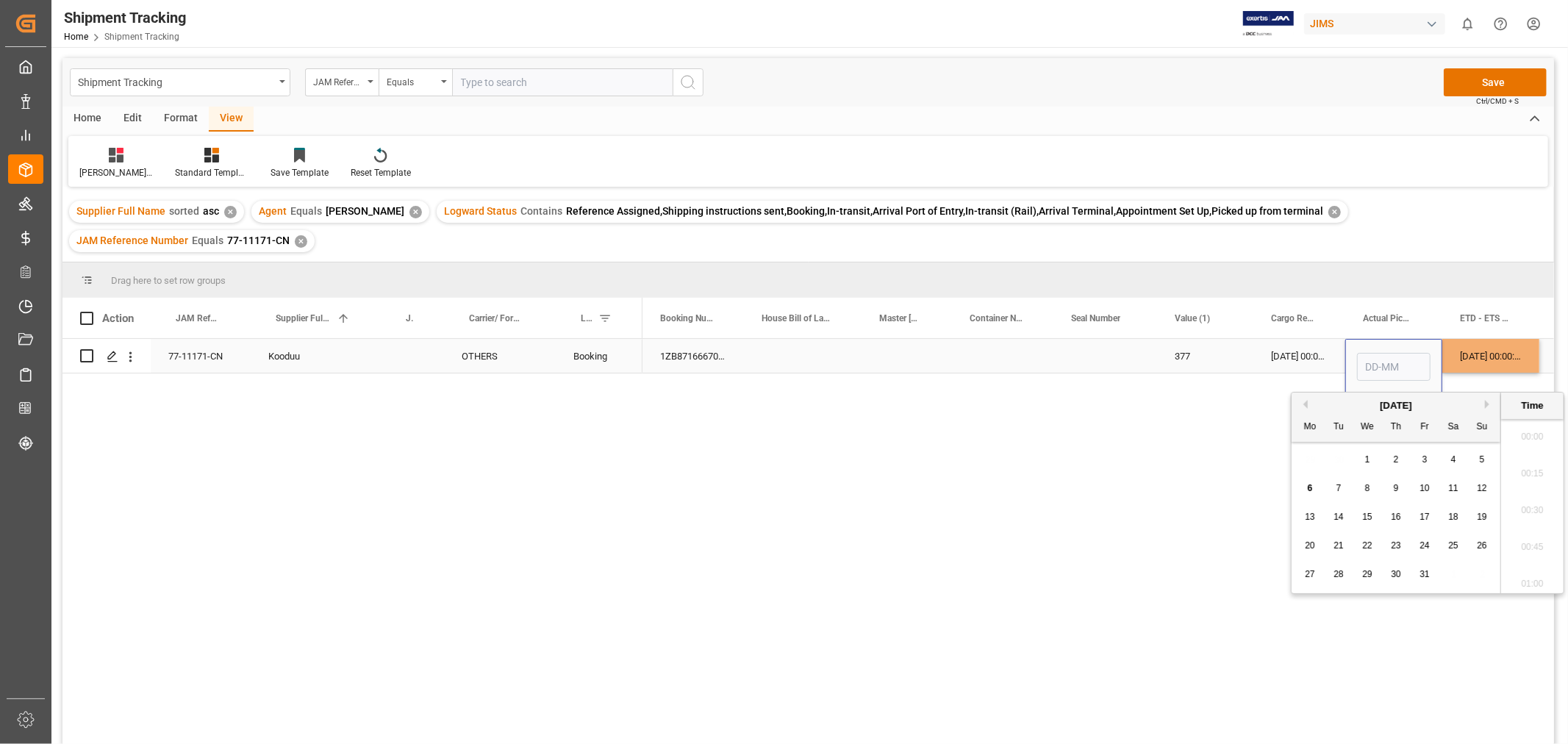
scroll to position [1217, 0]
click at [1430, 458] on div "3" at bounding box center [1425, 460] width 18 height 18
type input "03-10-2025 00:00"
click at [1470, 364] on div "[DATE] 00:00:00" at bounding box center [1490, 356] width 97 height 34
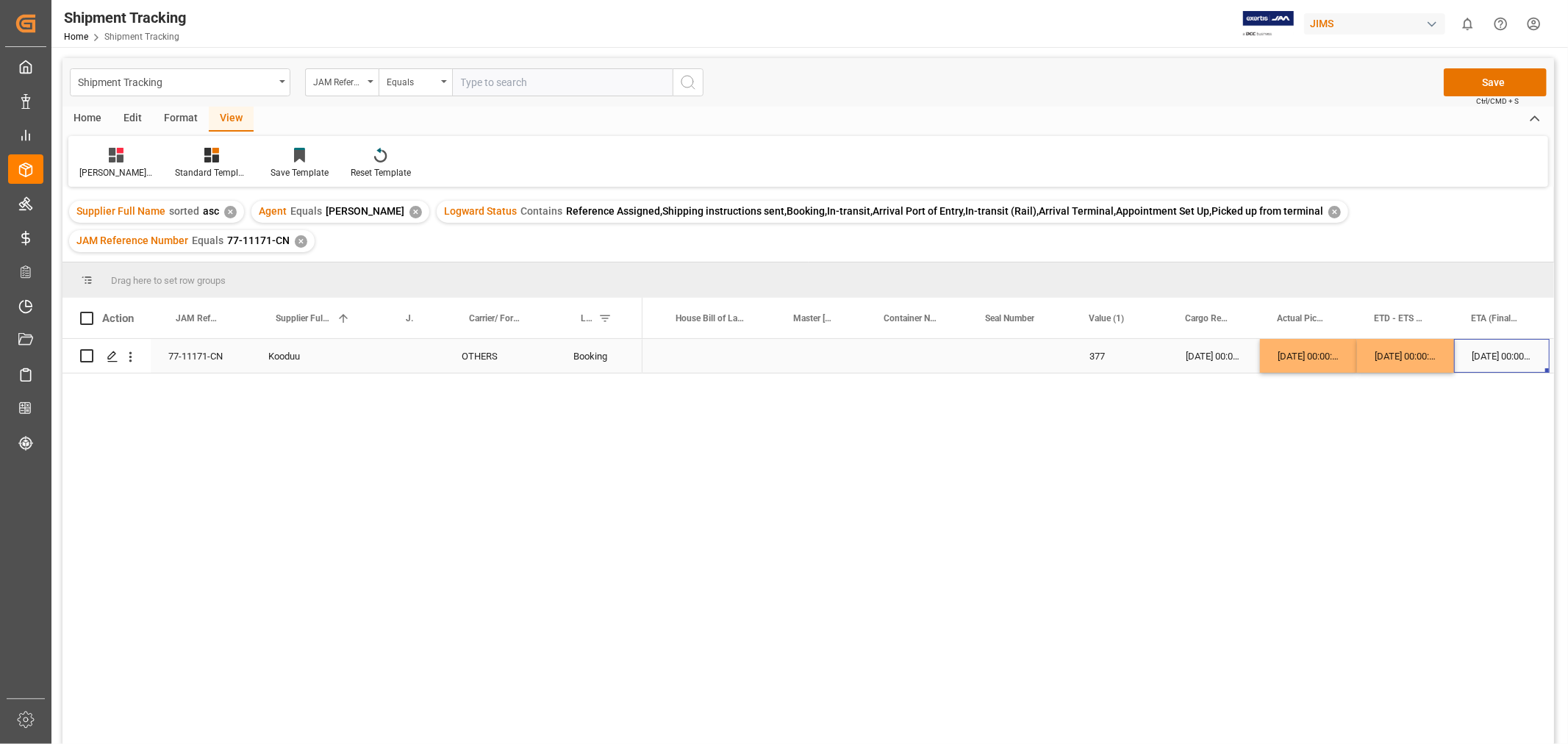
scroll to position [0, 182]
click at [1413, 360] on div "[DATE] 00:00:00" at bounding box center [1404, 356] width 95 height 34
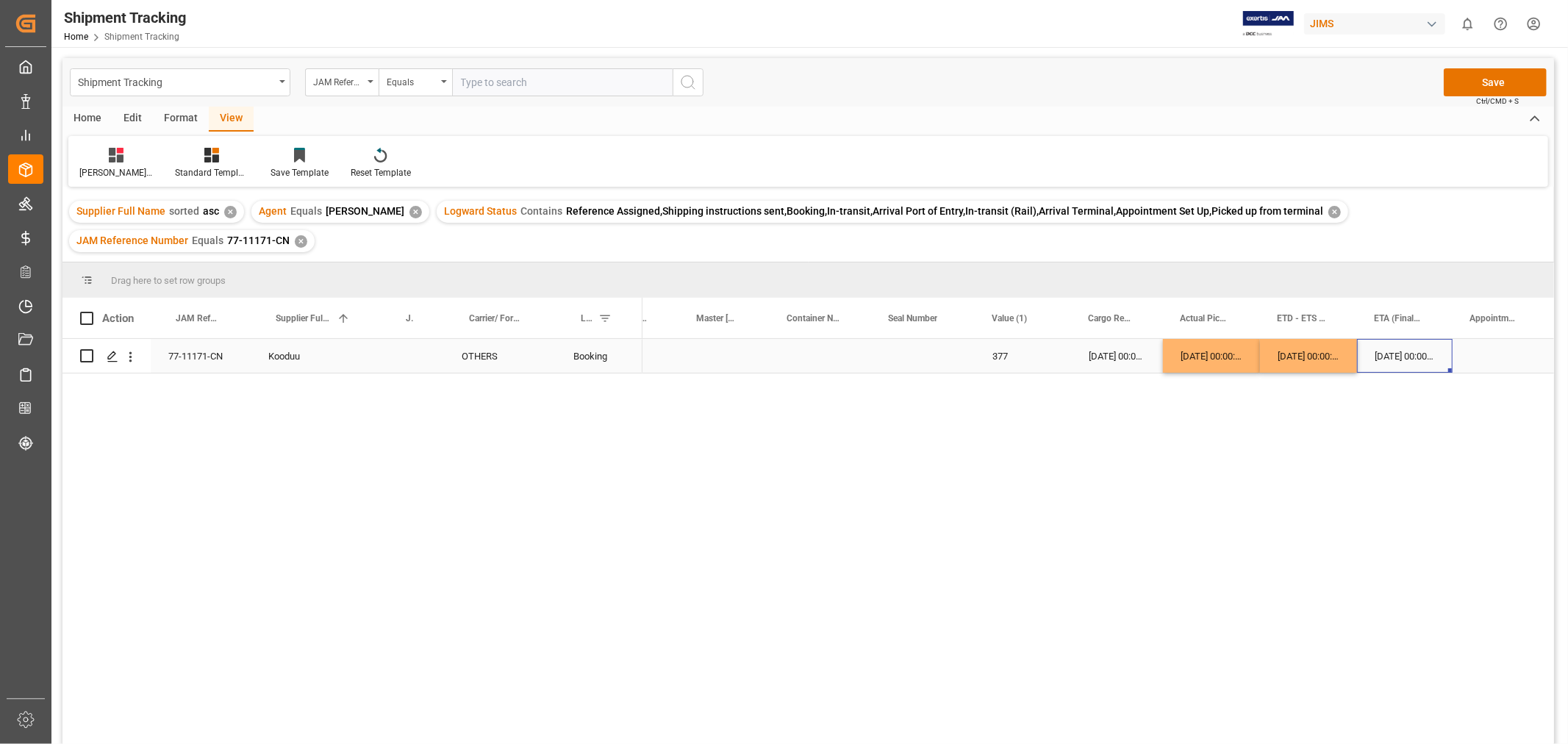
click at [1413, 360] on div "[DATE] 00:00:00" at bounding box center [1404, 356] width 95 height 34
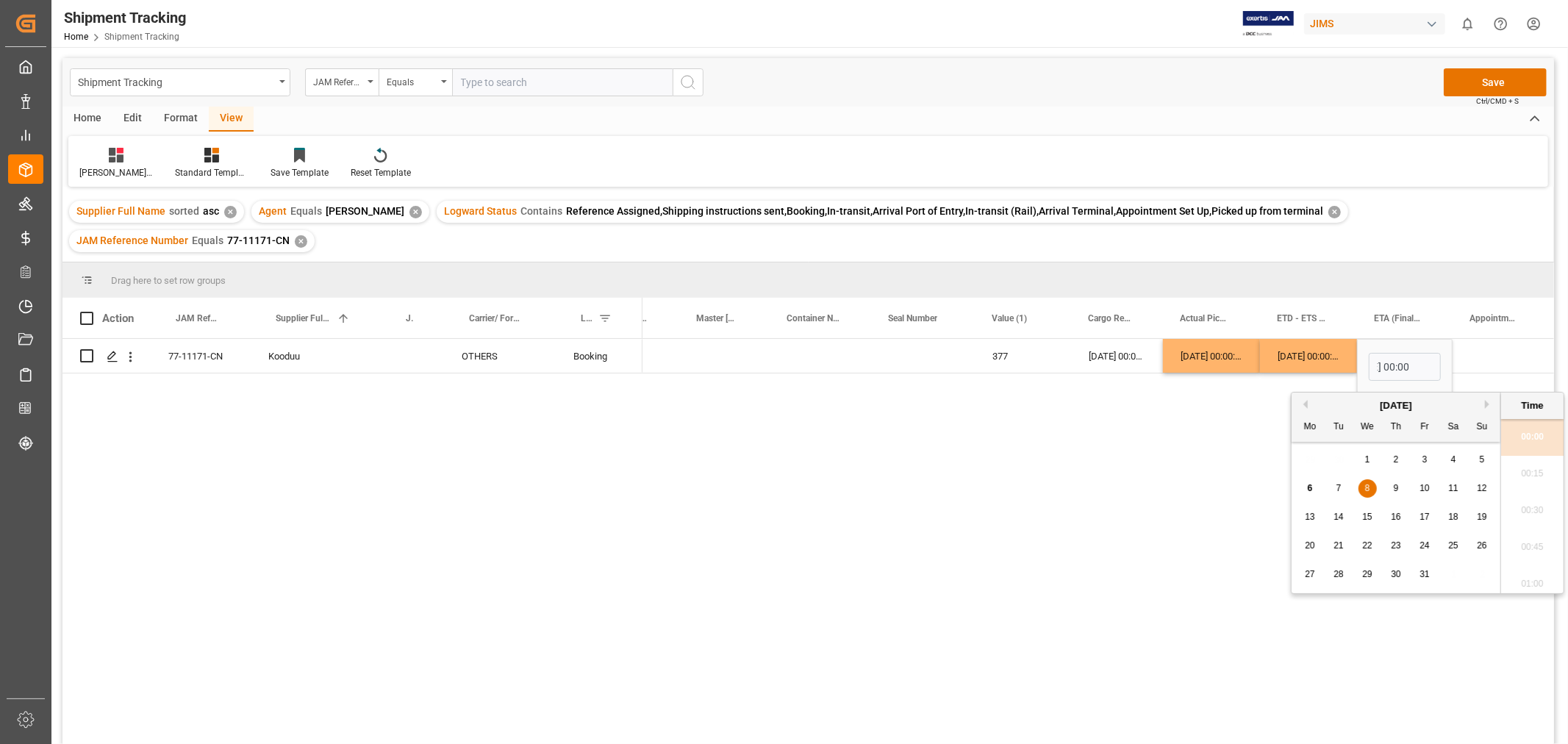
scroll to position [0, 0]
click at [1313, 489] on div "6" at bounding box center [1310, 489] width 18 height 18
type input "06-10-2025 00:00"
click at [1487, 349] on div "Press SPACE to select this row." at bounding box center [1501, 356] width 98 height 34
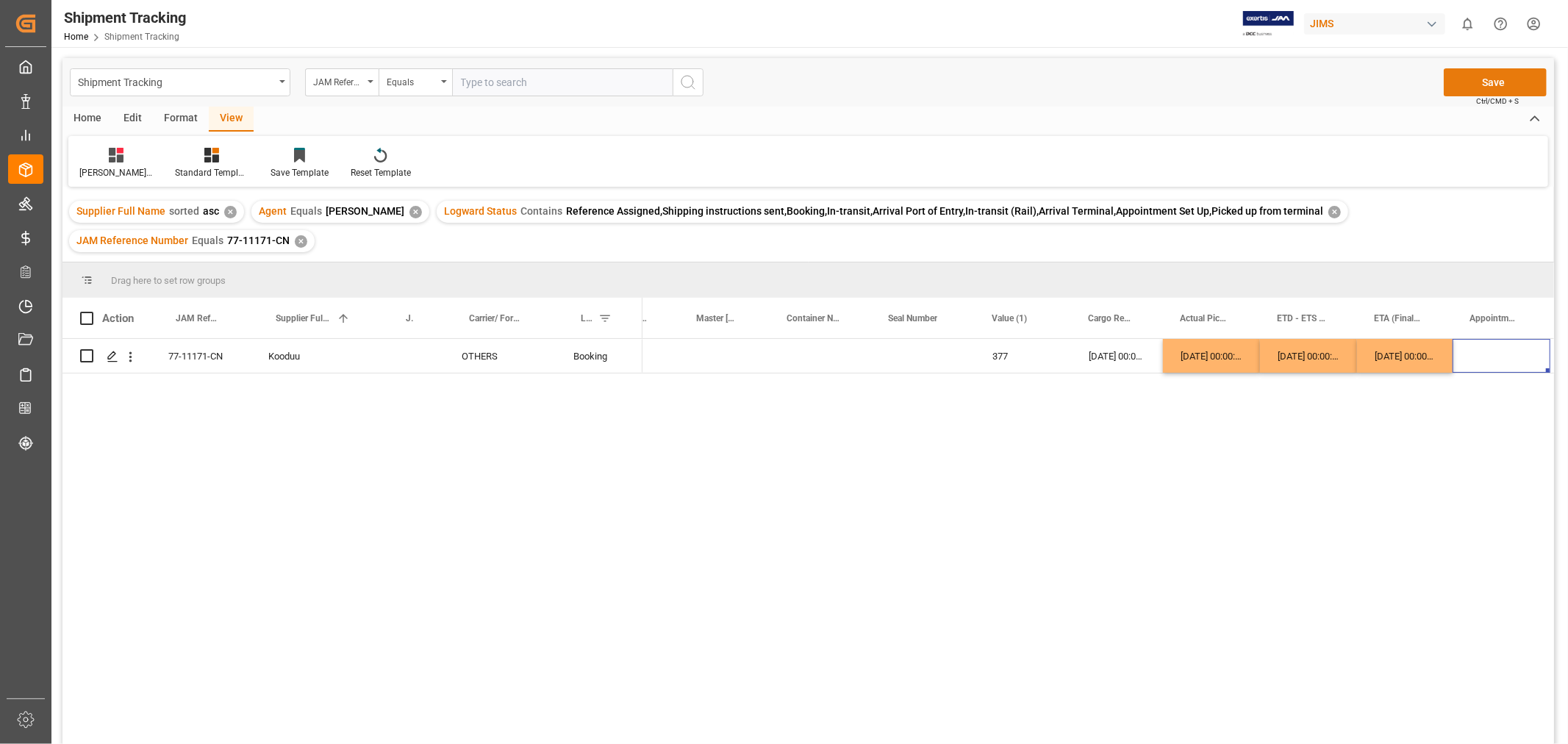
click at [1489, 85] on button "Save" at bounding box center [1495, 82] width 103 height 28
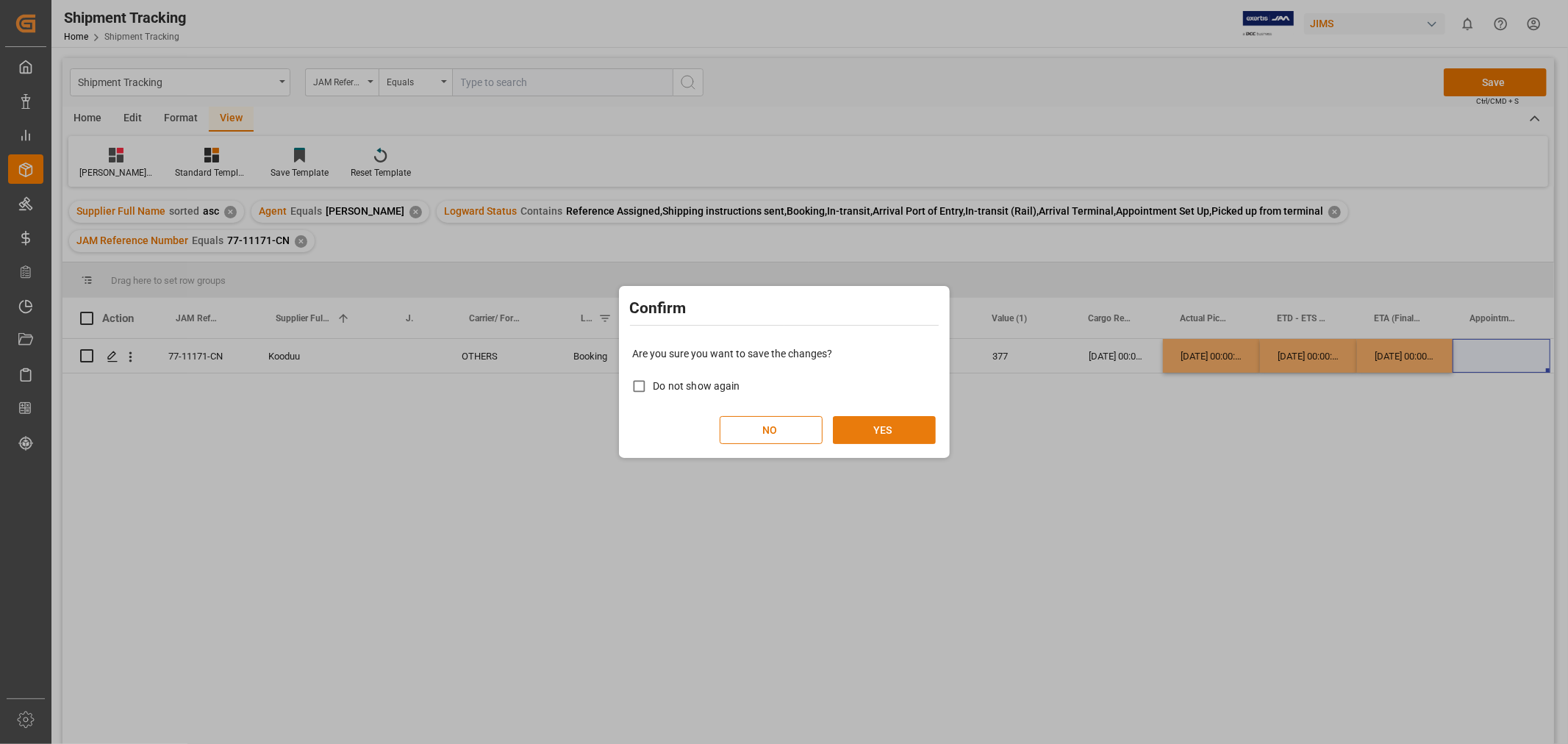
click at [859, 427] on button "YES" at bounding box center [884, 430] width 103 height 28
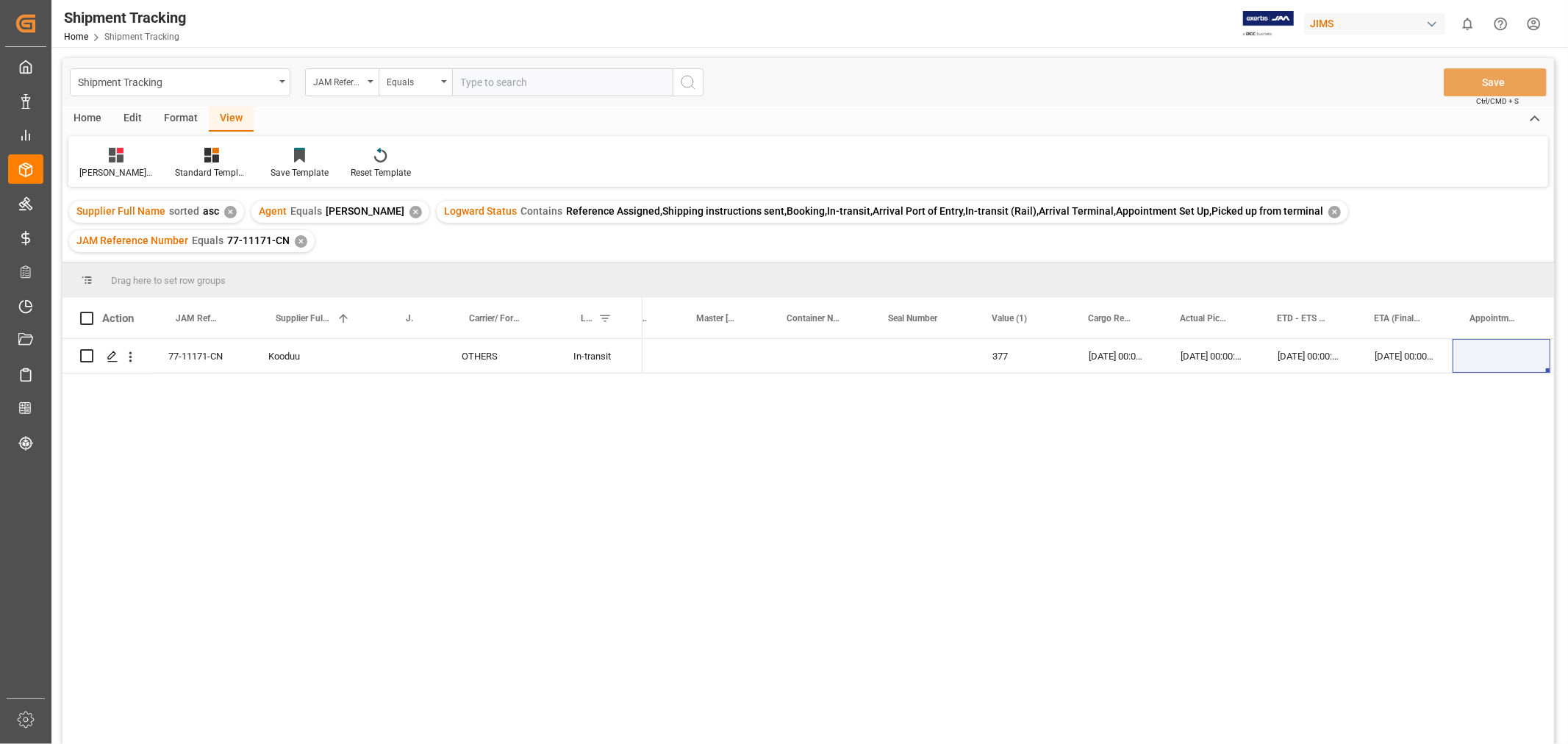
click at [298, 239] on div "✕" at bounding box center [300, 241] width 13 height 13
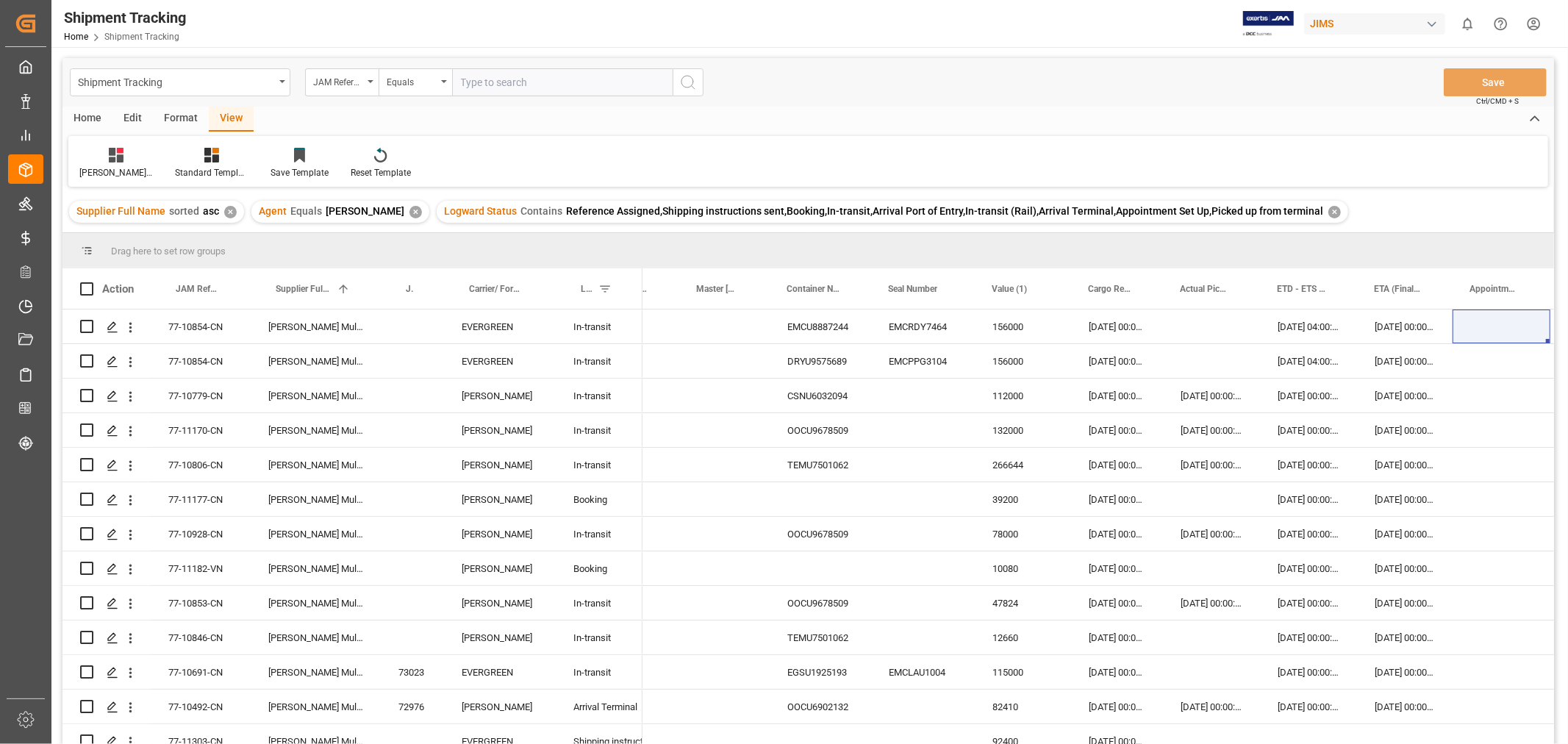
click at [496, 75] on input "text" at bounding box center [562, 82] width 220 height 28
paste input "77-10854-CN"
type input "77-10854-CN"
click at [691, 84] on icon "search button" at bounding box center [688, 82] width 18 height 18
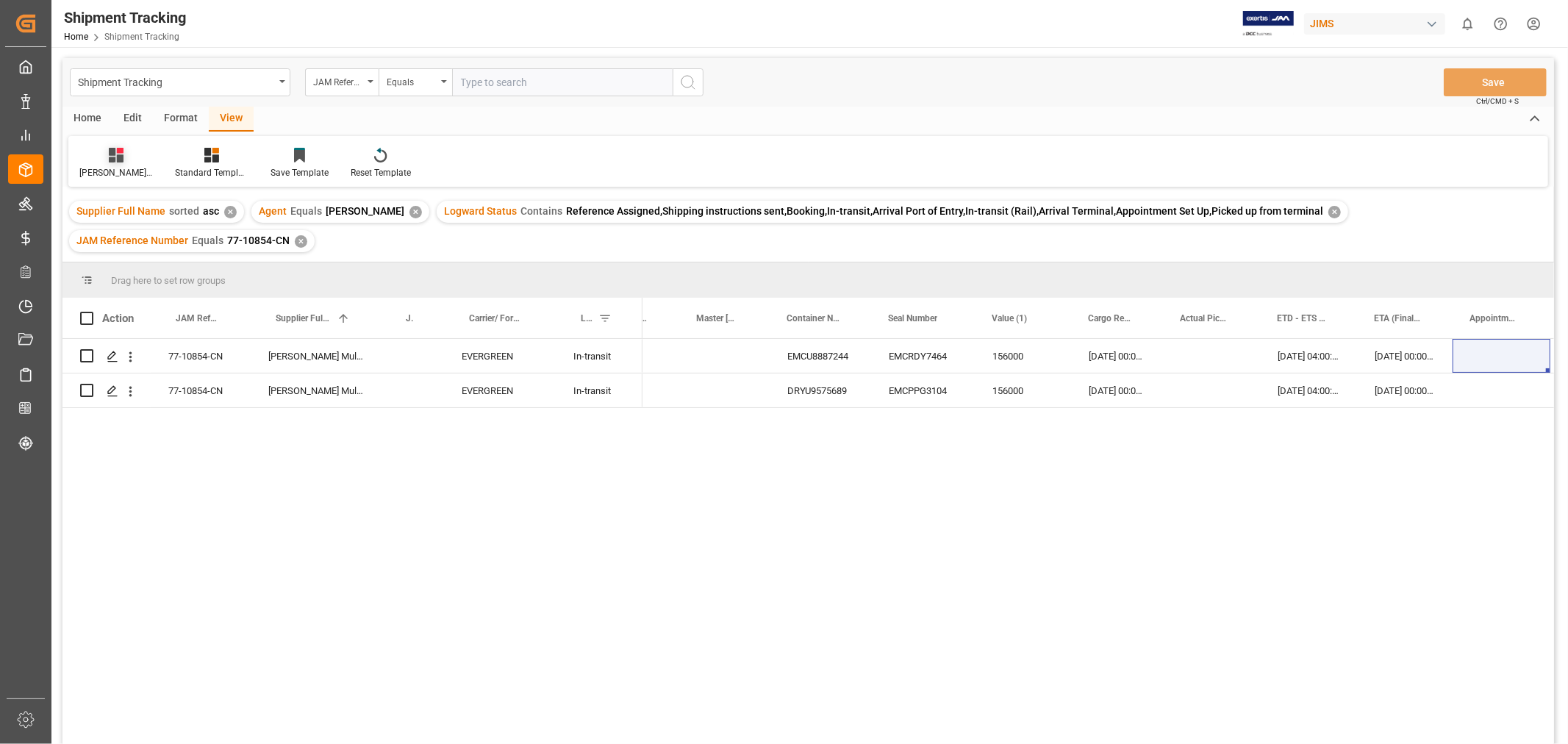
click at [113, 167] on div "[PERSON_NAME]'s tracking all_sample" at bounding box center [115, 173] width 73 height 13
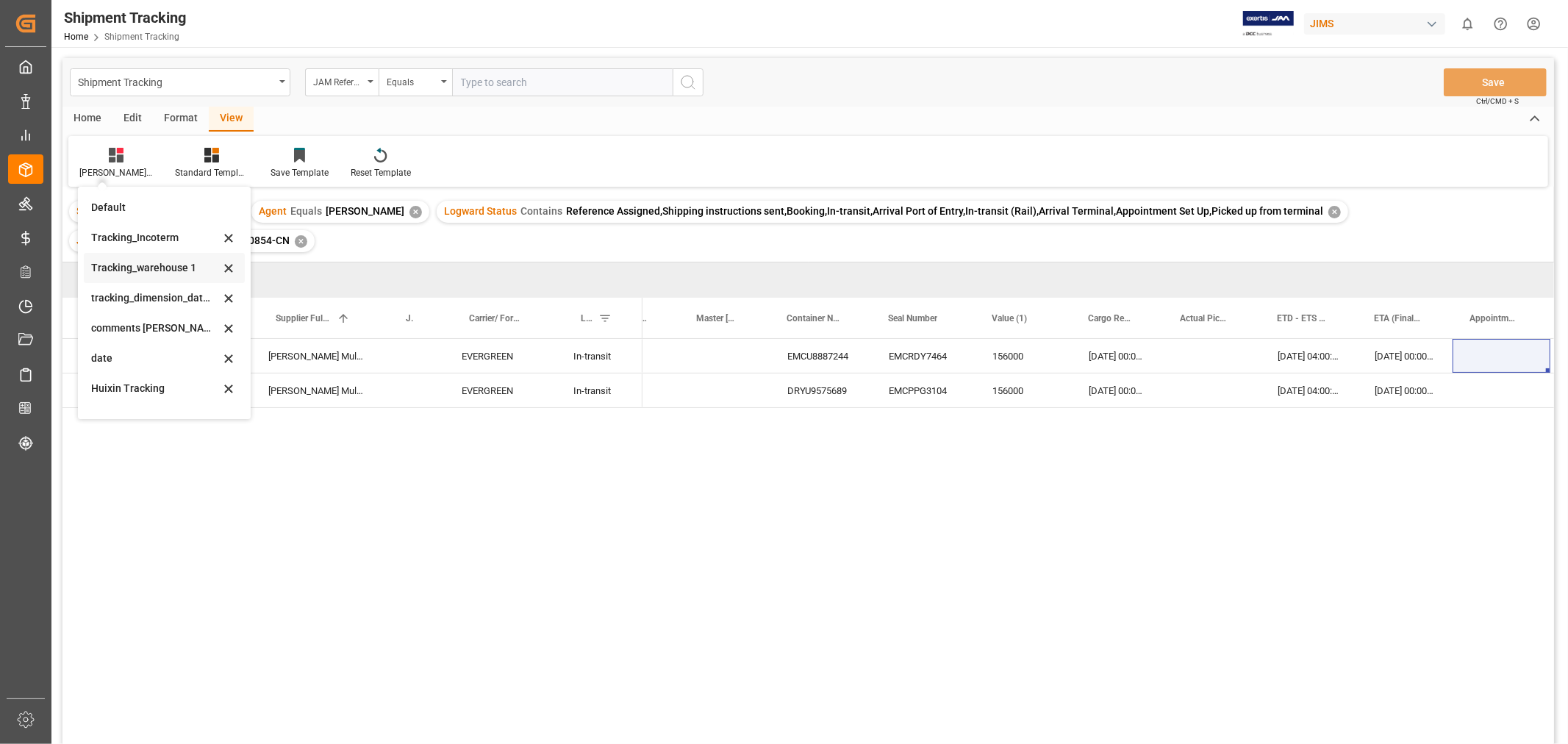
click at [146, 273] on div "Tracking_warehouse 1" at bounding box center [155, 268] width 129 height 16
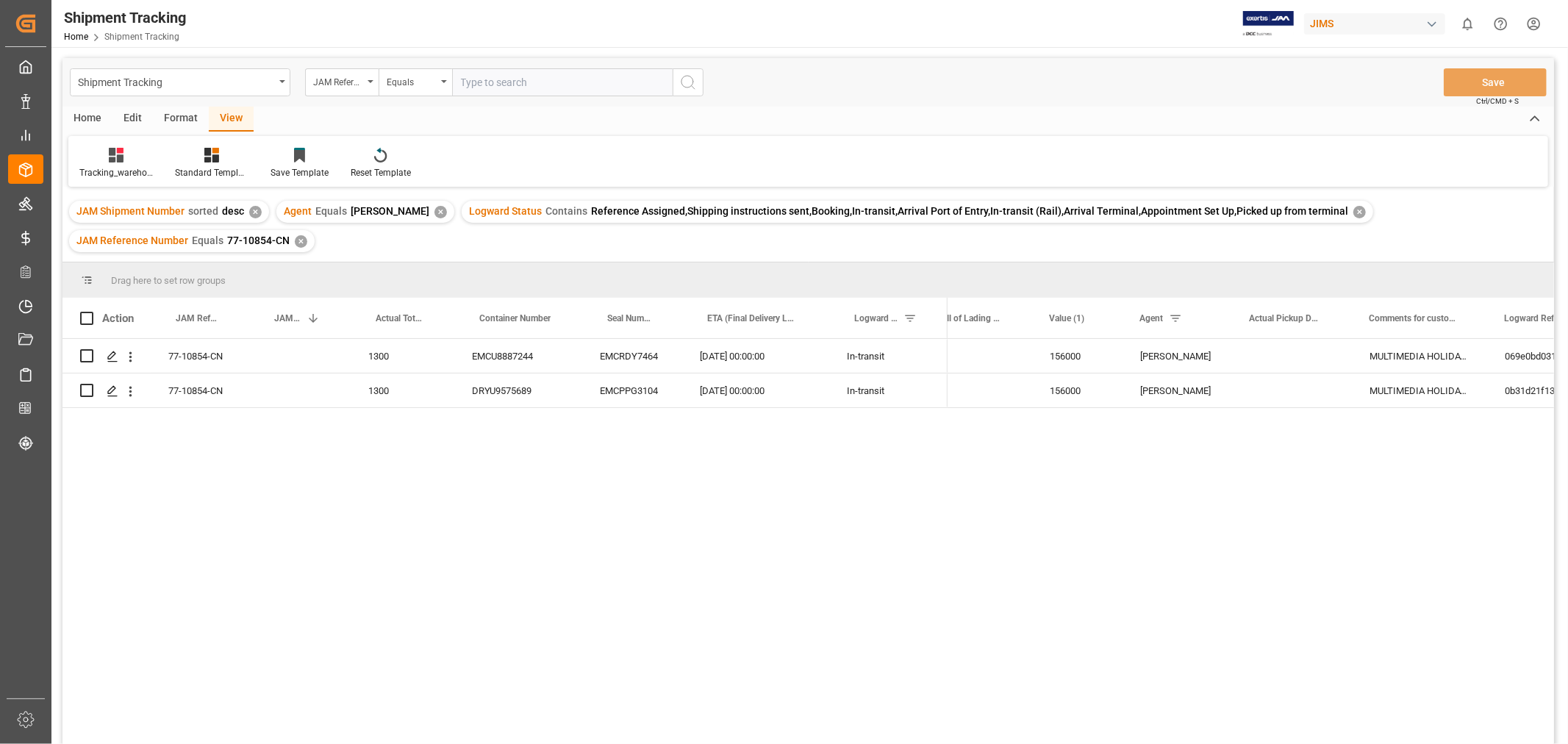
click at [298, 245] on div "✕" at bounding box center [300, 241] width 13 height 13
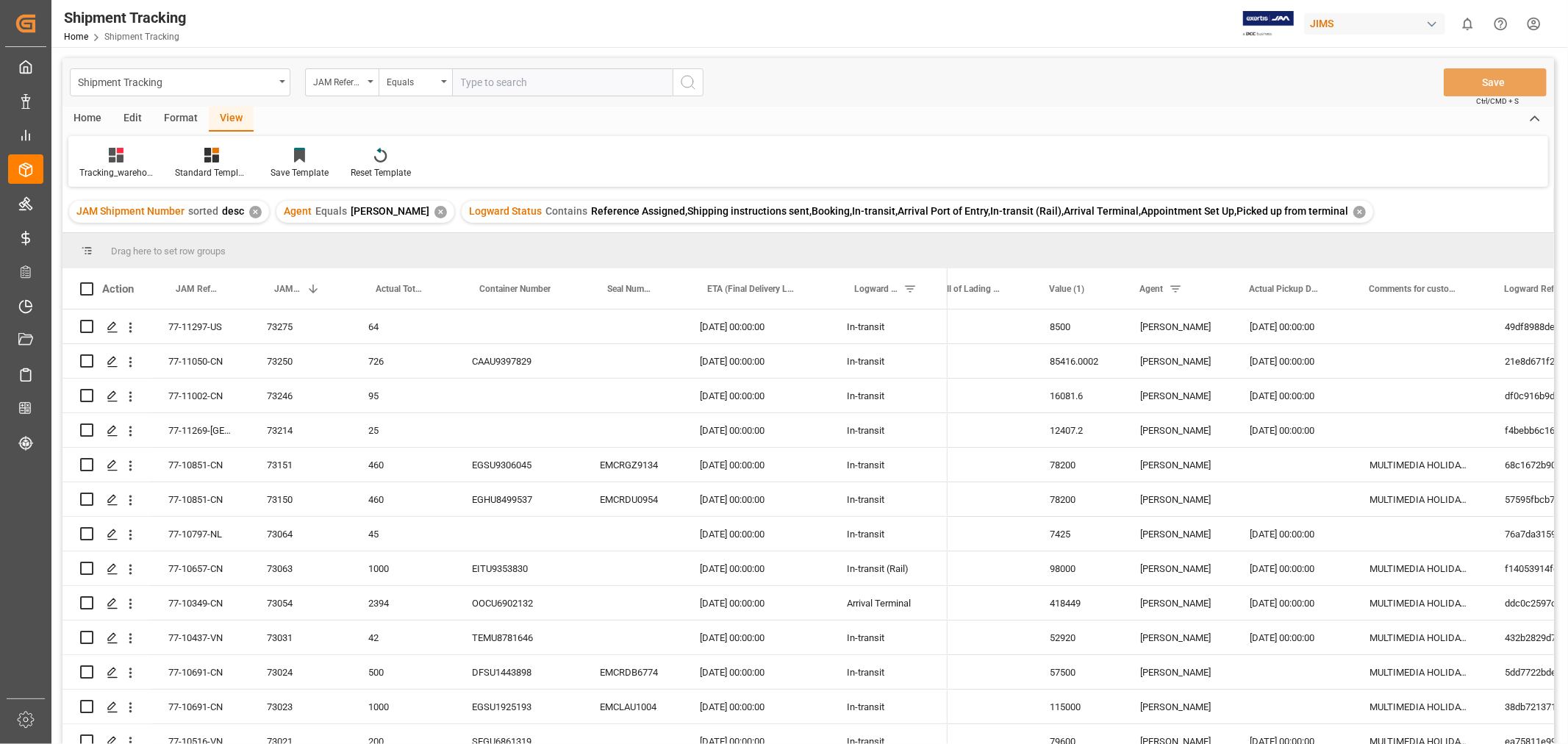
click at [495, 77] on input "text" at bounding box center [562, 82] width 220 height 28
paste input "77-10691-CN"
type input "77-10691-CN"
click at [686, 81] on icon "search button" at bounding box center [688, 82] width 18 height 18
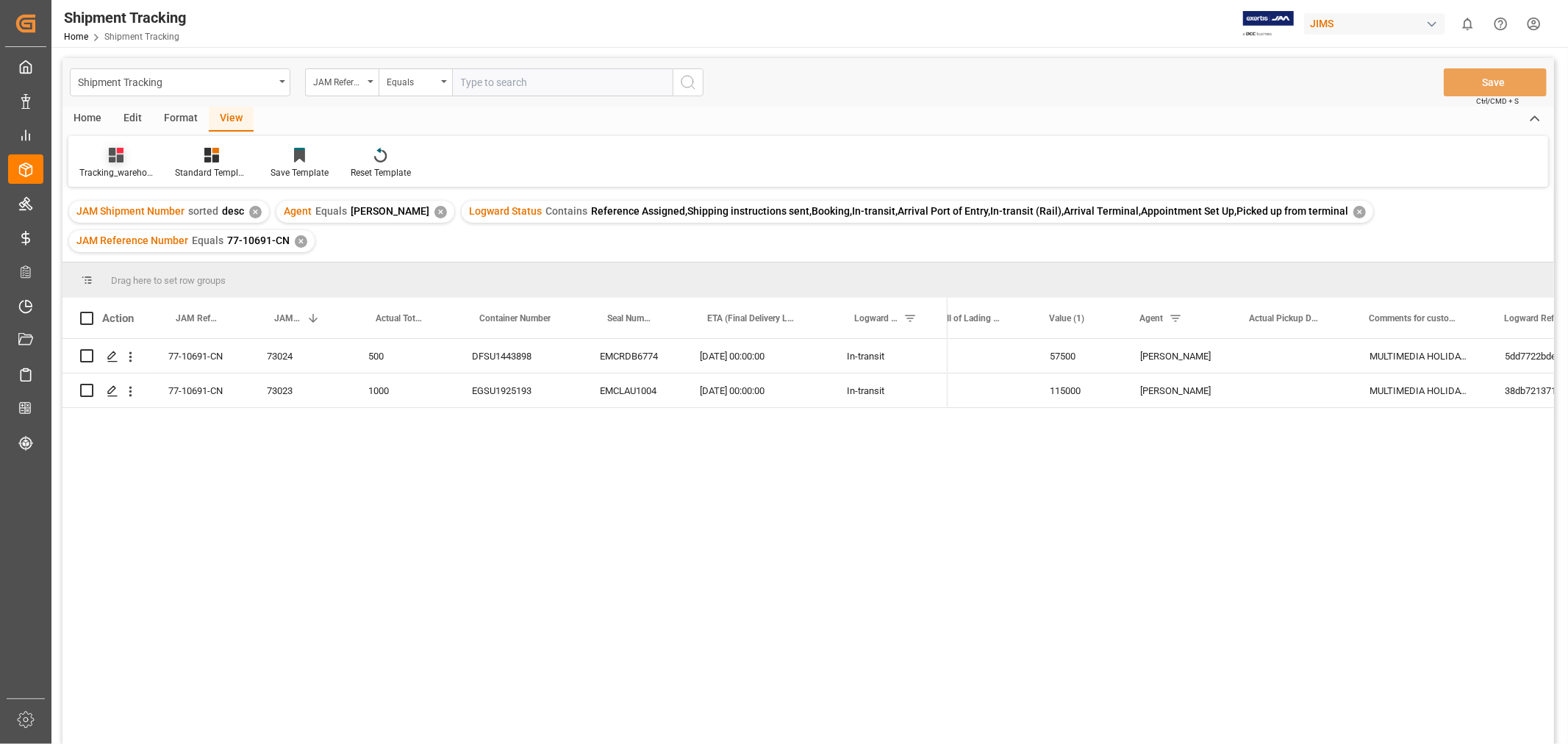
click at [108, 168] on div "Tracking_warehouse 1" at bounding box center [115, 173] width 73 height 13
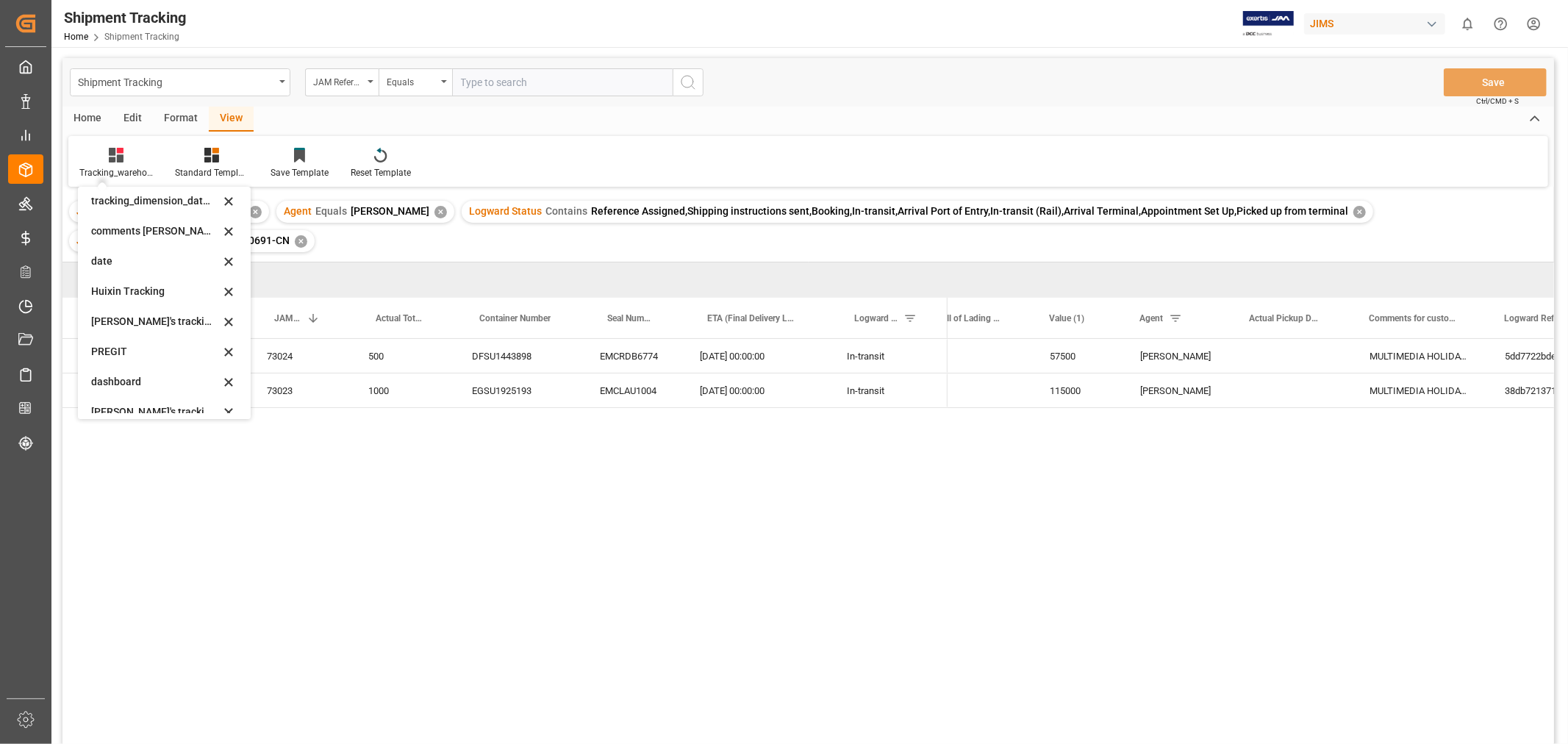
scroll to position [245, 0]
click at [174, 314] on div "[PERSON_NAME]'s tracking all_sample" at bounding box center [164, 324] width 161 height 30
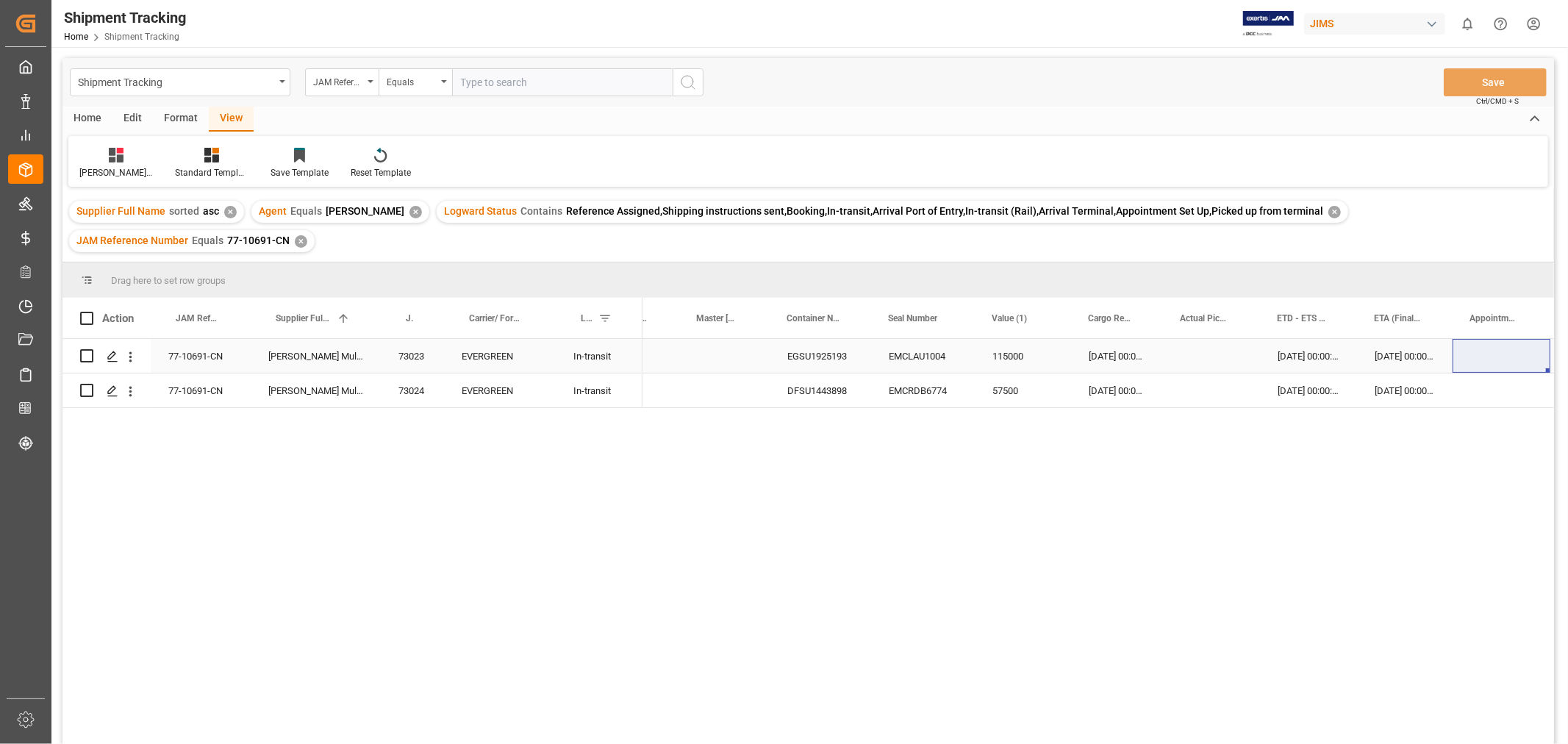
click at [707, 358] on div "Press SPACE to select this row." at bounding box center [724, 356] width 90 height 34
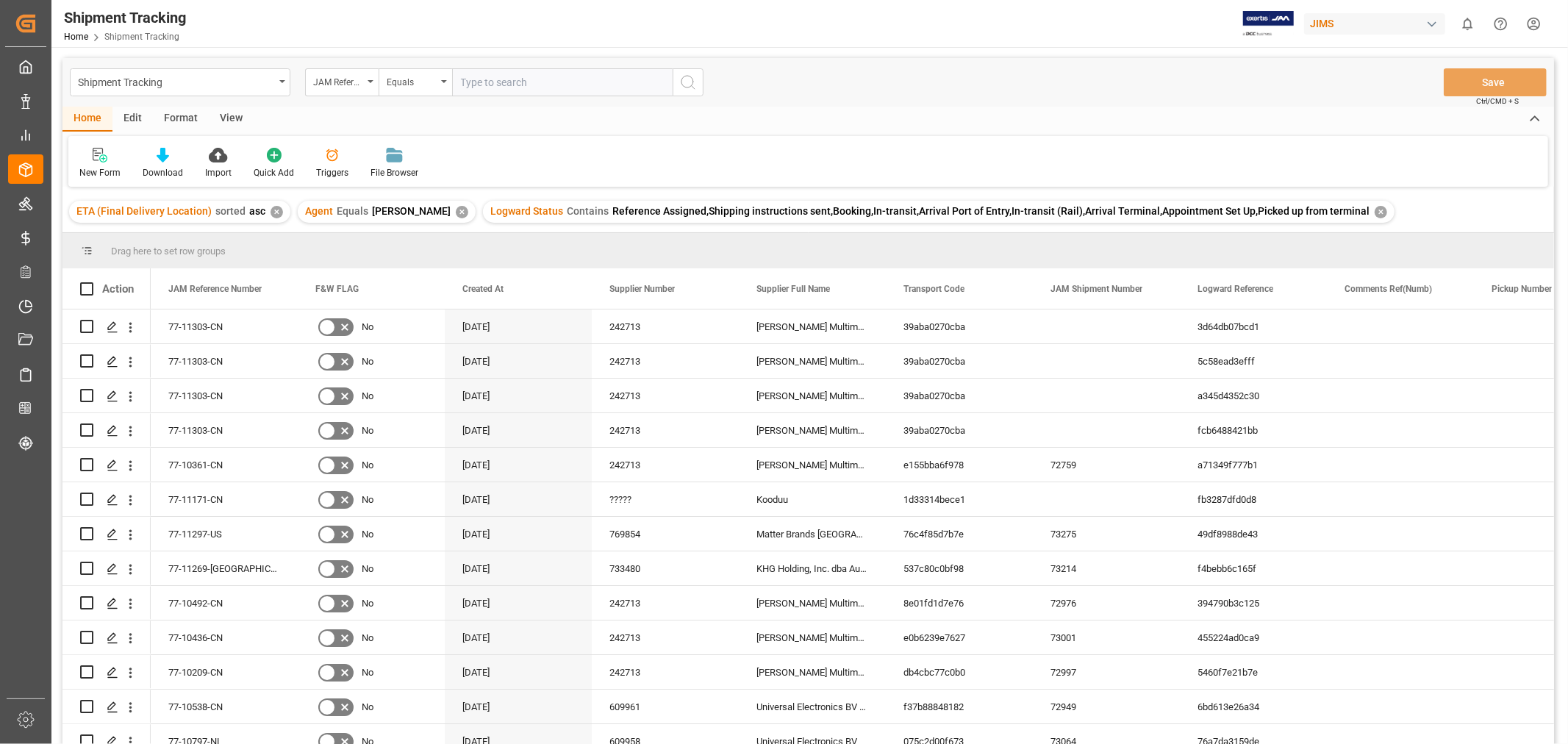
click at [228, 118] on div "View" at bounding box center [231, 119] width 45 height 25
click at [91, 169] on div "Default" at bounding box center [93, 173] width 29 height 13
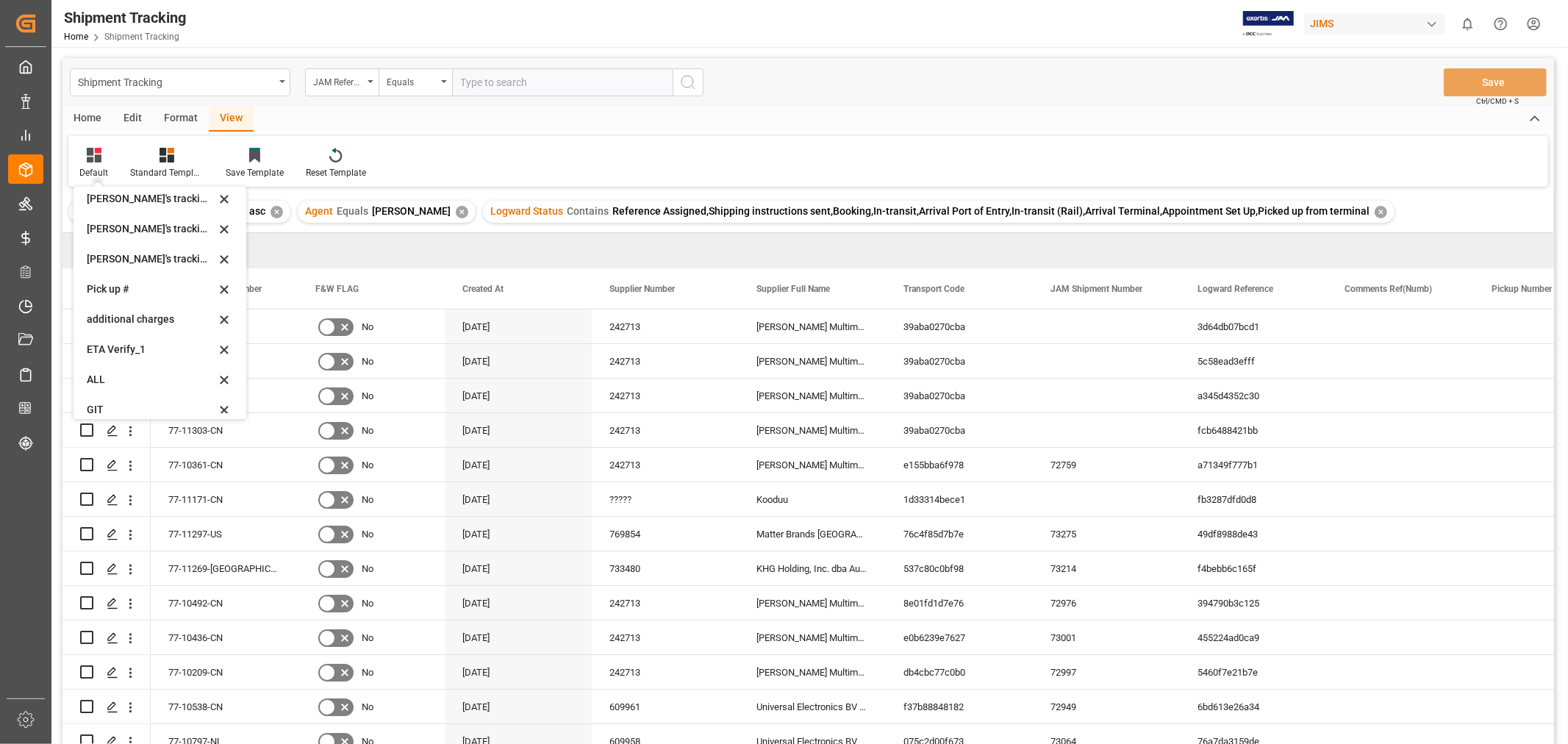
scroll to position [321, 0]
click at [138, 248] on div "[PERSON_NAME]'s tracking all_sample" at bounding box center [151, 248] width 129 height 16
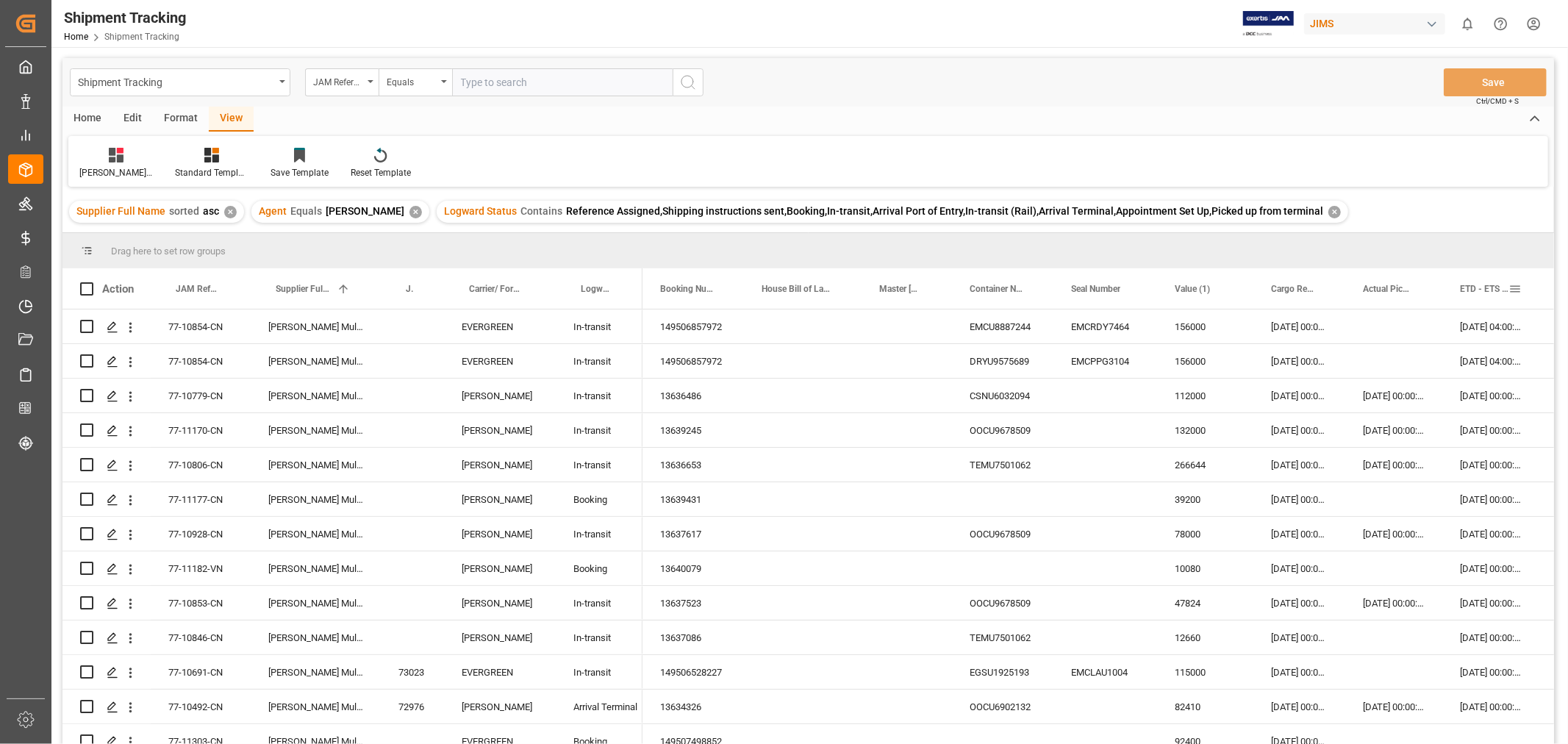
click at [1480, 287] on span "ETD - ETS (Origin)" at bounding box center [1484, 289] width 49 height 10
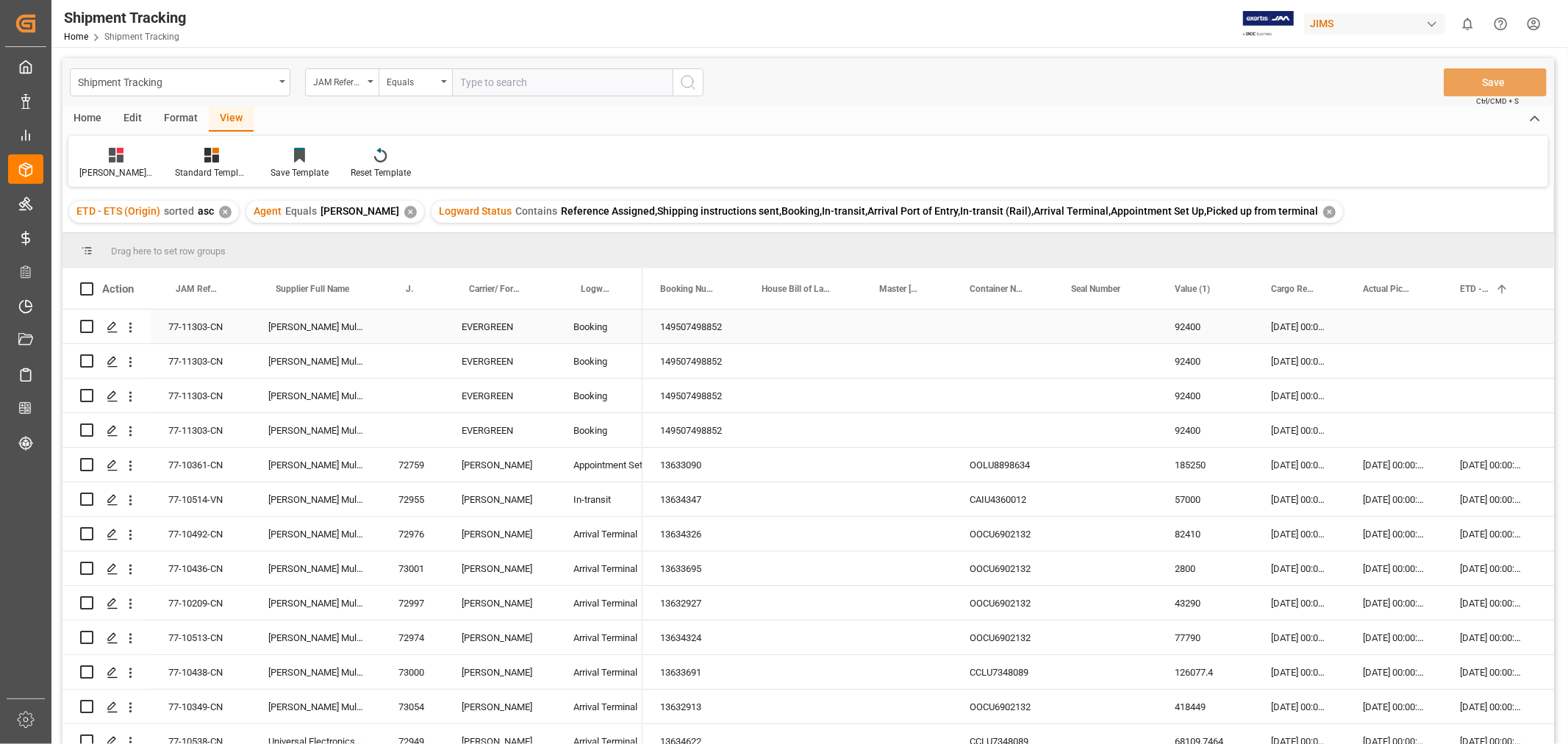
click at [1489, 327] on div "Press SPACE to select this row." at bounding box center [1490, 326] width 97 height 34
click at [1489, 331] on div "Press SPACE to select this row." at bounding box center [1490, 326] width 97 height 34
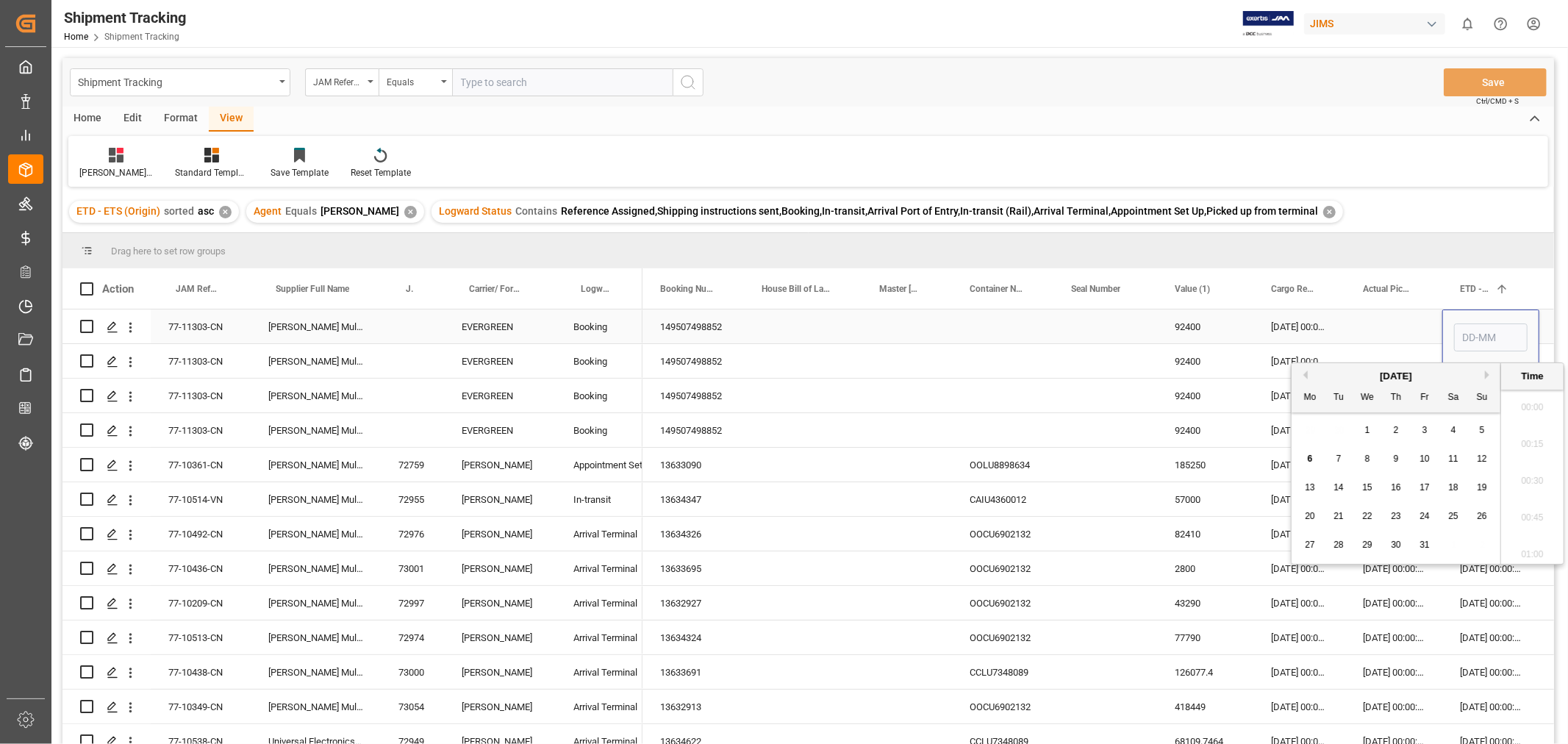
scroll to position [1291, 0]
click at [1481, 518] on span "26" at bounding box center [1481, 516] width 10 height 10
type input "[DATE] 00:00"
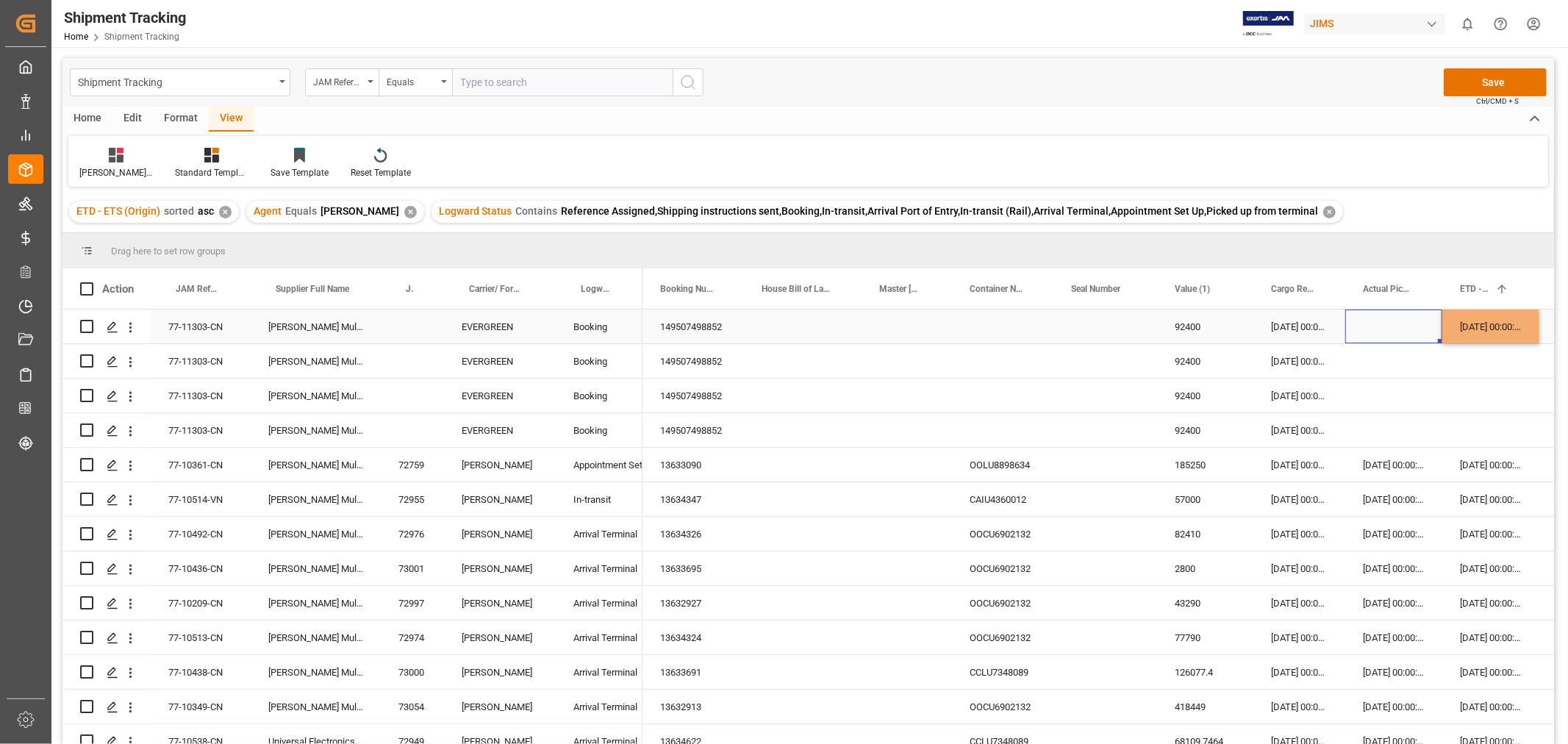
click at [1387, 325] on div "Press SPACE to select this row." at bounding box center [1393, 326] width 97 height 34
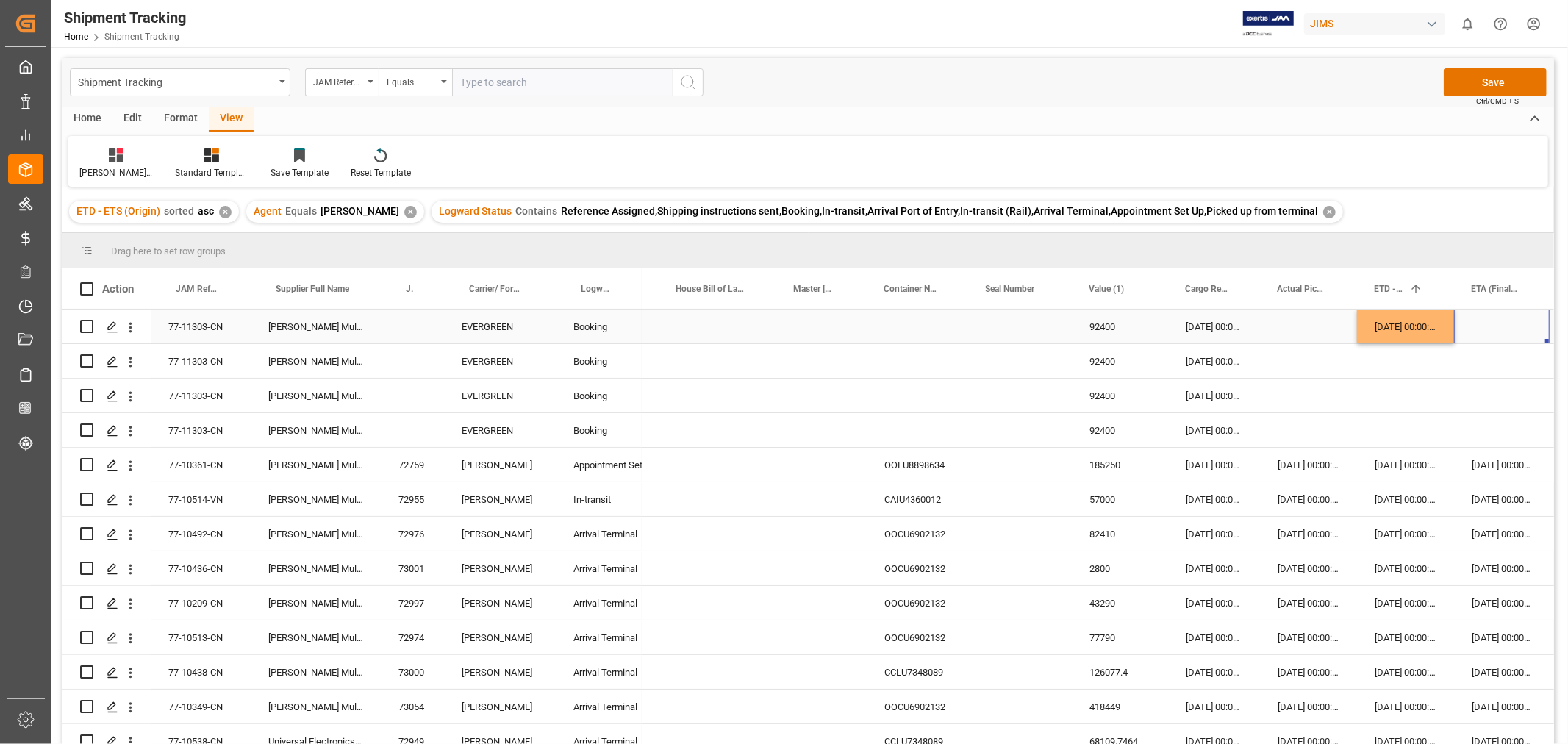
click at [1490, 331] on div "Press SPACE to select this row." at bounding box center [1501, 326] width 95 height 34
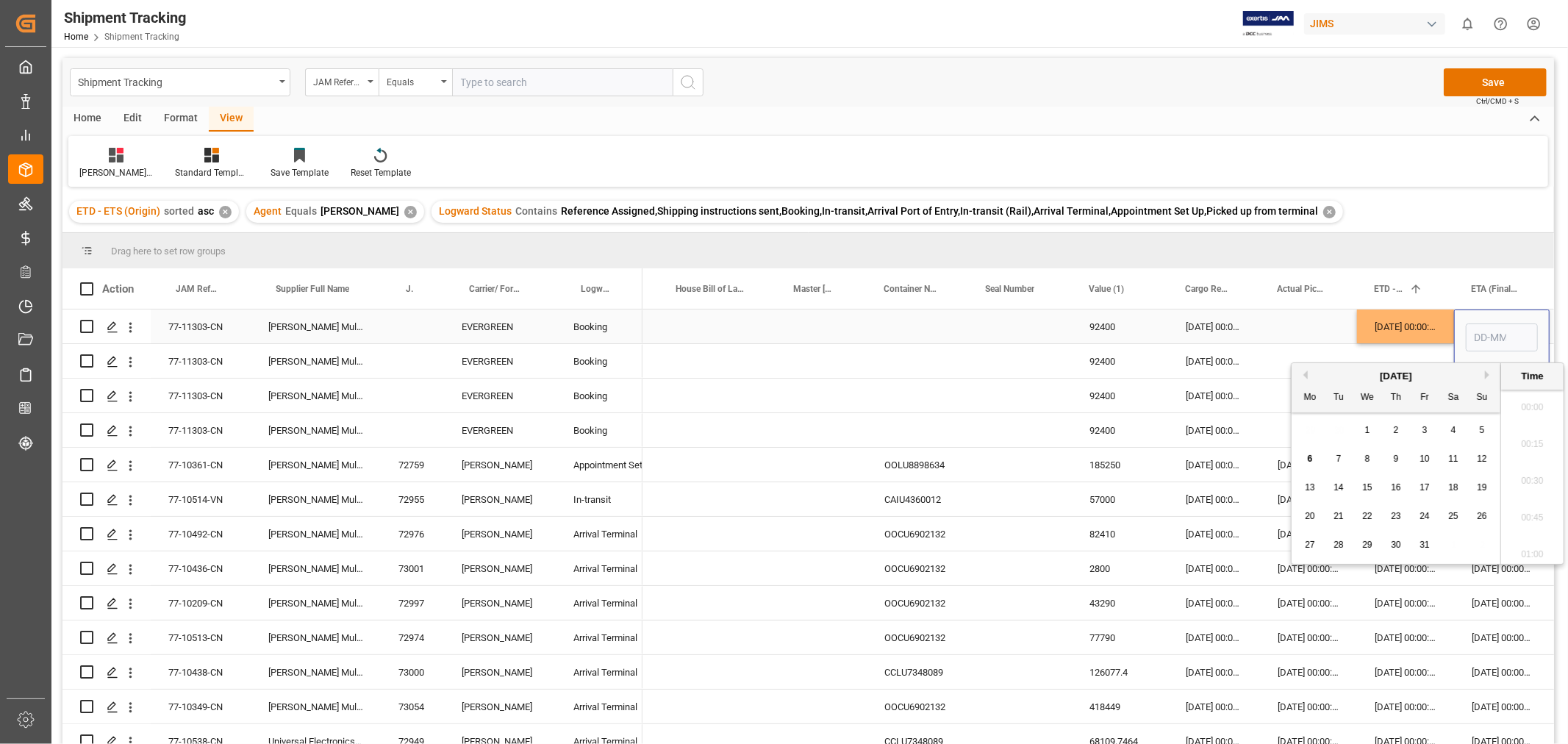
scroll to position [1291, 0]
drag, startPoint x: 1473, startPoint y: 335, endPoint x: 1490, endPoint y: 348, distance: 21.4
click at [1473, 335] on input "Press SPACE to select this row." at bounding box center [1501, 337] width 72 height 28
click at [1302, 453] on div "8" at bounding box center [1310, 459] width 18 height 18
type input "[DATE] 00:00"
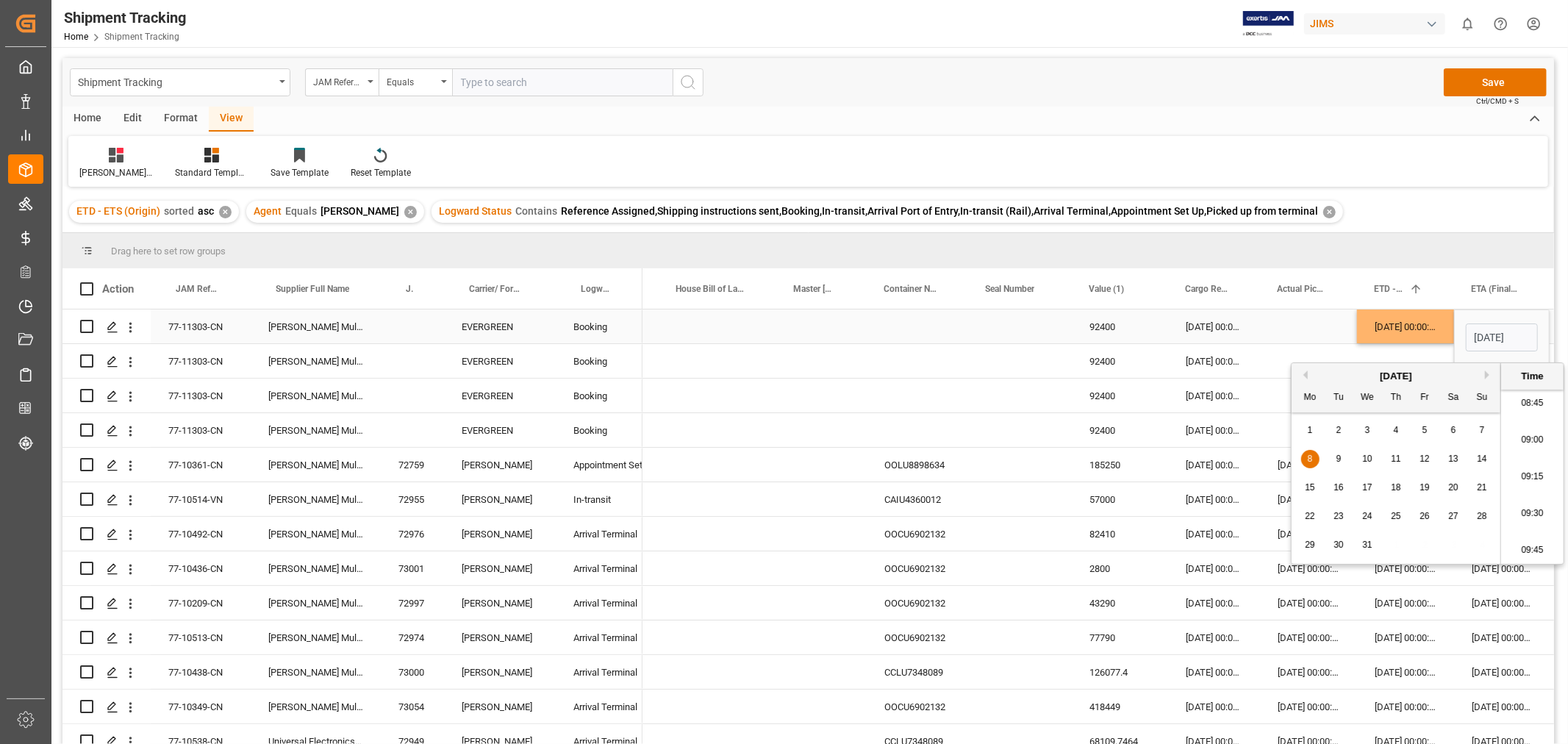
click at [1284, 325] on div "Press SPACE to select this row." at bounding box center [1308, 326] width 97 height 34
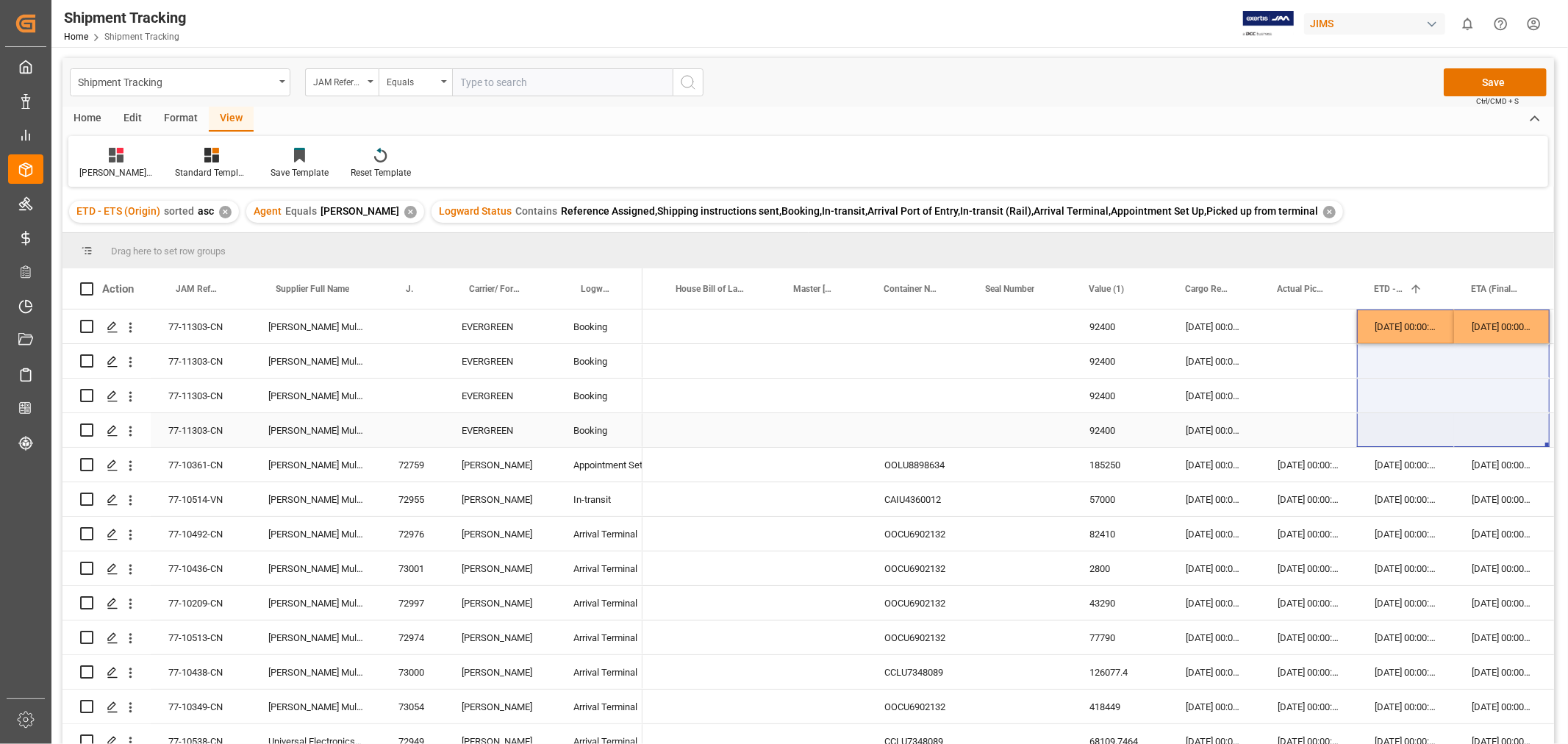
drag, startPoint x: 1392, startPoint y: 322, endPoint x: 1478, endPoint y: 427, distance: 135.7
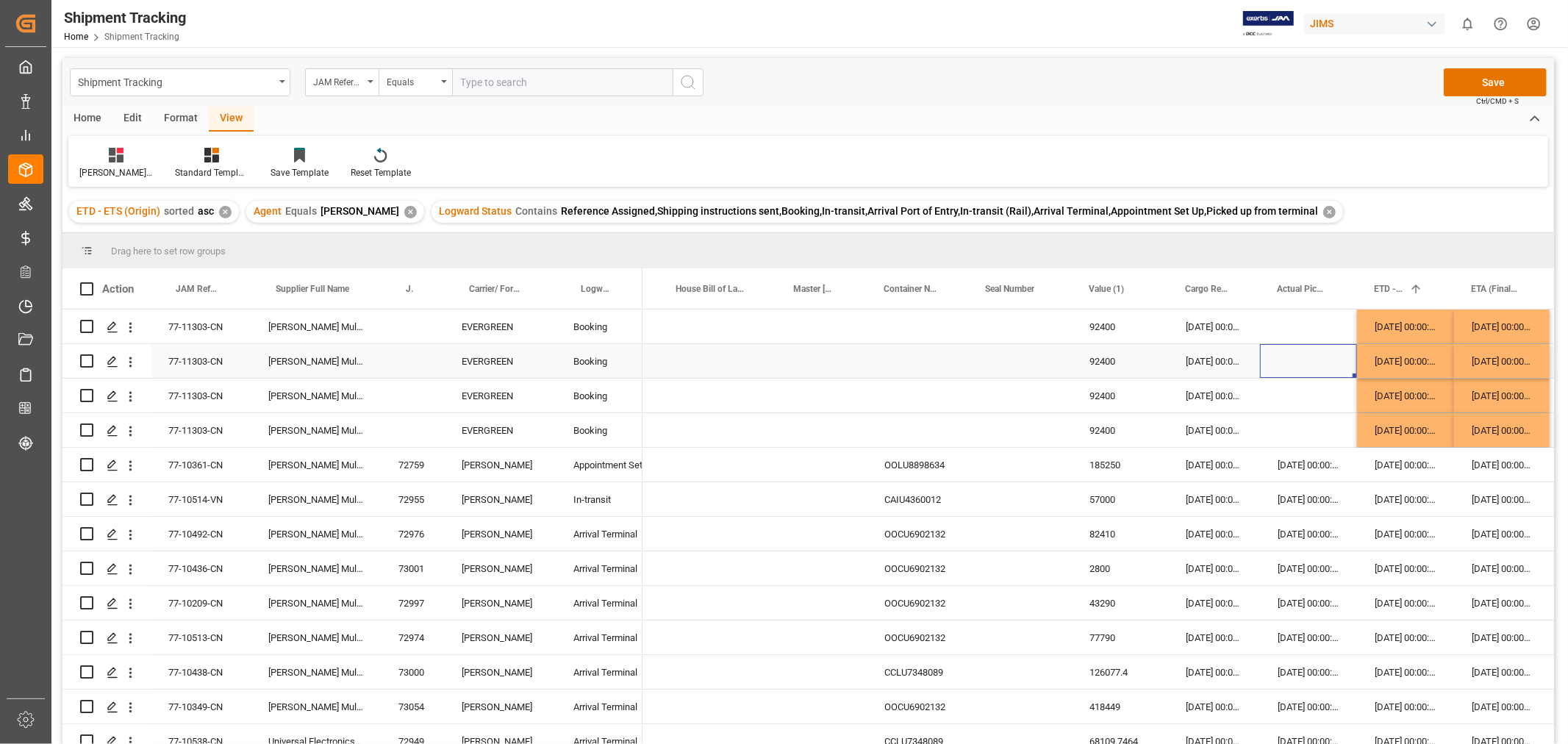
click at [1312, 373] on div "Press SPACE to select this row." at bounding box center [1308, 361] width 97 height 34
click at [1459, 73] on button "Save" at bounding box center [1495, 82] width 103 height 28
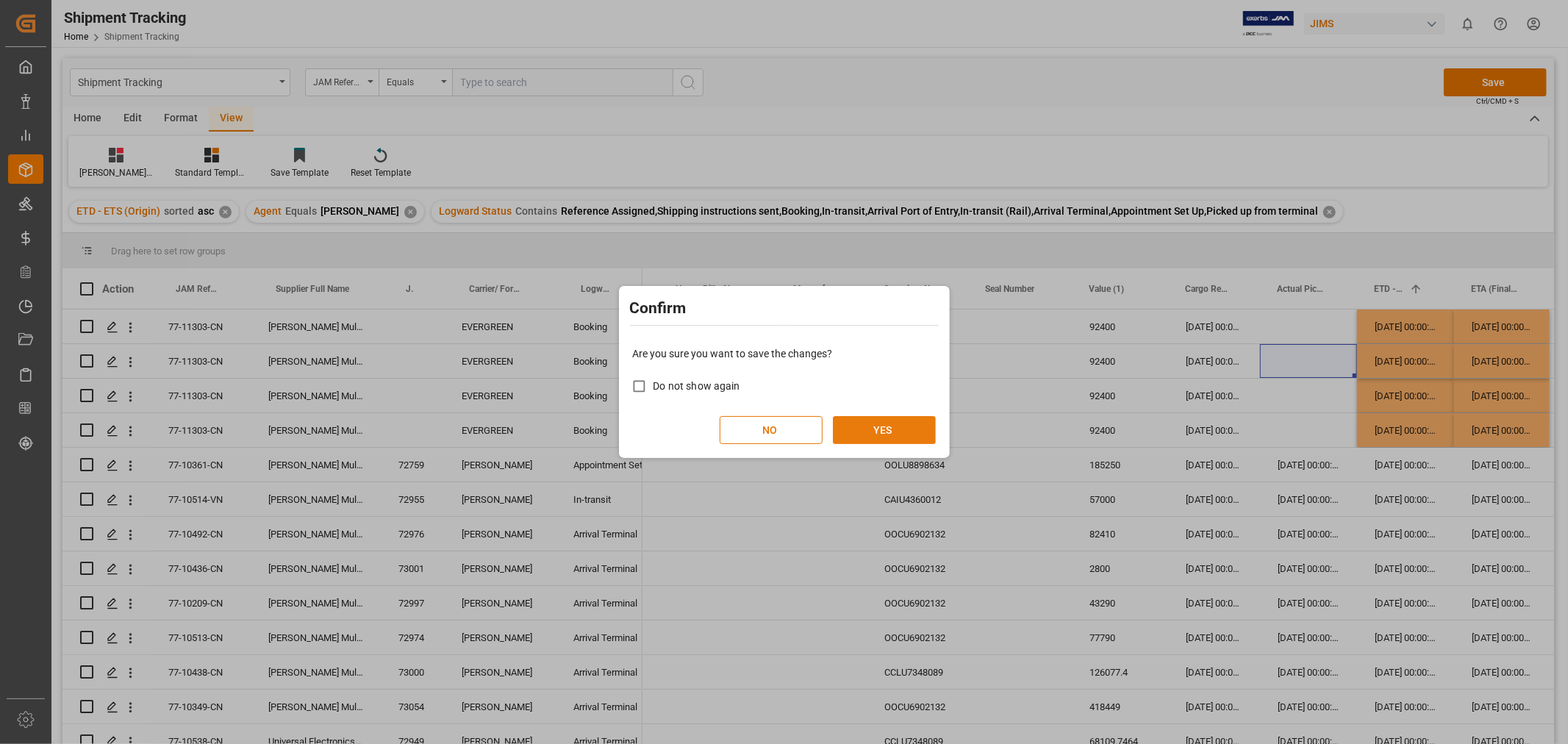
click at [877, 430] on button "YES" at bounding box center [884, 430] width 103 height 28
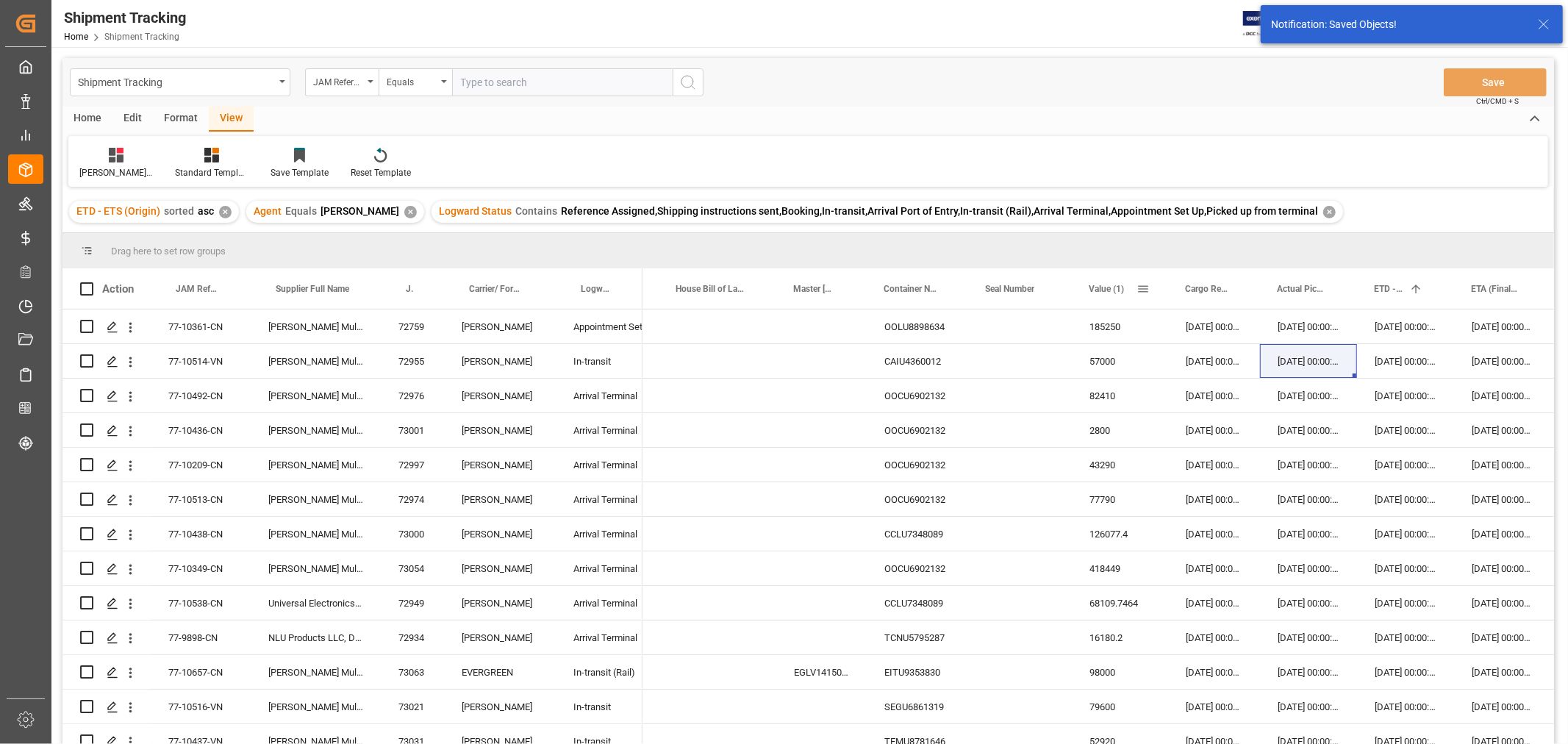
click at [1142, 283] on span at bounding box center [1143, 289] width 13 height 13
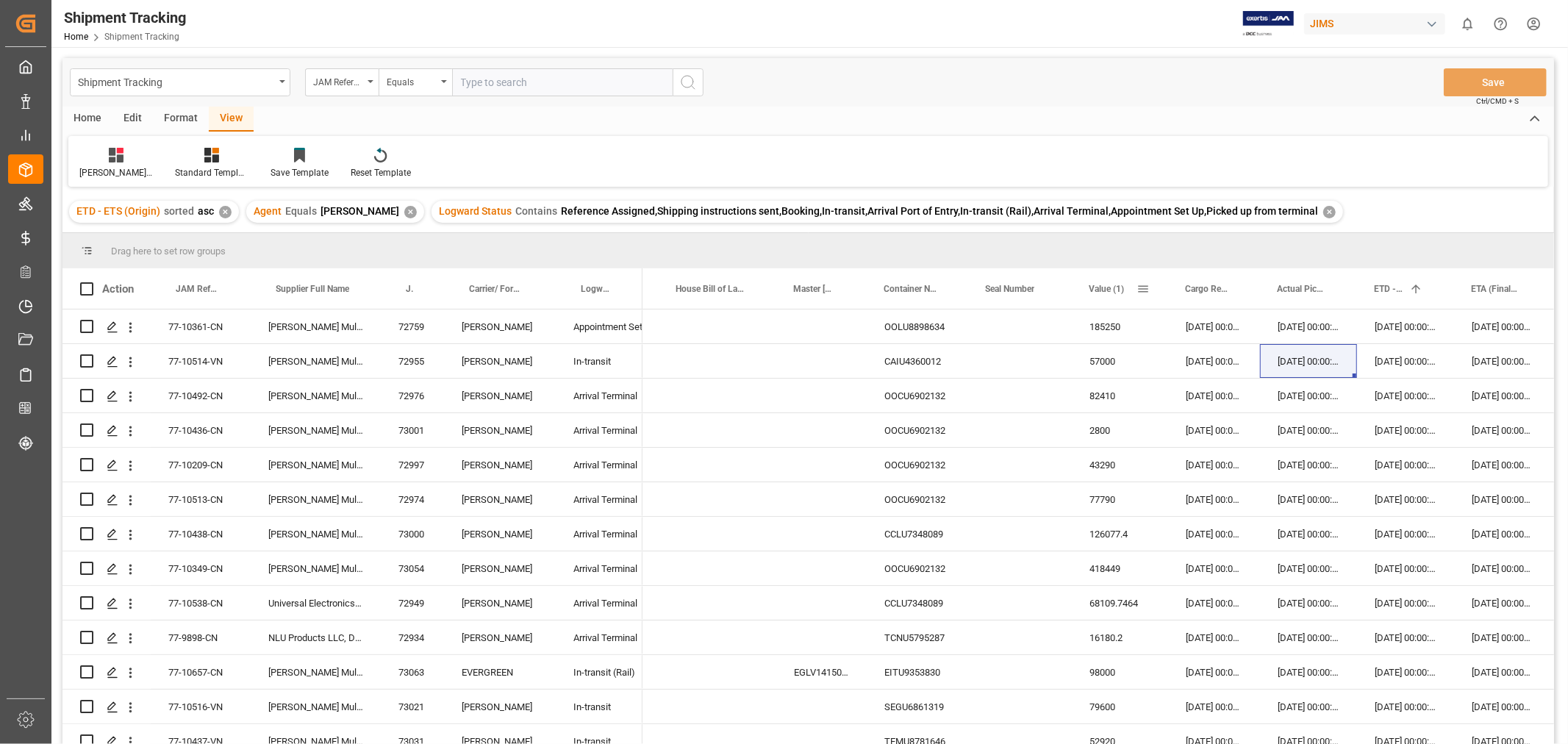
click at [1107, 288] on span "Value (1)" at bounding box center [1106, 289] width 36 height 10
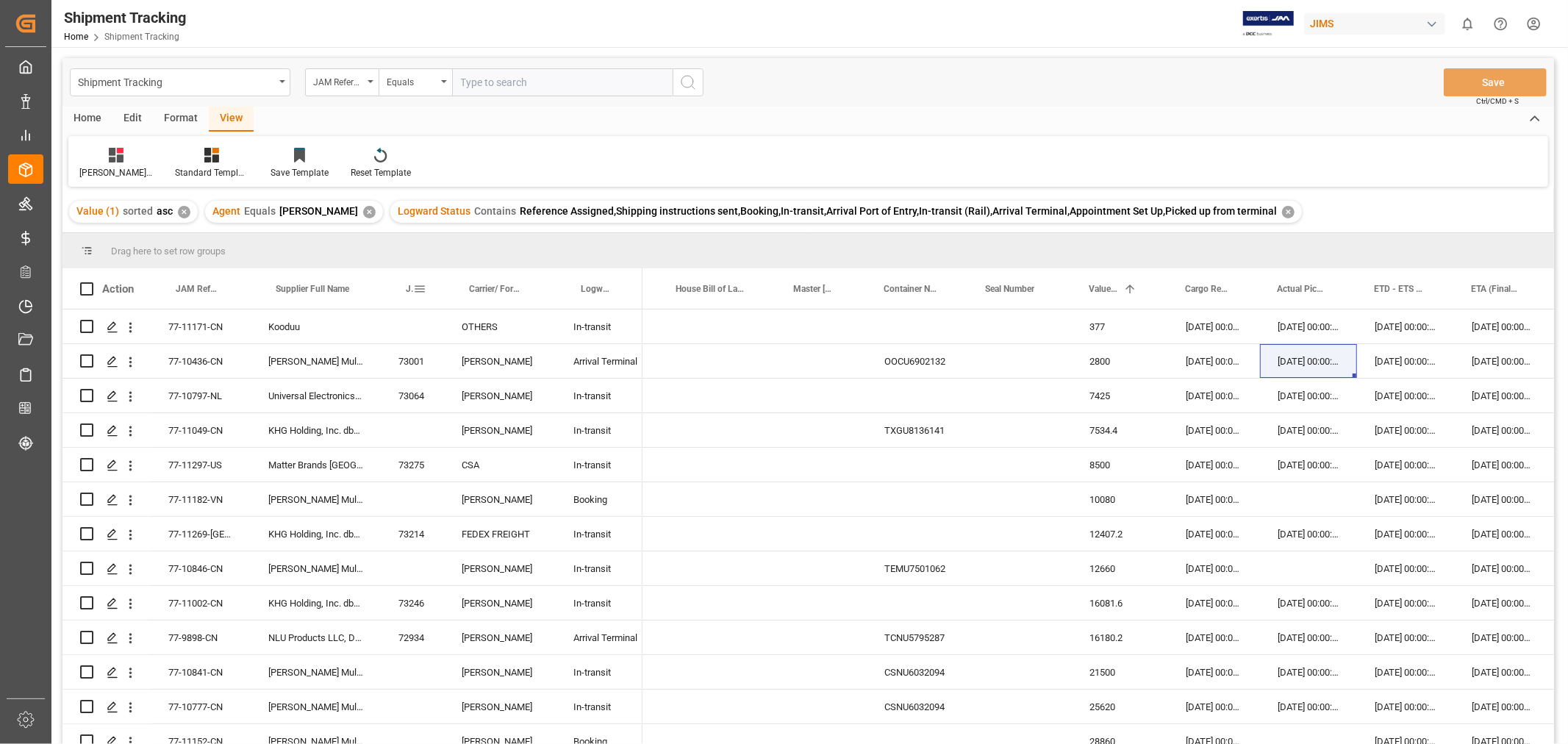
click at [410, 289] on span "JAM Shipment Number" at bounding box center [410, 289] width 7 height 10
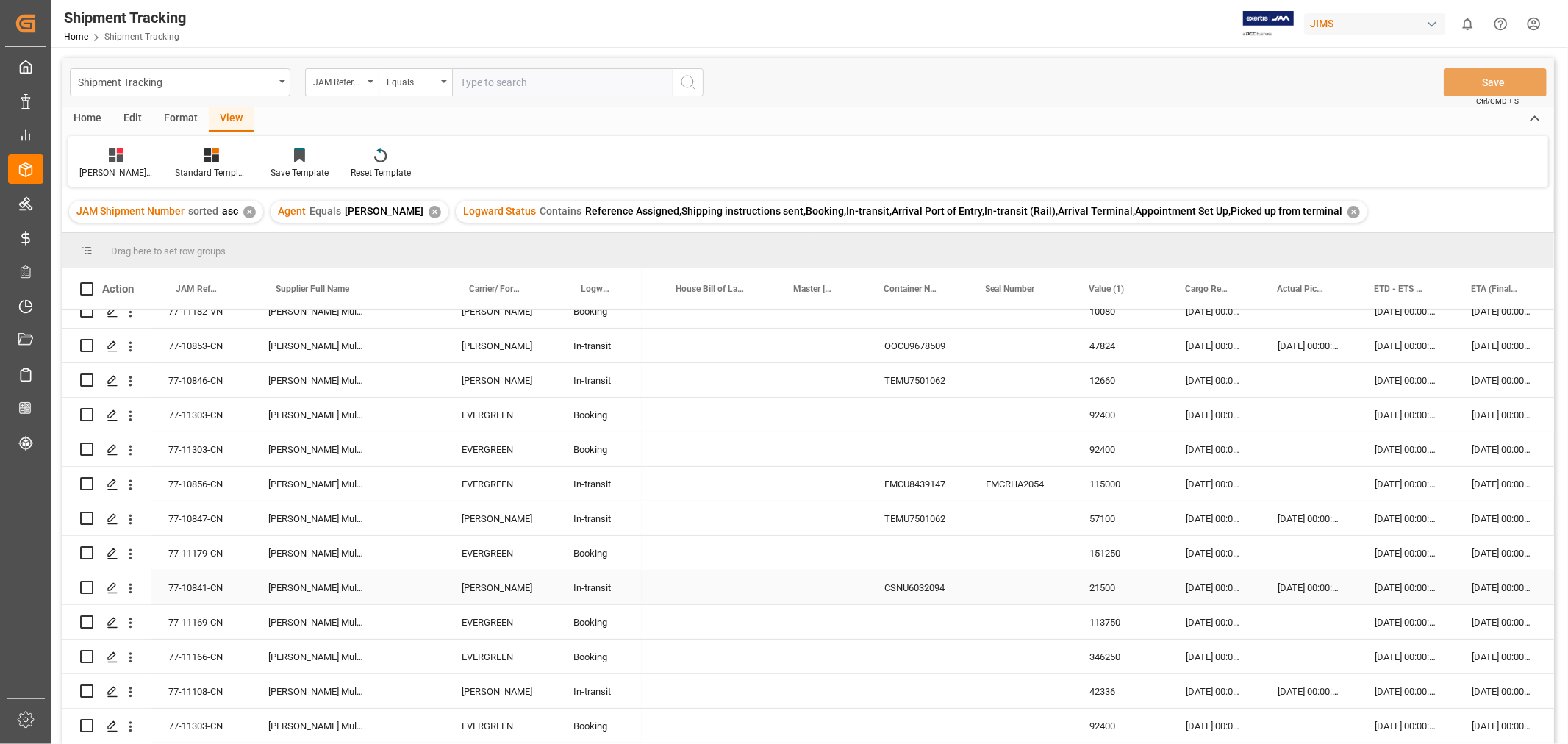
scroll to position [245, 0]
